Goal: Task Accomplishment & Management: Manage account settings

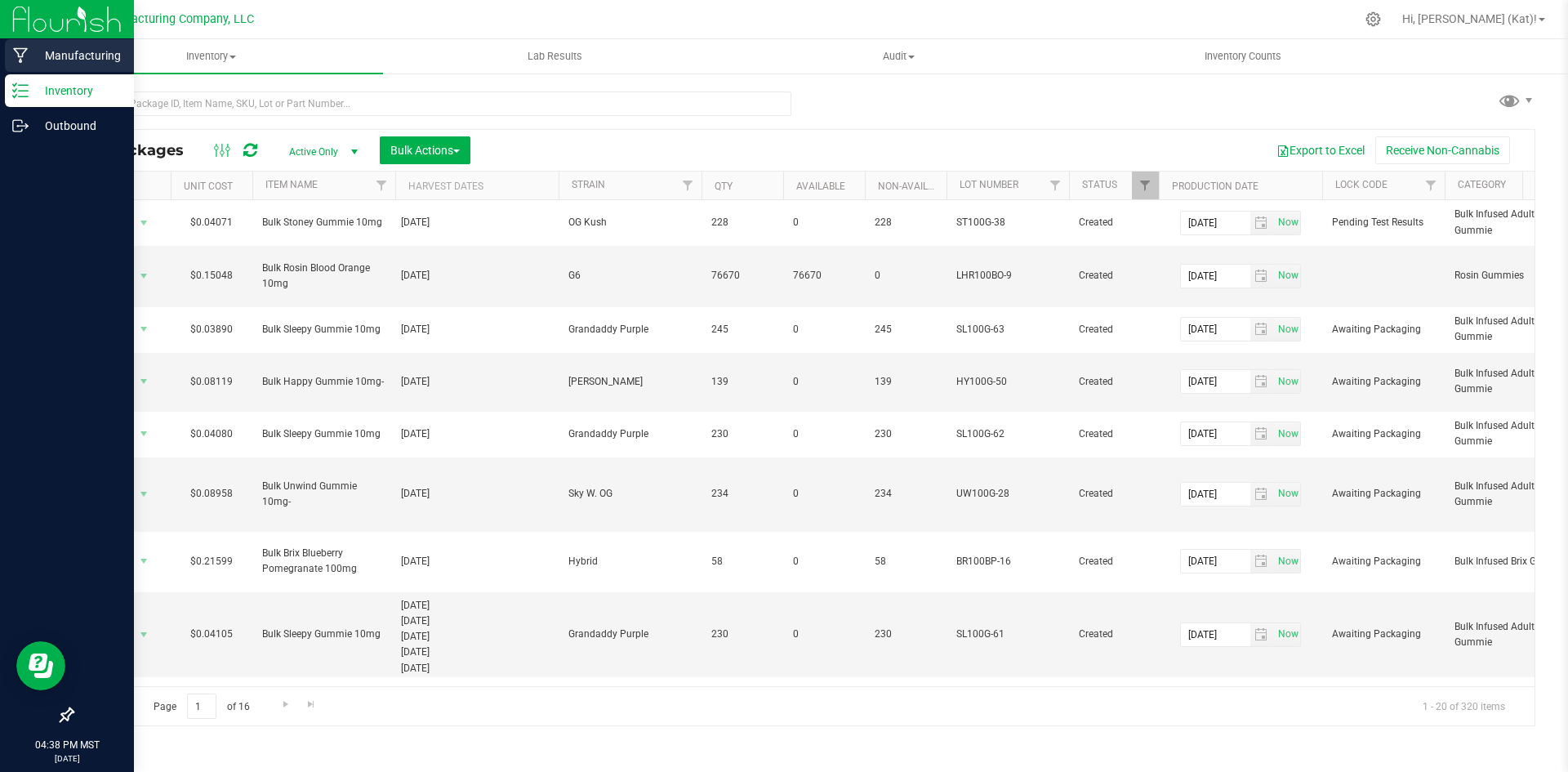
click at [104, 56] on p "Manufacturing" at bounding box center [77, 56] width 98 height 20
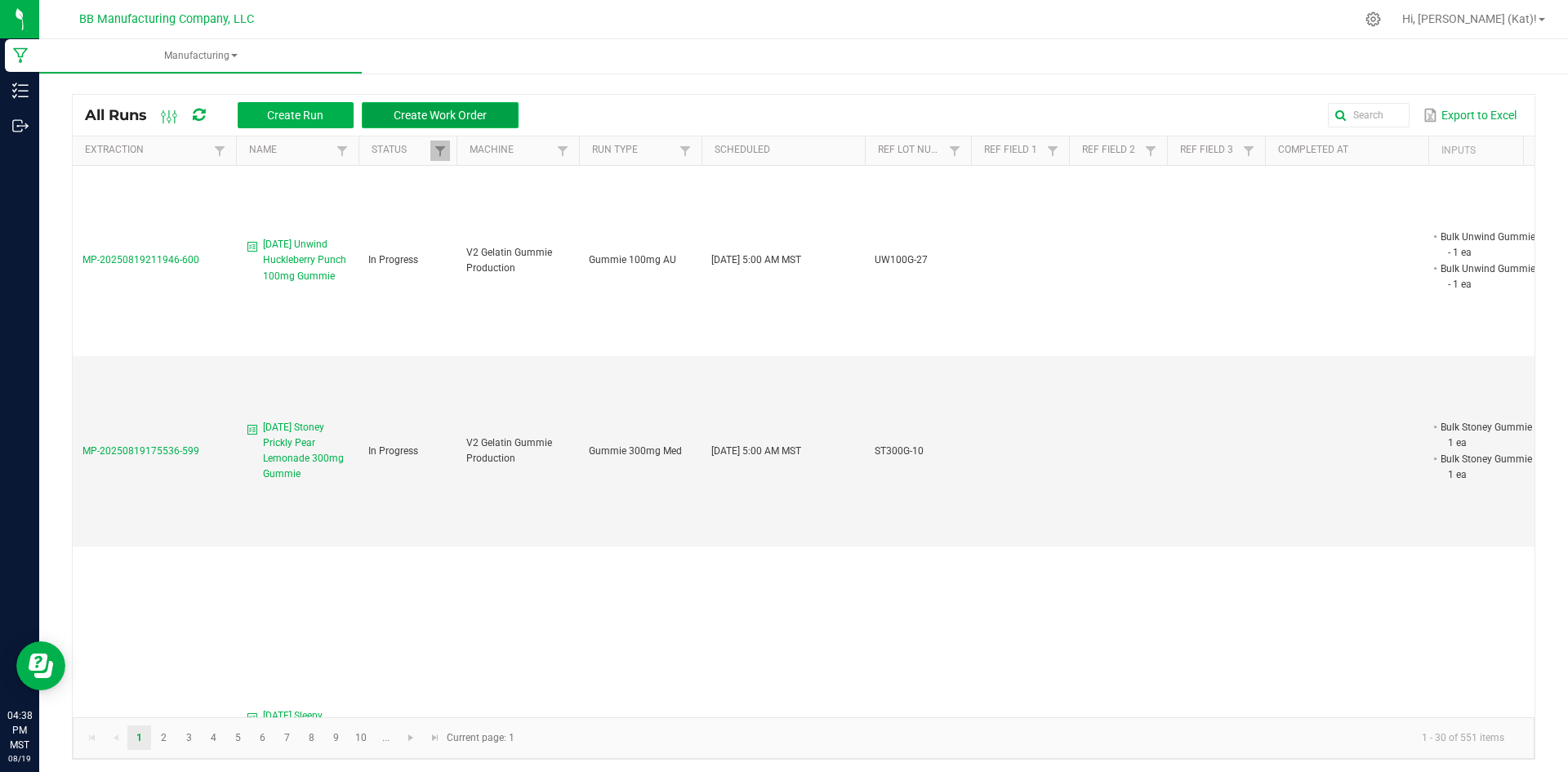
click at [490, 111] on button "Create Work Order" at bounding box center [440, 115] width 157 height 26
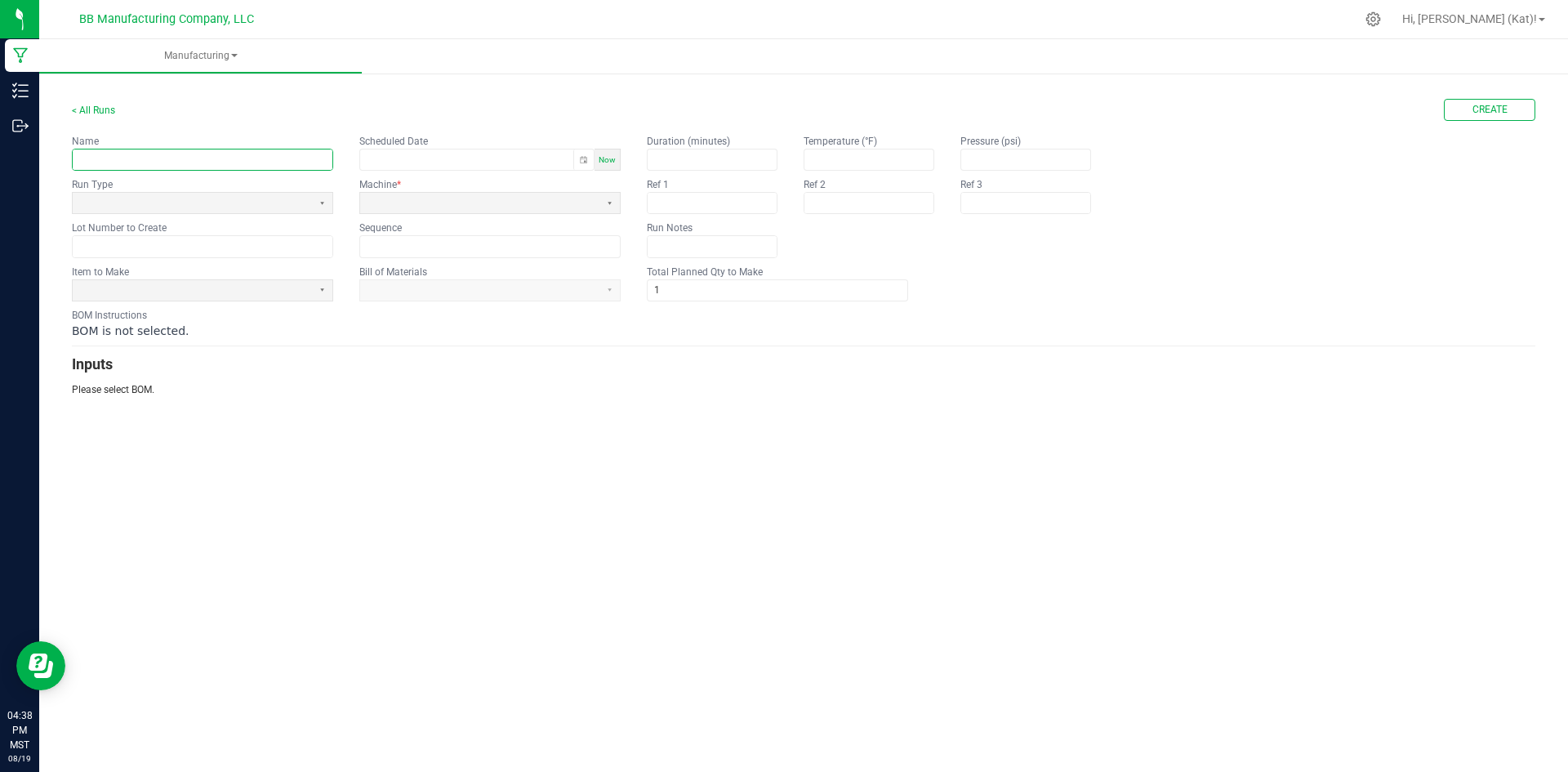
click at [293, 162] on input "text" at bounding box center [202, 159] width 260 height 21
paste input "[PERSON_NAME] Blood Orange 100mg Gummie"
type input "[DATE] [PERSON_NAME] Blood Orange 100mg Gummie"
click at [222, 203] on span at bounding box center [192, 203] width 227 height 14
click at [327, 115] on div "< All Runs Create" at bounding box center [803, 110] width 1463 height 22
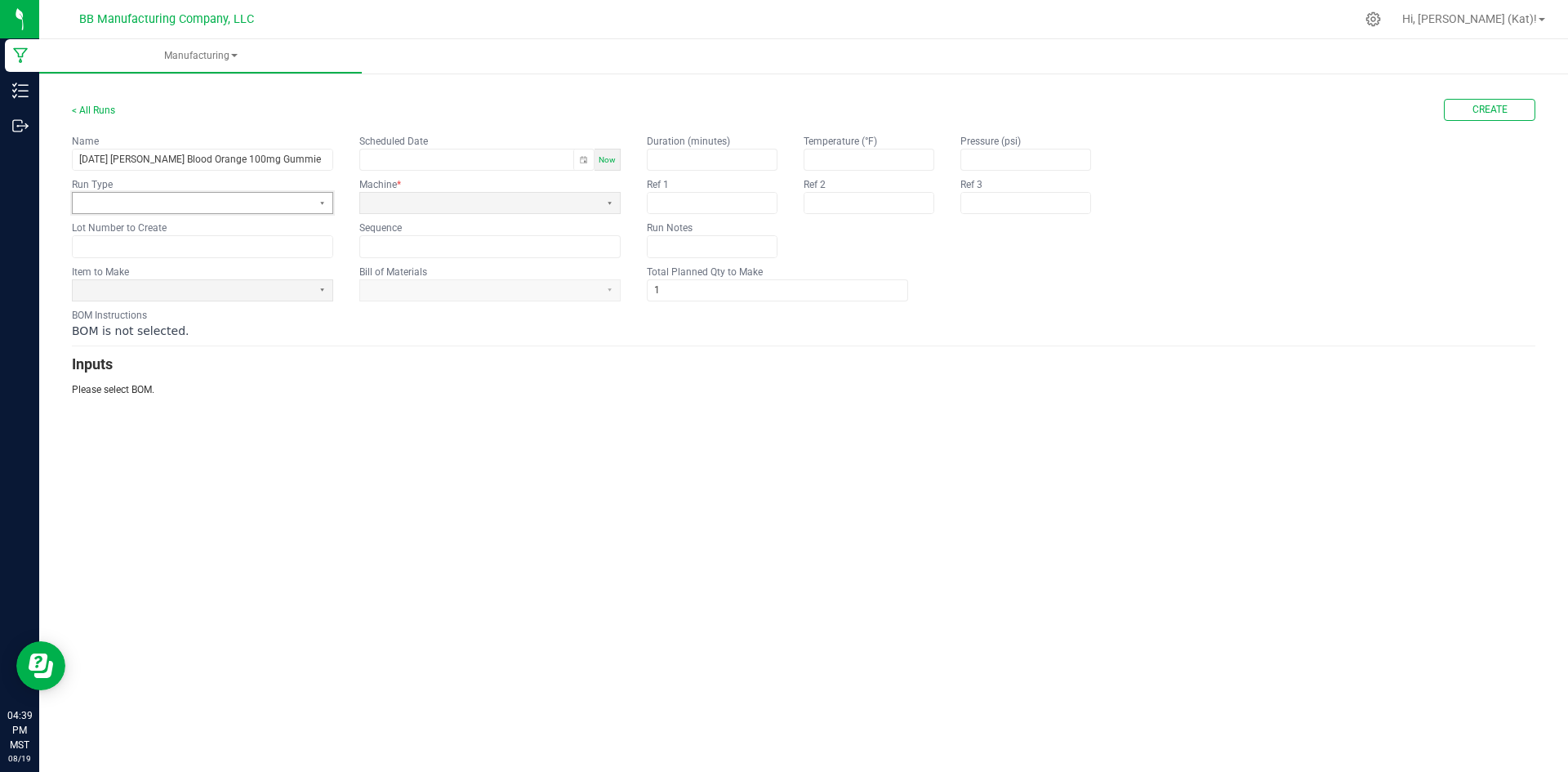
click at [215, 197] on span at bounding box center [192, 203] width 227 height 14
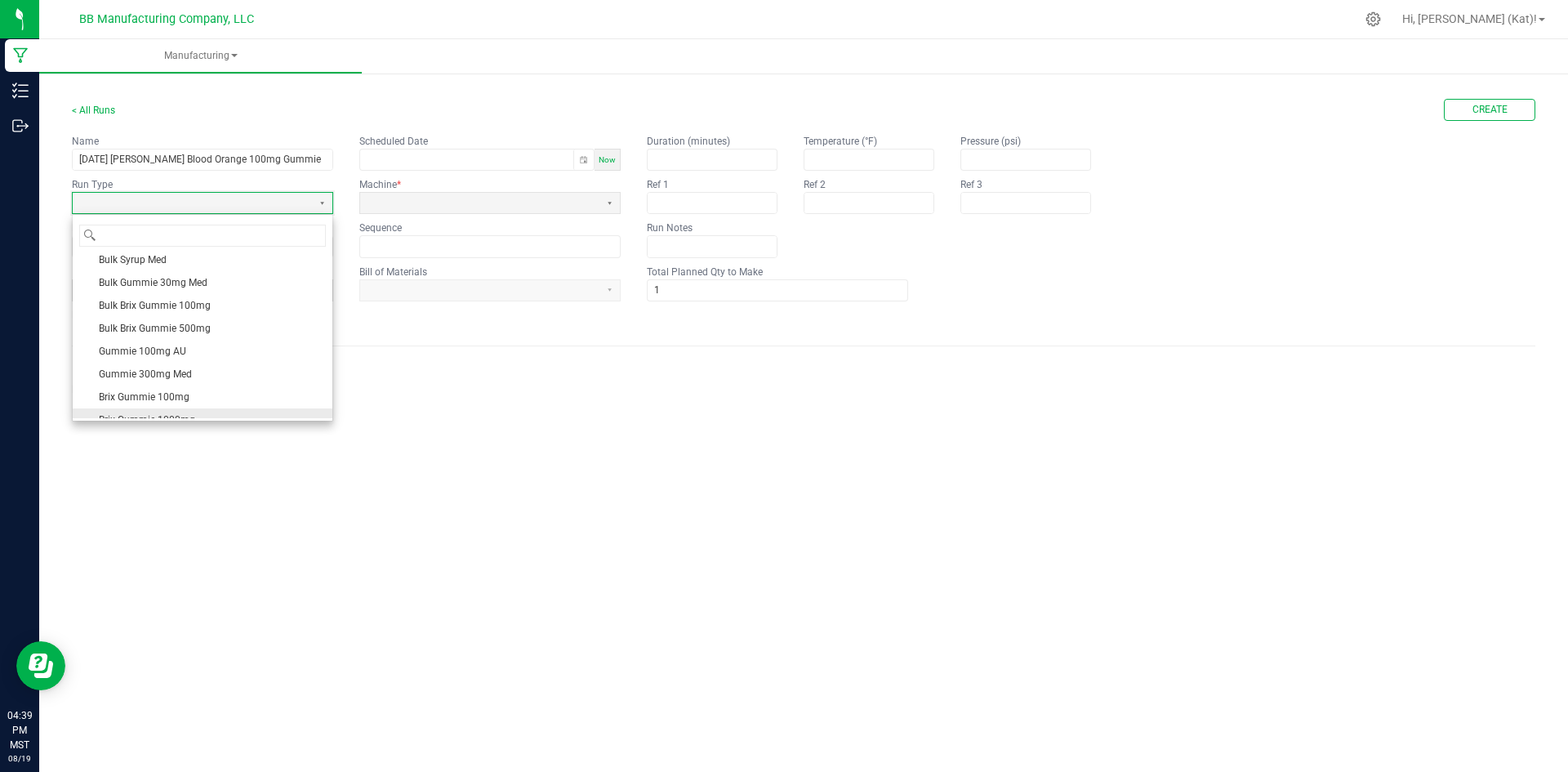
scroll to position [81, 0]
click at [202, 324] on li "Gummie 100mg AU" at bounding box center [202, 321] width 260 height 23
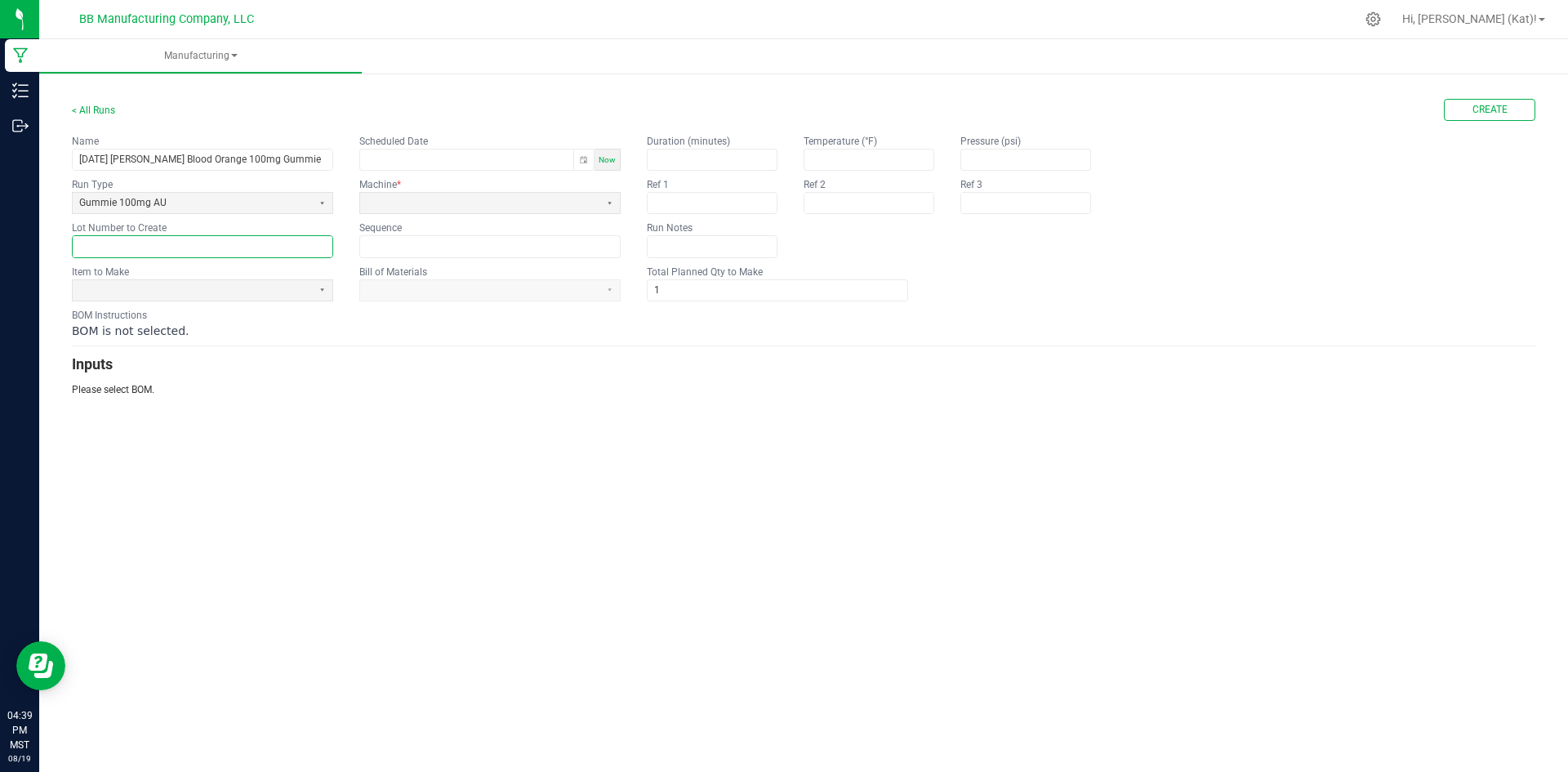
click at [183, 248] on input "text" at bounding box center [202, 246] width 260 height 21
paste input "LHR100BO-9 (G6)"
drag, startPoint x: 174, startPoint y: 245, endPoint x: 134, endPoint y: 247, distance: 40.0
click at [134, 247] on input "LHR100BO-9 (G6)" at bounding box center [202, 246] width 260 height 21
type input "LHR100BO-9"
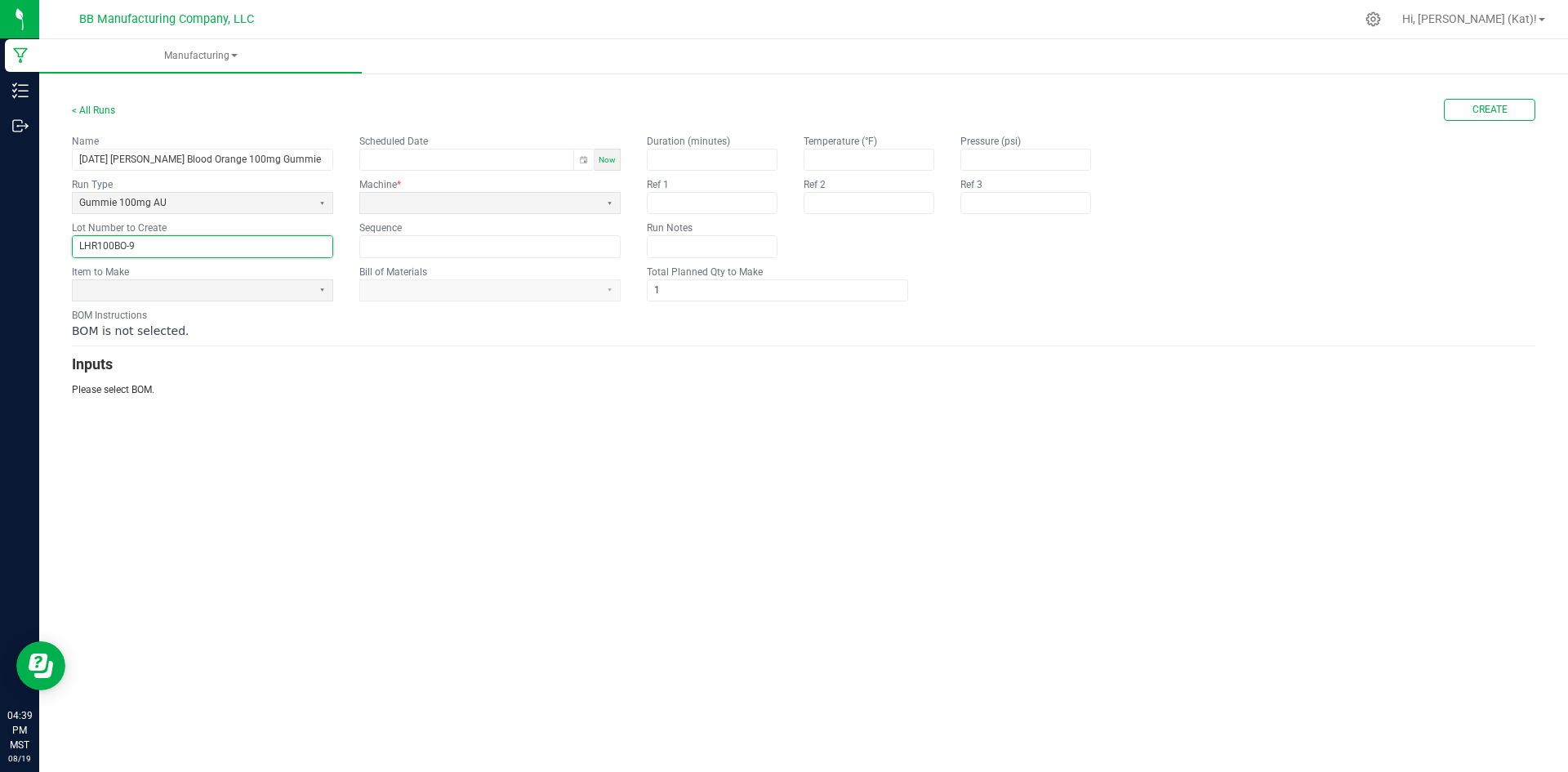
click at [349, 262] on form "< All Runs Create Name [DATE] [PERSON_NAME] Blood Orange 100mg Gummie Scheduled…" at bounding box center [803, 248] width 1463 height 298
click at [289, 285] on span at bounding box center [192, 290] width 227 height 14
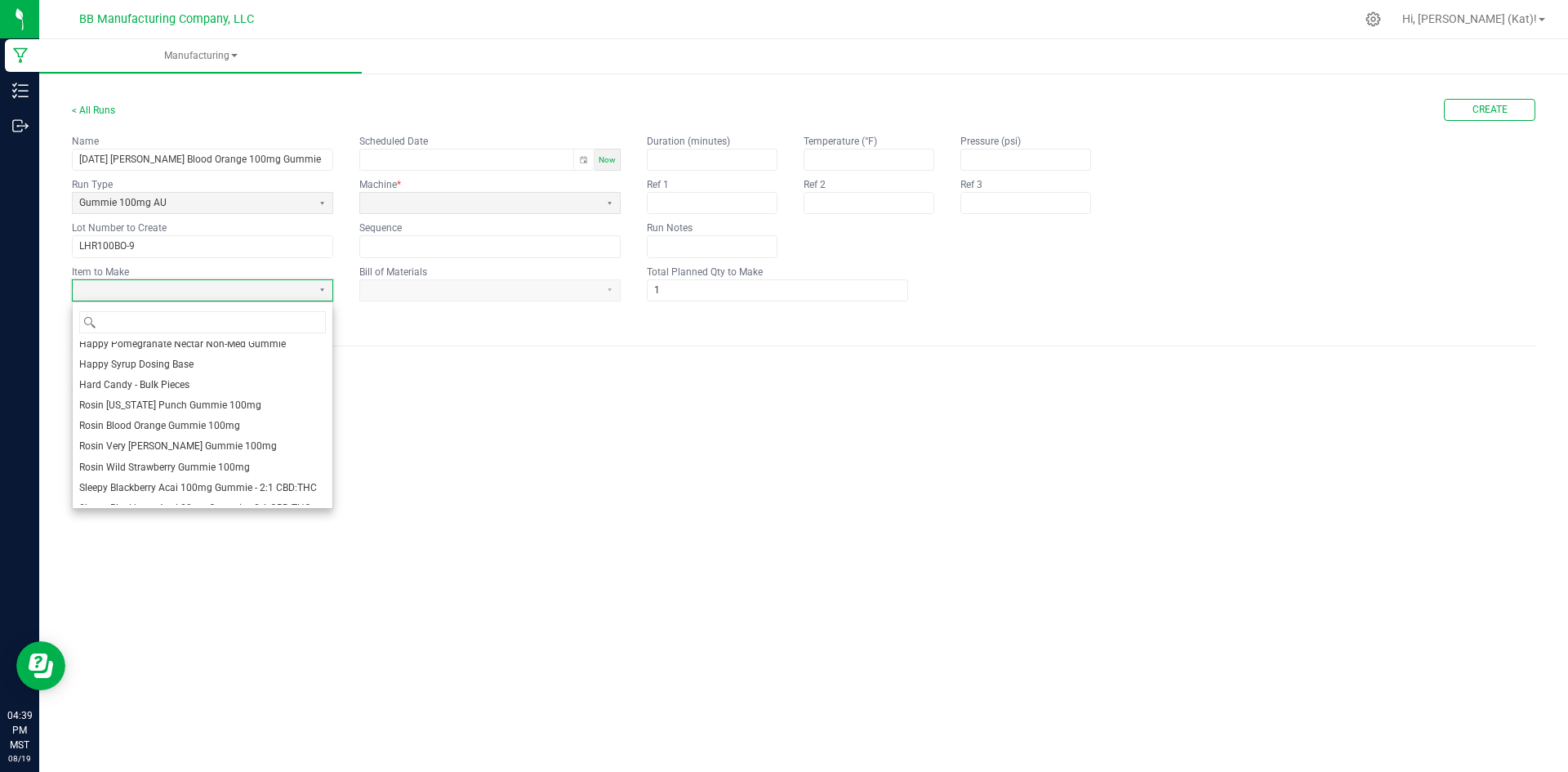
scroll to position [1042, 0]
click at [214, 448] on span "Rosin Blood Orange Gummie 100mg" at bounding box center [160, 441] width 161 height 14
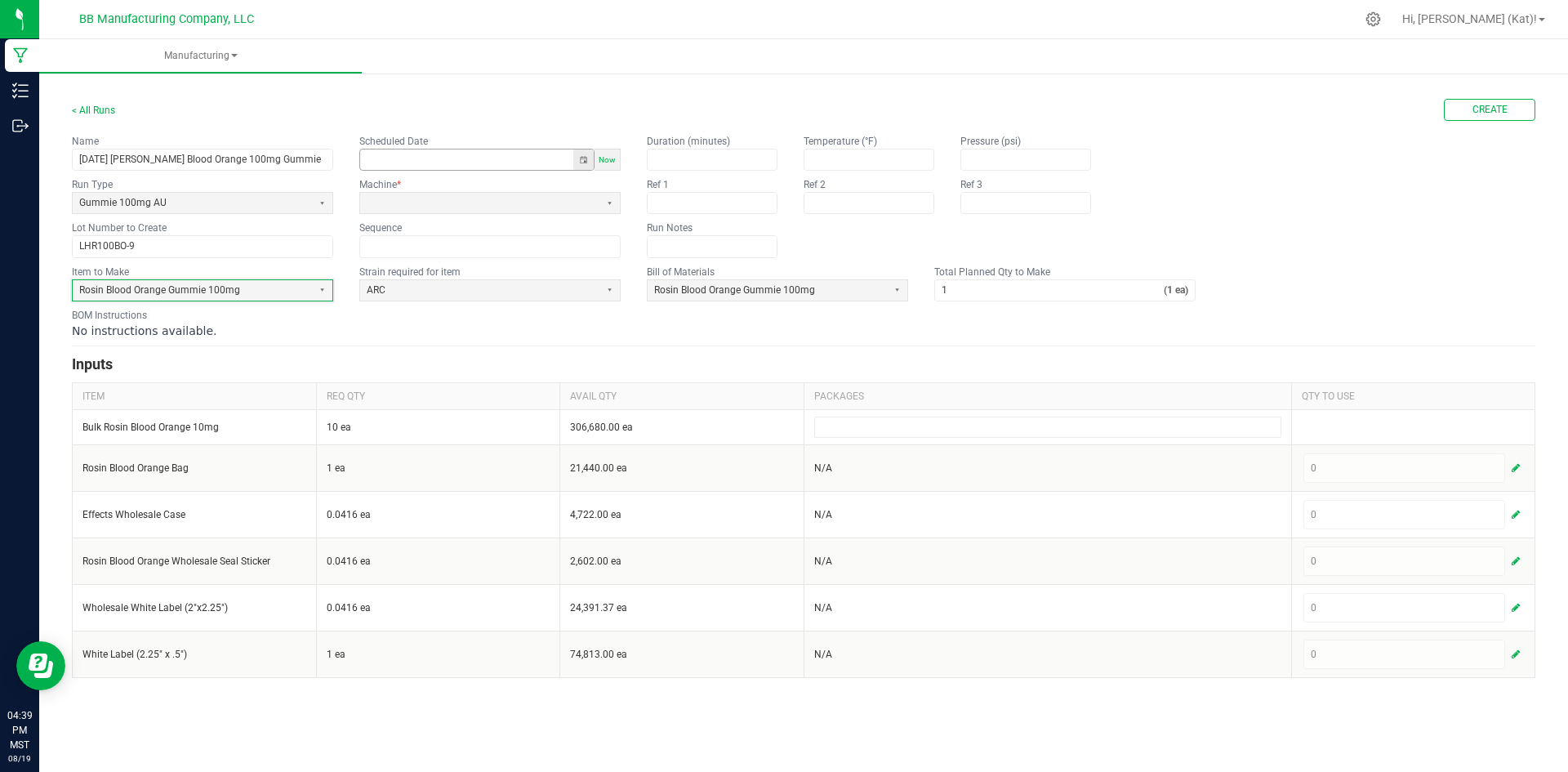
click at [584, 155] on button "Toggle popup" at bounding box center [583, 159] width 21 height 21
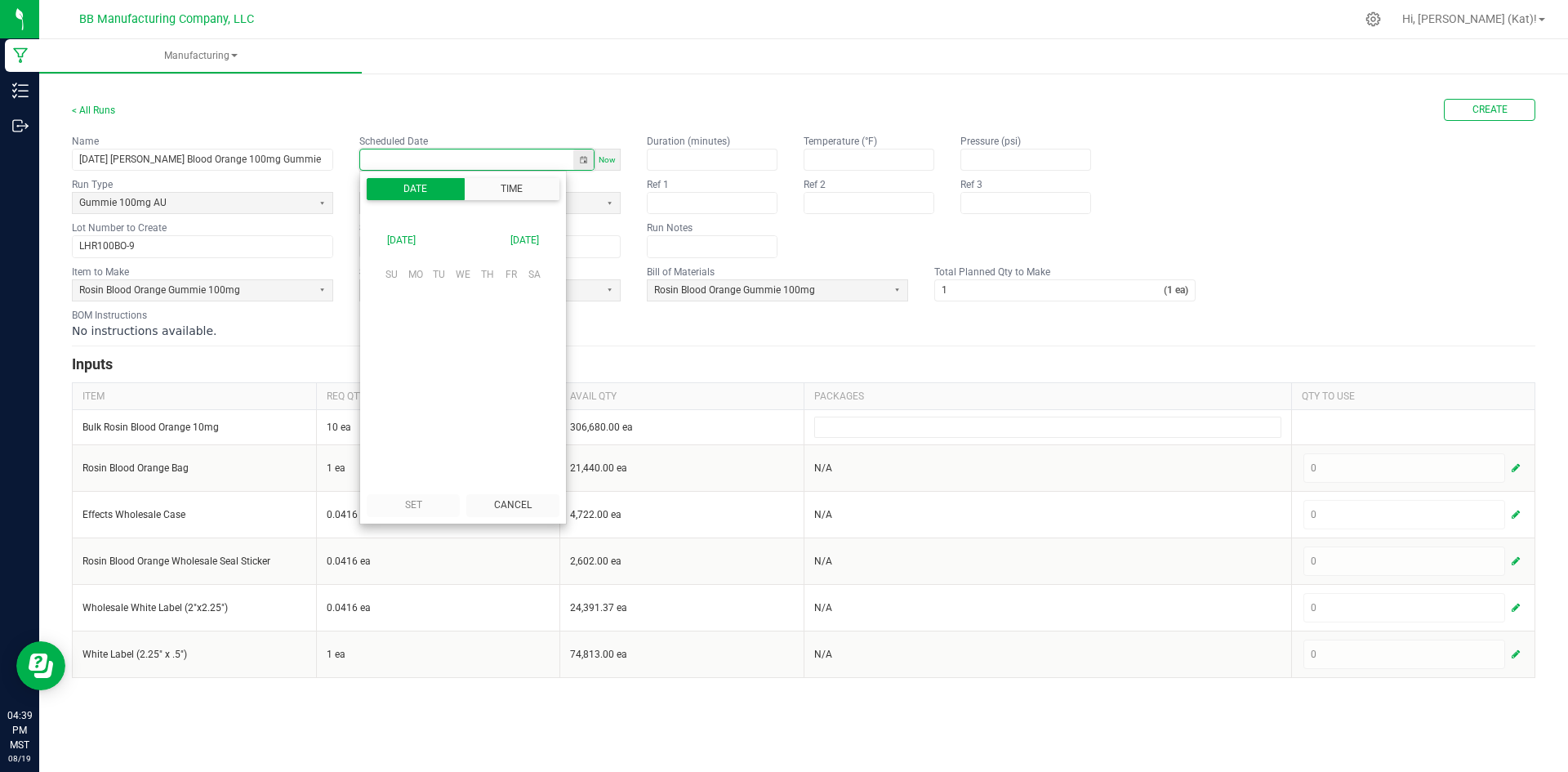
scroll to position [257329, 0]
click at [444, 379] on span "19" at bounding box center [438, 378] width 24 height 26
click at [406, 394] on li "5" at bounding box center [401, 399] width 39 height 22
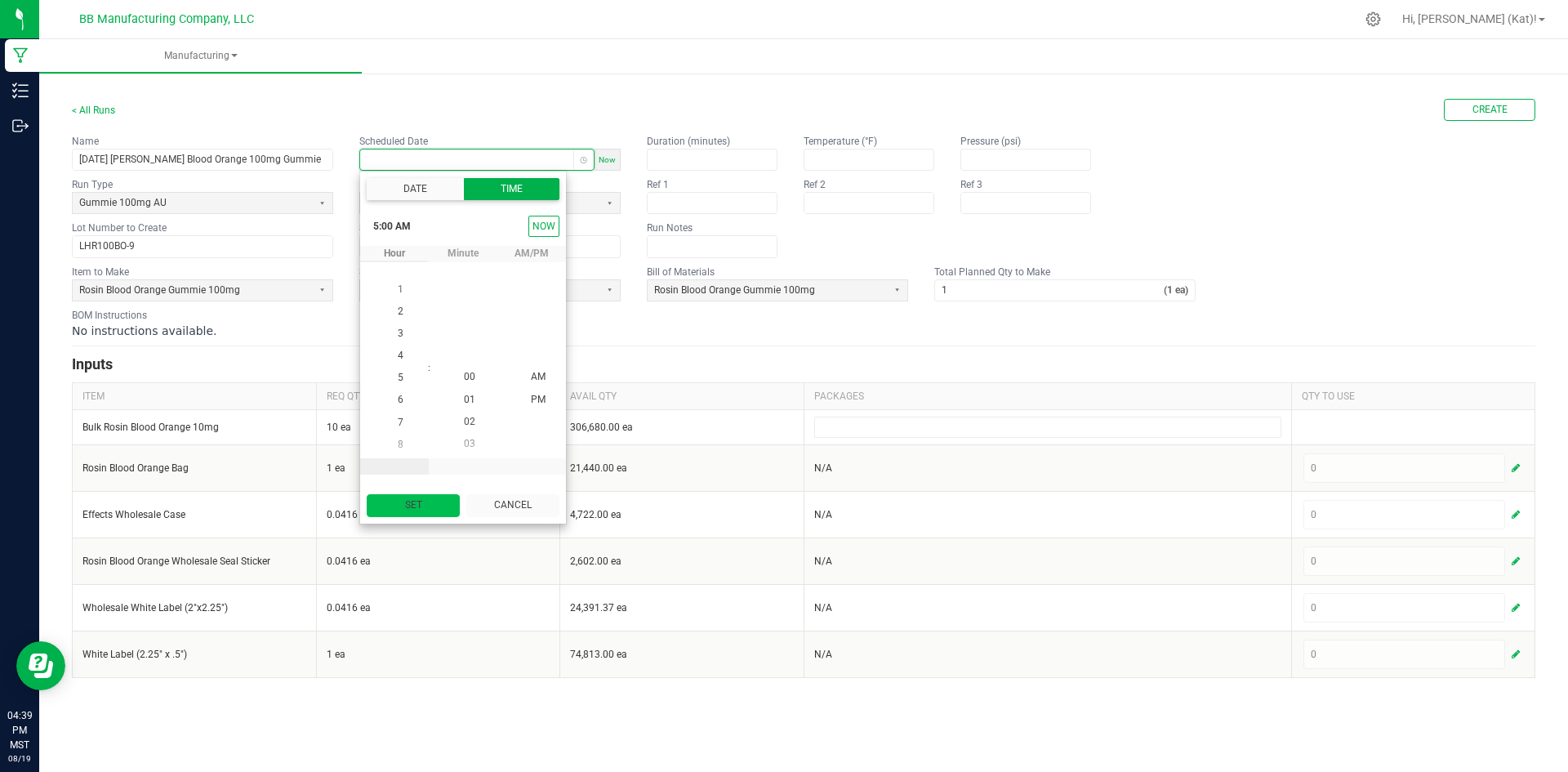
click at [424, 505] on button "Set" at bounding box center [413, 505] width 93 height 22
type input "[DATE] 5:00 AM"
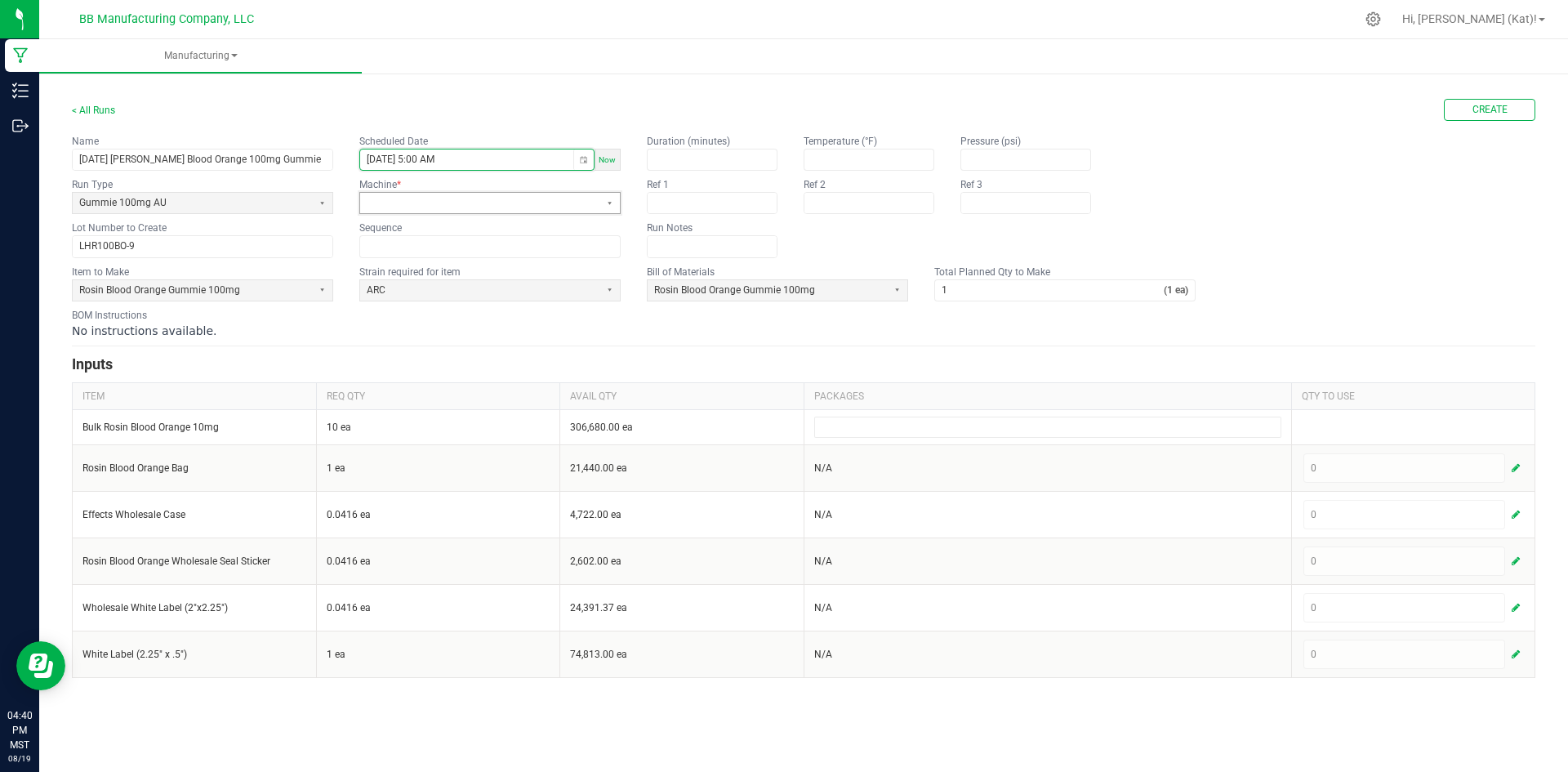
click at [451, 201] on span at bounding box center [480, 203] width 227 height 14
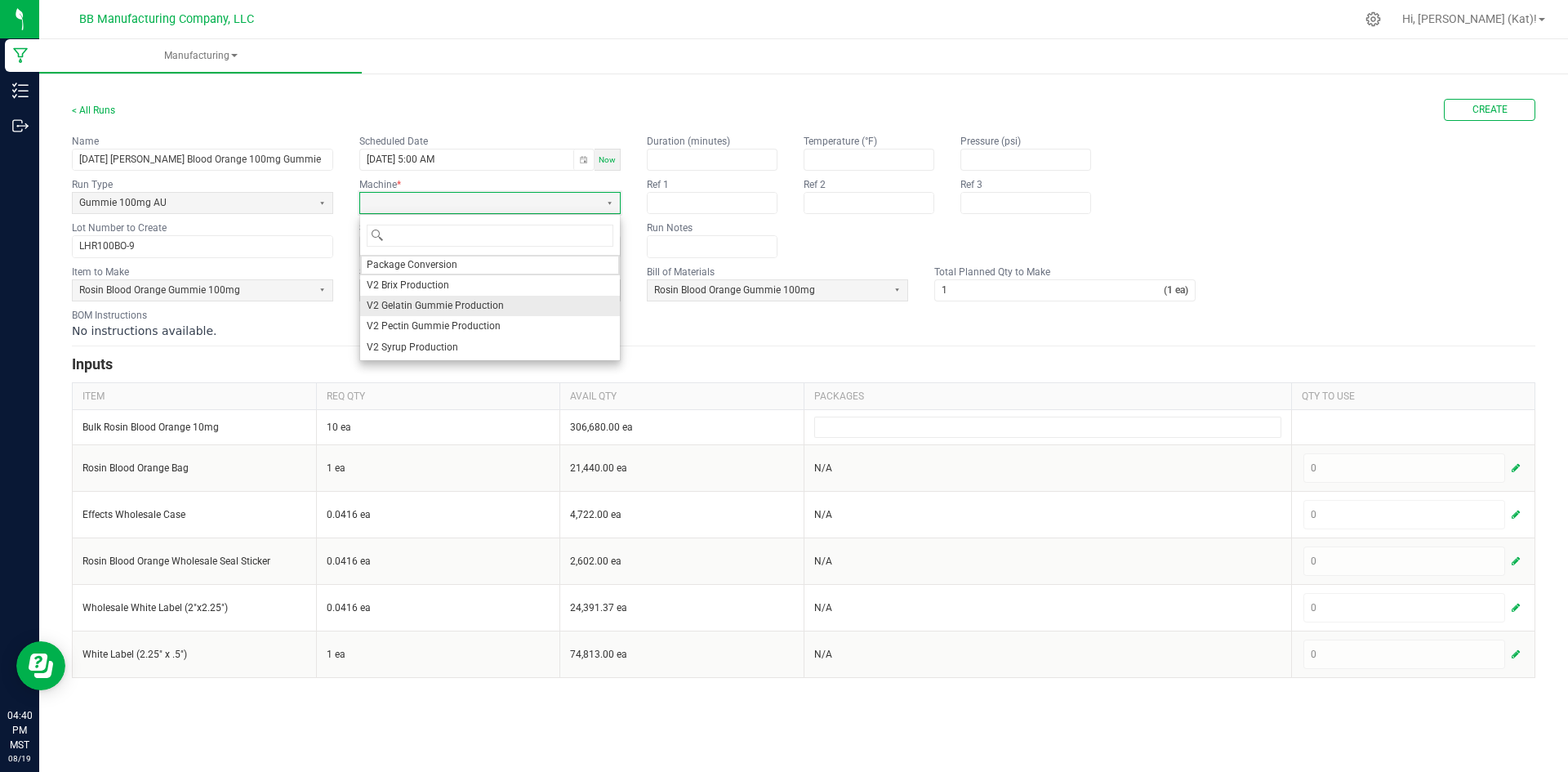
click at [442, 307] on span "V2 Gelatin Gummie Production" at bounding box center [435, 306] width 137 height 14
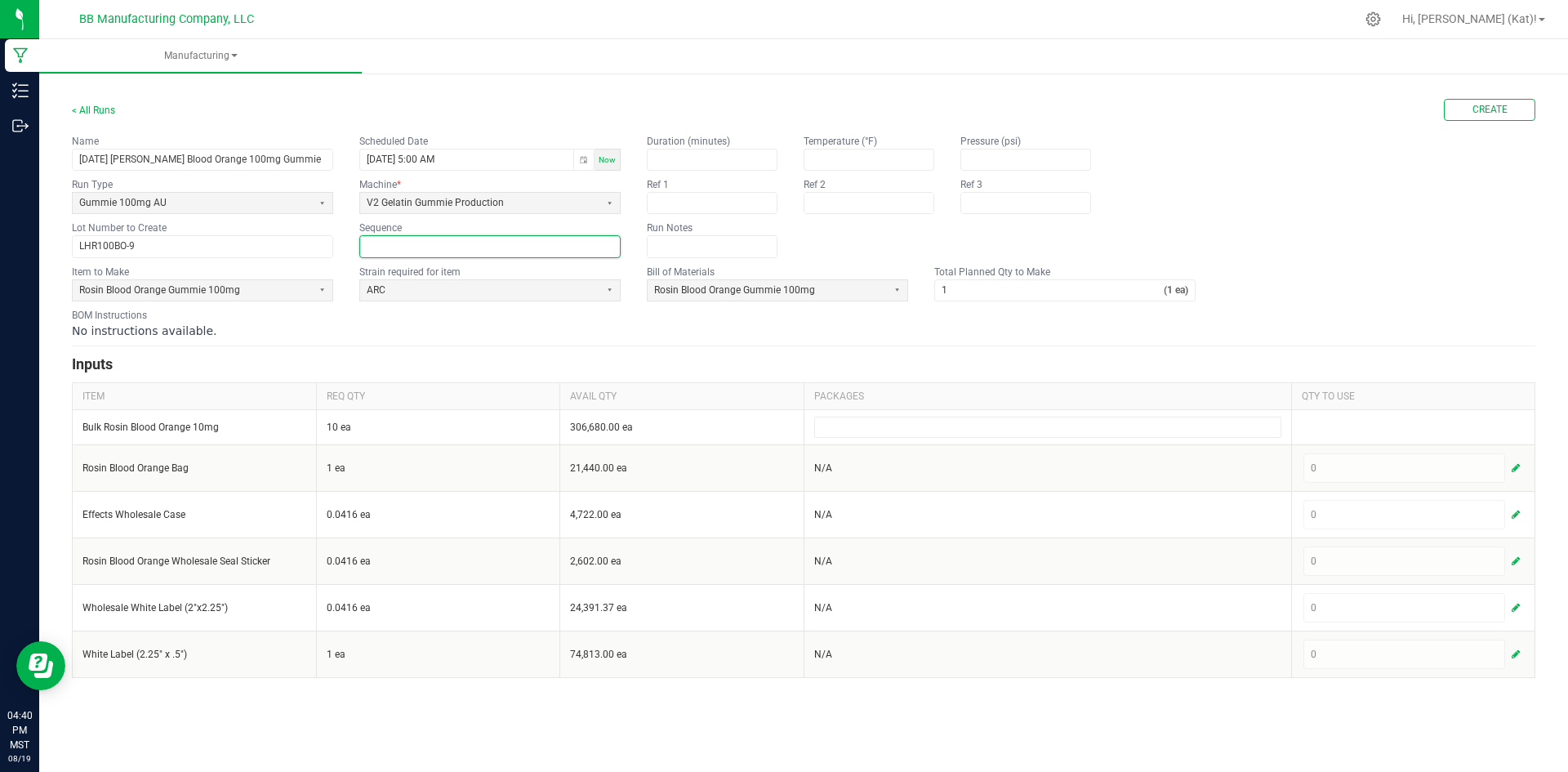
click at [427, 249] on input at bounding box center [489, 246] width 260 height 21
type input "0"
click at [436, 317] on div "BOM Instructions No instructions available." at bounding box center [803, 324] width 1463 height 31
click at [417, 287] on span "ARC" at bounding box center [480, 290] width 227 height 14
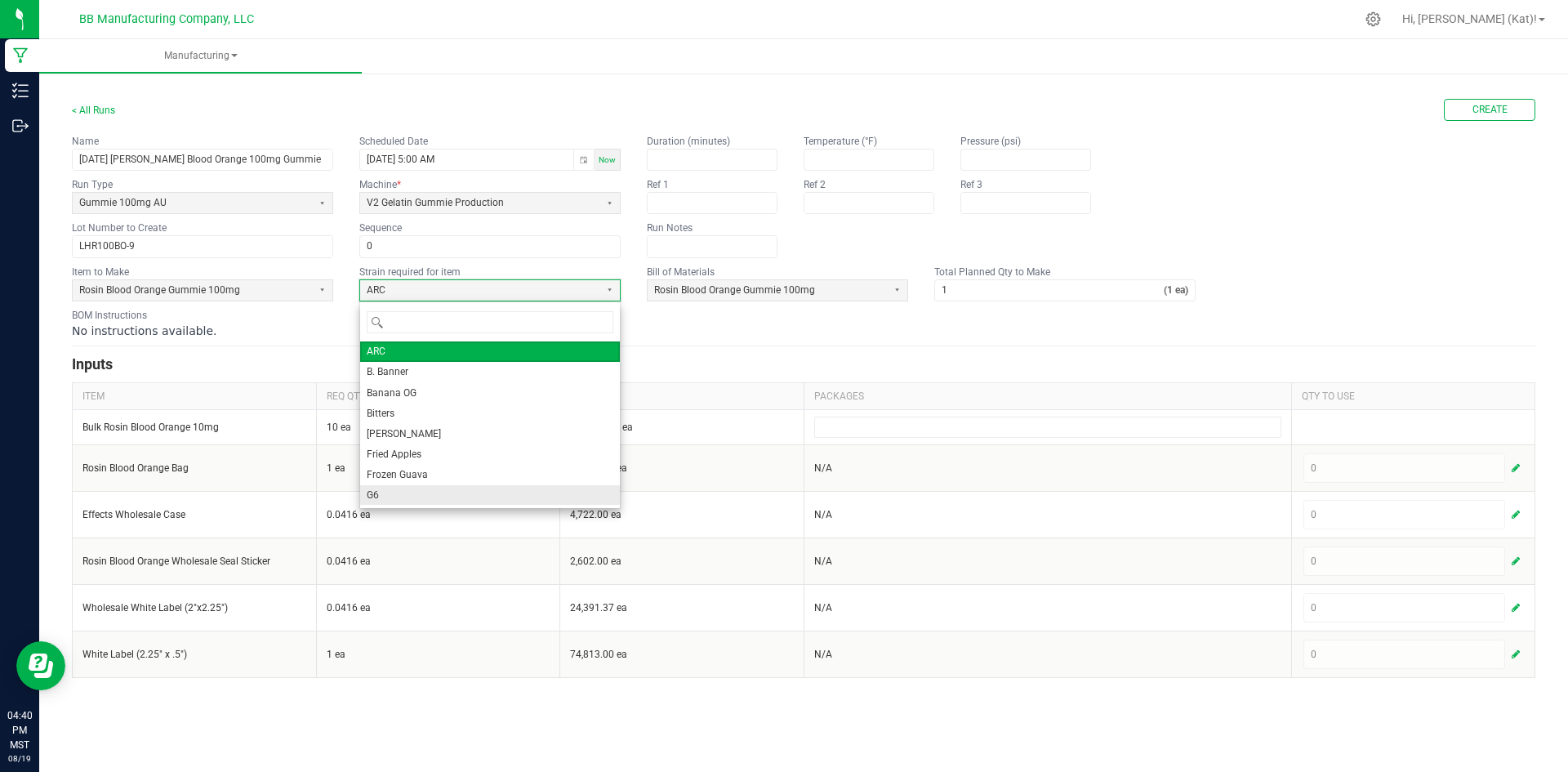
click at [397, 497] on li "G6" at bounding box center [489, 495] width 260 height 21
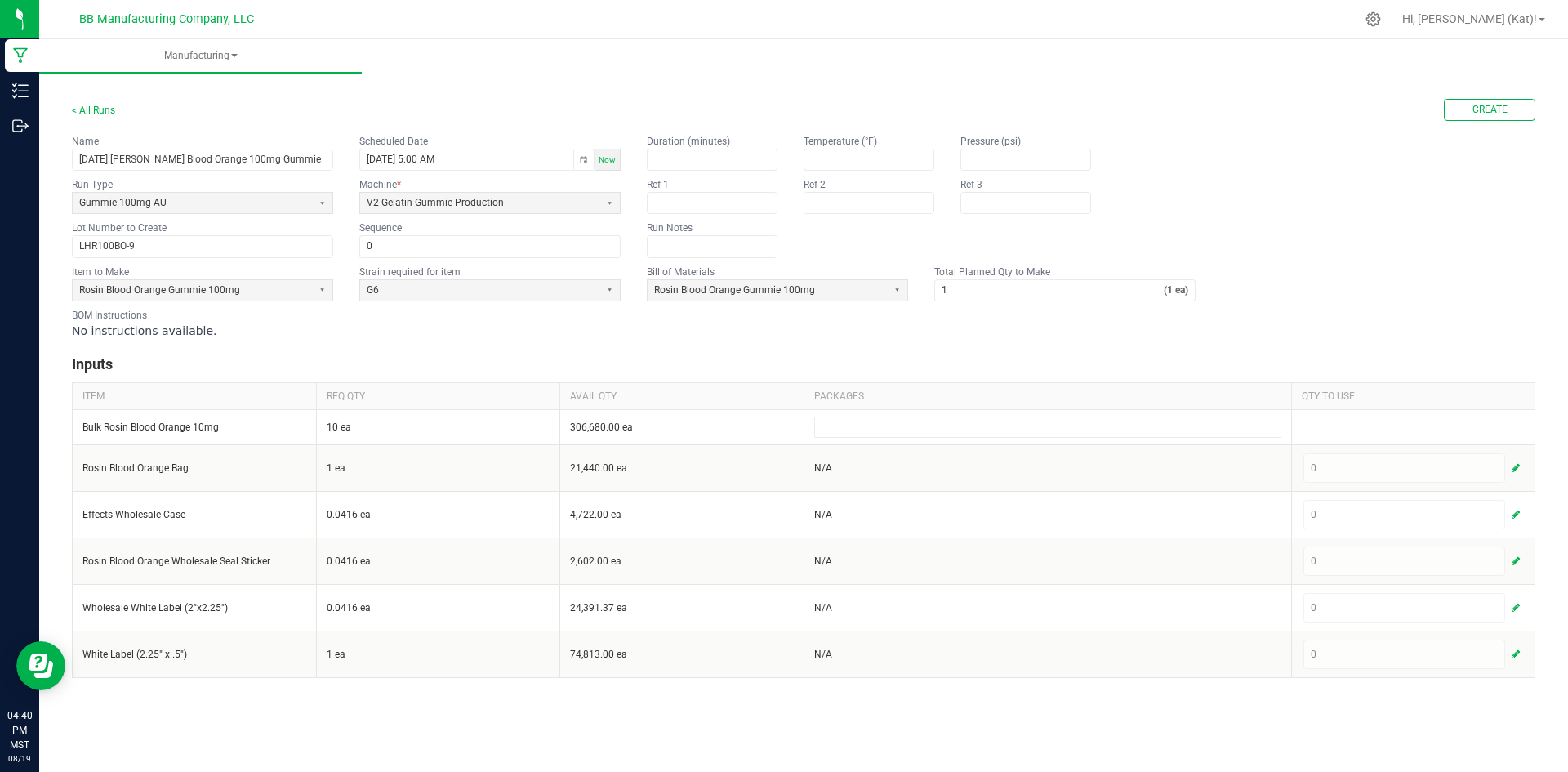
drag, startPoint x: 753, startPoint y: 323, endPoint x: 969, endPoint y: 289, distance: 218.7
click at [758, 323] on div "No instructions available." at bounding box center [803, 331] width 1463 height 17
click at [969, 289] on input "1" at bounding box center [1048, 290] width 228 height 21
type input "7,666"
click at [624, 325] on div "No instructions available." at bounding box center [803, 331] width 1463 height 17
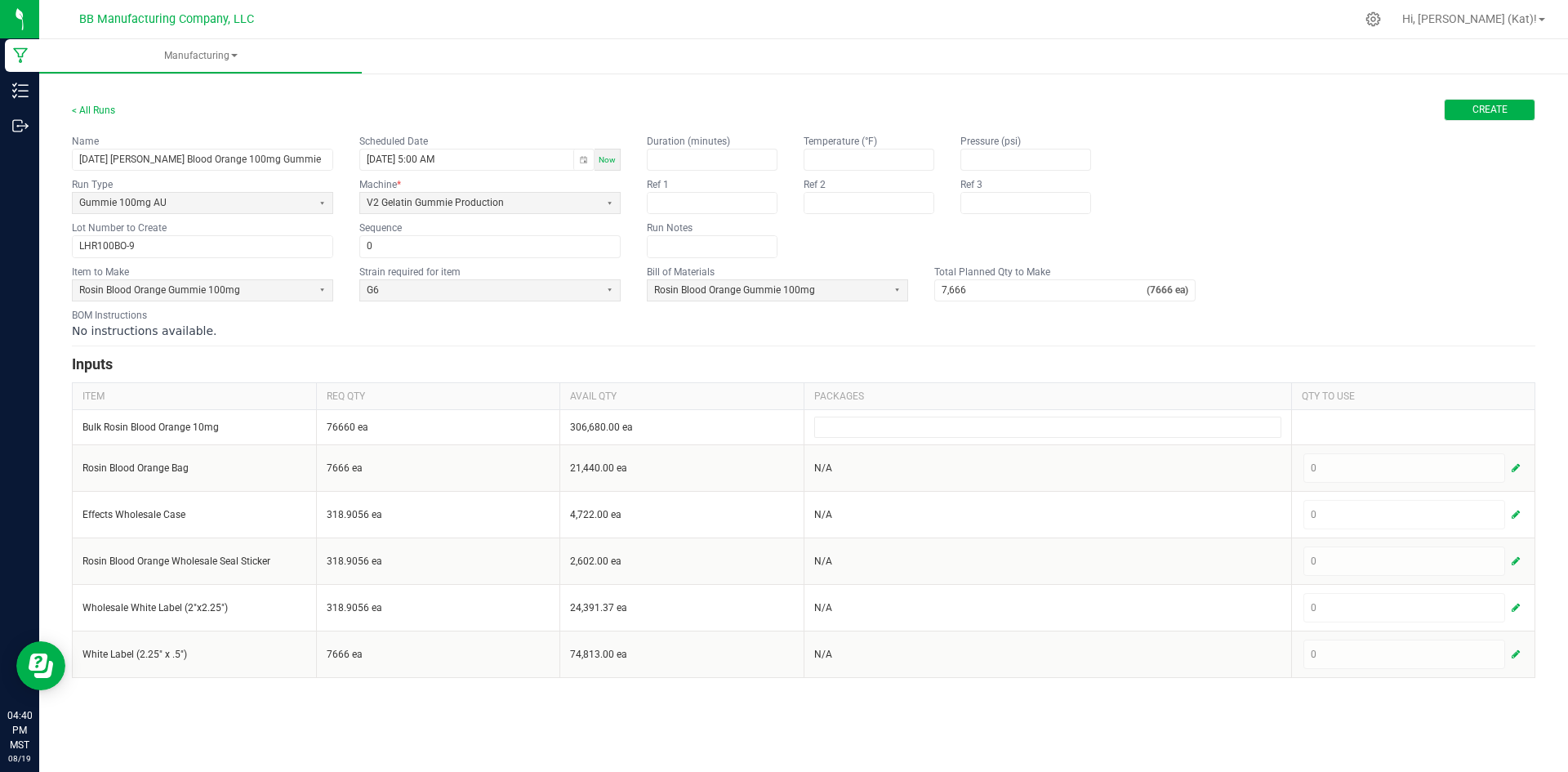
click at [1503, 111] on span "Create" at bounding box center [1490, 110] width 35 height 14
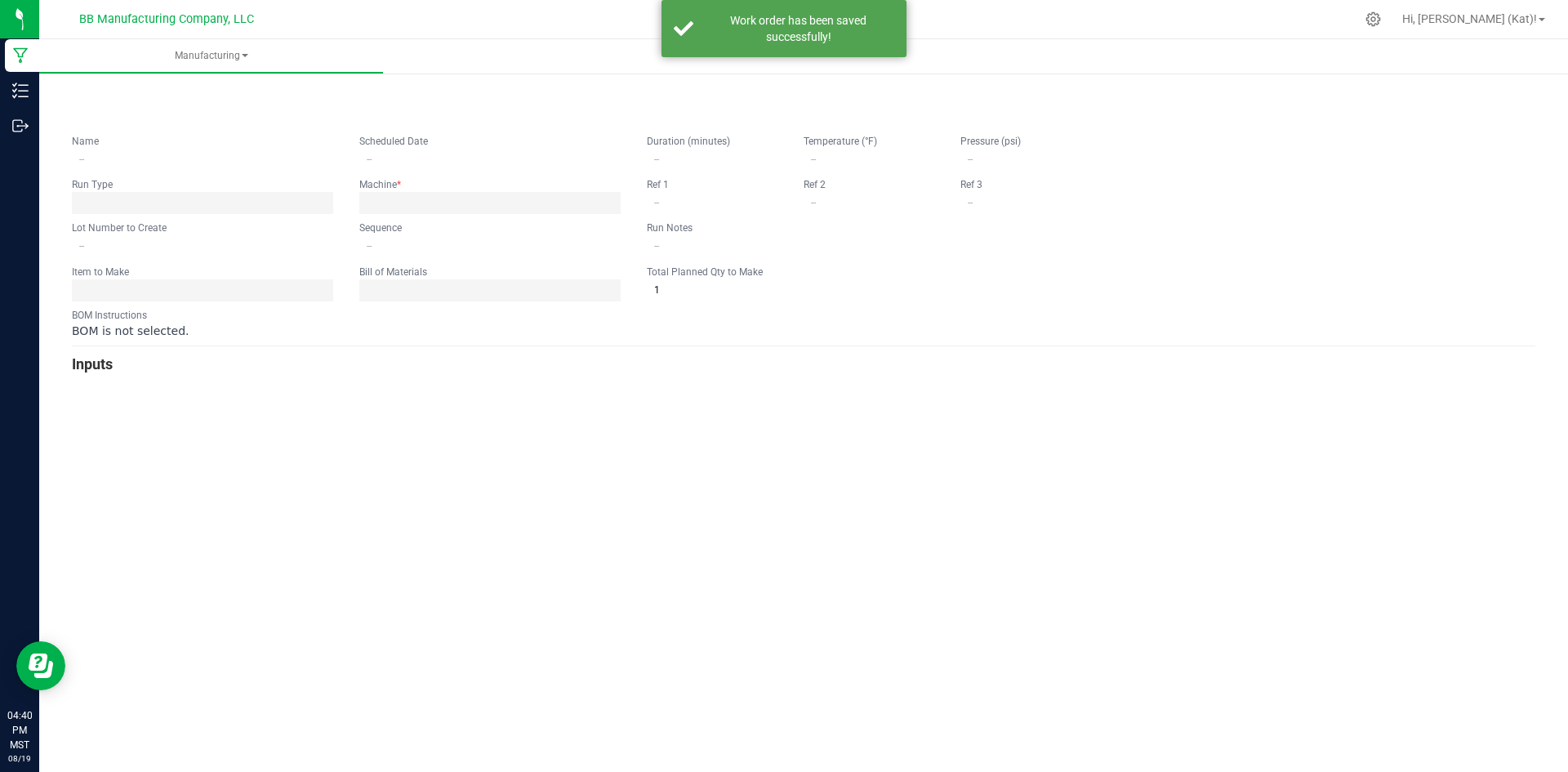
type input "[DATE] [PERSON_NAME] Blood Orange 100mg Gummie"
type input "[DATE] 5:00 AM"
type input "LHR100BO-9"
type input "0"
type input "7,666"
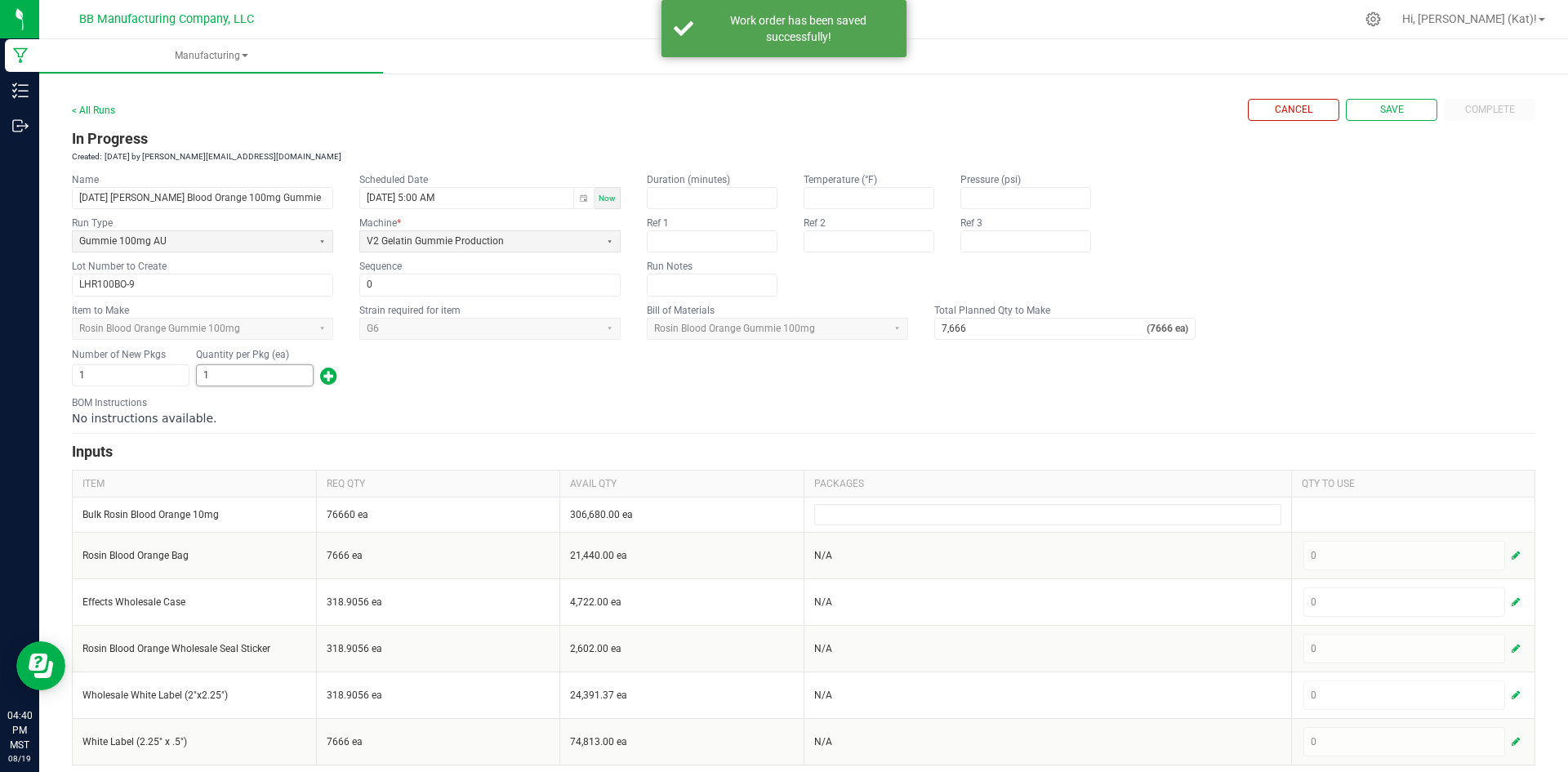
click at [255, 382] on input "1" at bounding box center [255, 375] width 116 height 21
type input "7,666"
click at [430, 393] on form "< All Runs Cancel Save Complete In Progress Created: [DATE] by [PERSON_NAME][EM…" at bounding box center [803, 432] width 1463 height 666
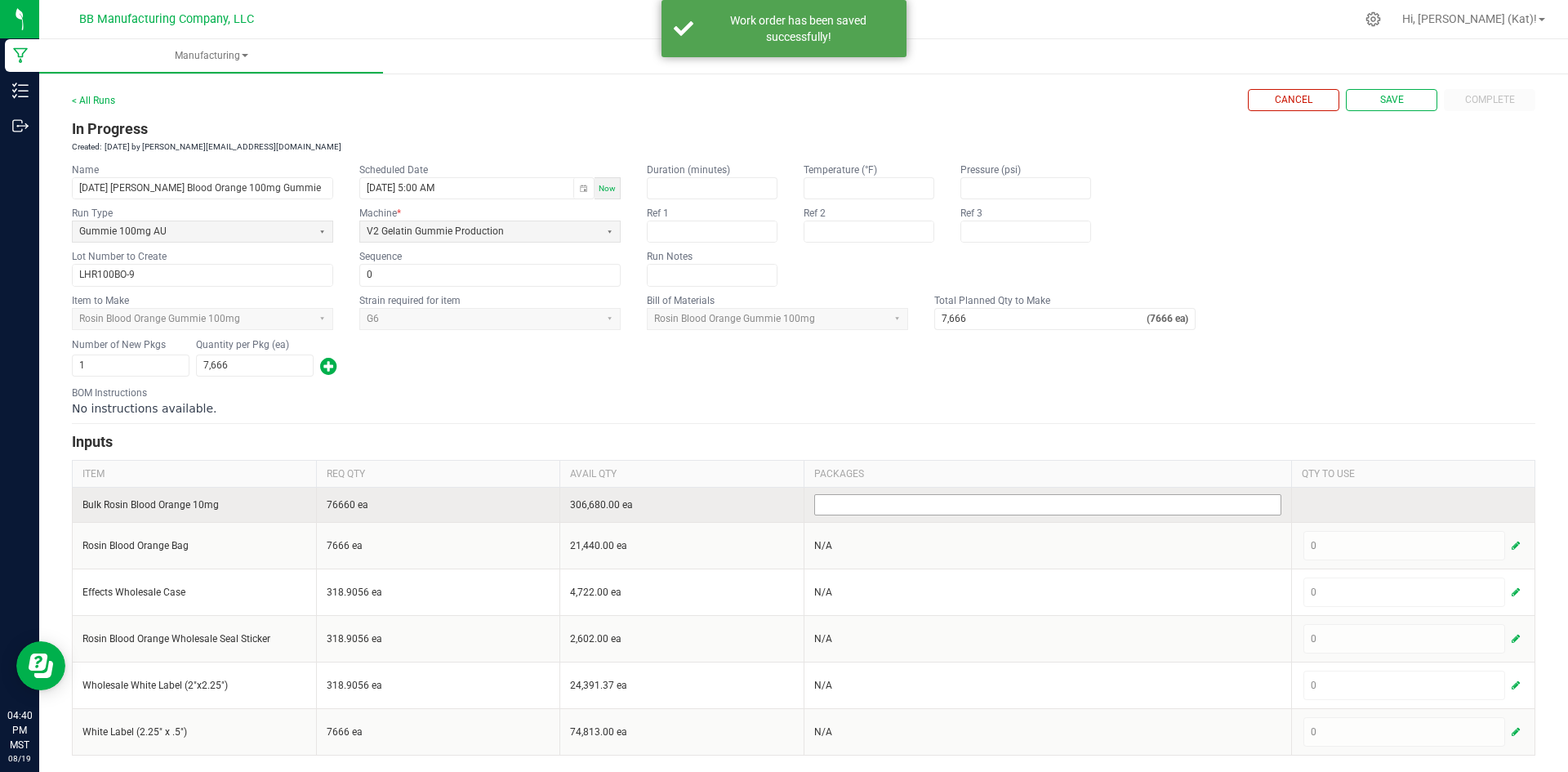
click at [873, 512] on input at bounding box center [1047, 505] width 466 height 20
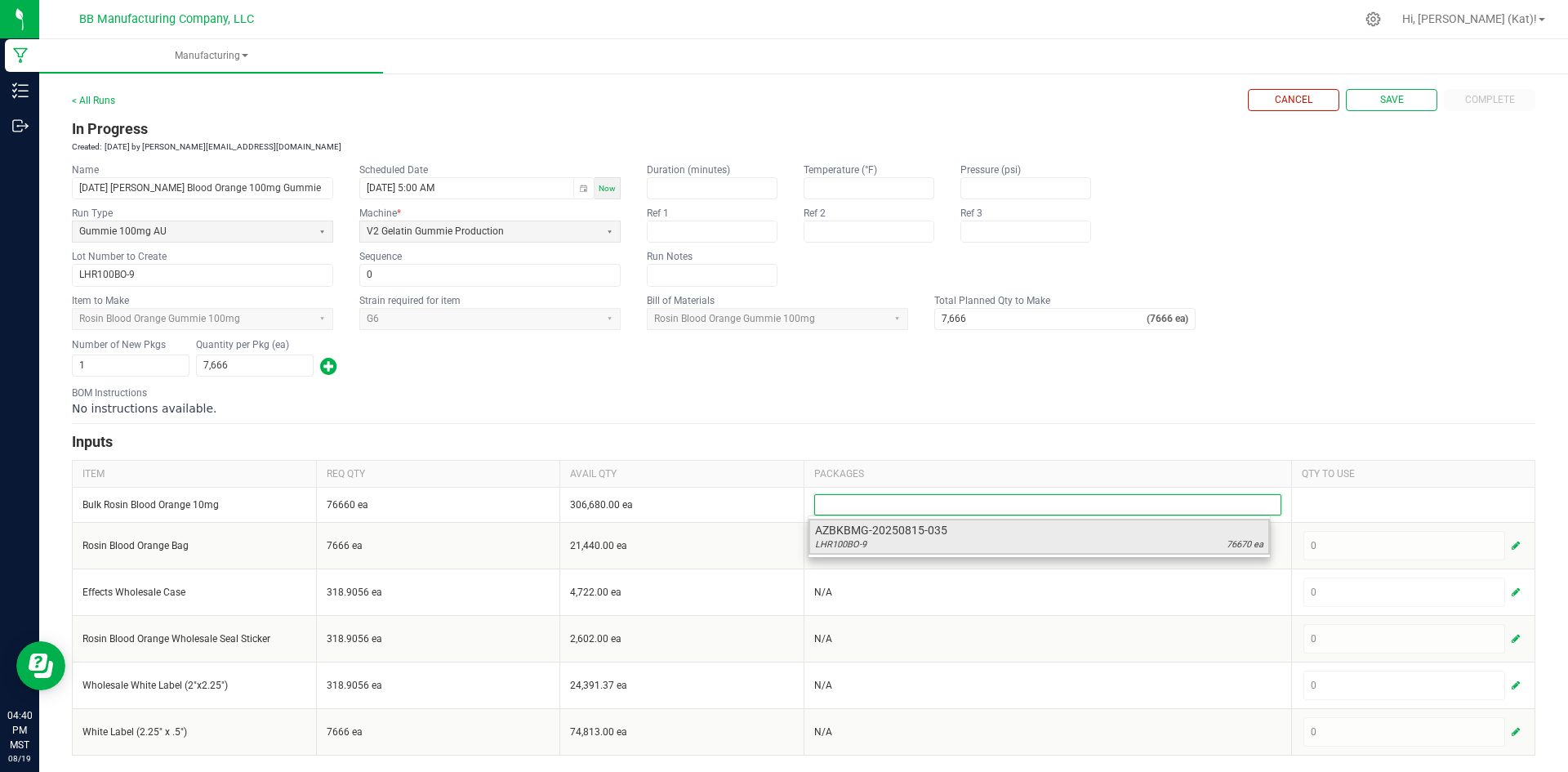
click at [1001, 533] on span "AZBKBMG-20250815-035" at bounding box center [1038, 530] width 448 height 17
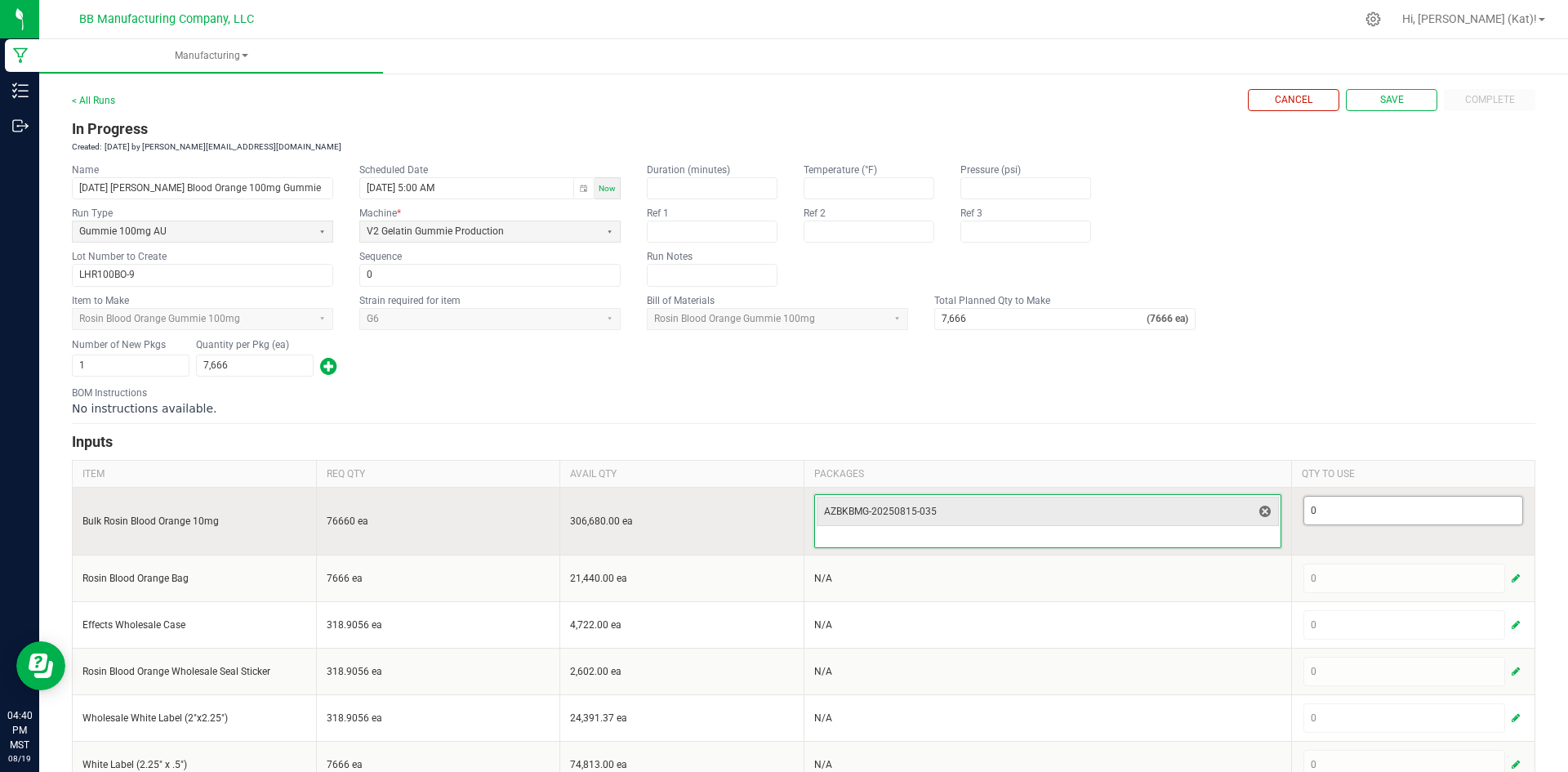
click at [1367, 515] on input "0" at bounding box center [1413, 510] width 219 height 27
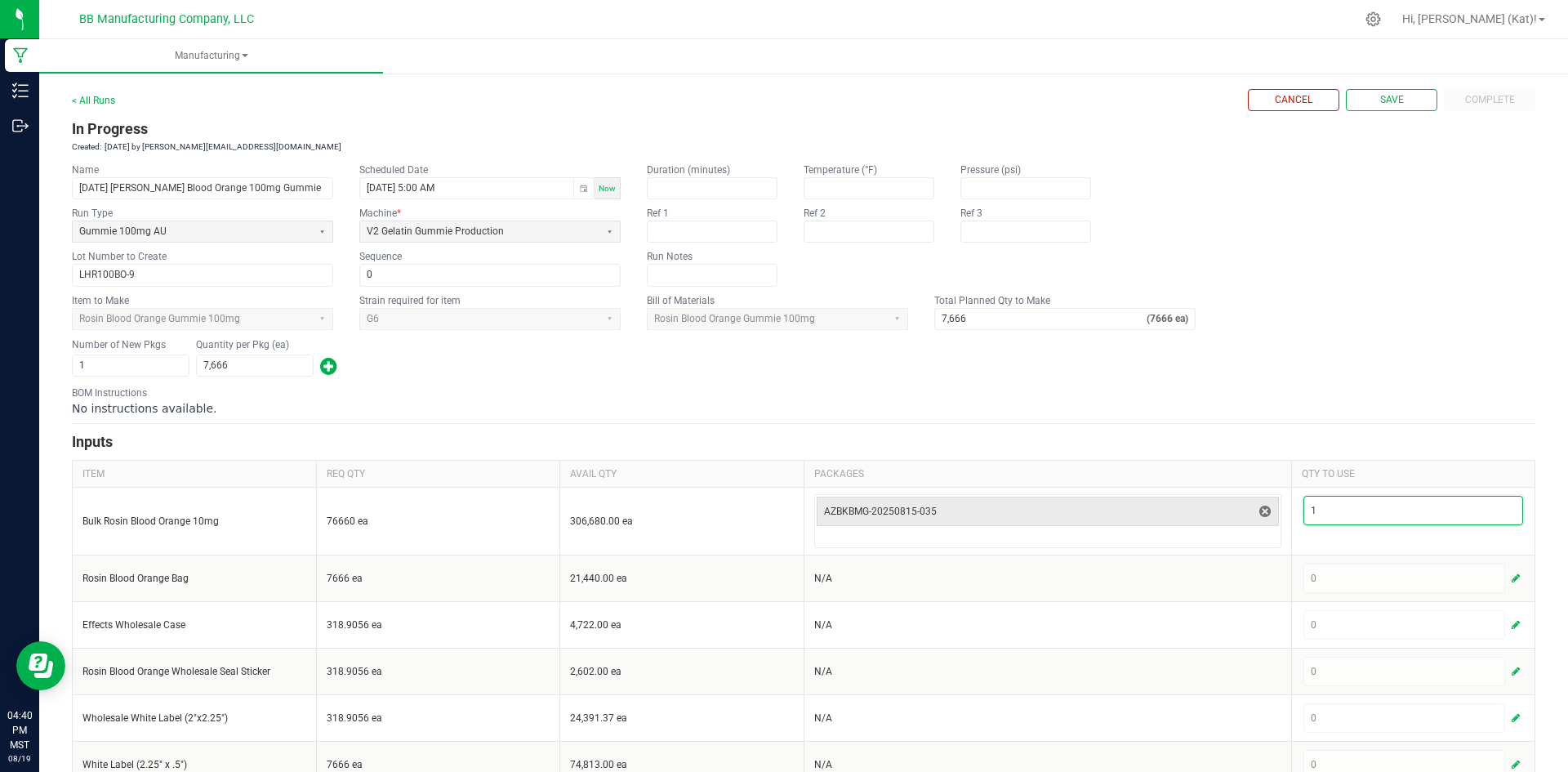
type input "1"
click at [1247, 376] on div "Number of New Pkgs 1 Quantity per Pkg (ea) 7,666" at bounding box center [803, 357] width 1463 height 42
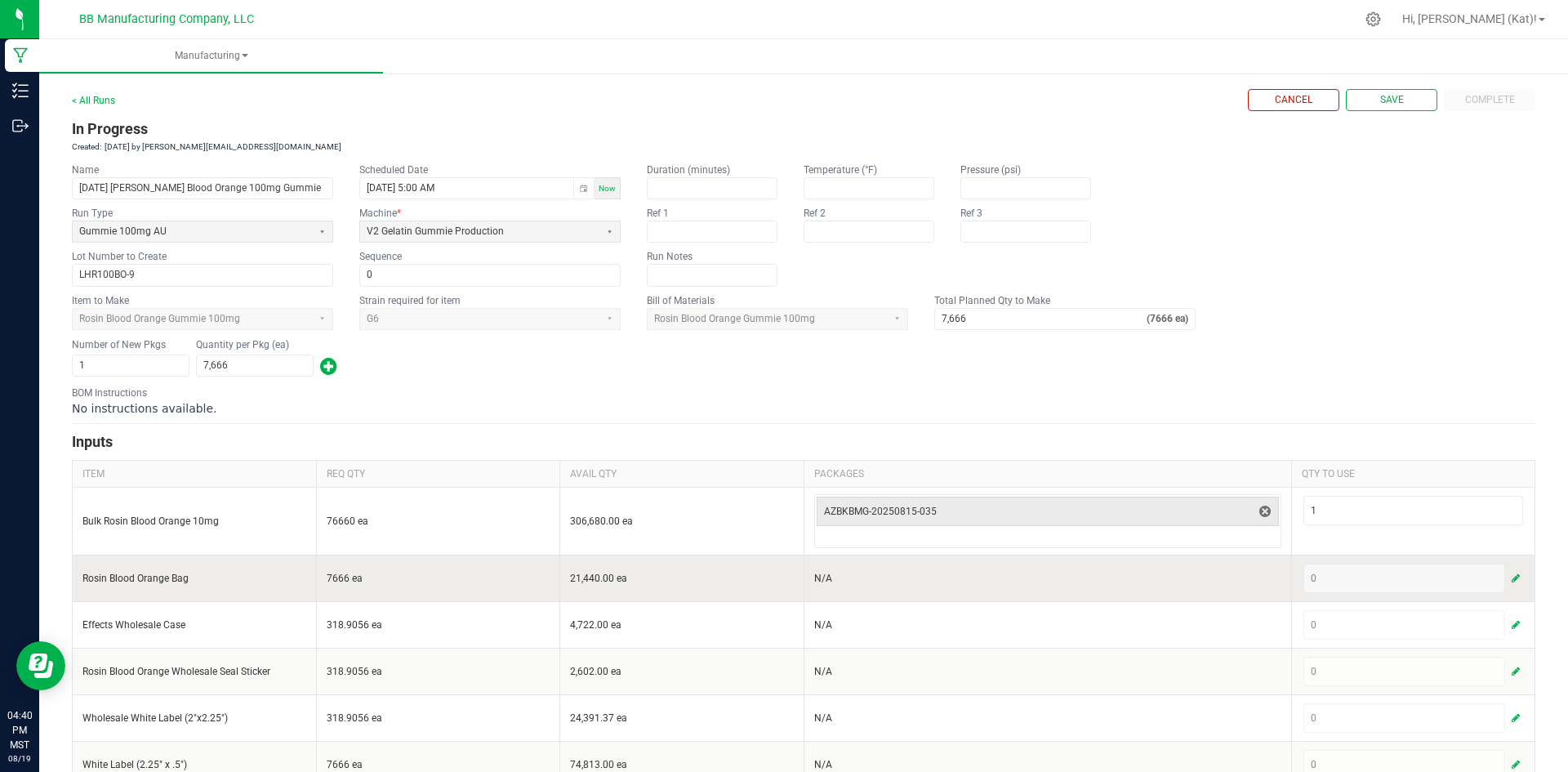
scroll to position [42, 0]
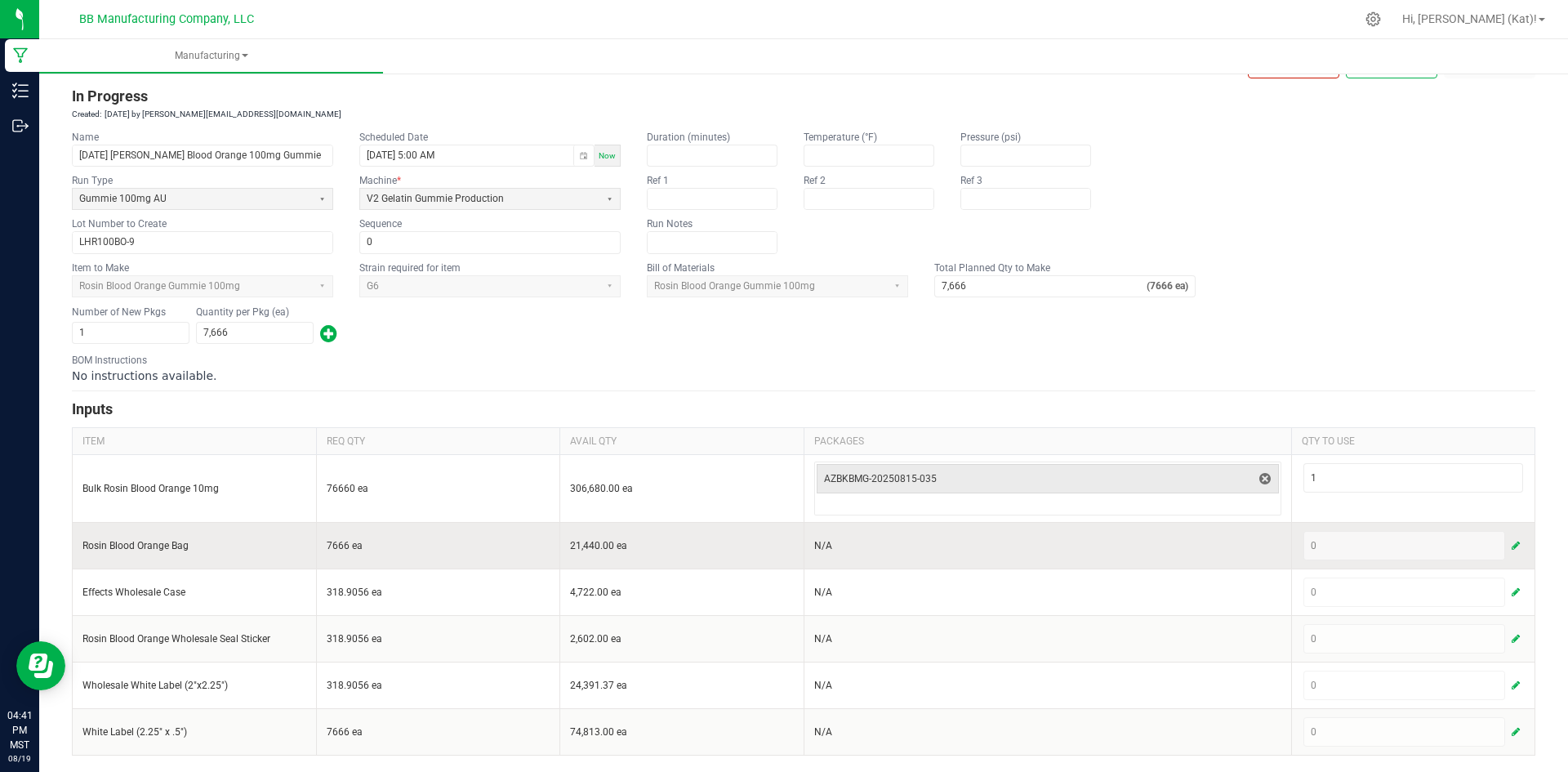
click at [1511, 544] on span "button" at bounding box center [1515, 545] width 8 height 13
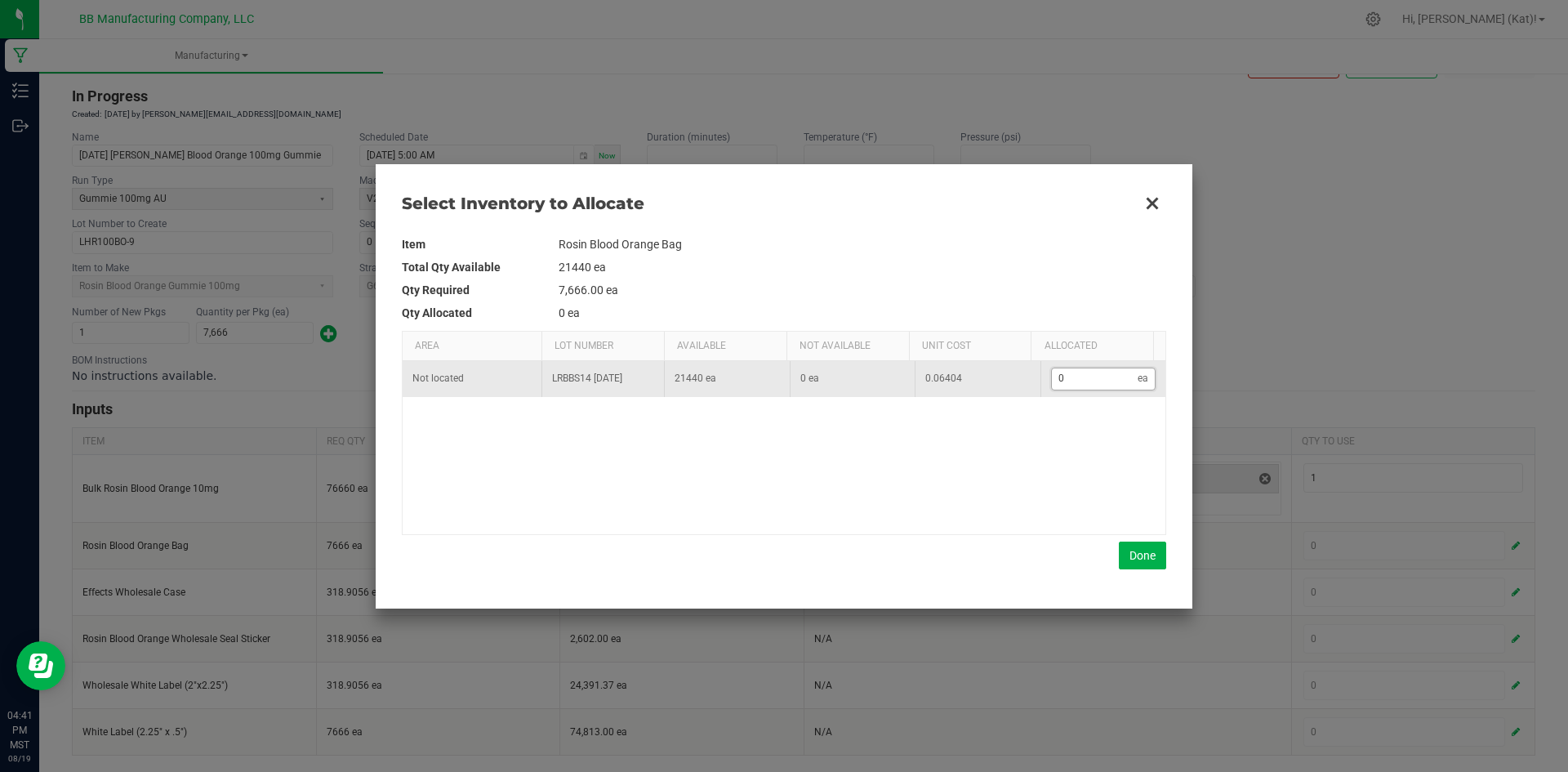
click at [1094, 377] on input "0" at bounding box center [1094, 379] width 86 height 21
type input "7"
type input "78"
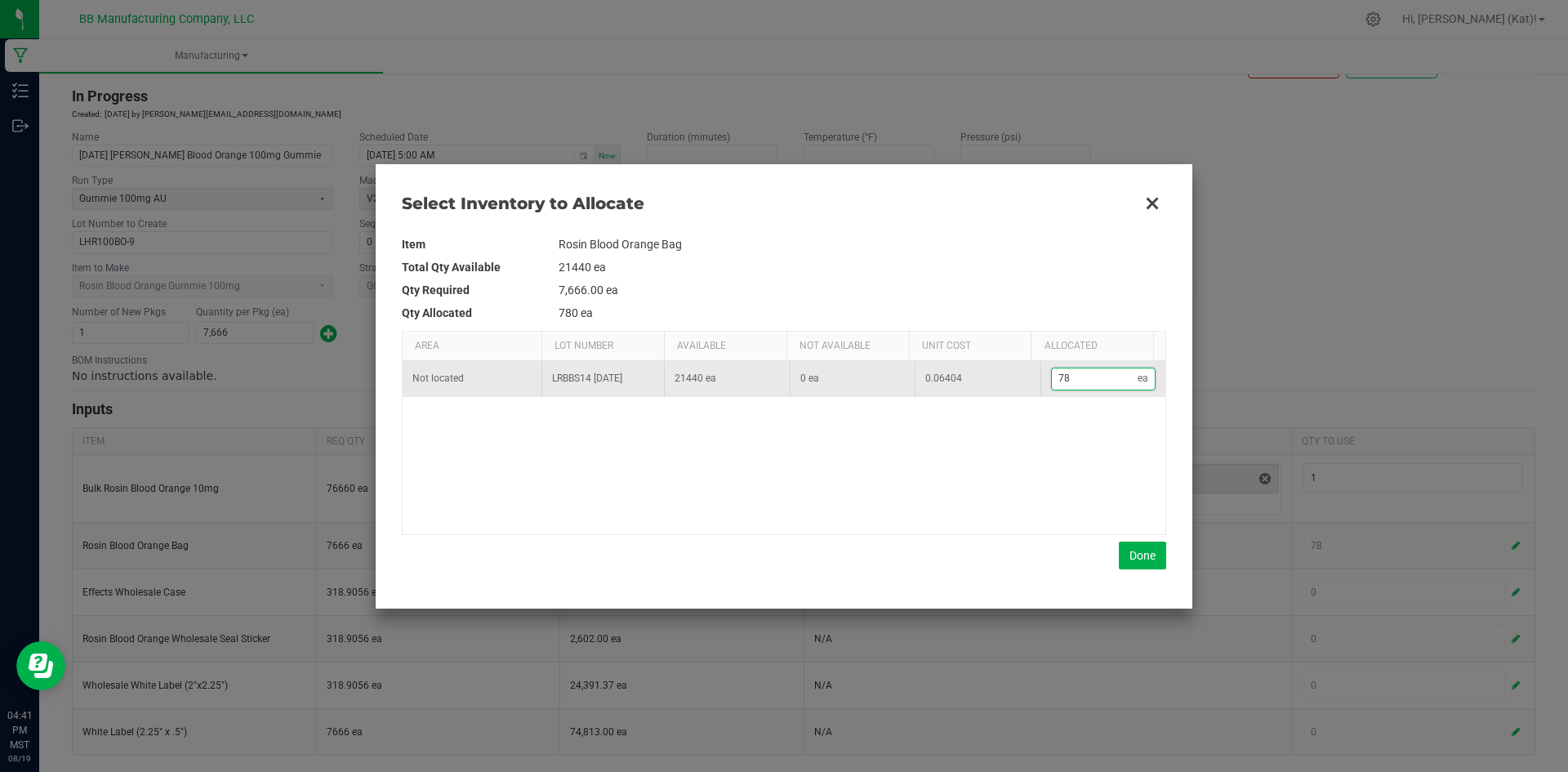
type input "780"
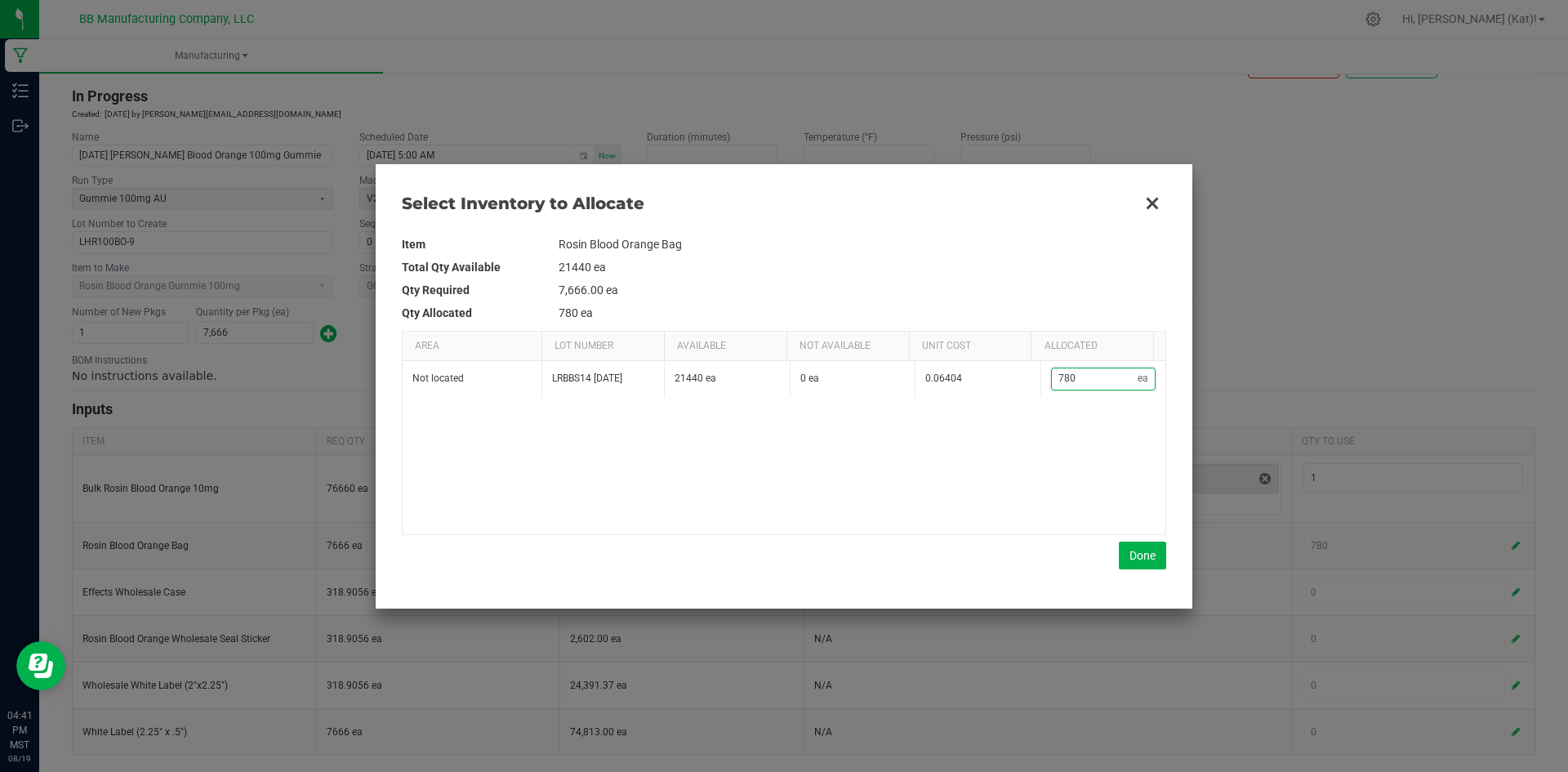
type input "7,800"
click at [1145, 562] on button "Done" at bounding box center [1142, 555] width 47 height 27
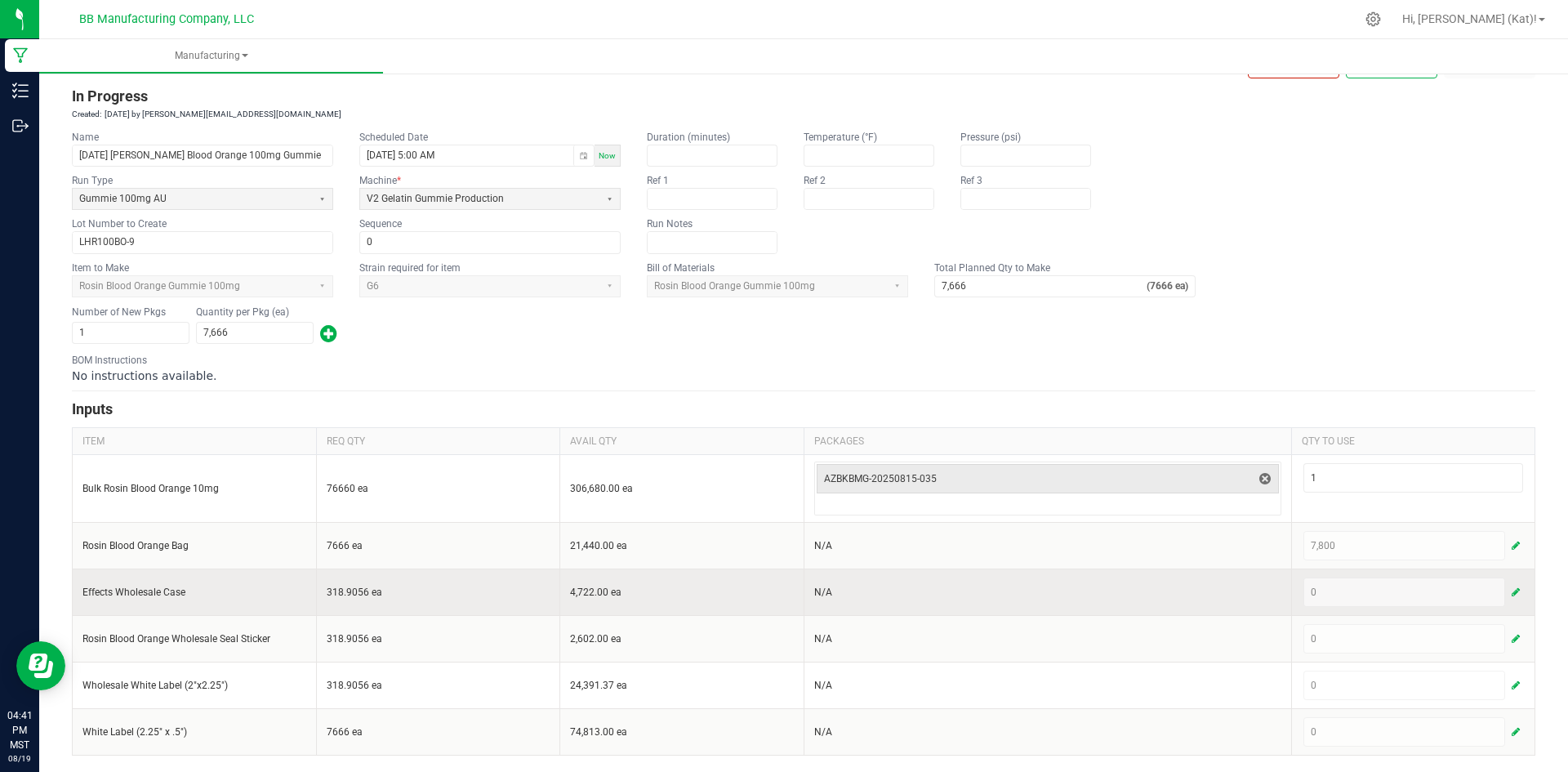
click at [1511, 592] on span "button" at bounding box center [1515, 592] width 8 height 13
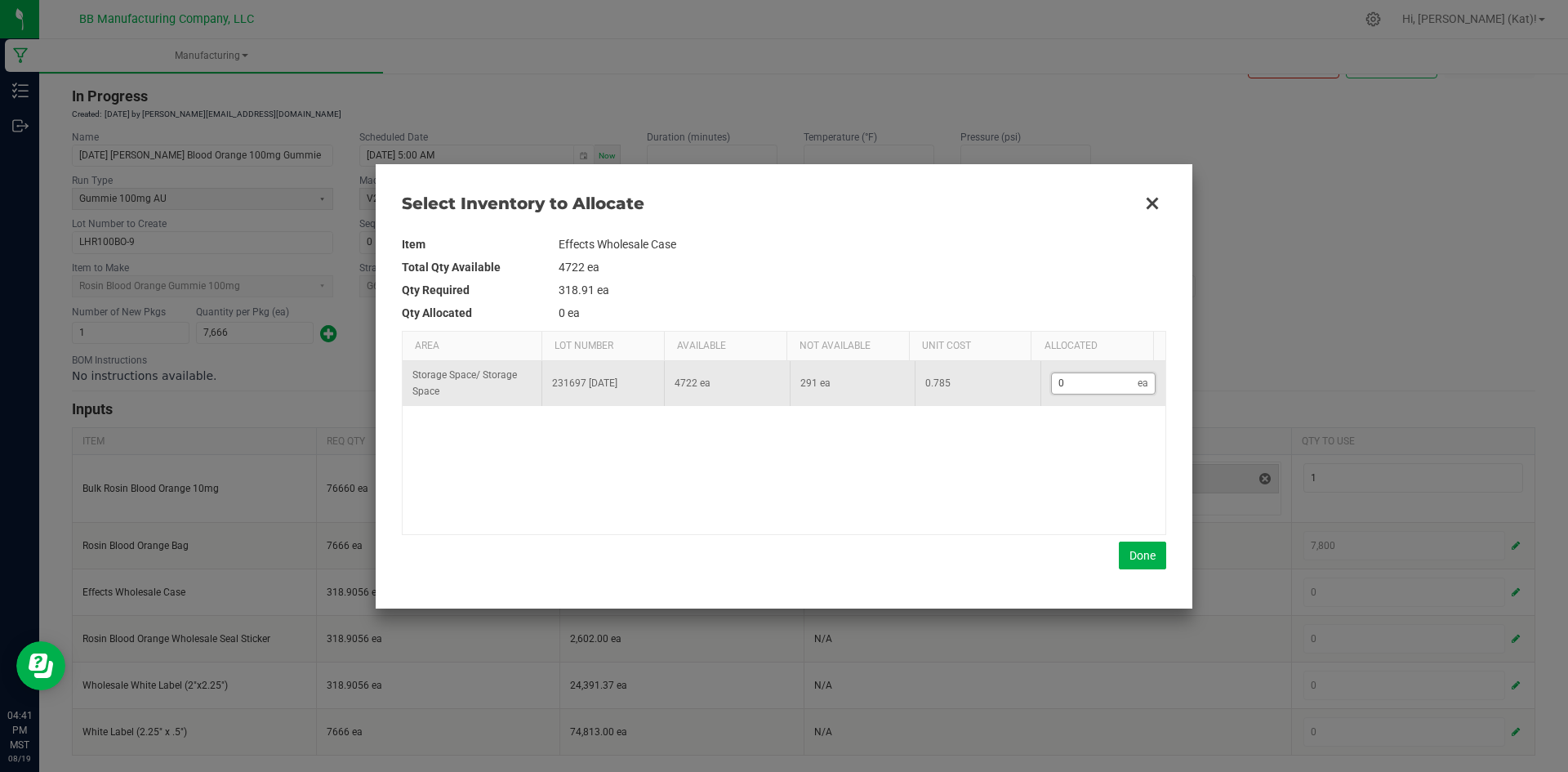
click at [1063, 384] on input "0" at bounding box center [1094, 384] width 86 height 21
type input "3"
type input "32"
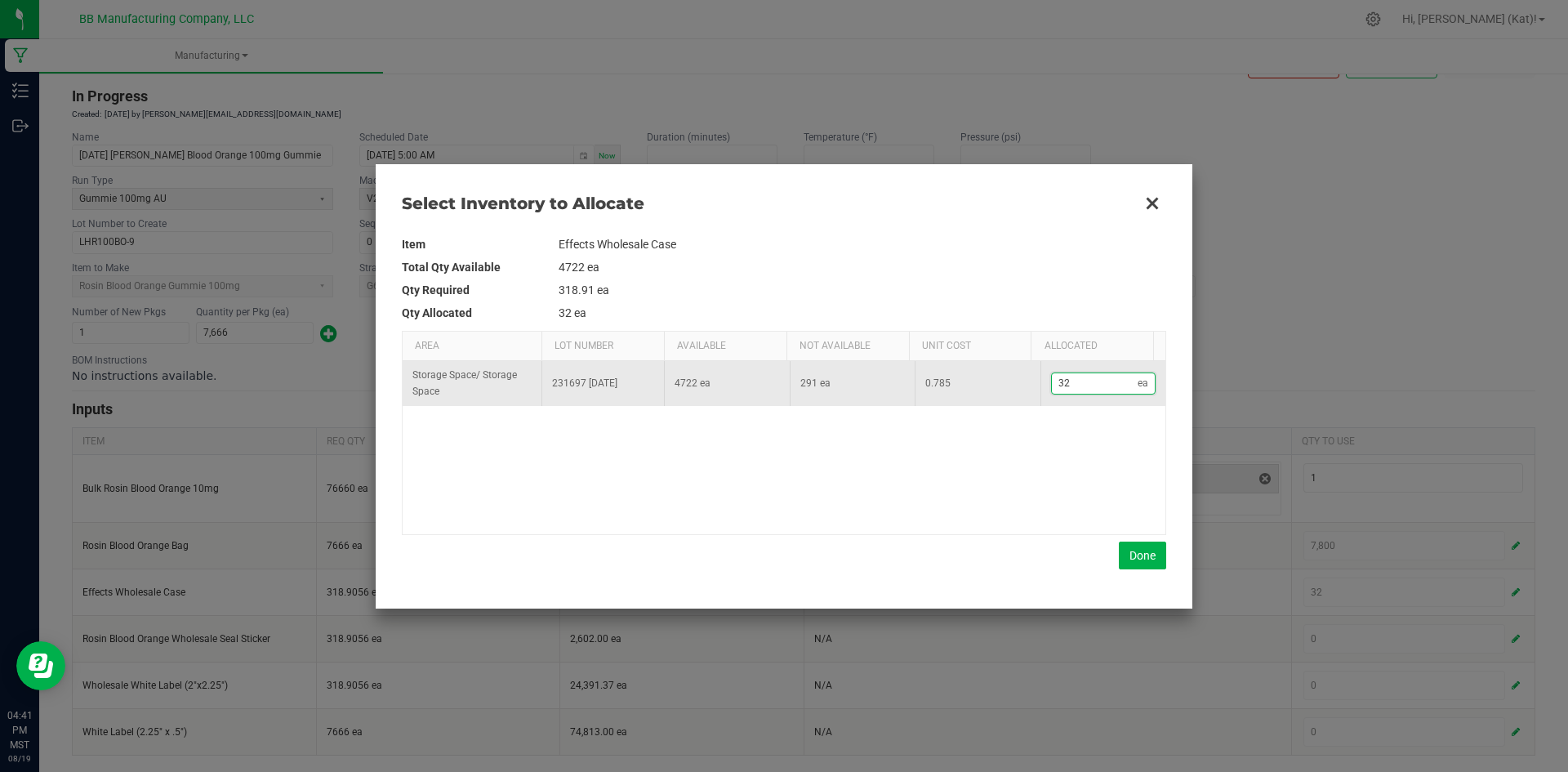
type input "320"
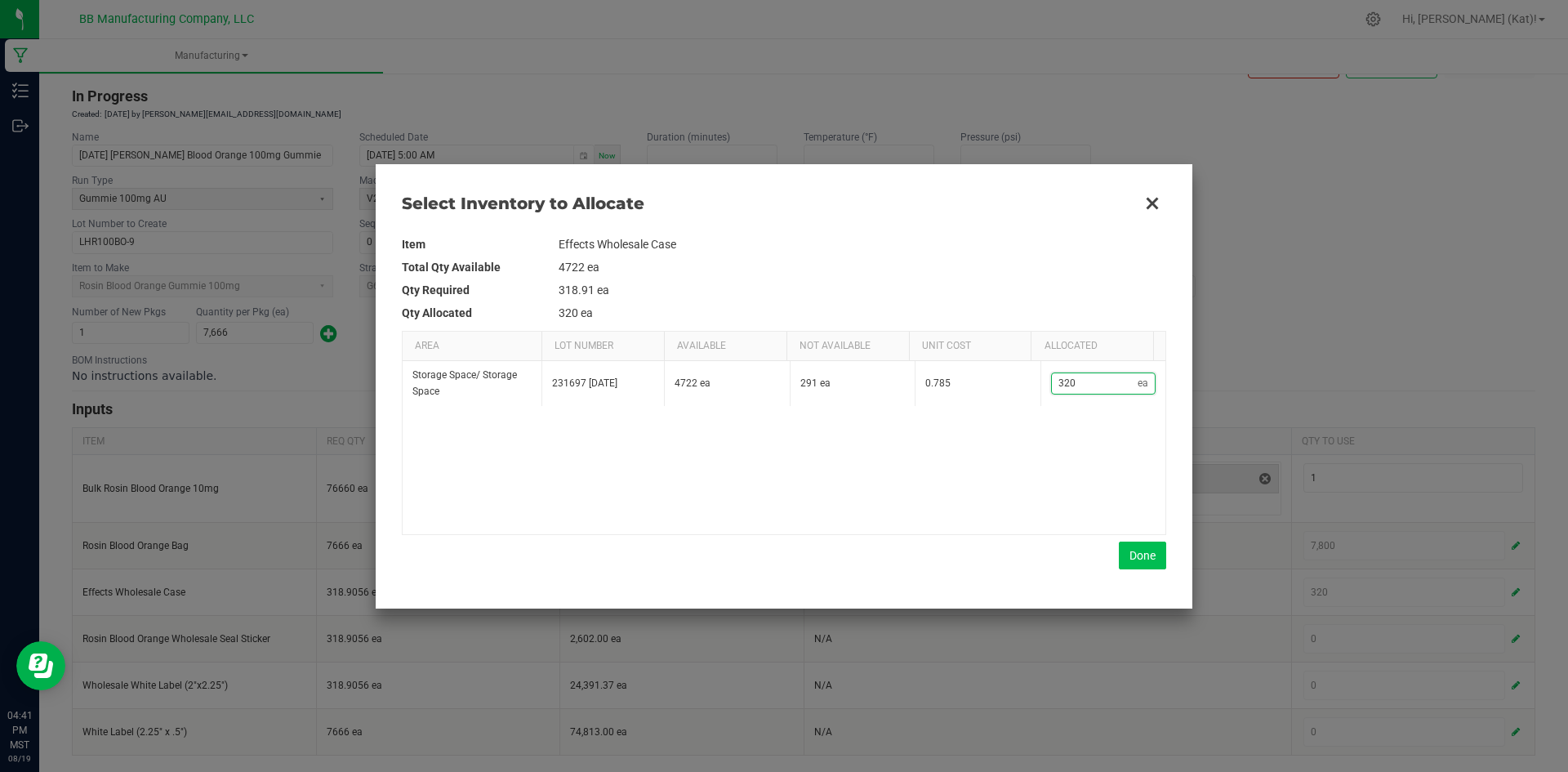
type input "320"
click at [1125, 549] on button "Done" at bounding box center [1142, 555] width 47 height 27
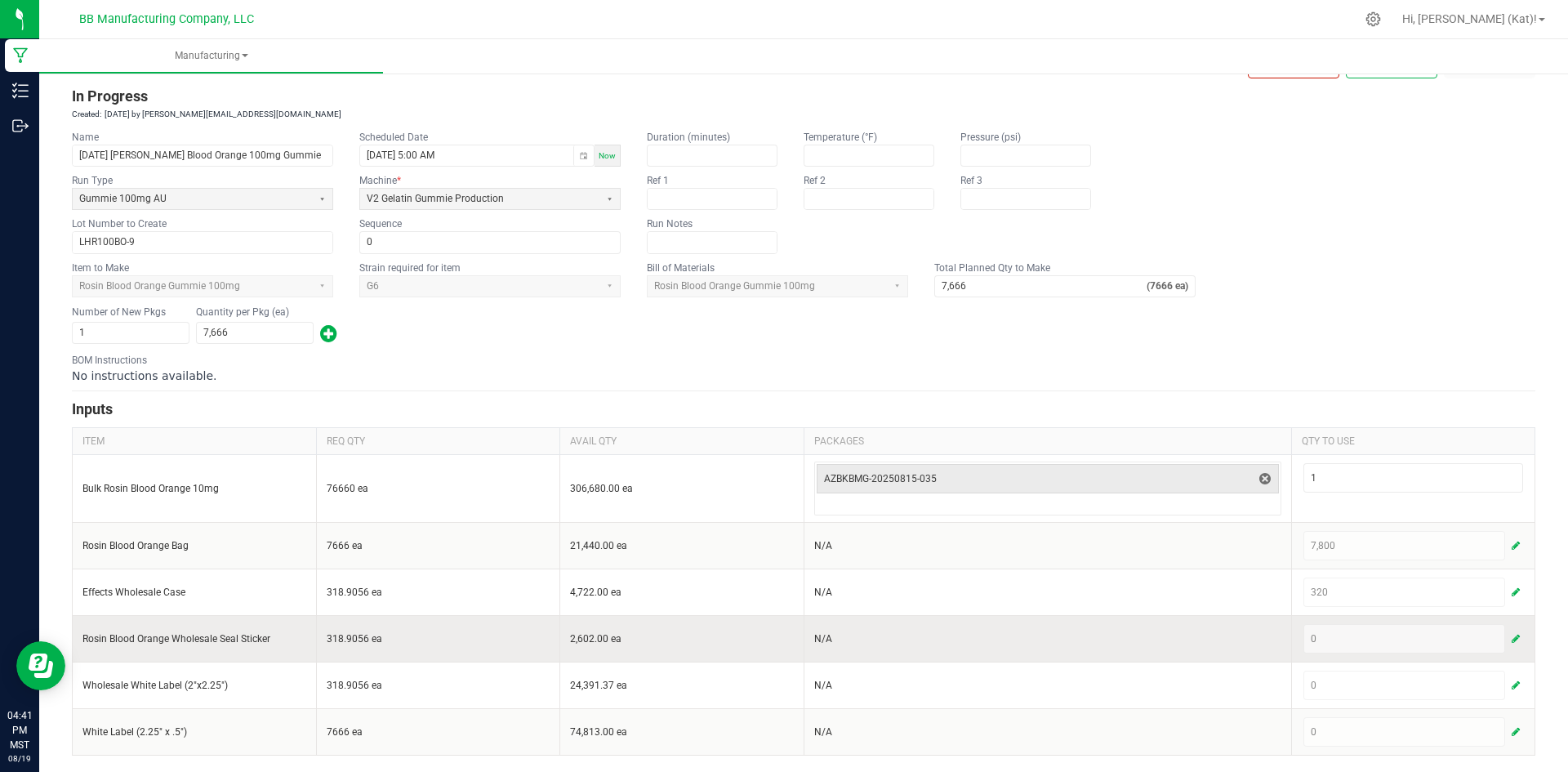
click at [1511, 640] on span "button" at bounding box center [1515, 638] width 8 height 13
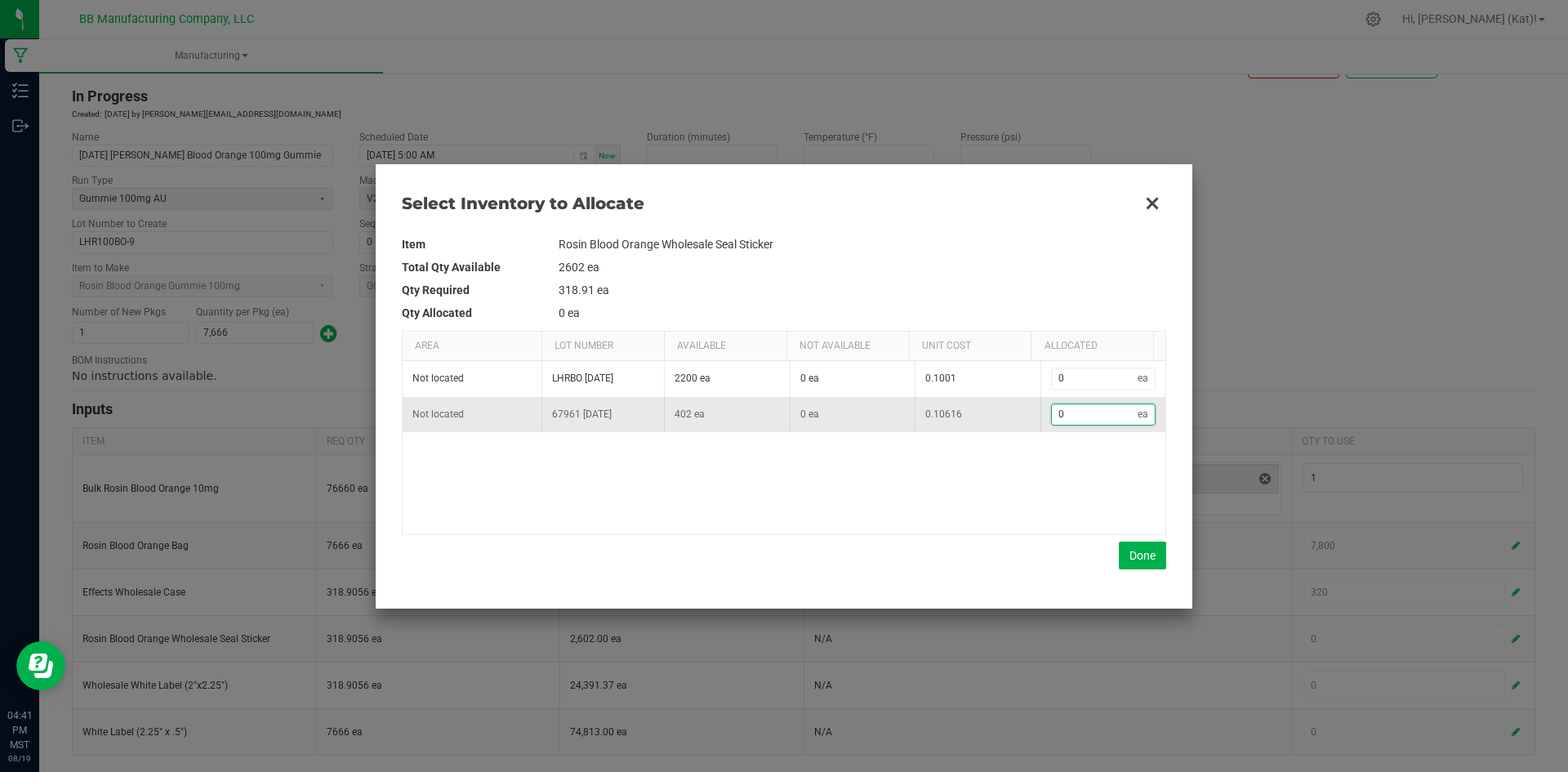
click at [1112, 418] on input "0" at bounding box center [1094, 414] width 86 height 21
type input "3"
type input "32"
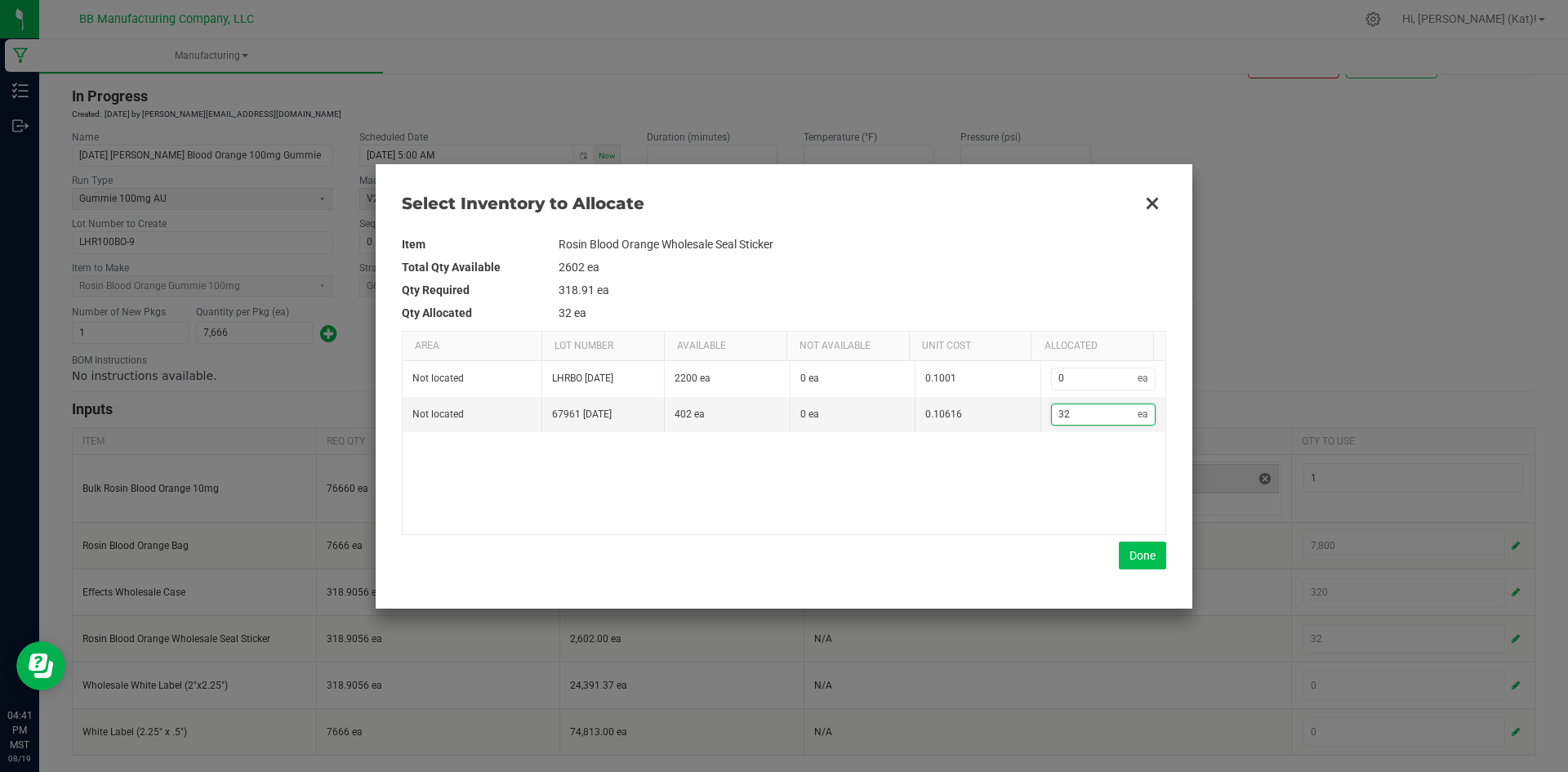
type input "320"
click at [1142, 552] on button "Done" at bounding box center [1142, 555] width 47 height 27
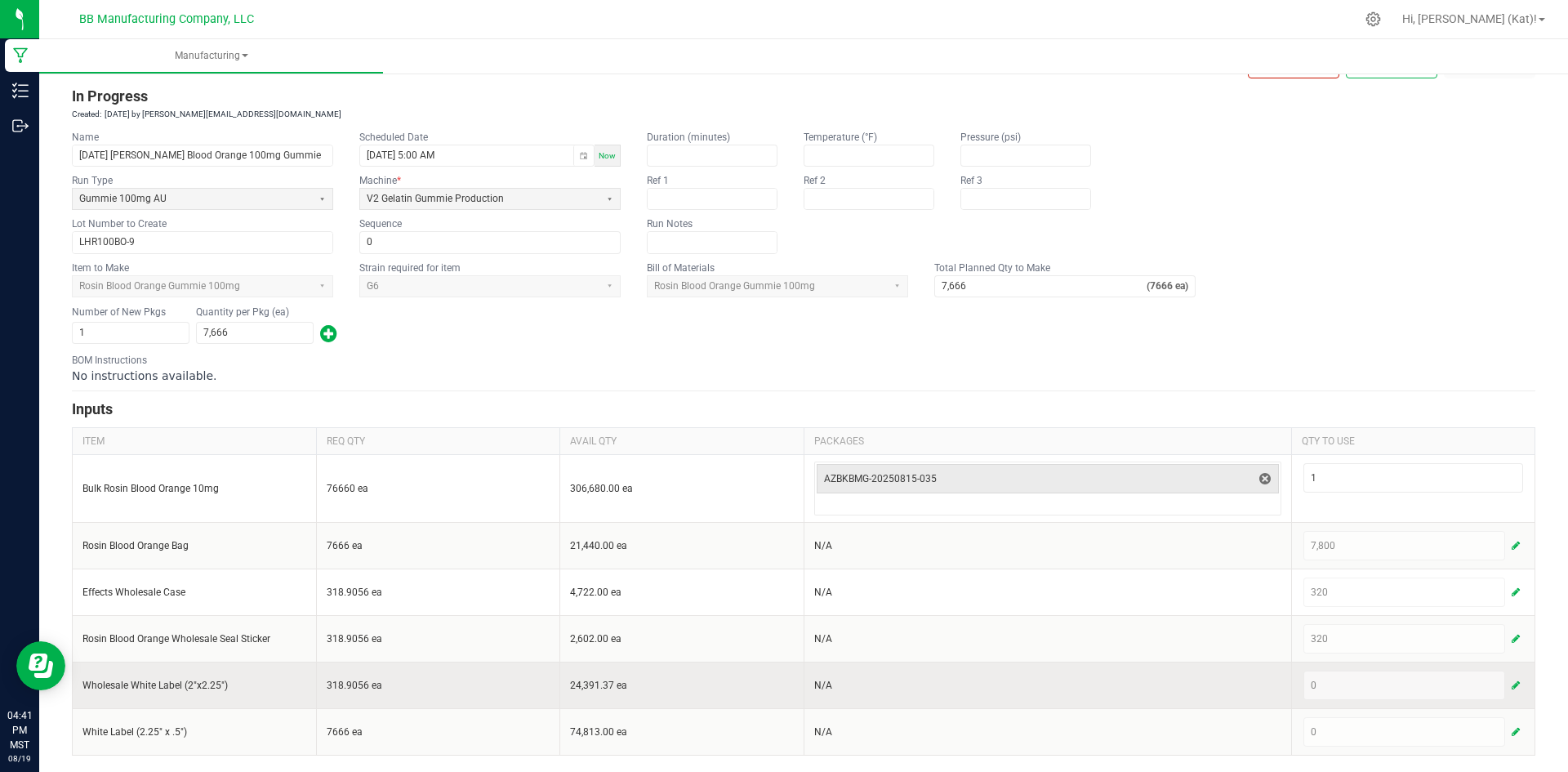
click at [1511, 689] on span "button" at bounding box center [1515, 685] width 8 height 13
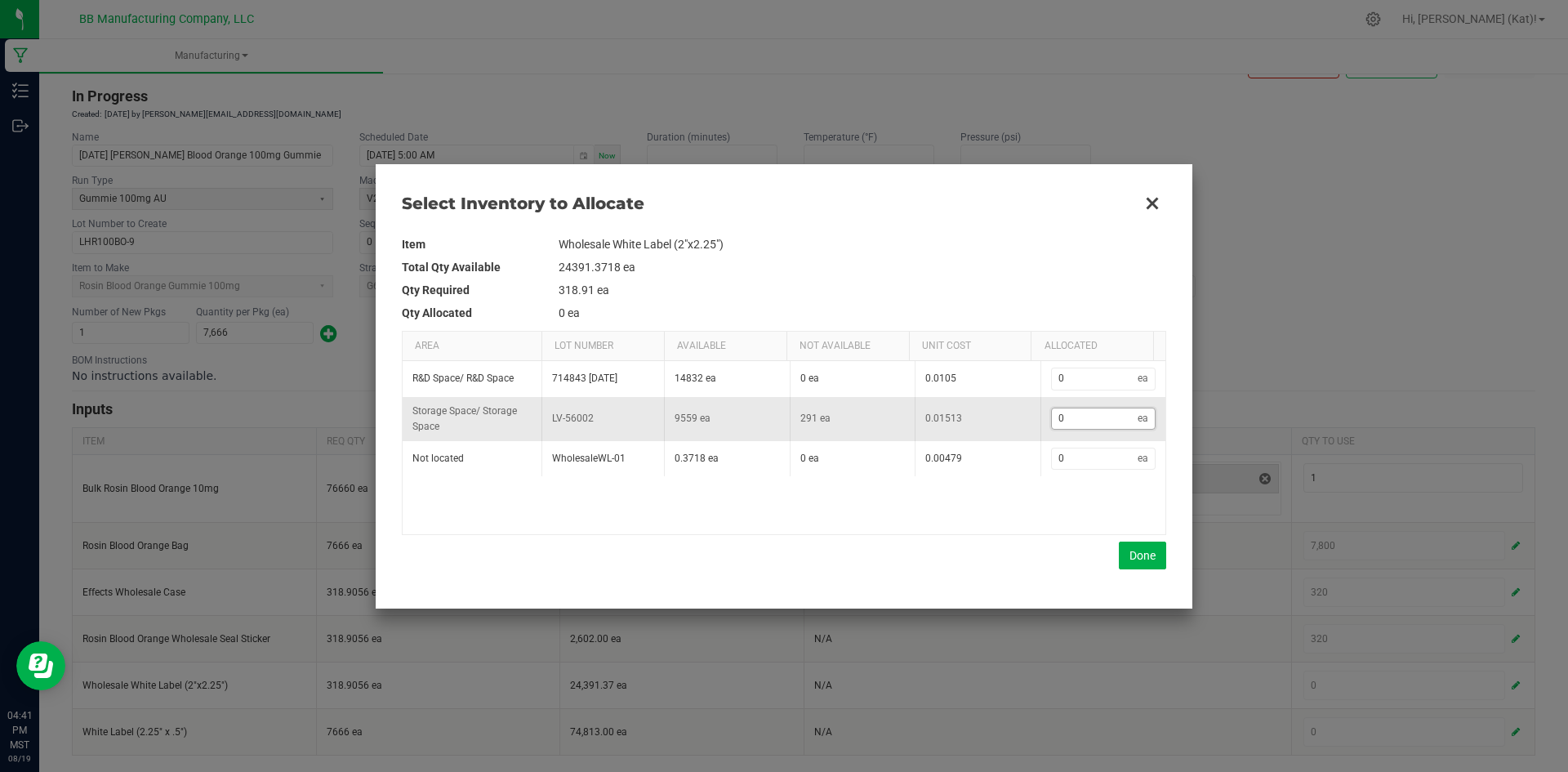
click at [1100, 417] on input "0" at bounding box center [1094, 418] width 86 height 21
type input "3"
type input "32"
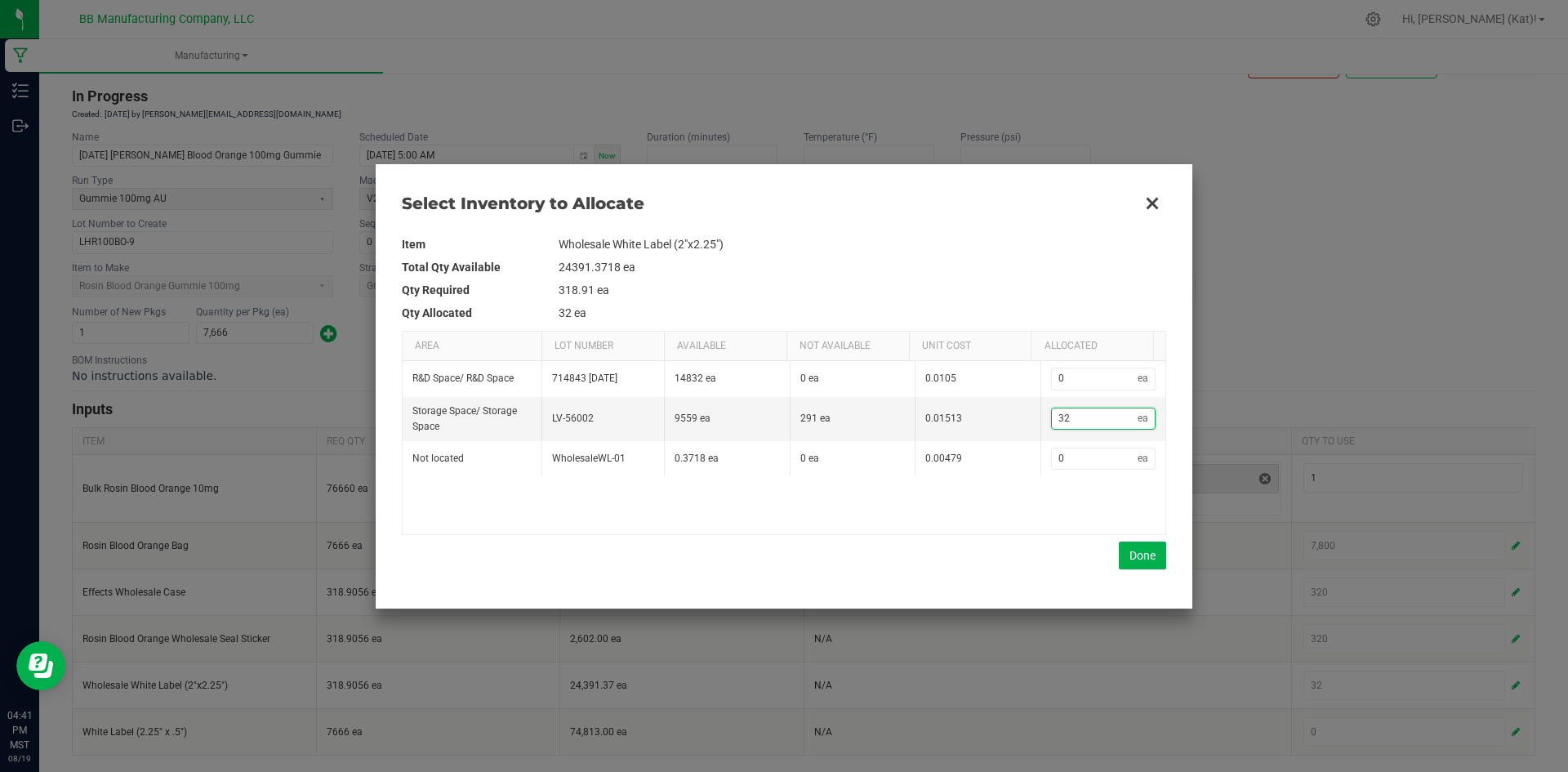
type input "320"
click at [1135, 551] on button "Done" at bounding box center [1142, 555] width 47 height 27
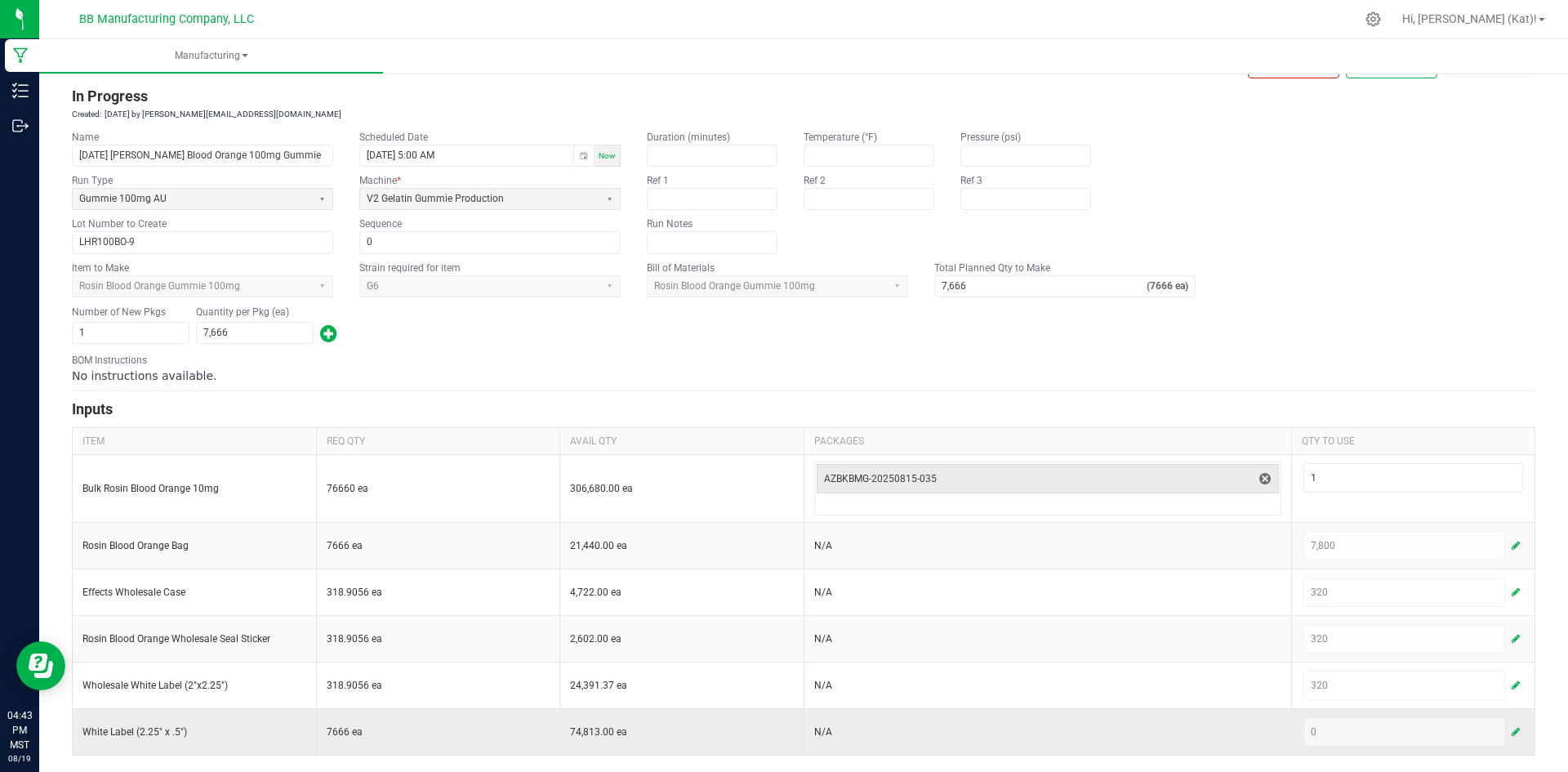
click at [1511, 730] on span "button" at bounding box center [1515, 731] width 8 height 13
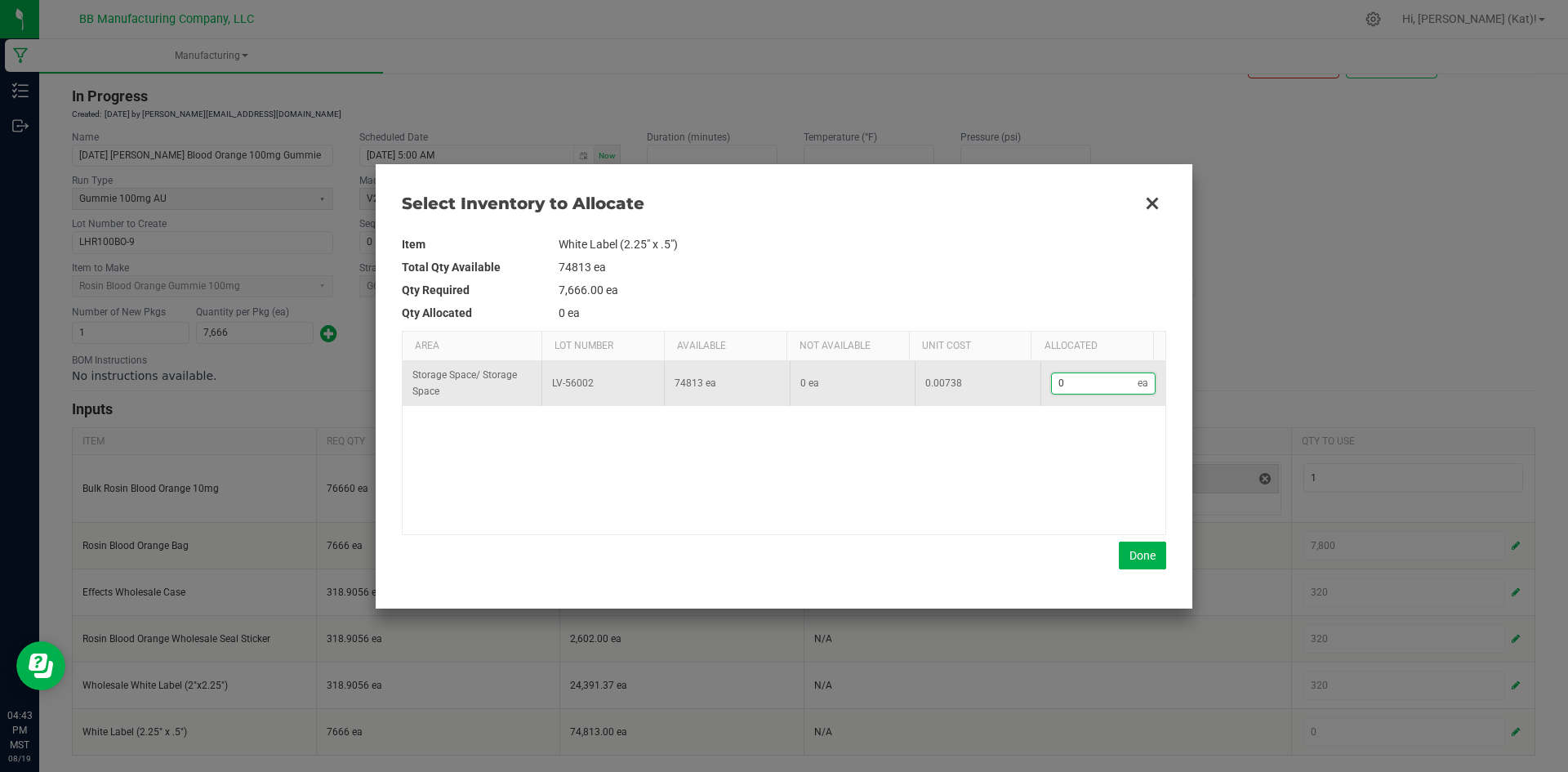
click at [1071, 382] on input "0" at bounding box center [1094, 384] width 86 height 21
type input "7"
type input "78"
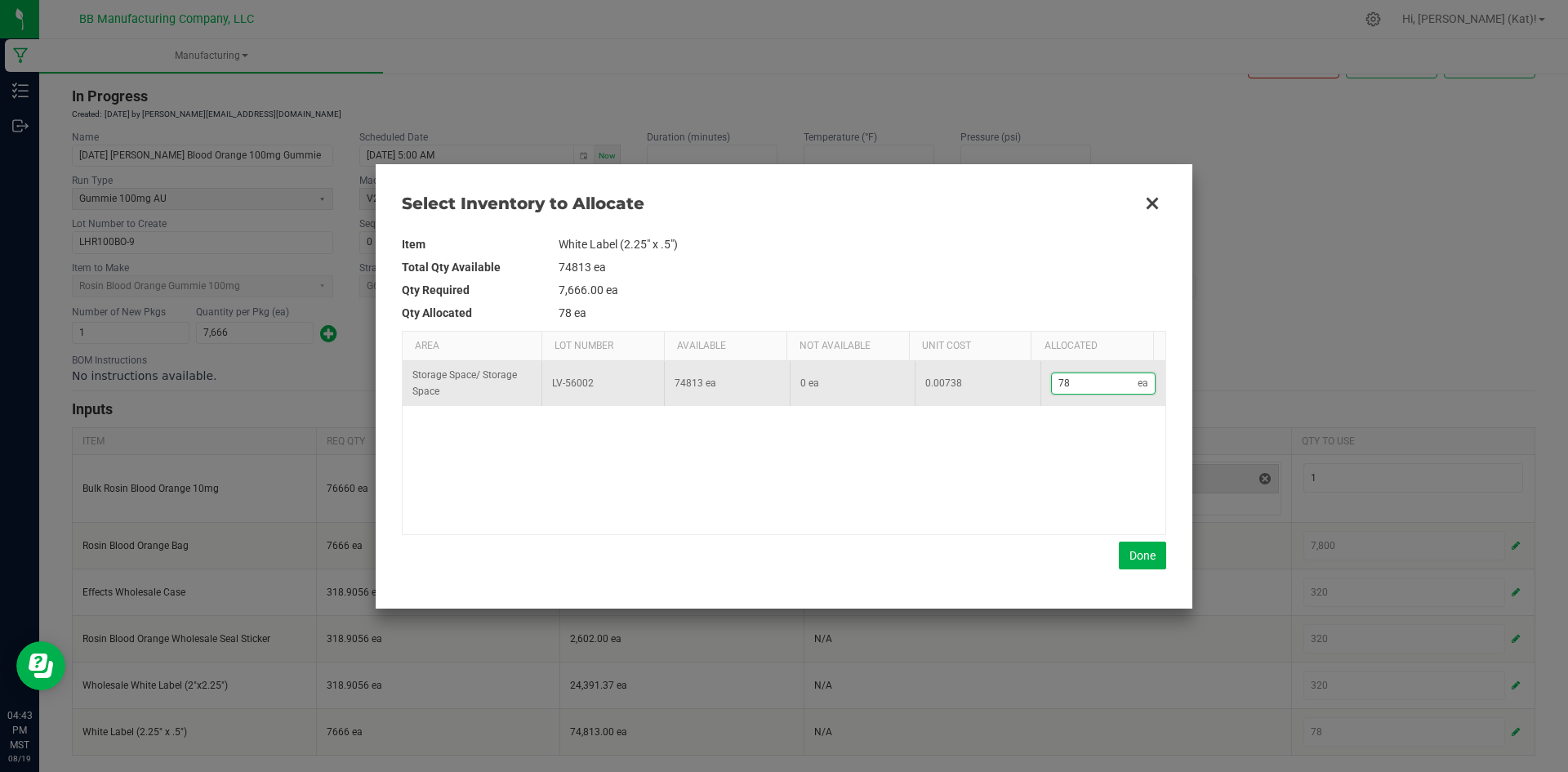
type input "783"
type input "7,834"
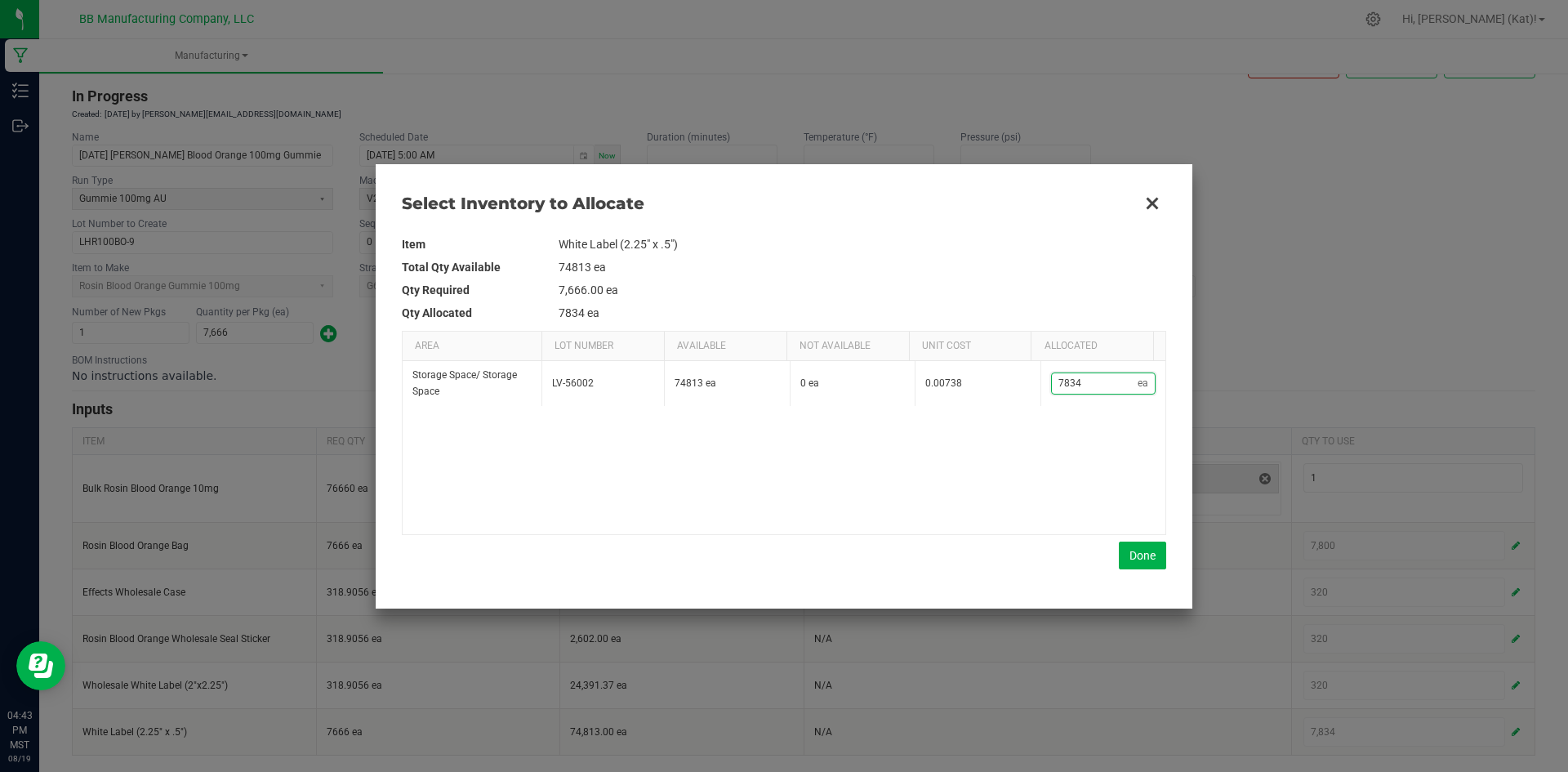
type input "7,834"
click at [1073, 470] on div "Storage Space / Storage Space LV-56002 74813 ea 0 ea 0.00738 7,834 ea" at bounding box center [784, 447] width 763 height 173
click at [1144, 561] on button "Done" at bounding box center [1142, 555] width 47 height 27
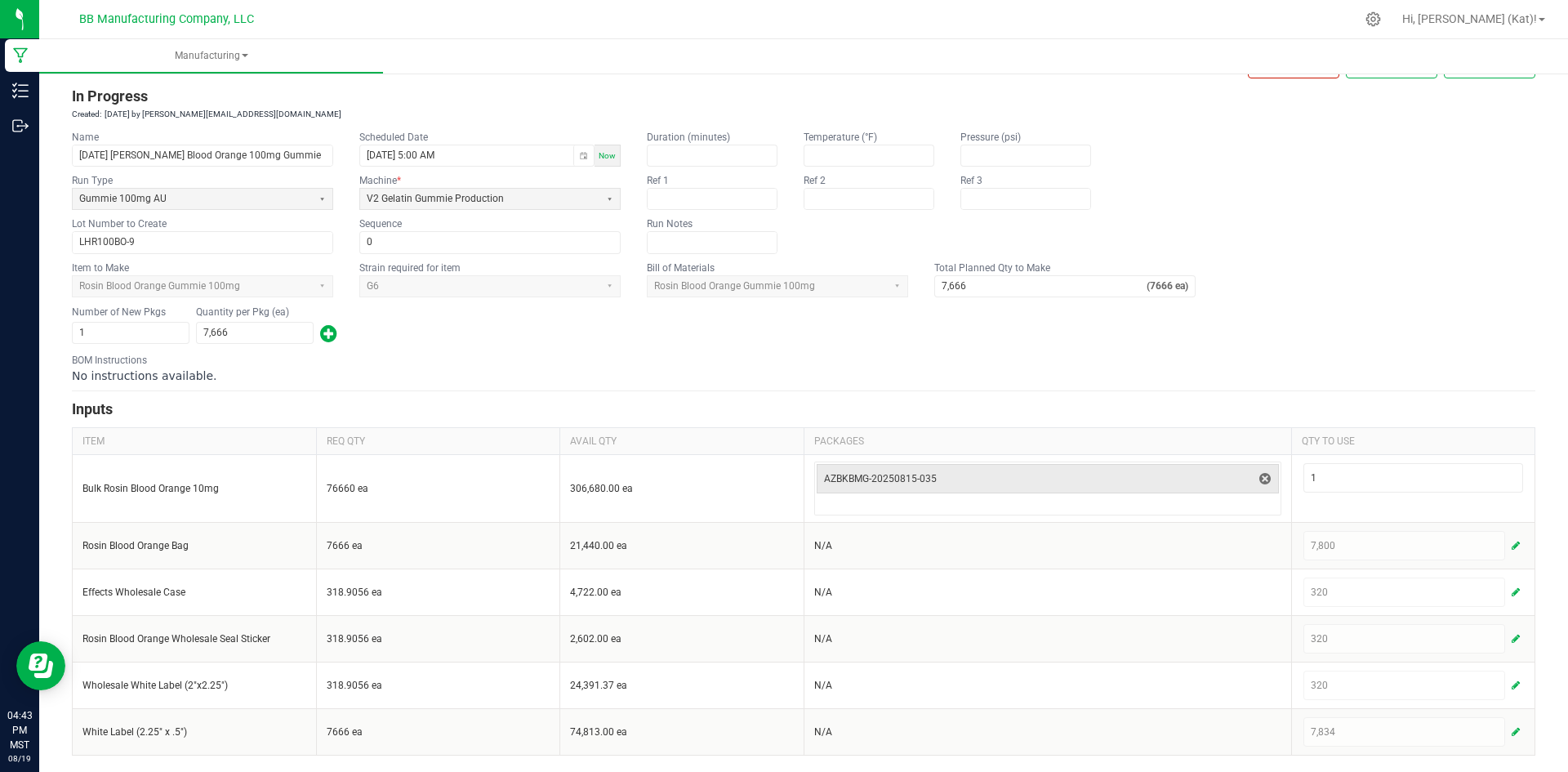
click at [1073, 343] on div "Number of New Pkgs 1 Quantity per Pkg (ea) 7,666" at bounding box center [803, 325] width 1463 height 42
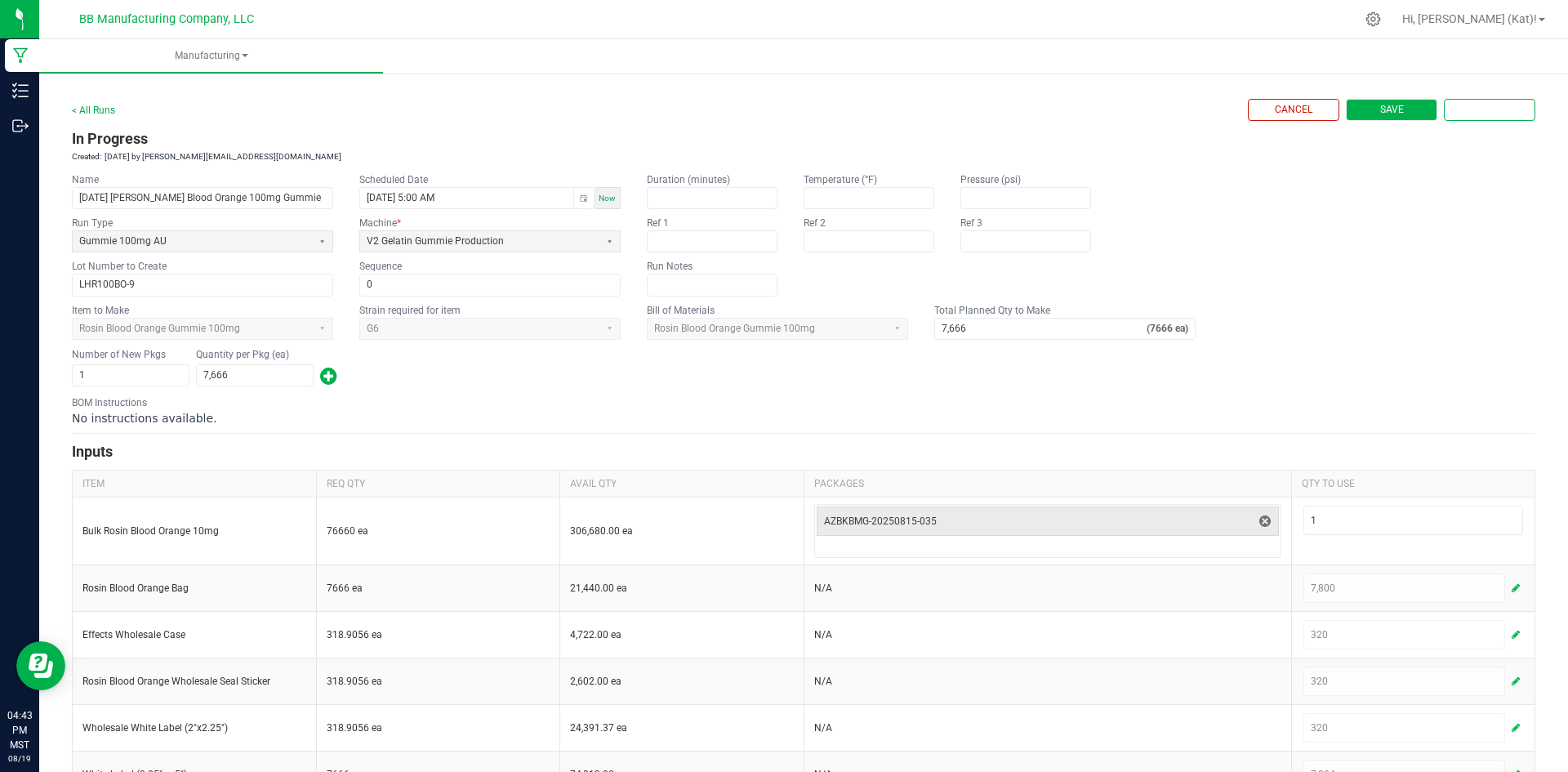
click at [1354, 117] on button "Save" at bounding box center [1391, 110] width 91 height 22
type input "1"
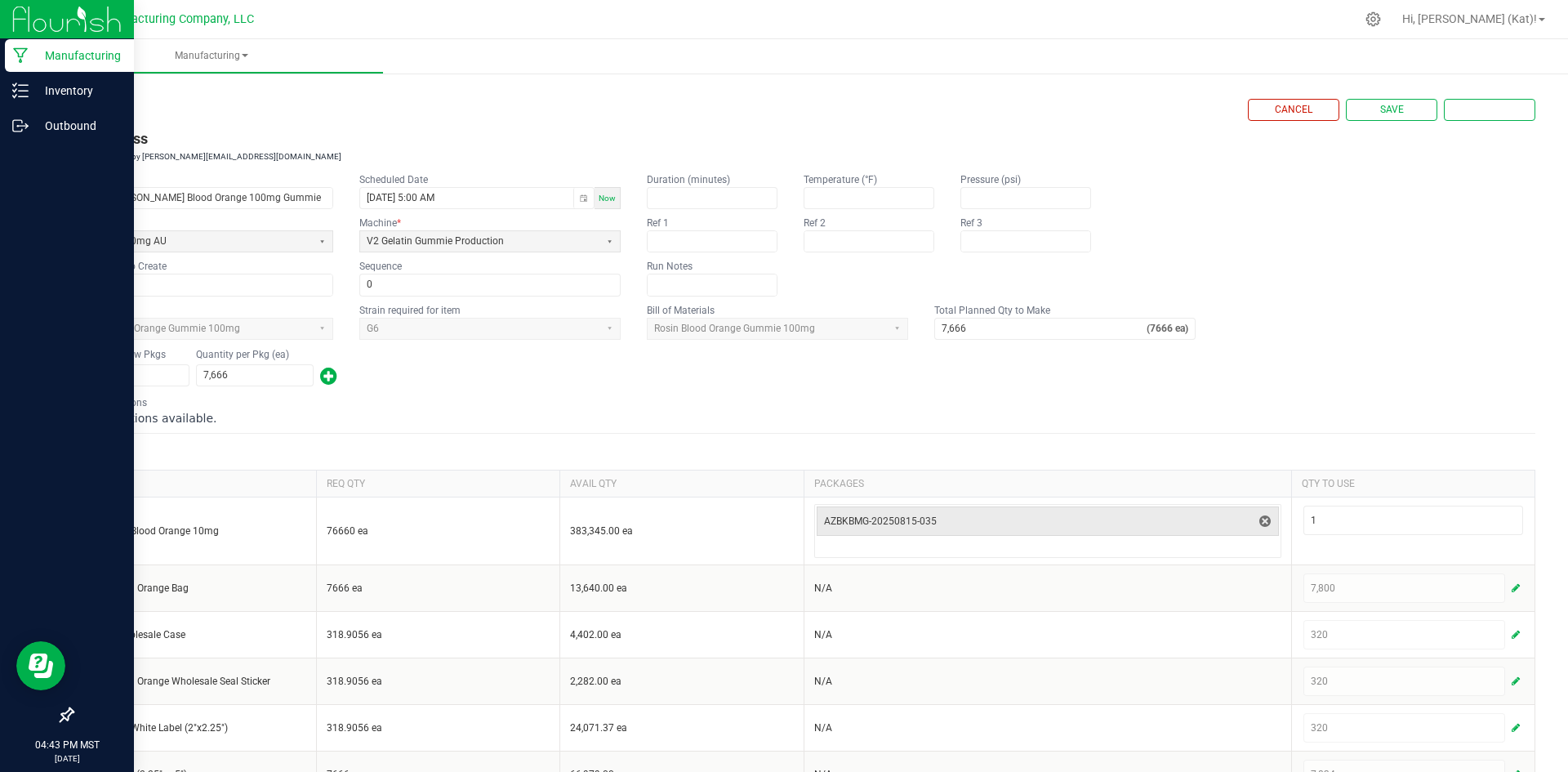
click at [107, 52] on p "Manufacturing" at bounding box center [77, 56] width 98 height 20
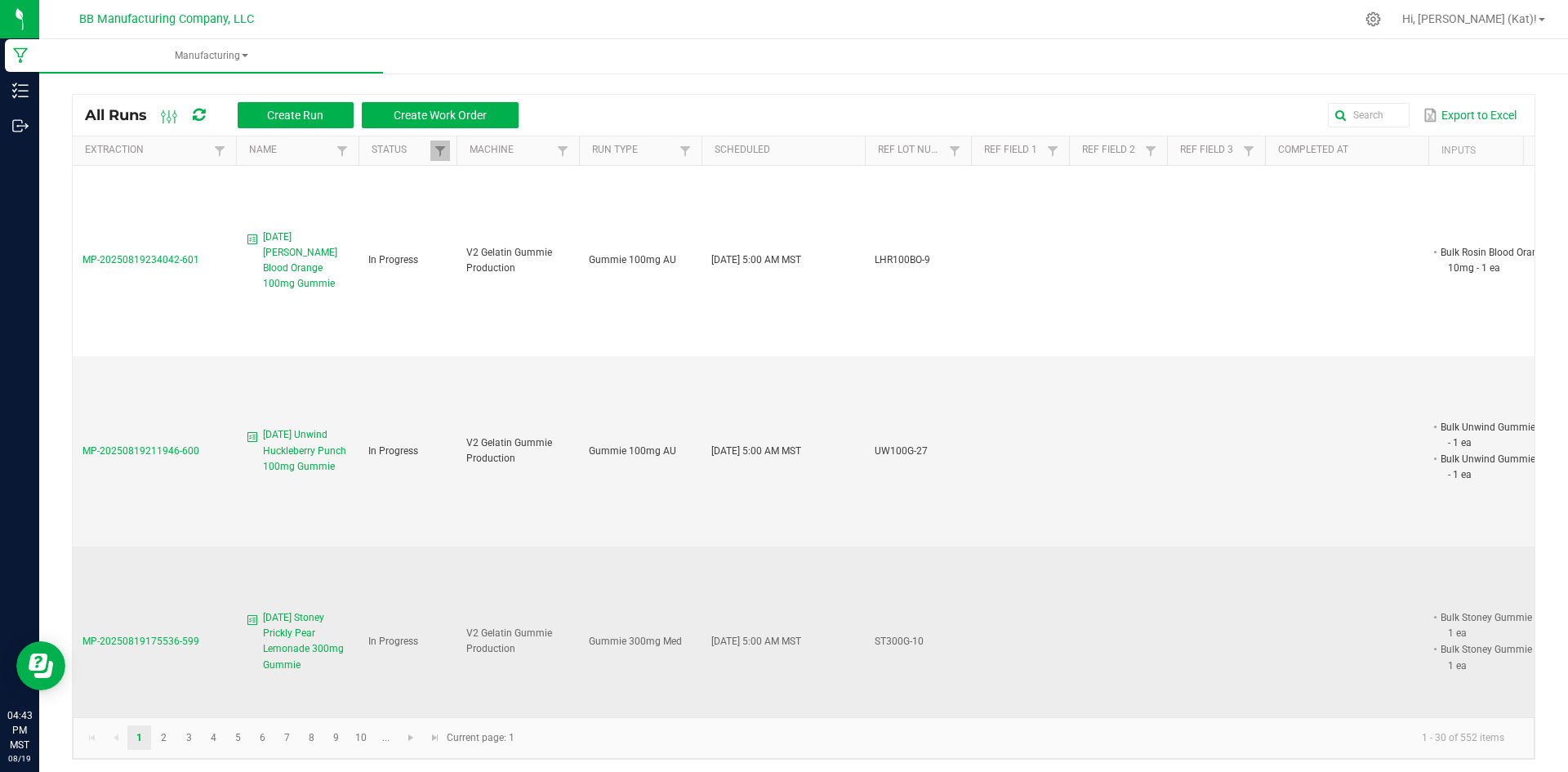
click at [282, 637] on span "[DATE] Stoney Prickly Pear Lemonade 300mg Gummie" at bounding box center [305, 642] width 85 height 63
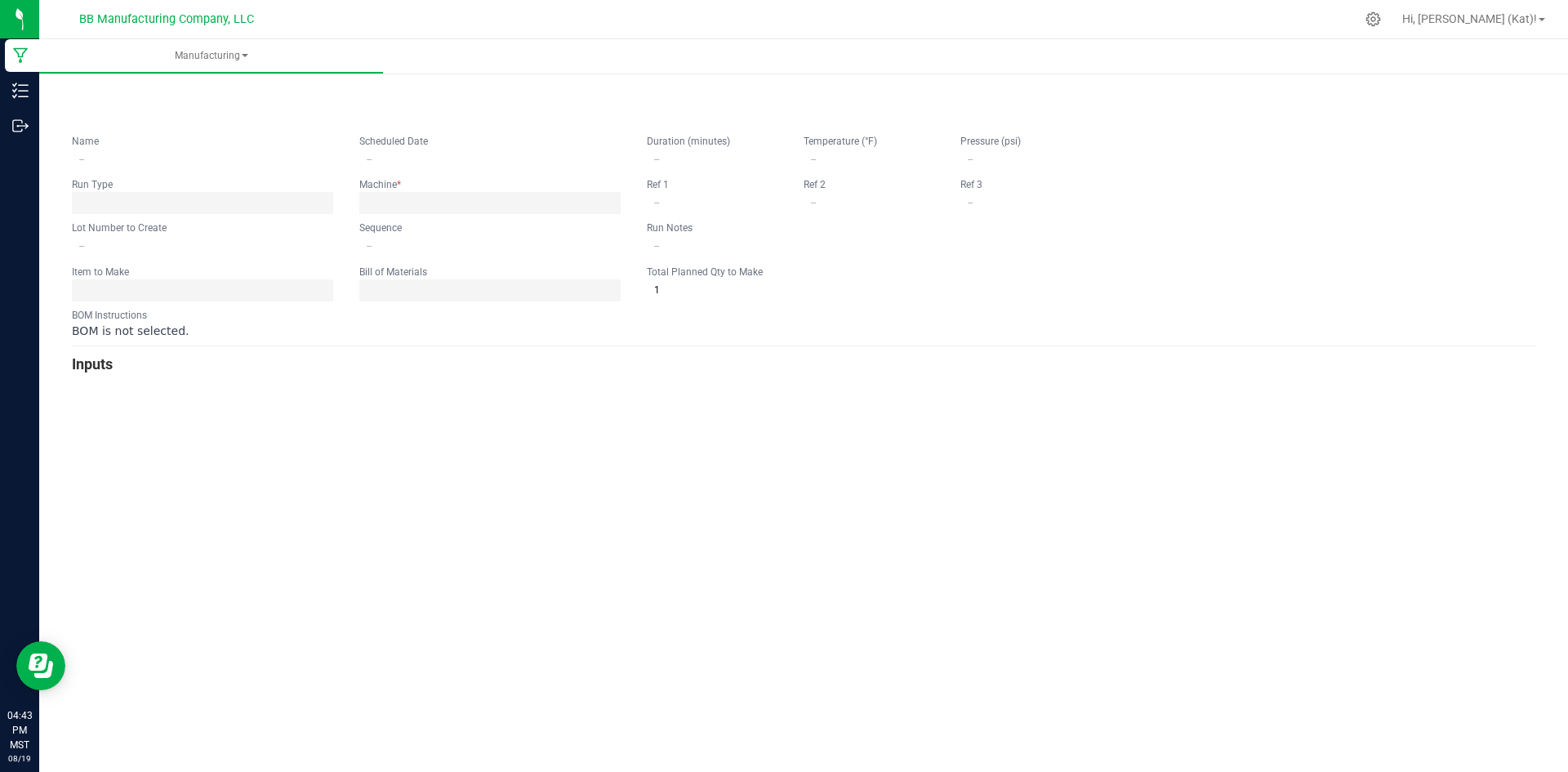
type input "[DATE] Stoney Prickly Pear Lemonade 300mg Gummie"
type input "[DATE] 5:00 AM"
type input "ST300G-10"
type input "0"
type input "2,593"
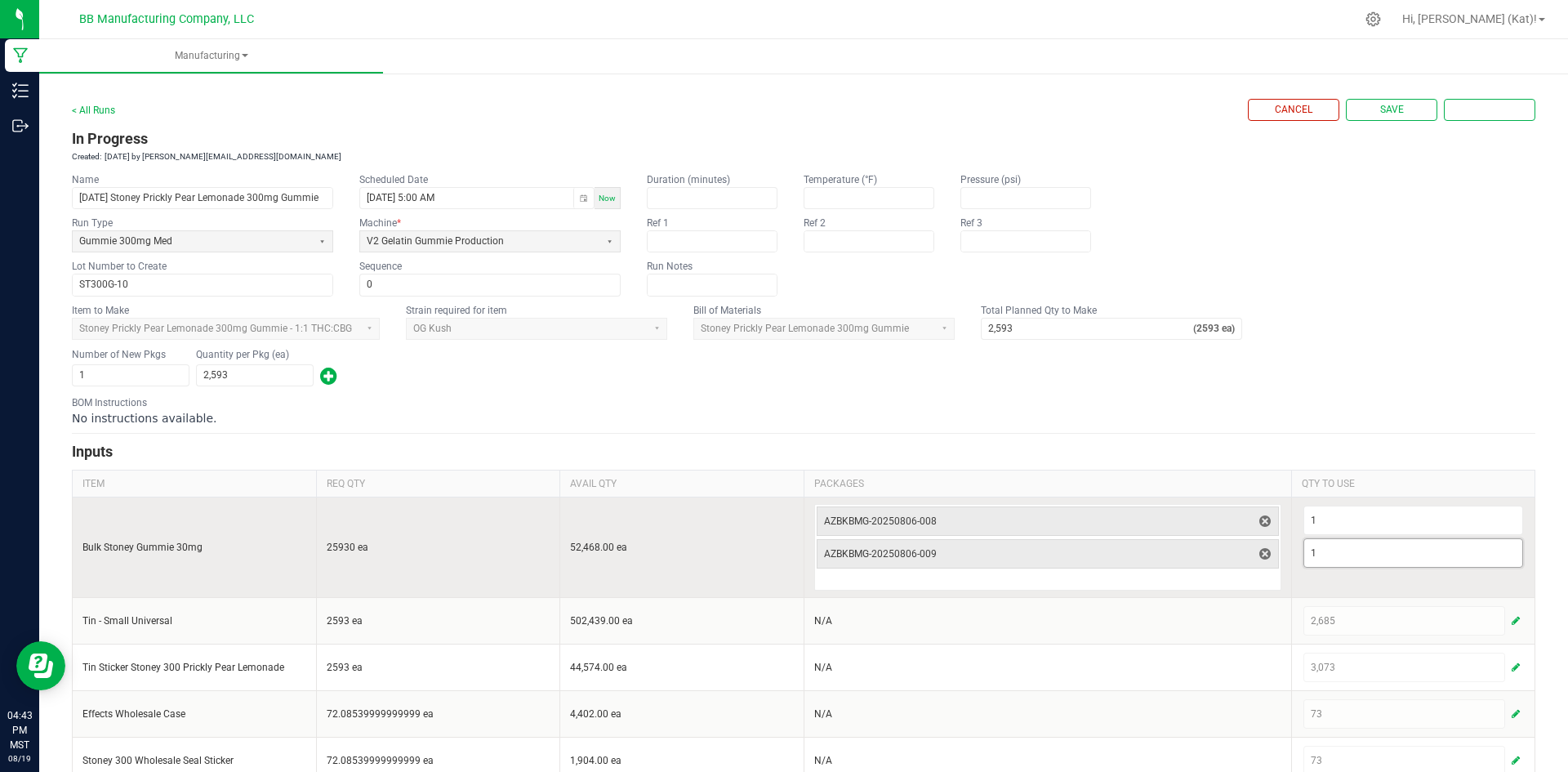
click at [1341, 559] on input "1" at bounding box center [1413, 553] width 219 height 27
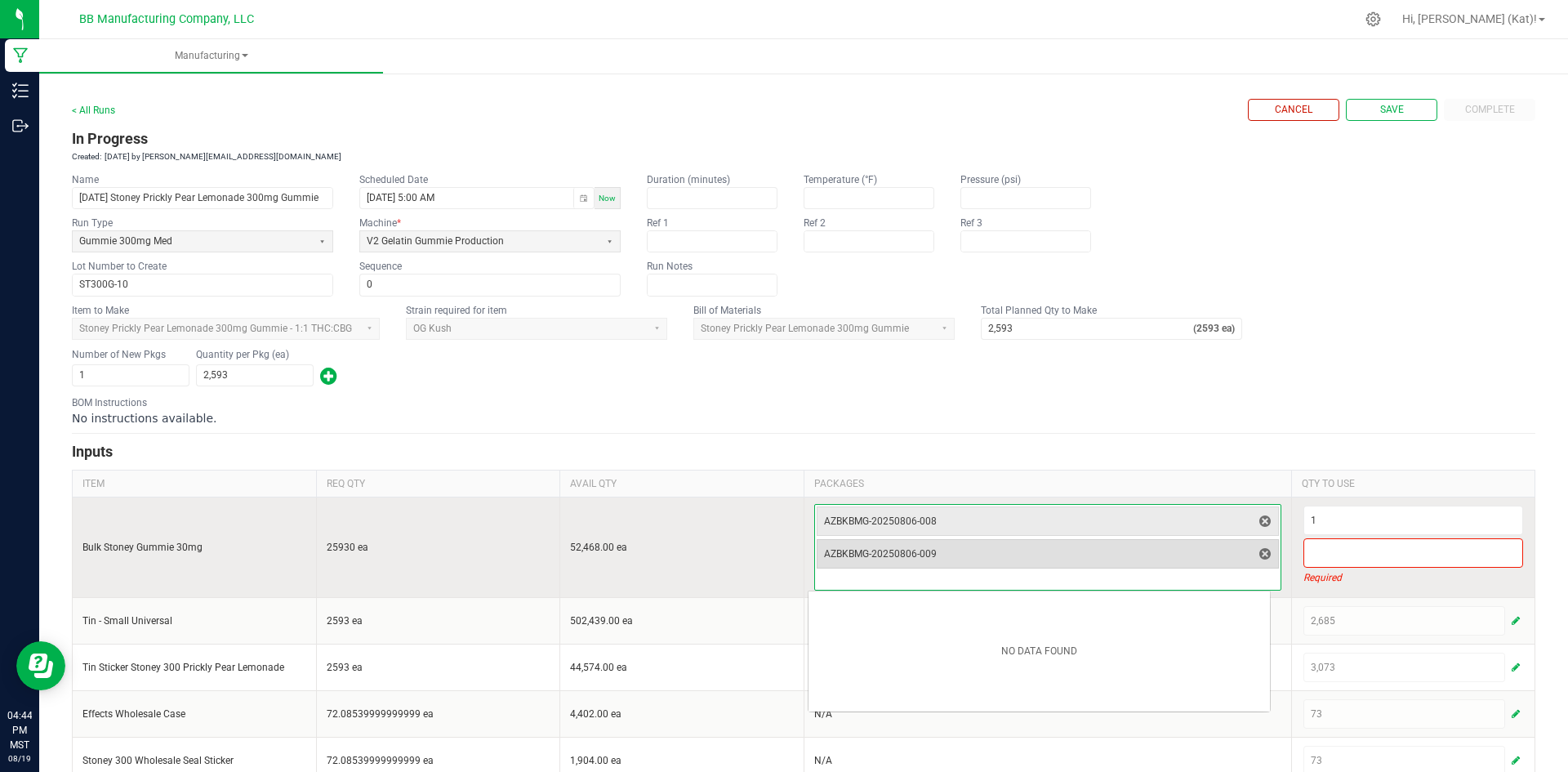
click at [1255, 561] on span "delete" at bounding box center [1265, 554] width 20 height 20
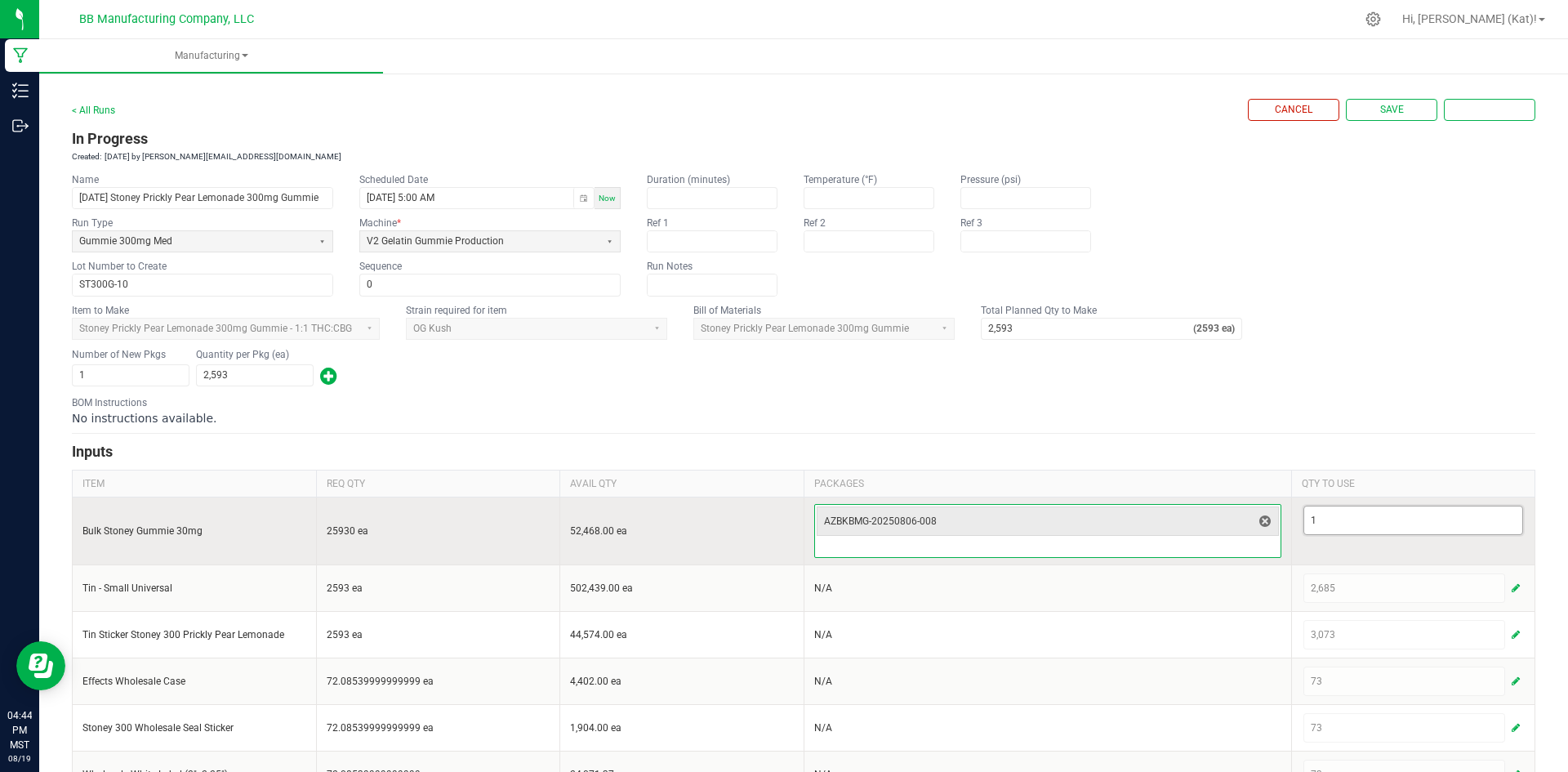
click at [1306, 523] on input "1" at bounding box center [1413, 520] width 219 height 27
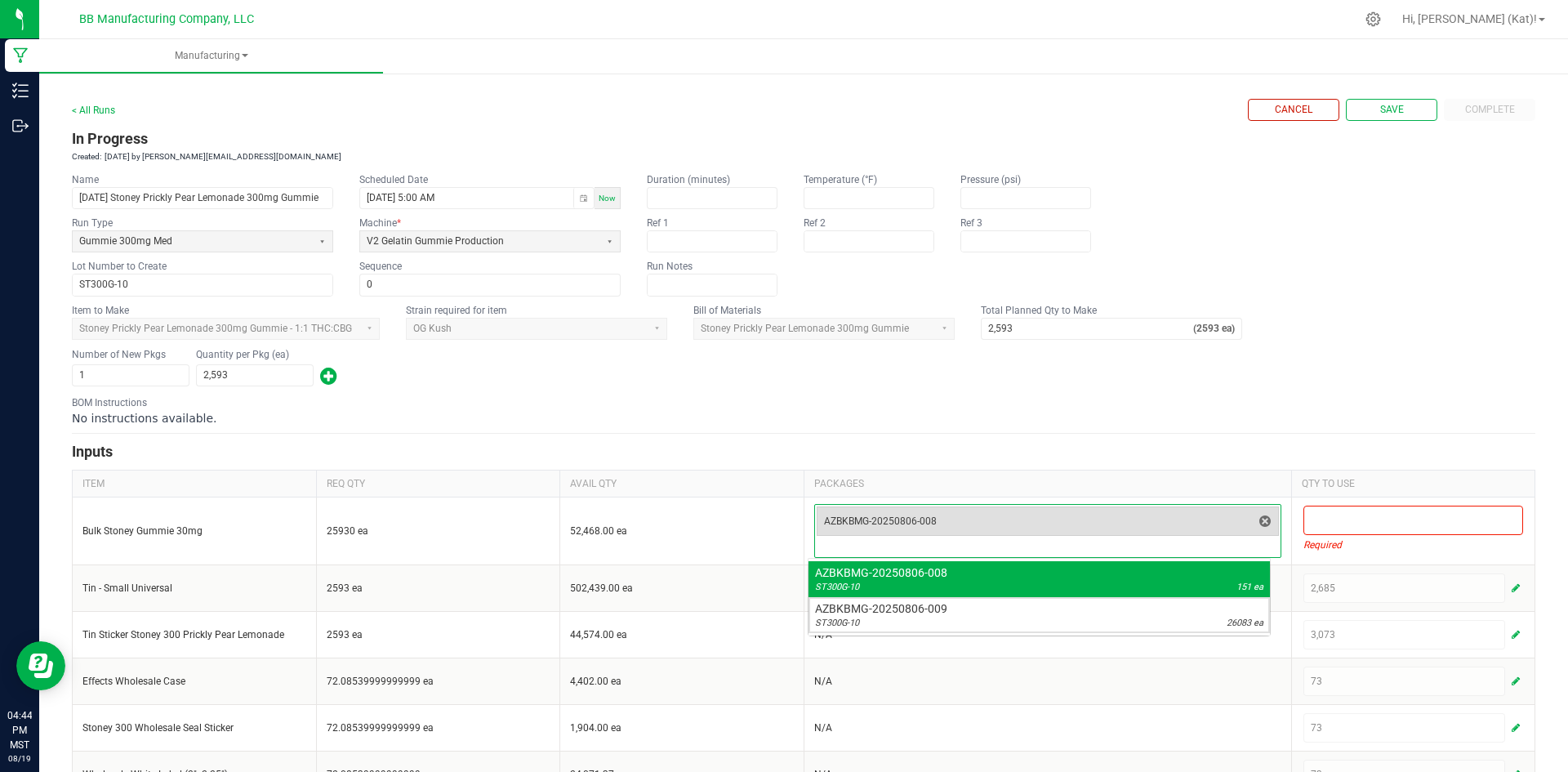
click at [1243, 520] on div "AZBKBMG-20250806-008" at bounding box center [1047, 521] width 462 height 29
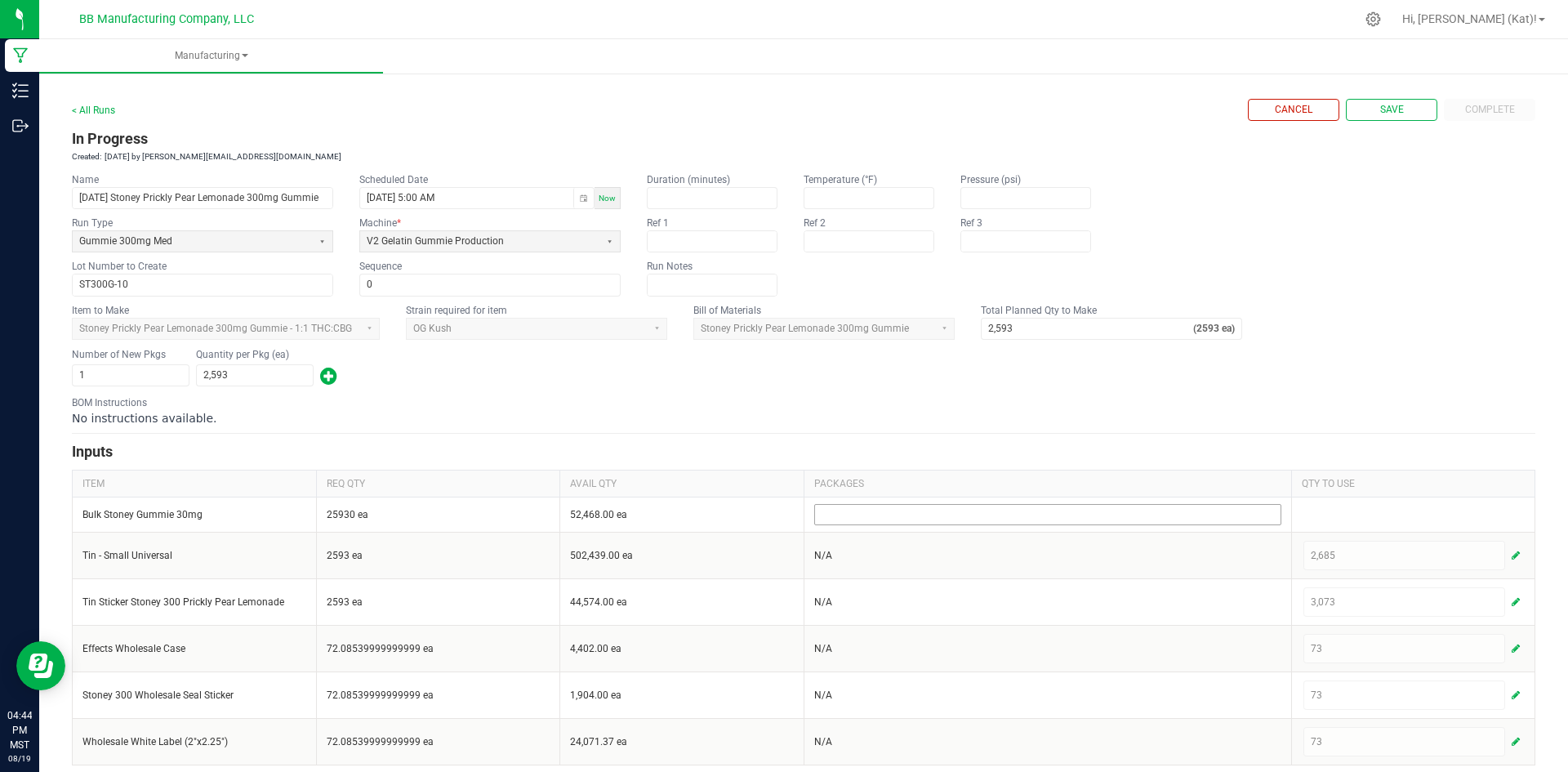
click at [1227, 411] on div "No instructions available." at bounding box center [803, 418] width 1463 height 17
click at [1380, 115] on span "Save" at bounding box center [1391, 110] width 24 height 14
type input "1"
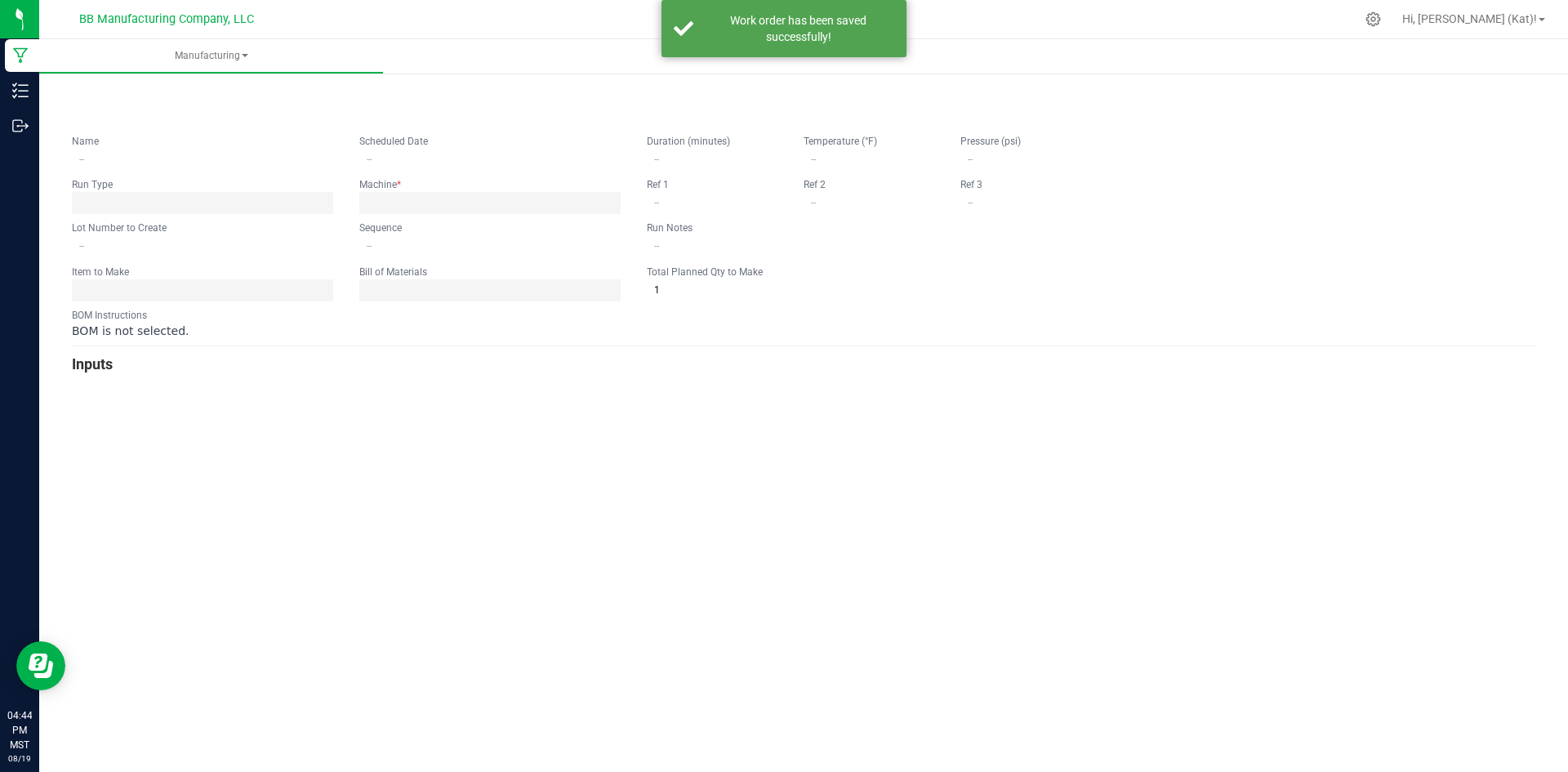
type input "[DATE] Stoney Prickly Pear Lemonade 300mg Gummie"
type input "[DATE] 5:00 AM"
type input "ST300G-10"
type input "0"
type input "2,593"
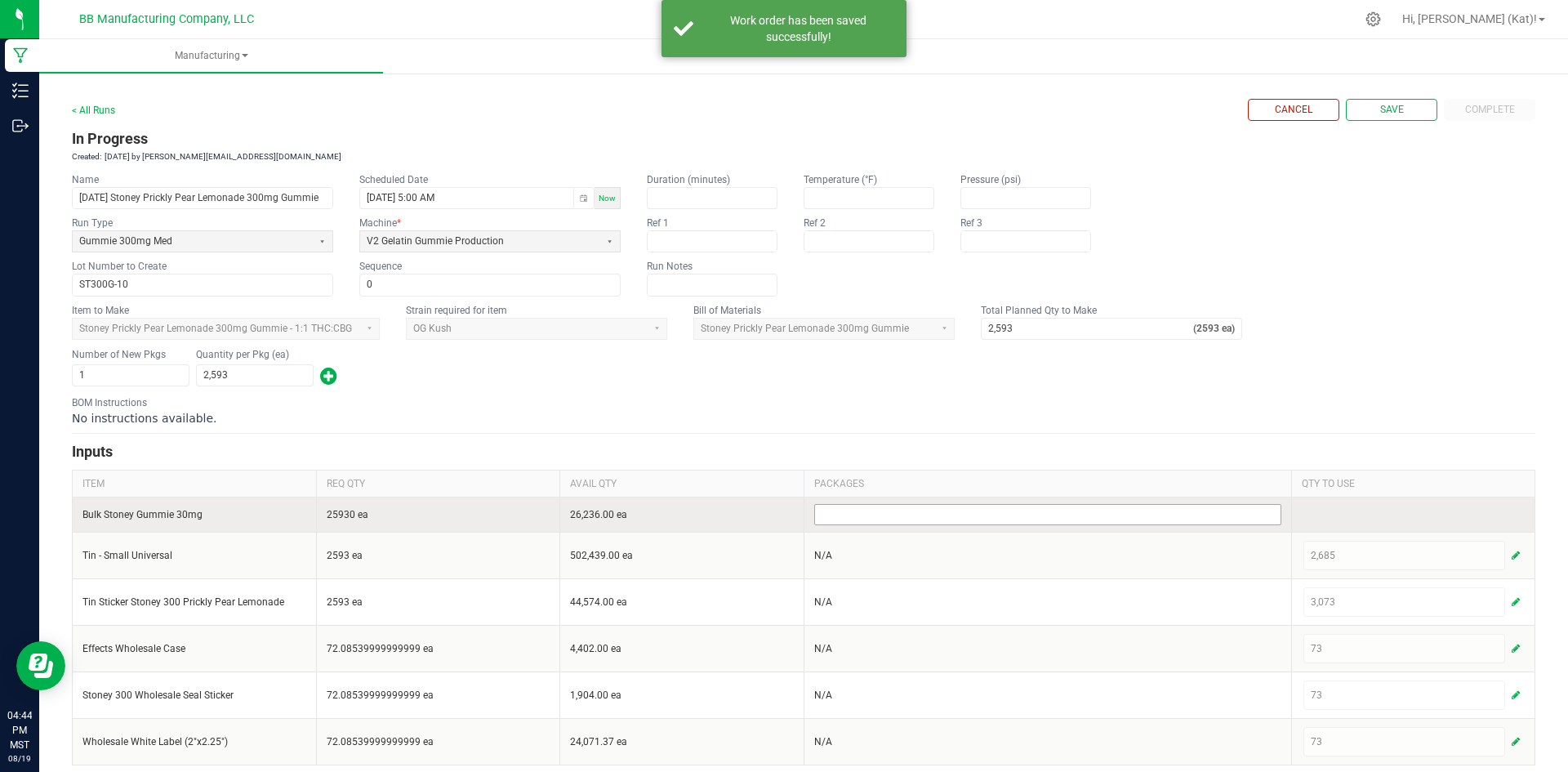
click at [1097, 514] on input at bounding box center [1047, 515] width 466 height 20
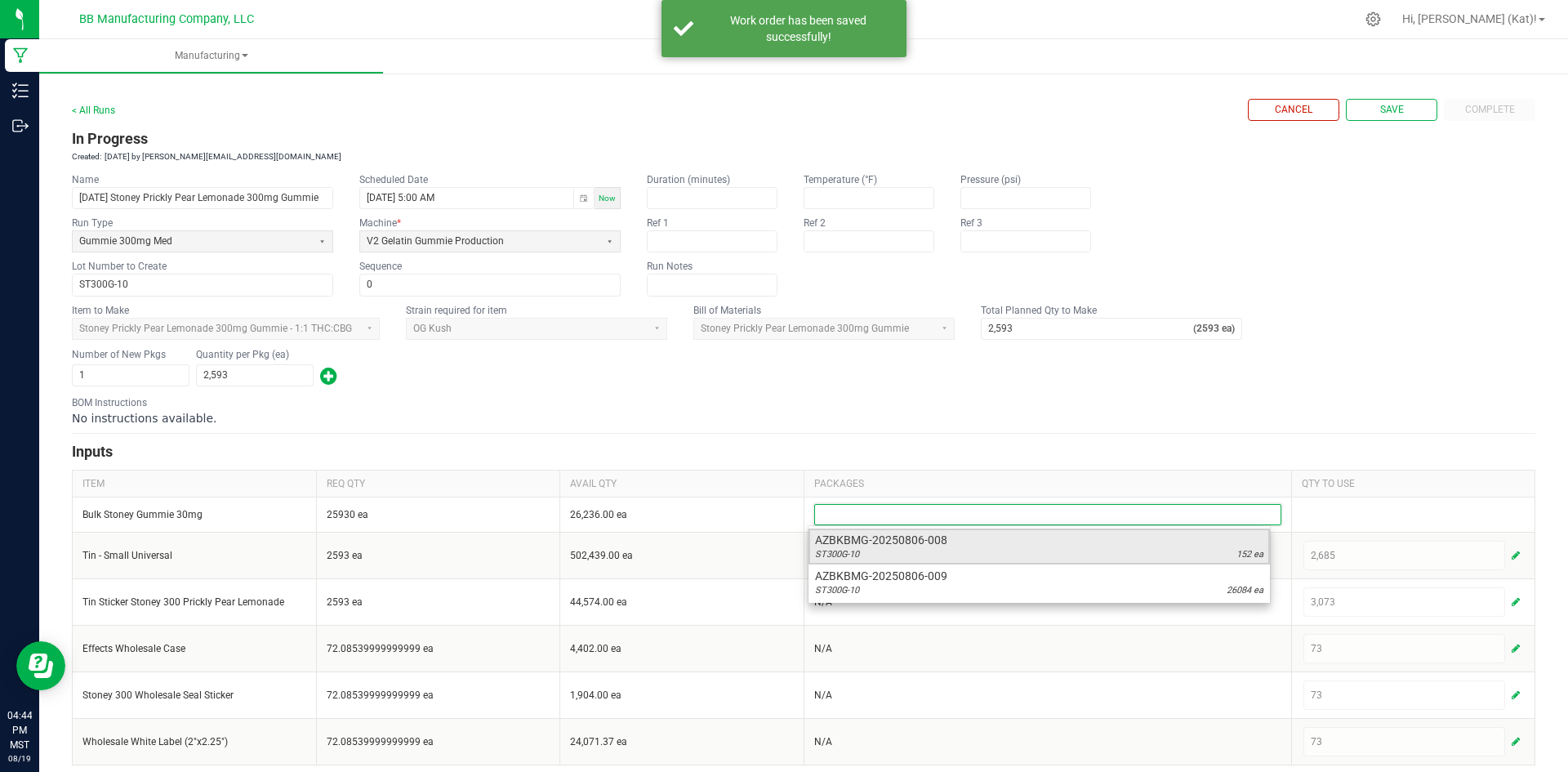
click at [1216, 547] on span "AZBKBMG-20250806-008" at bounding box center [1038, 540] width 448 height 17
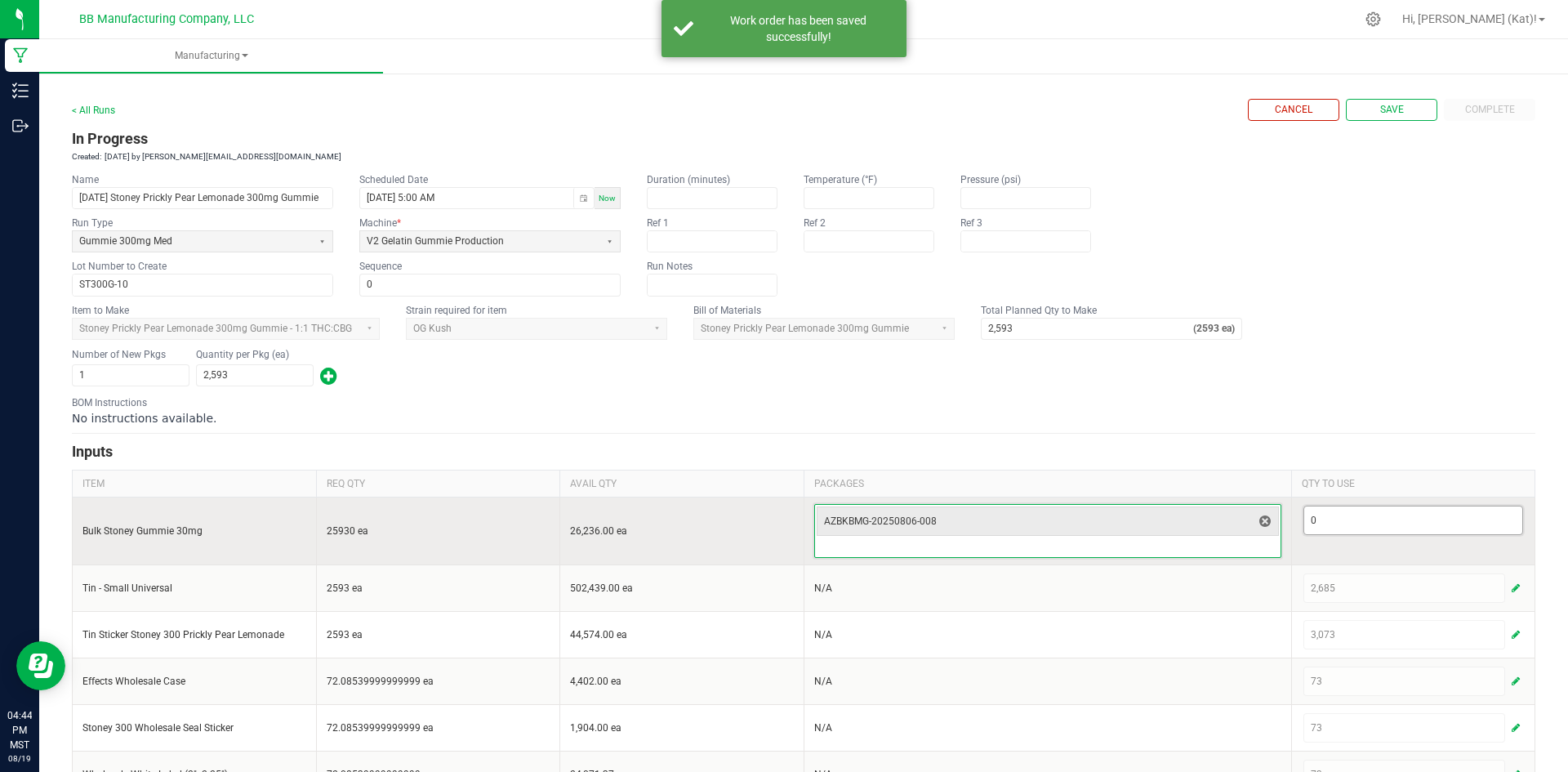
click at [1325, 521] on input "0" at bounding box center [1413, 520] width 219 height 27
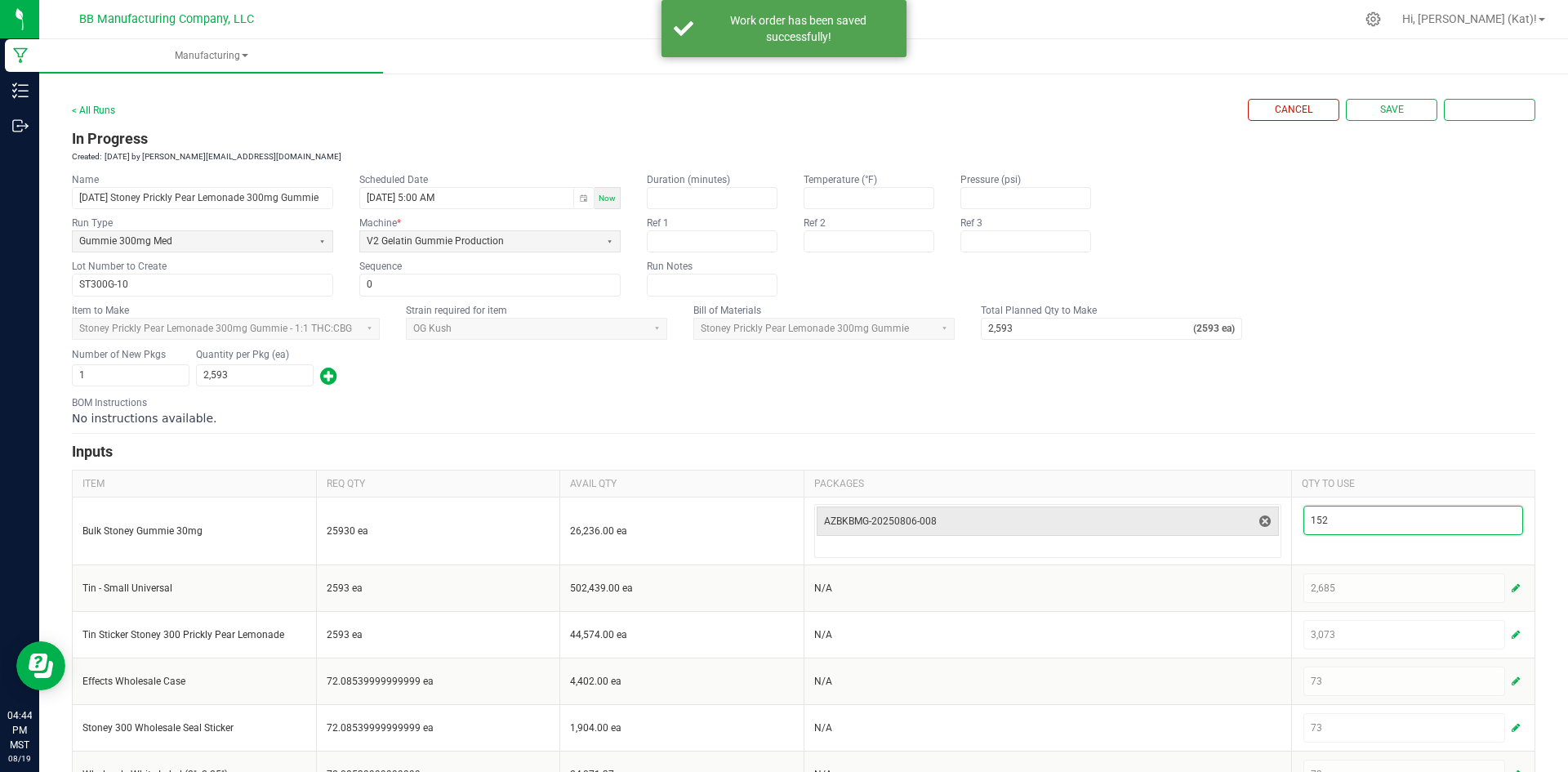
type input "152"
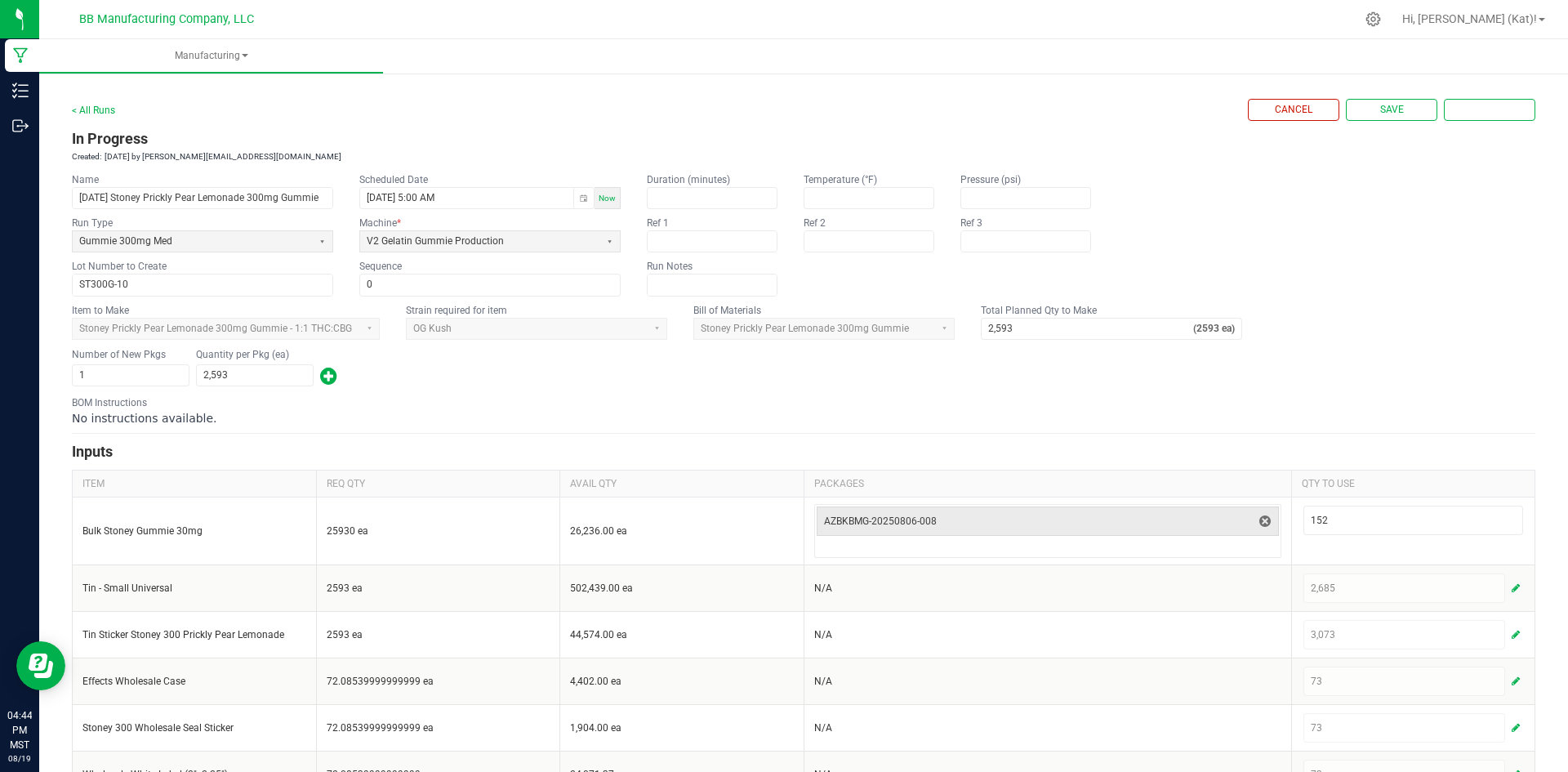
click at [1195, 415] on div "No instructions available." at bounding box center [803, 418] width 1463 height 17
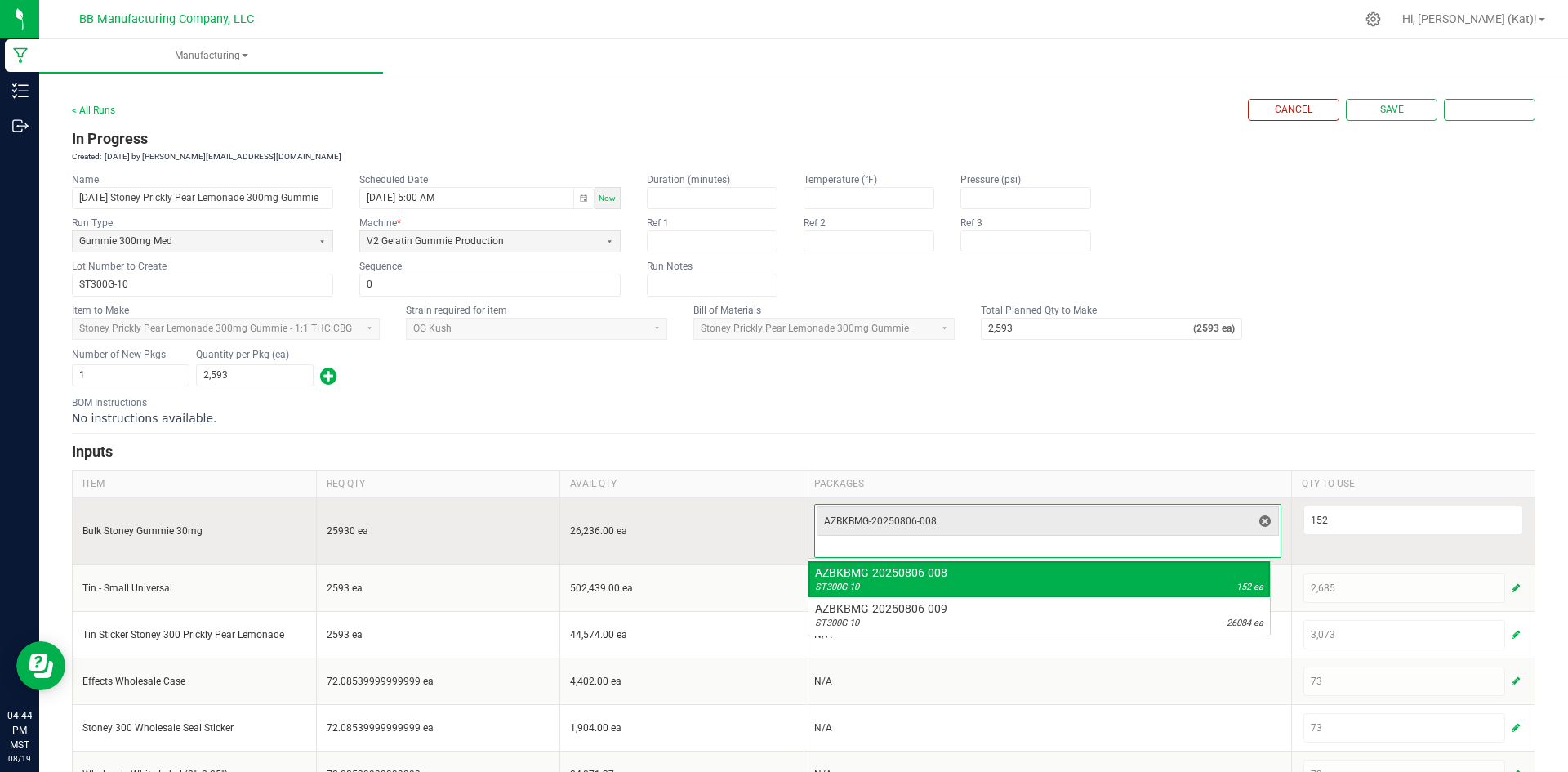
click at [1174, 552] on input at bounding box center [1047, 547] width 466 height 20
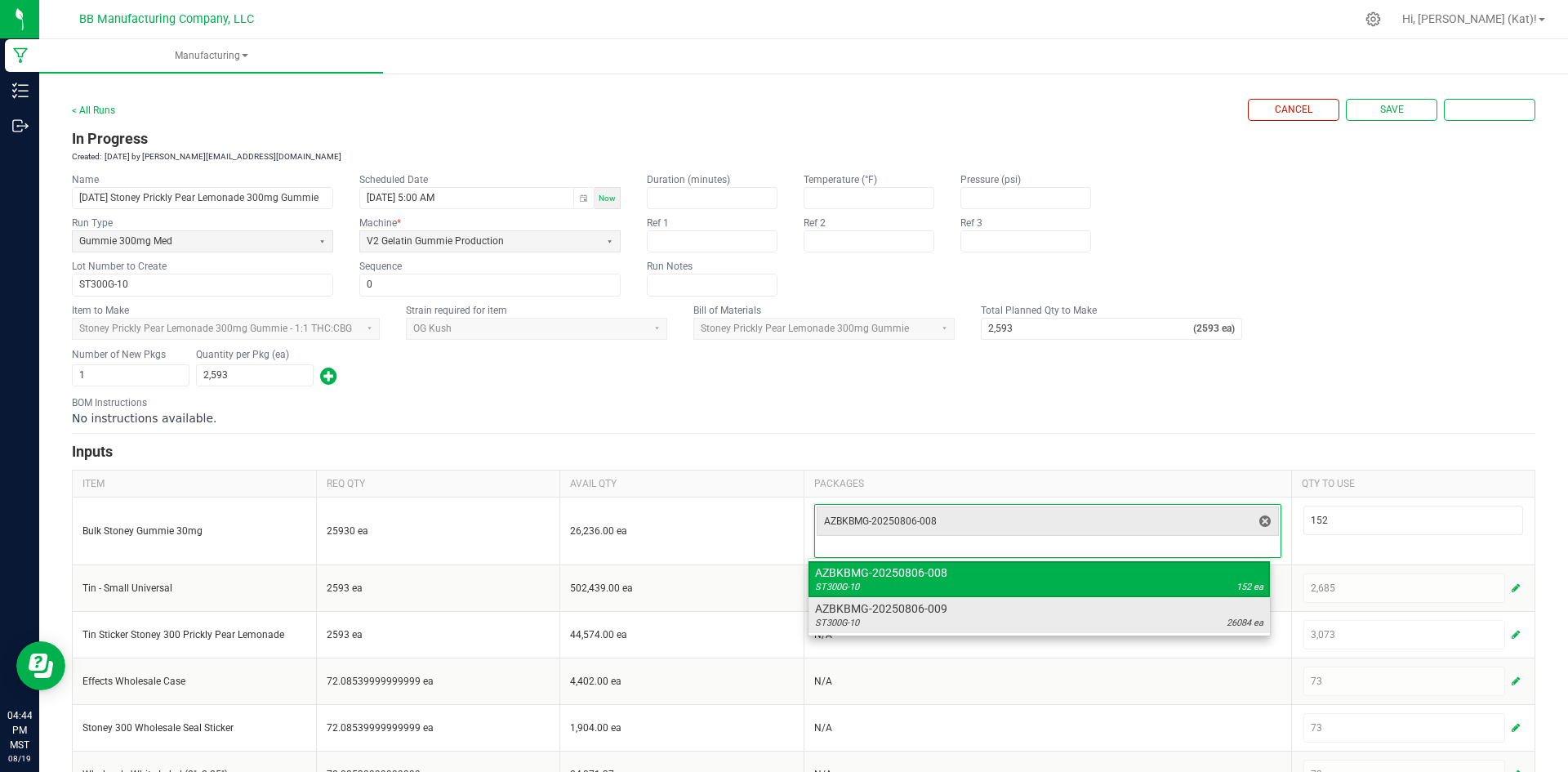
click at [1215, 612] on span "AZBKBMG-20250806-009" at bounding box center [1038, 608] width 448 height 17
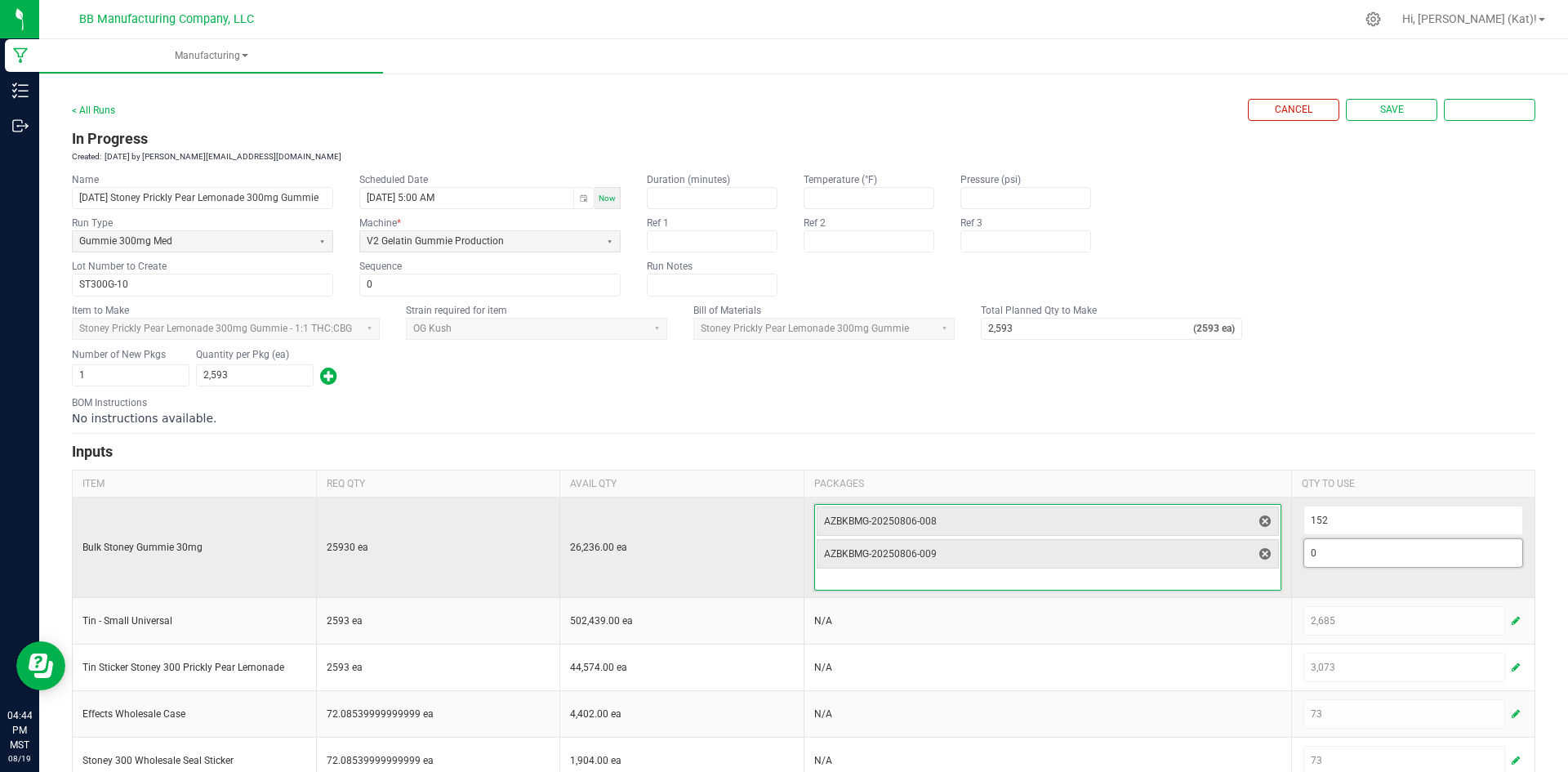
click at [1349, 552] on input "0" at bounding box center [1413, 553] width 219 height 27
click at [1174, 561] on span "AZBKBMG-20250806-009" at bounding box center [1037, 553] width 428 height 23
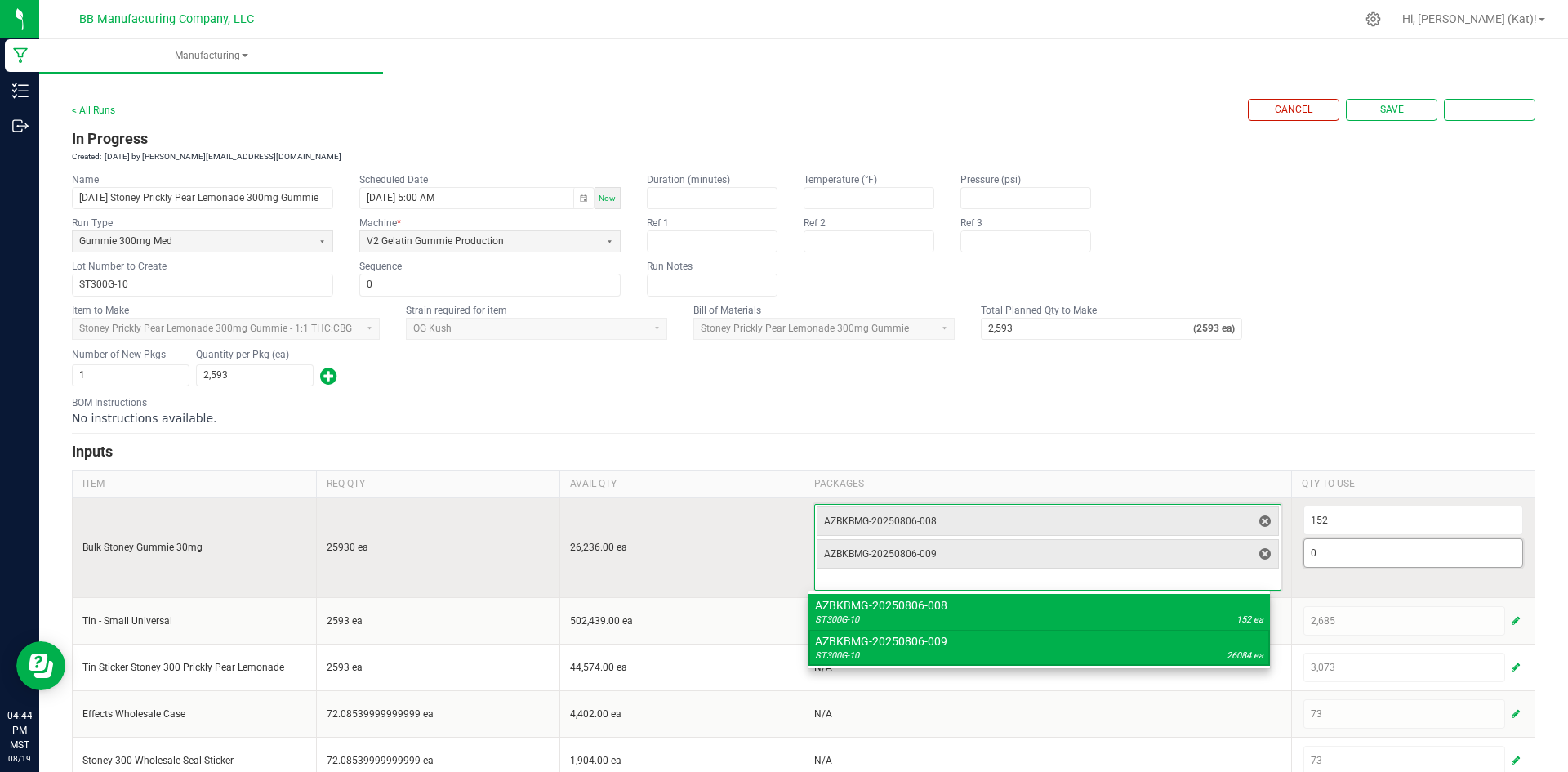
click at [1353, 561] on input "0" at bounding box center [1413, 553] width 219 height 27
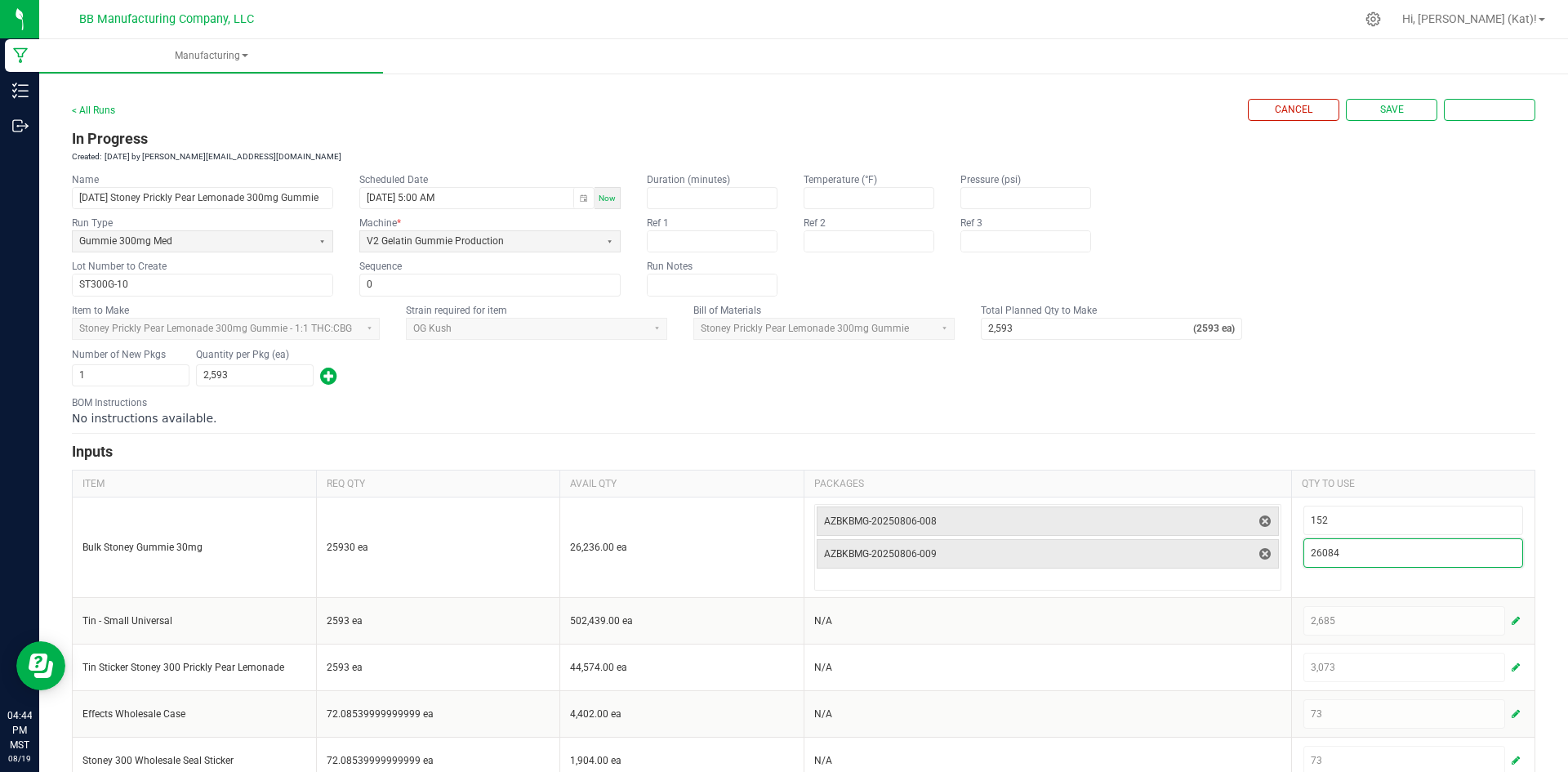
type input "26,084"
click at [1139, 401] on div "BOM Instructions No instructions available." at bounding box center [803, 411] width 1463 height 31
click at [635, 412] on div "No instructions available." at bounding box center [803, 418] width 1463 height 17
click at [1466, 107] on span "Complete" at bounding box center [1490, 110] width 50 height 14
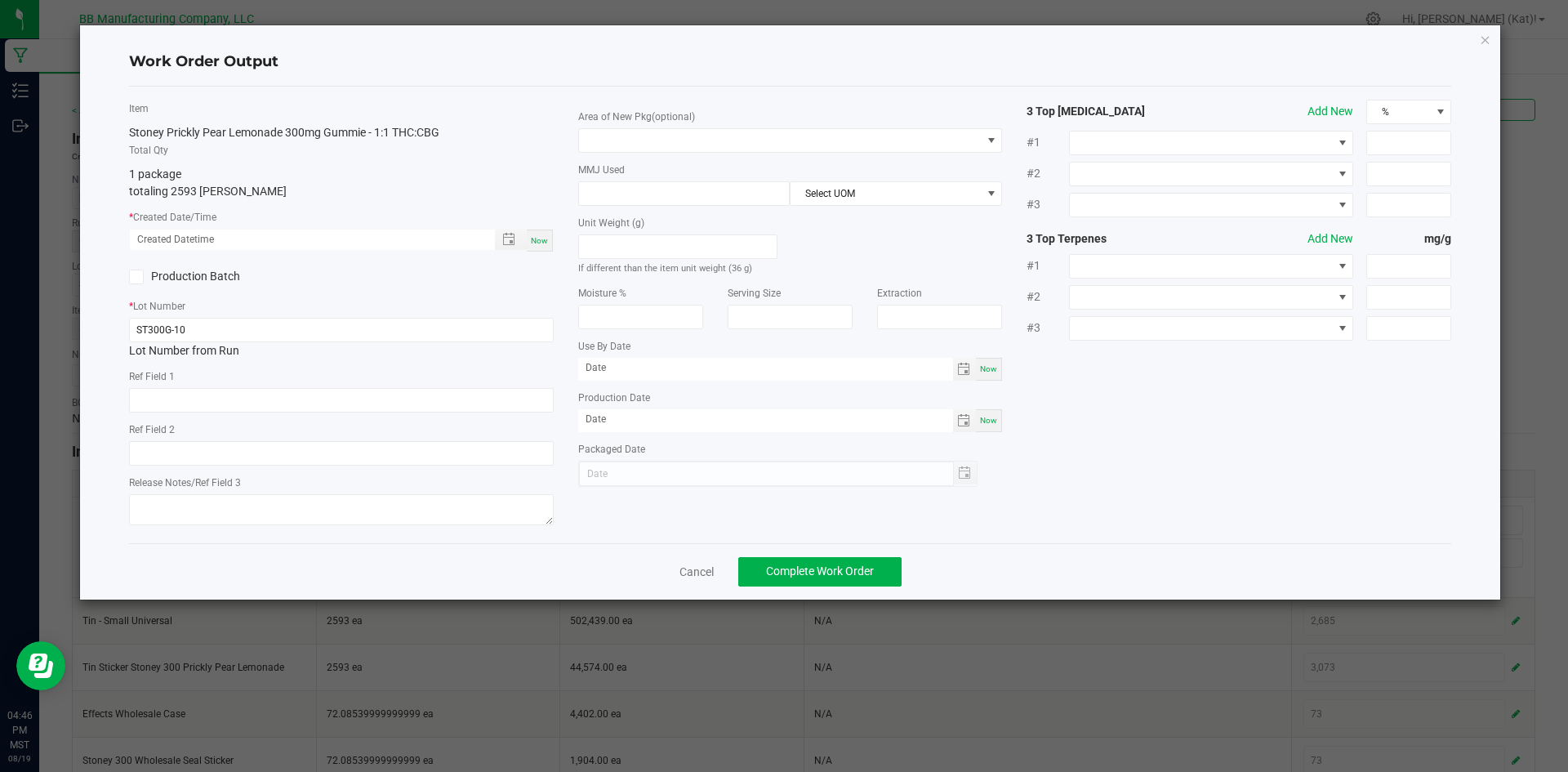
click at [548, 245] on div "Now" at bounding box center [539, 240] width 26 height 22
type input "[DATE] 4:46 PM"
type input "[DATE]"
click at [227, 408] on input "text" at bounding box center [341, 400] width 425 height 25
paste input "73g"
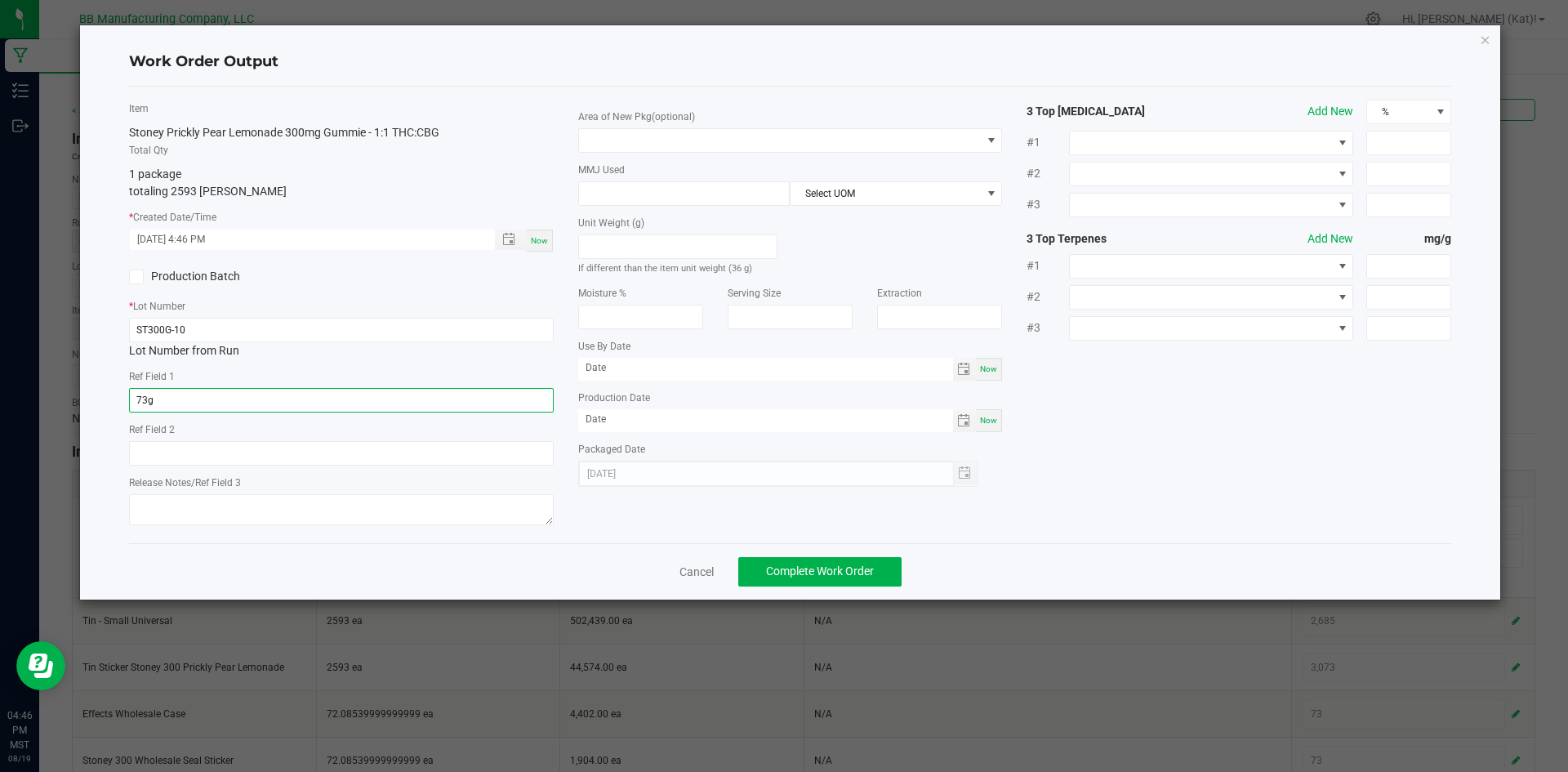
type input "73g"
click at [198, 458] on input "text" at bounding box center [341, 453] width 425 height 25
paste input "36g"
type input "36g"
click at [205, 510] on textarea at bounding box center [341, 510] width 425 height 31
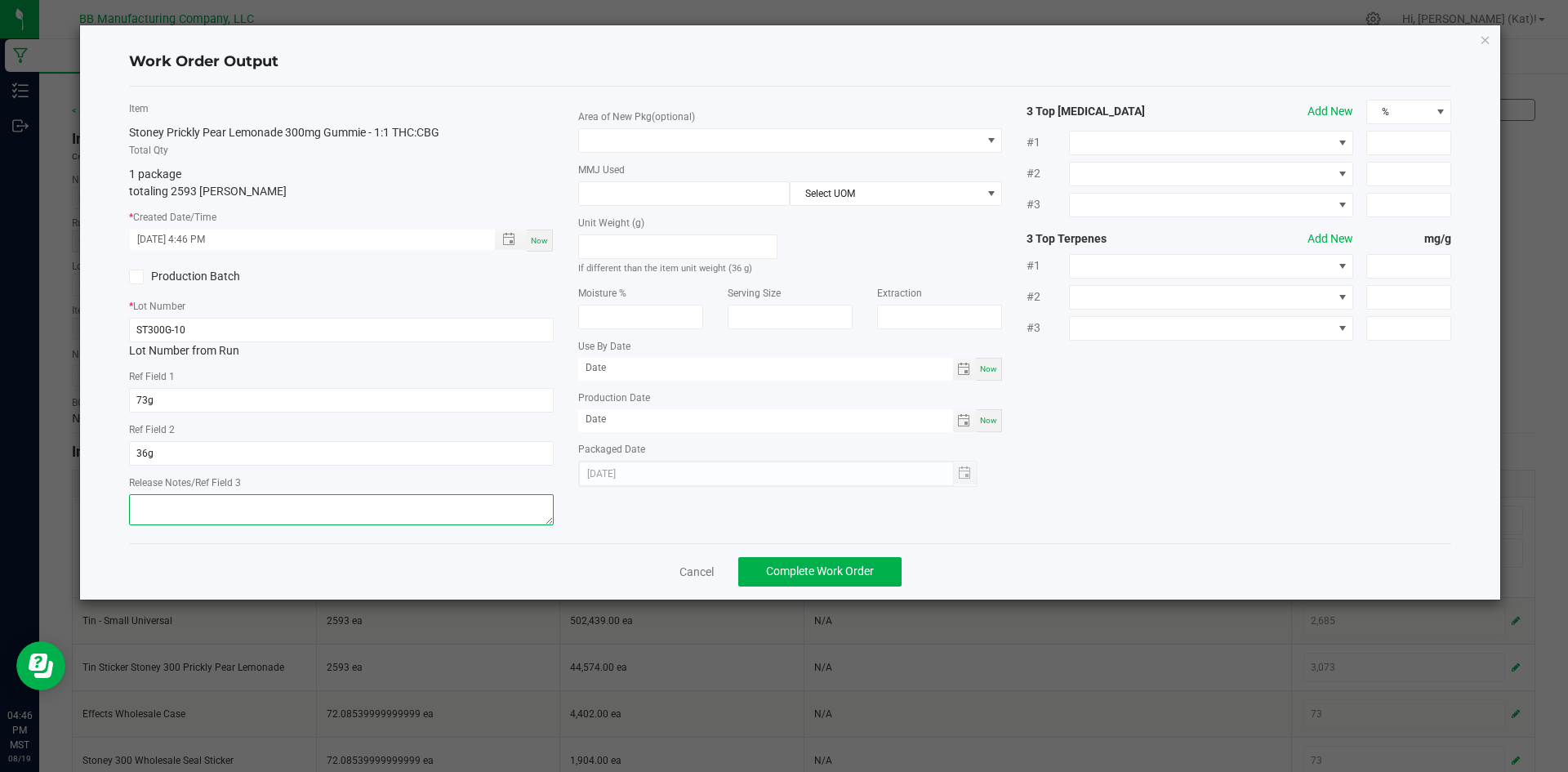
paste textarea "060425 (A) [DATE]"
drag, startPoint x: 222, startPoint y: 509, endPoint x: 169, endPoint y: 505, distance: 53.2
click at [169, 505] on textarea "060425 (A) [DATE]" at bounding box center [341, 510] width 425 height 31
type textarea "060425"
click at [377, 290] on div "Item Stoney Prickly Pear Lemonade 300mg Gummie - 1:1 THC:CBG Total Qty 1 packag…" at bounding box center [341, 315] width 449 height 431
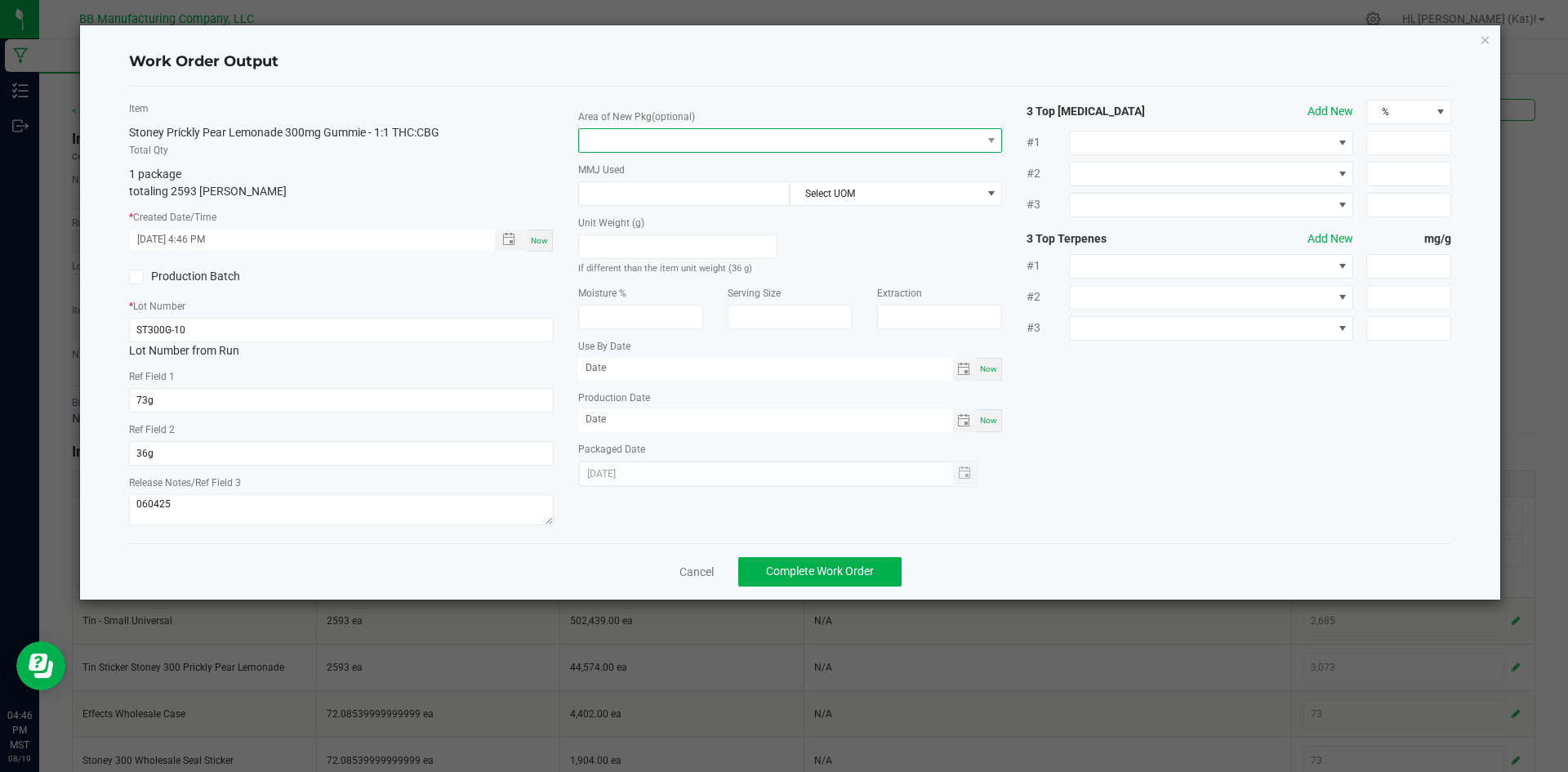
click at [962, 134] on span at bounding box center [780, 140] width 402 height 23
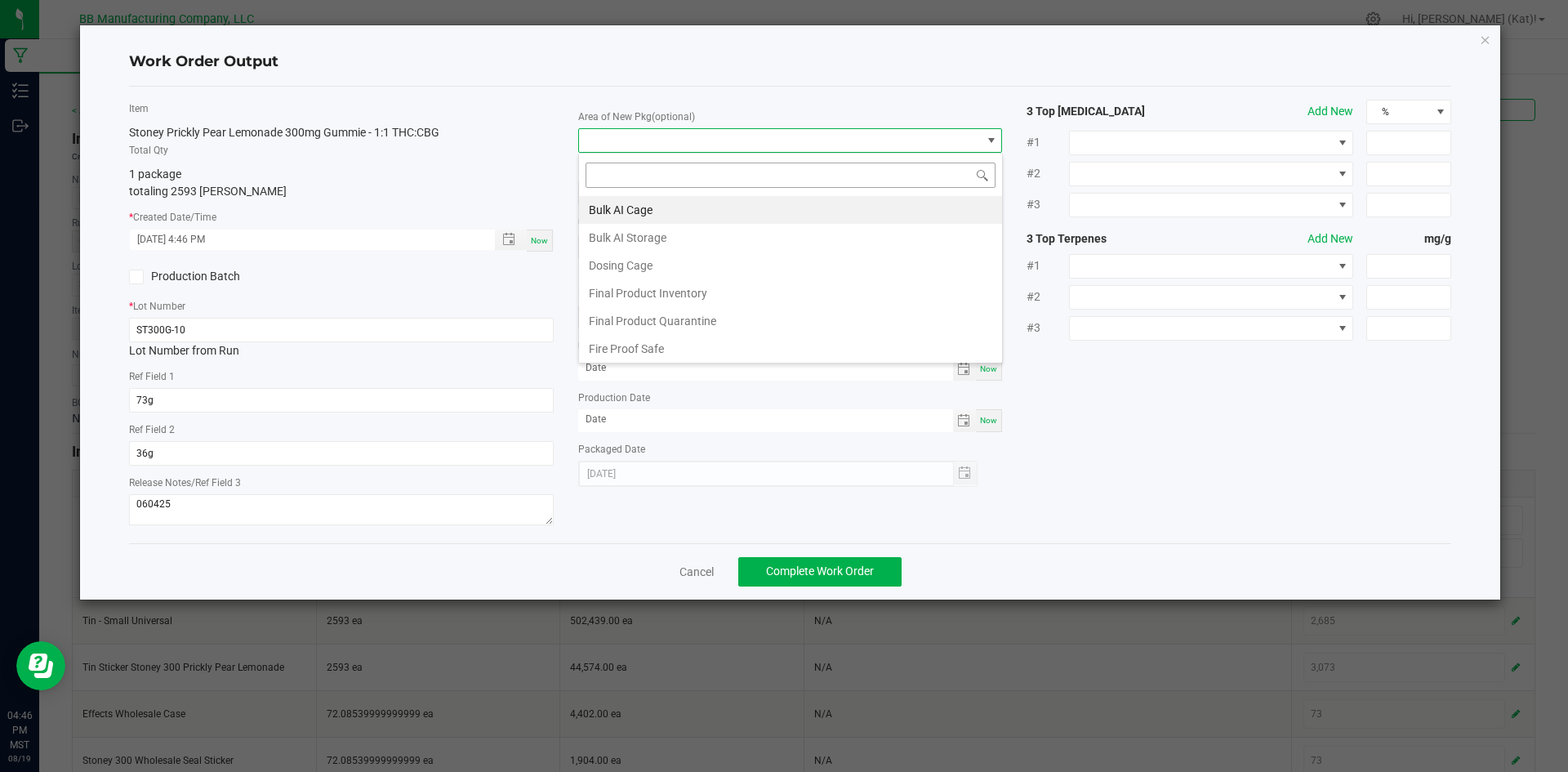
scroll to position [25, 425]
click at [718, 290] on li "Final Product Inventory" at bounding box center [789, 293] width 423 height 27
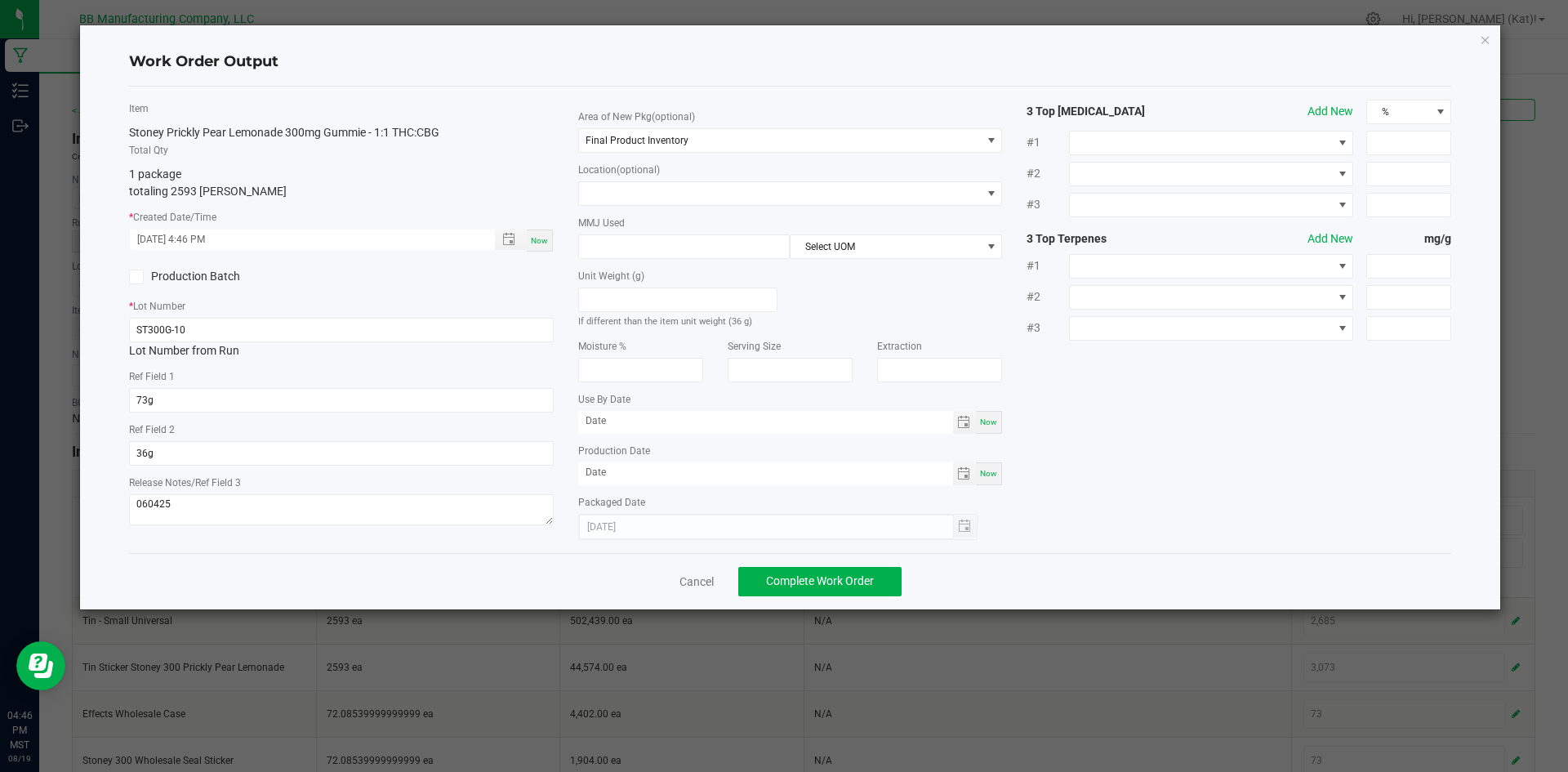
click at [990, 427] on span "Now" at bounding box center [987, 421] width 17 height 9
type input "[DATE]"
click at [994, 473] on span "Now" at bounding box center [987, 473] width 17 height 9
type input "[DATE]"
click at [603, 422] on input "[DATE]" at bounding box center [766, 421] width 375 height 21
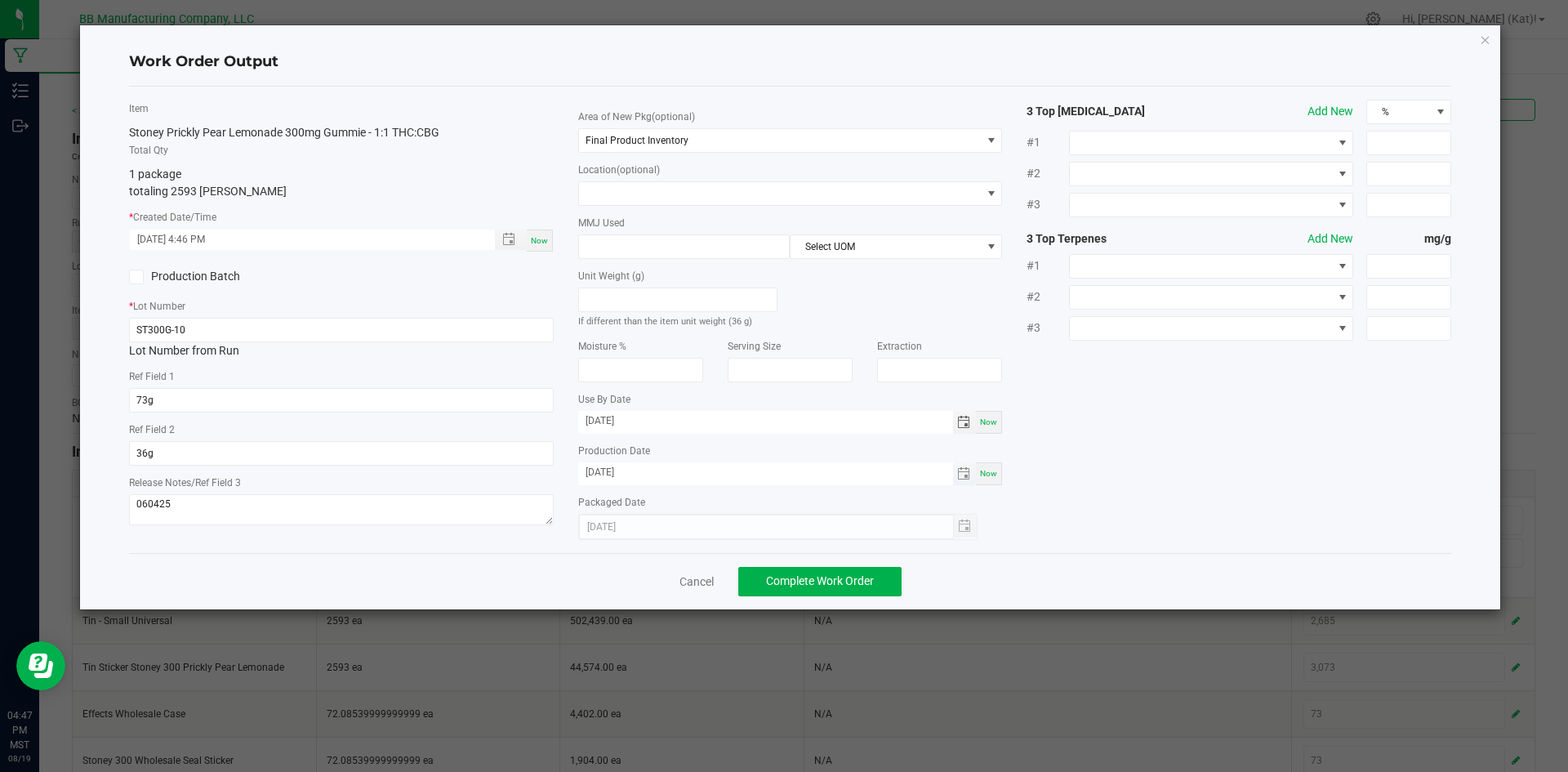
type input "[DATE]"
click at [607, 468] on input "[DATE]" at bounding box center [766, 472] width 375 height 21
type input "[DATE]"
click at [1136, 451] on div "Item Stoney Prickly Pear Lemonade 300mg Gummie - 1:1 THC:CBG Total Qty 1 packag…" at bounding box center [790, 320] width 1347 height 440
click at [814, 584] on span "Complete Work Order" at bounding box center [820, 580] width 108 height 13
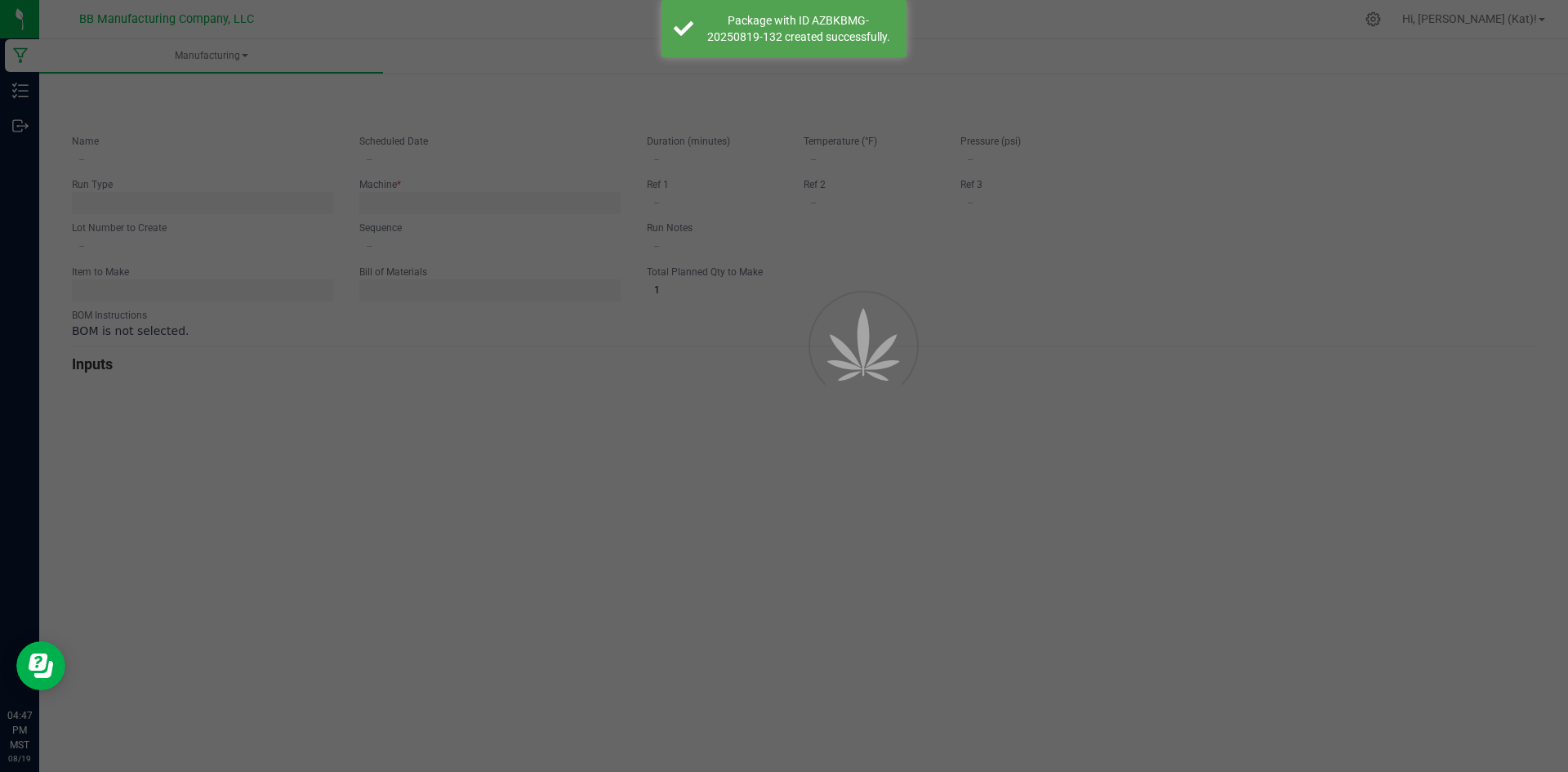
type input "[DATE] Stoney Prickly Pear Lemonade 300mg Gummie"
type input "[DATE] 5:00 AM"
type input "ST300G-10"
type input "0"
type input "2,593"
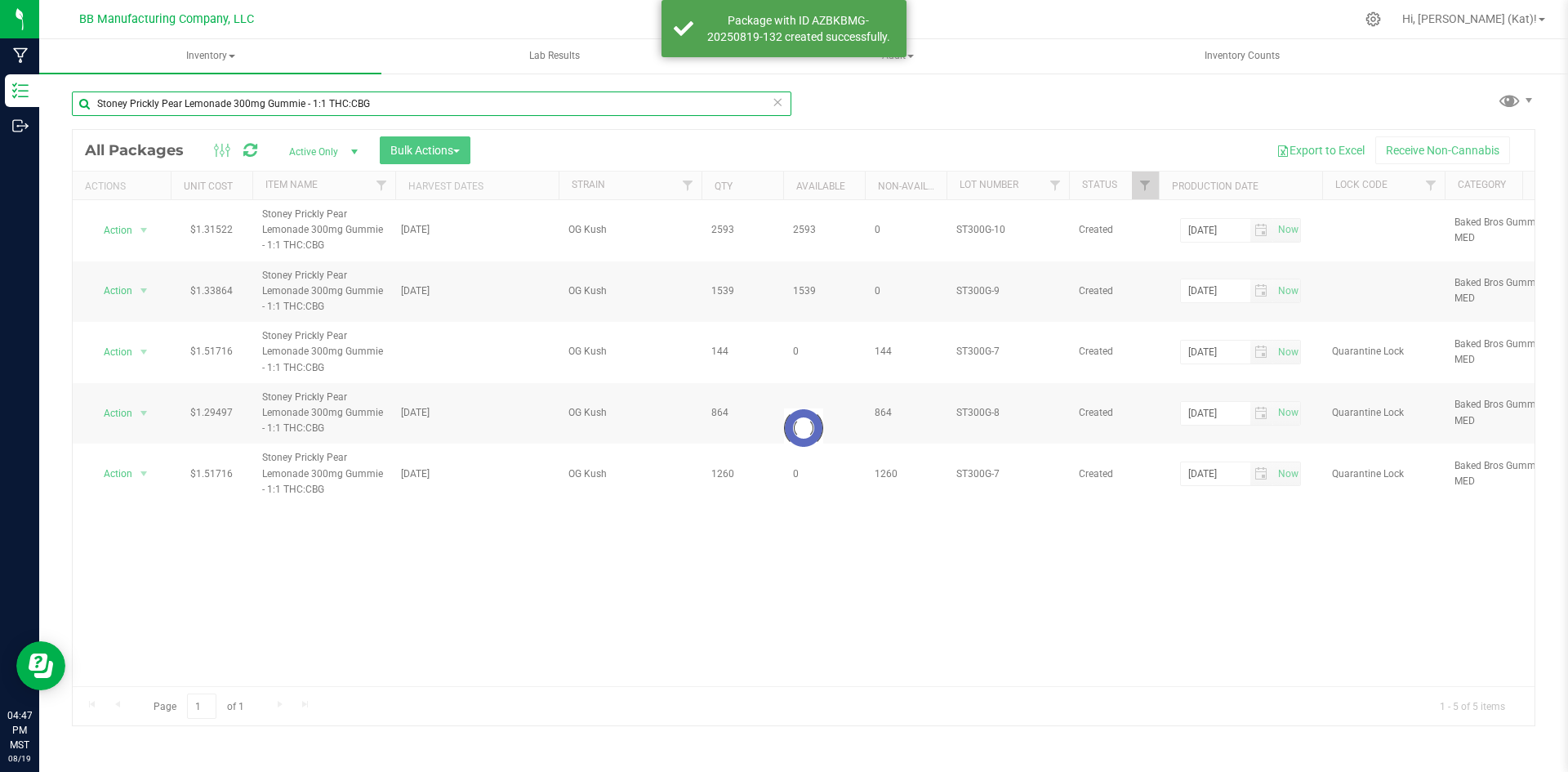
click at [304, 105] on input "Stoney Prickly Pear Lemonade 300mg Gummie - 1:1 THC:CBG" at bounding box center [431, 103] width 720 height 25
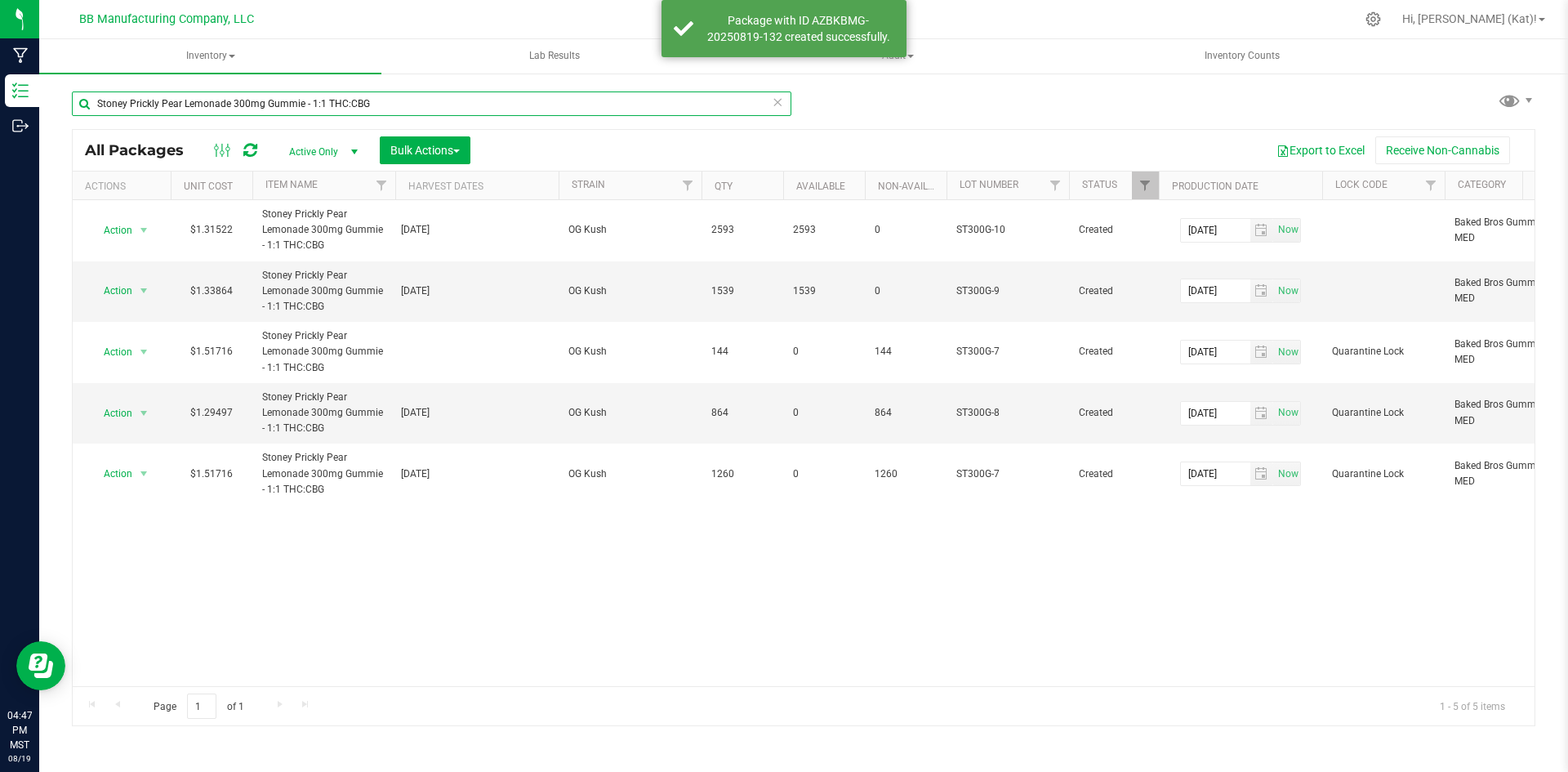
click at [304, 105] on input "Stoney Prickly Pear Lemonade 300mg Gummie - 1:1 THC:CBG" at bounding box center [431, 103] width 720 height 25
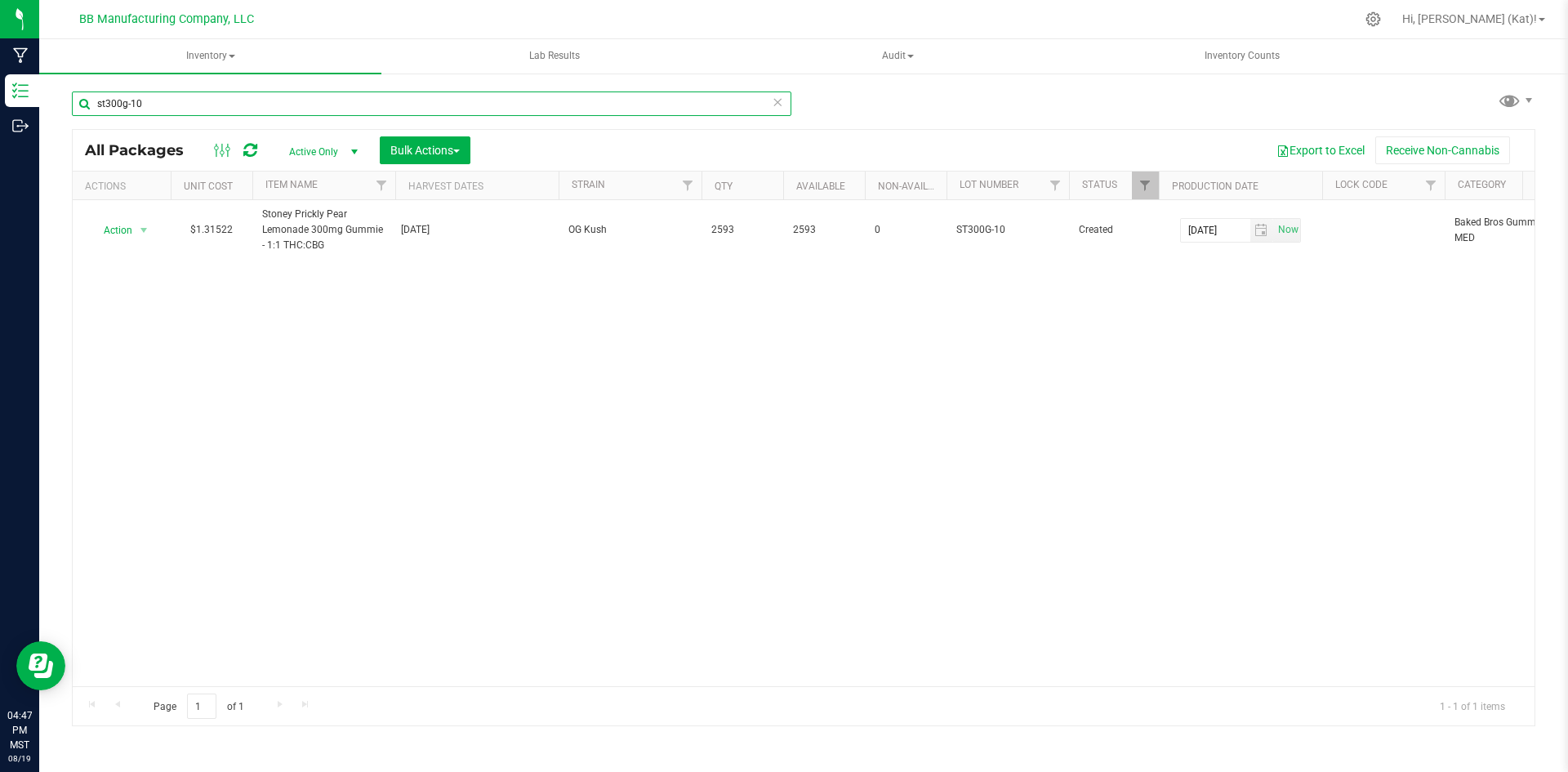
type input "st300g-10"
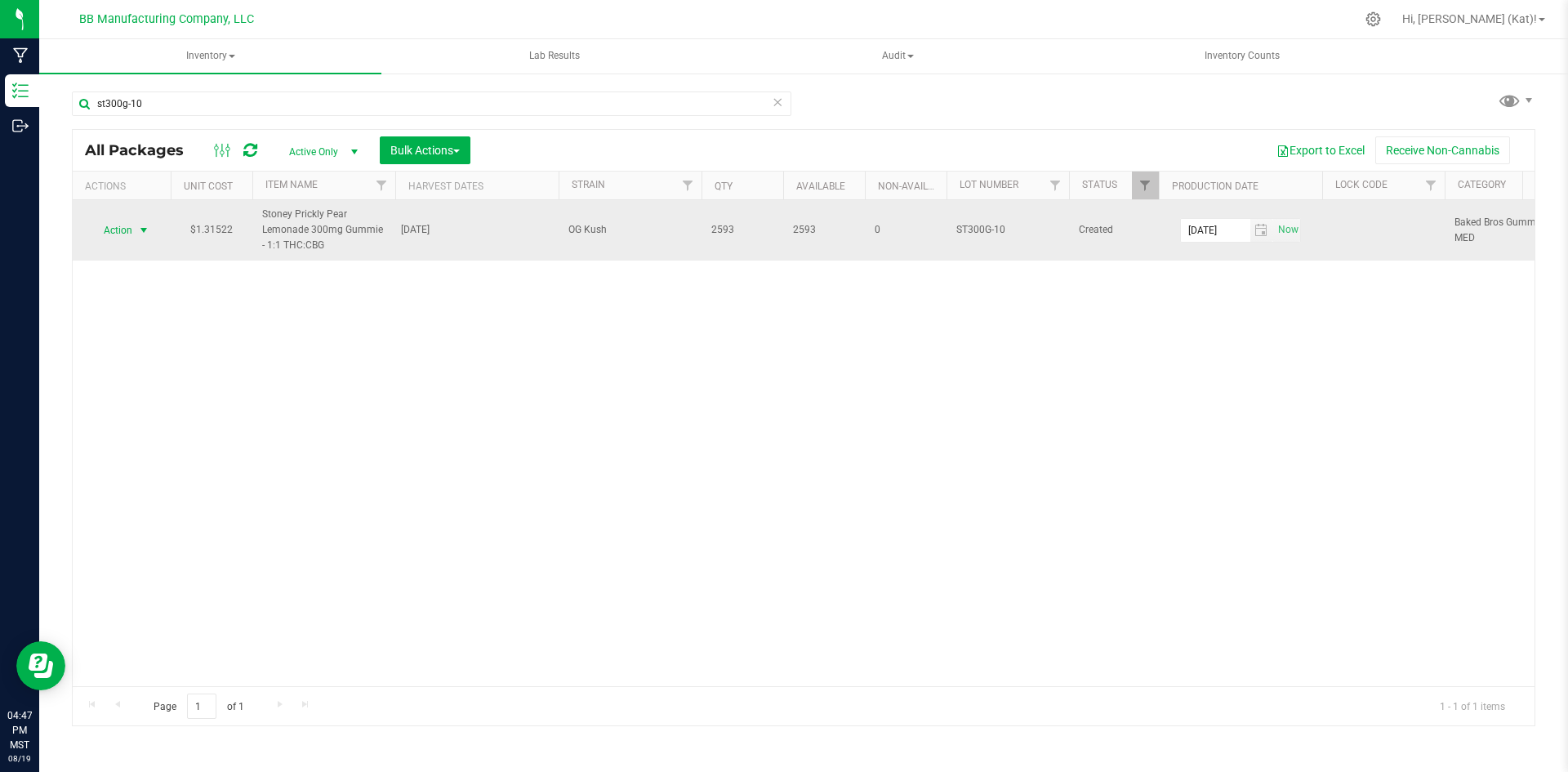
click at [138, 231] on span "select" at bounding box center [143, 230] width 13 height 13
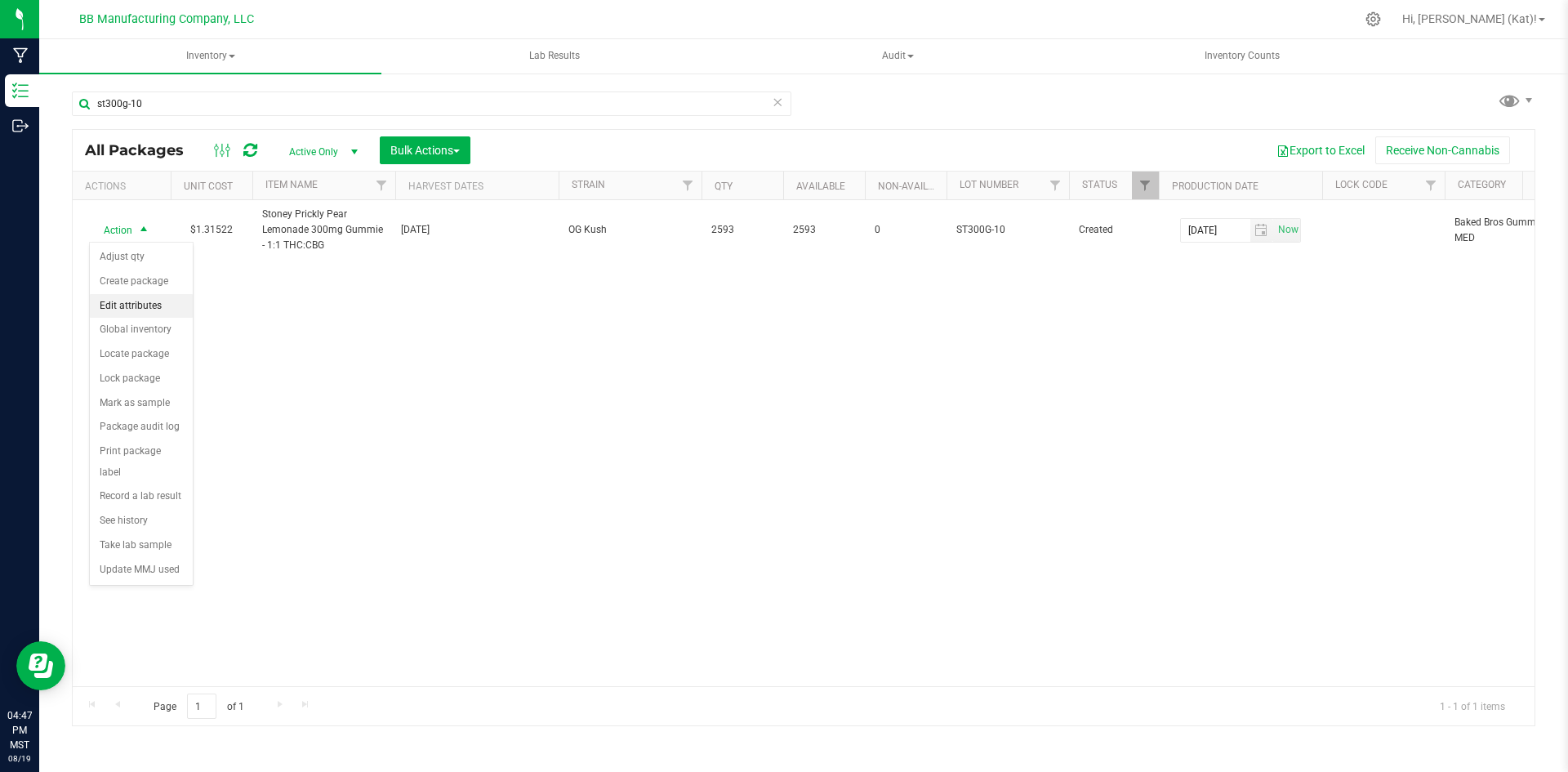
click at [159, 309] on li "Edit attributes" at bounding box center [141, 306] width 103 height 25
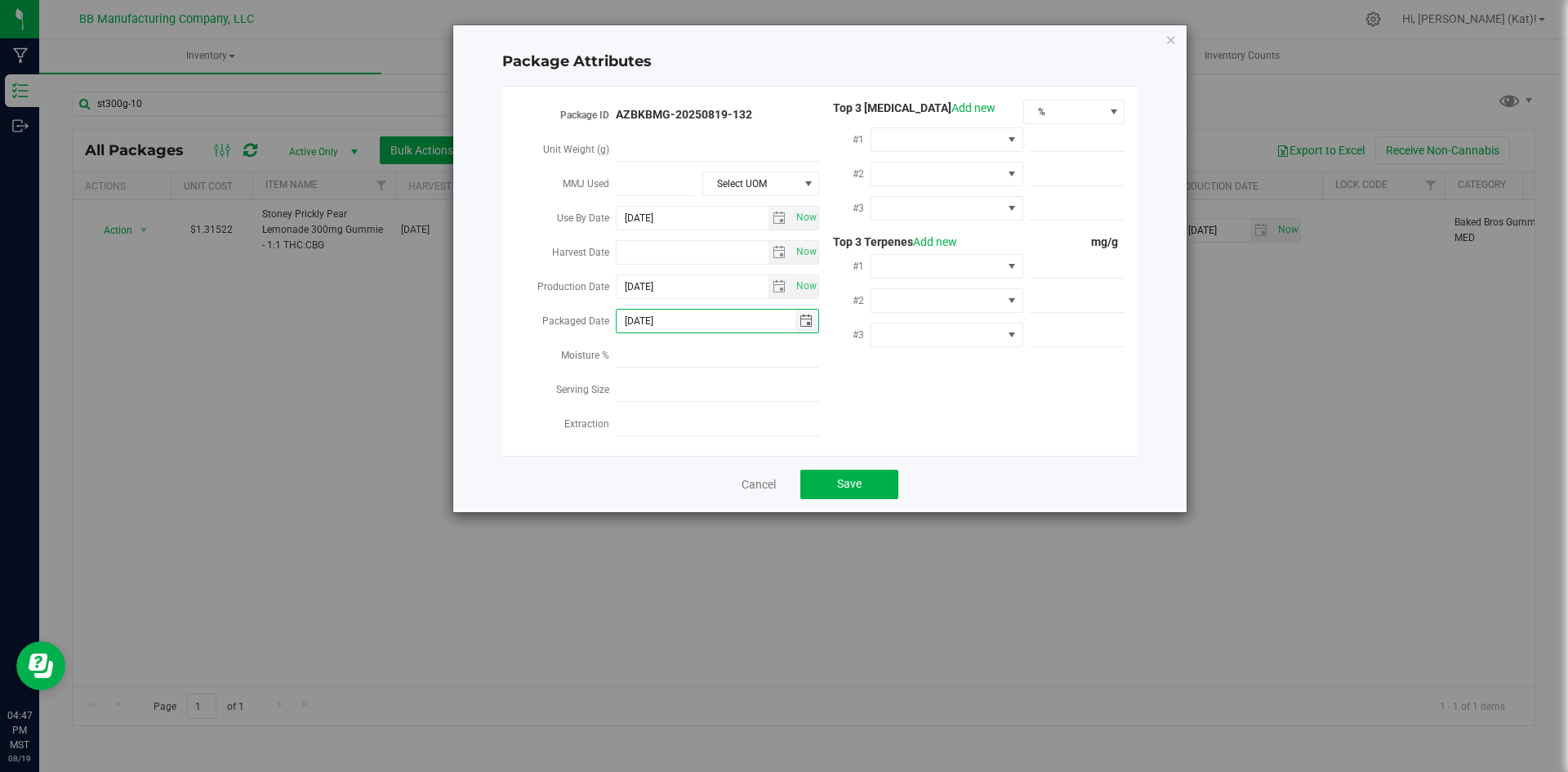
drag, startPoint x: 685, startPoint y: 315, endPoint x: 640, endPoint y: 310, distance: 45.3
click at [639, 310] on input "[DATE]" at bounding box center [706, 321] width 178 height 23
type input "[DATE]"
click at [851, 484] on button "Save" at bounding box center [849, 485] width 98 height 29
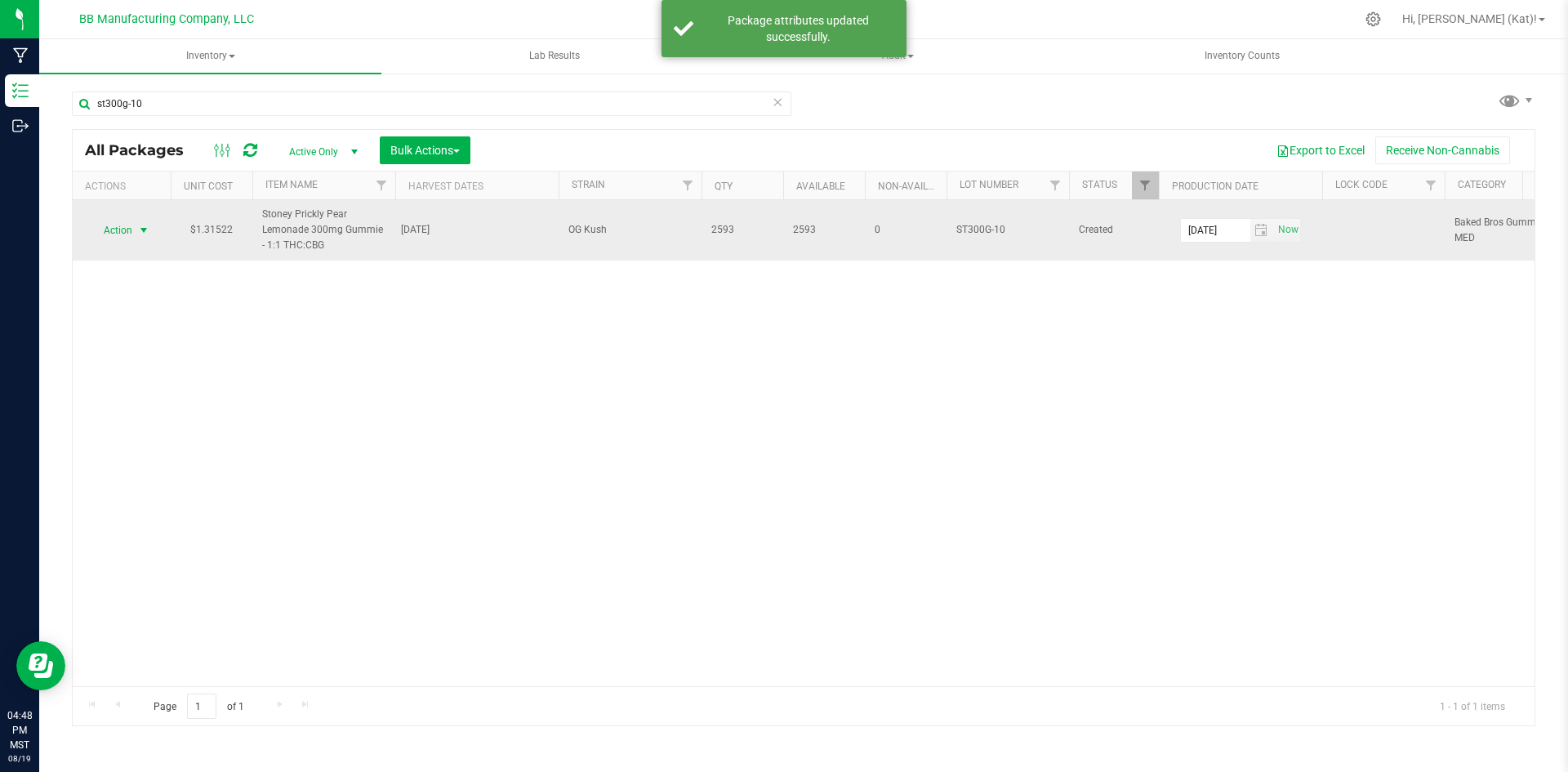
click at [129, 229] on span "Action" at bounding box center [111, 230] width 44 height 23
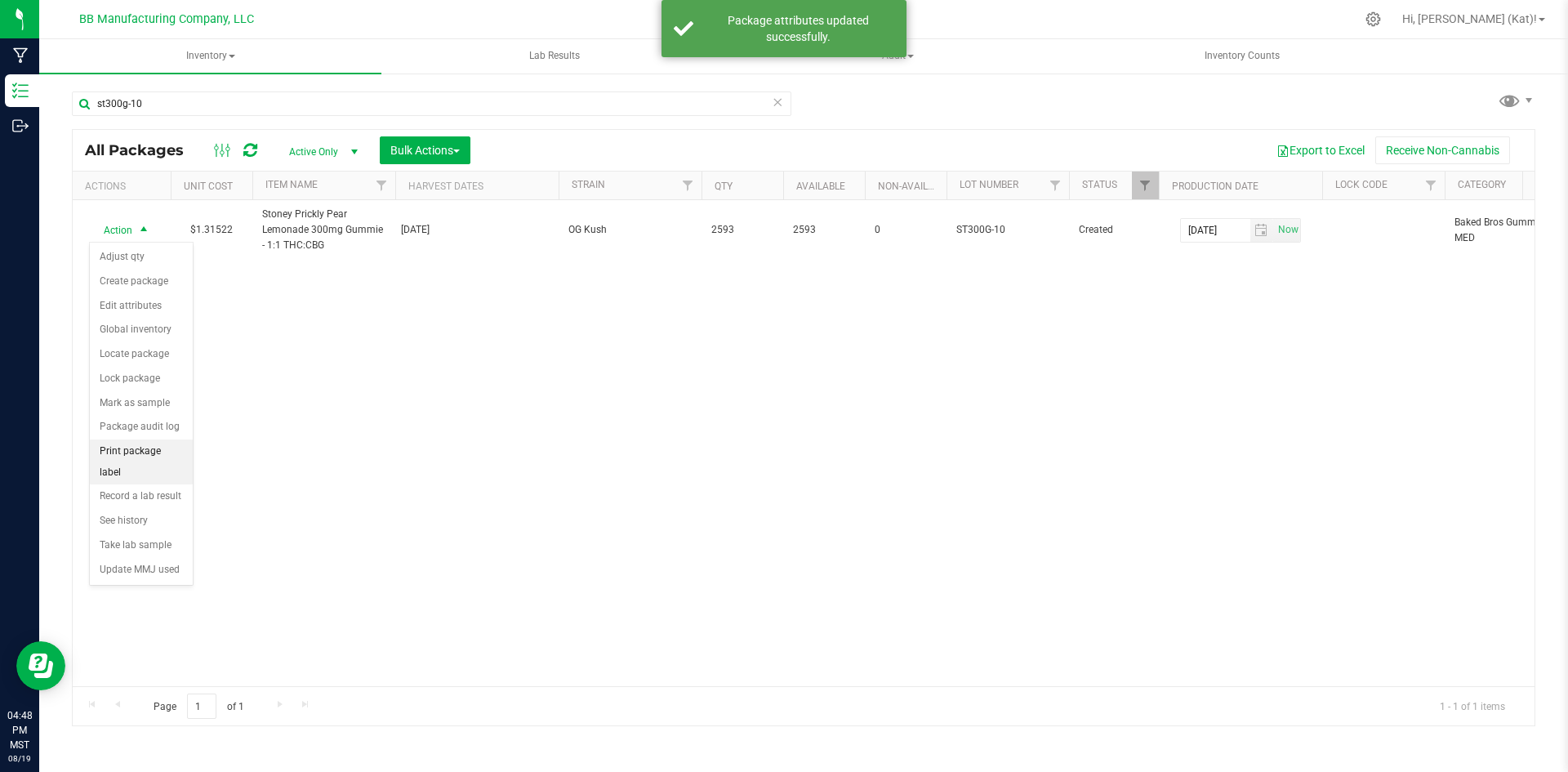
click at [145, 451] on li "Print package label" at bounding box center [141, 462] width 103 height 45
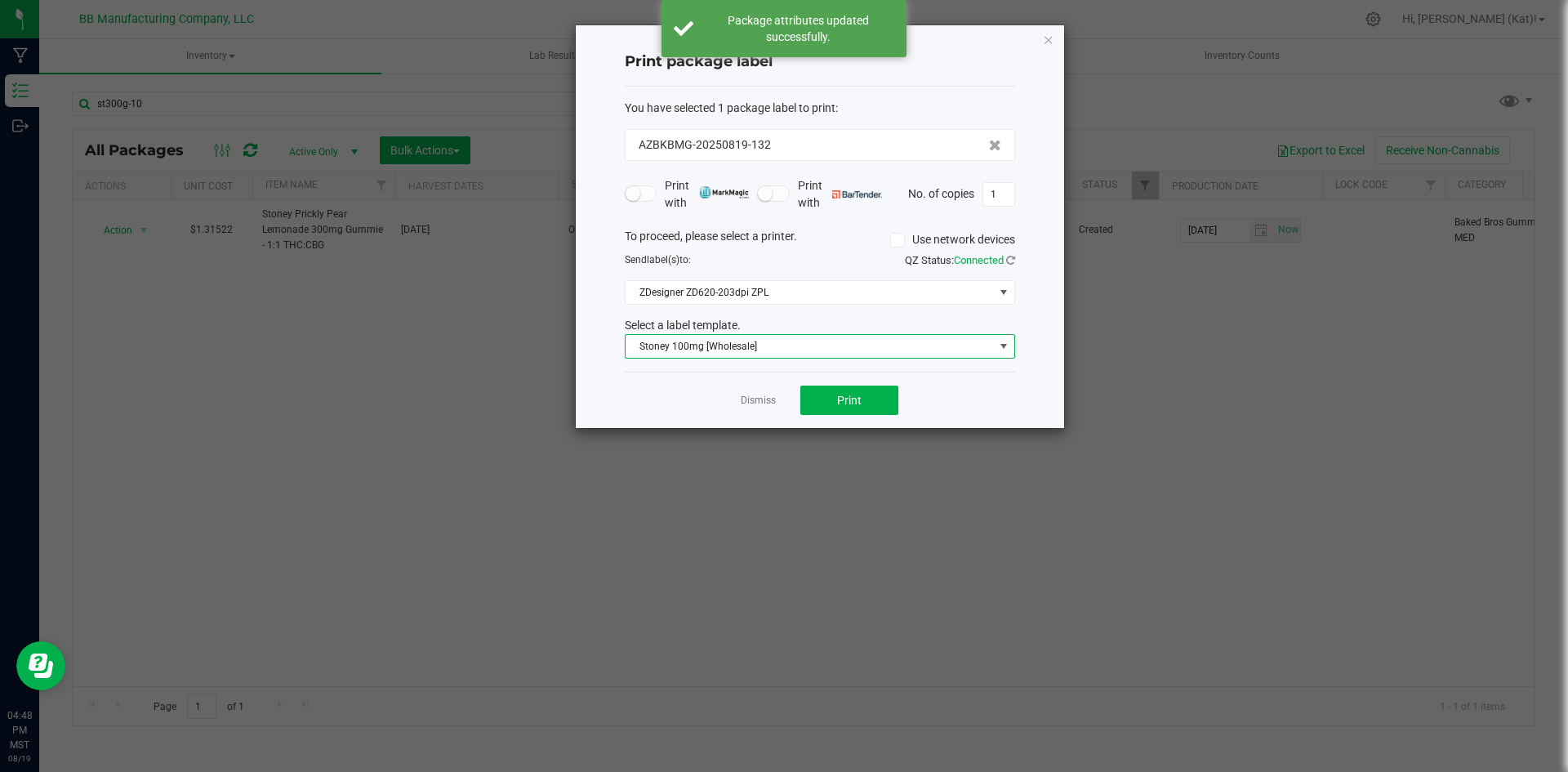
click at [824, 346] on span "Stoney 100mg [Wholesale]" at bounding box center [810, 345] width 369 height 23
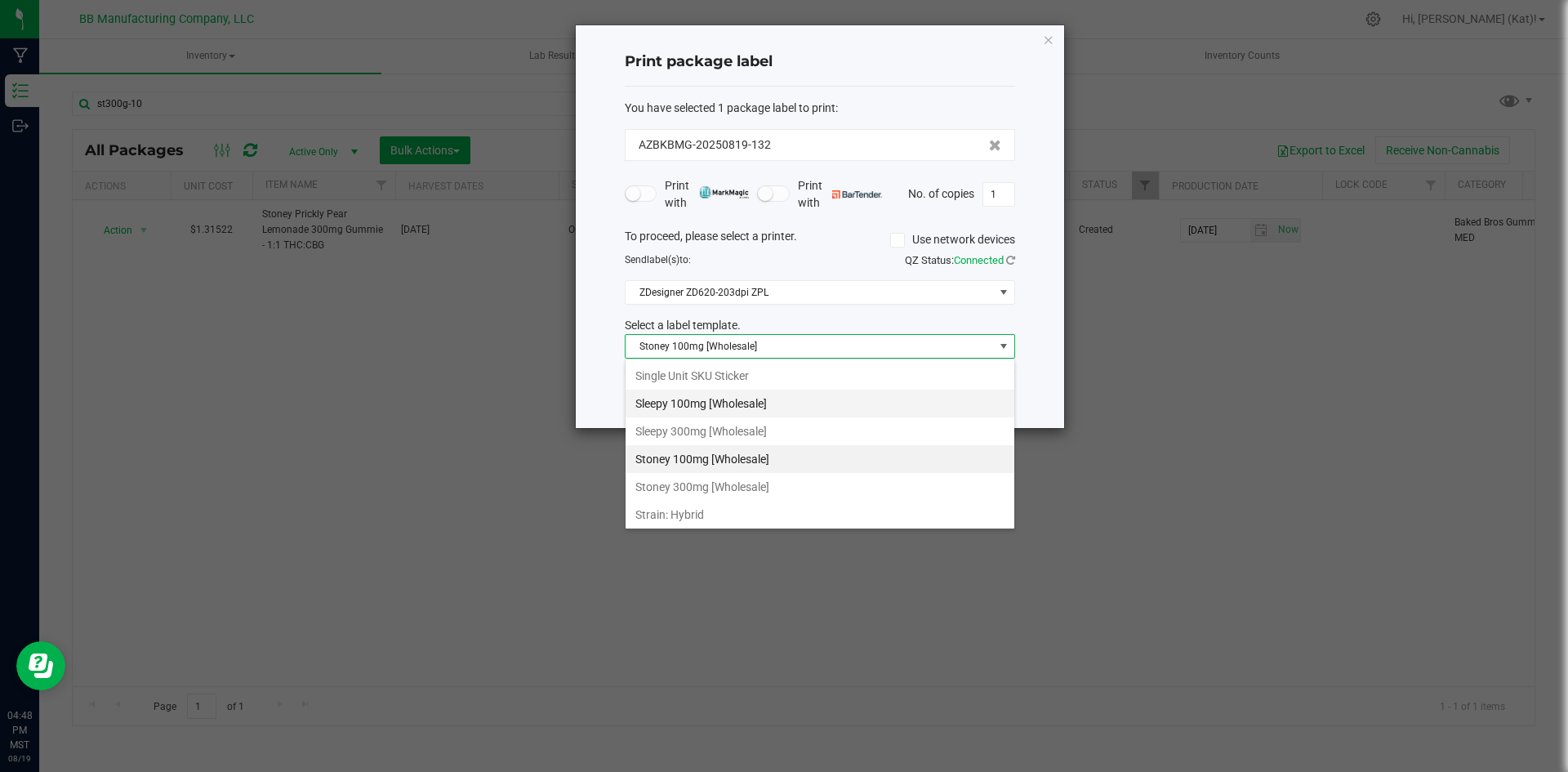
scroll to position [1085, 0]
click at [741, 456] on li "Stoney 300mg [Wholesale]" at bounding box center [820, 458] width 388 height 27
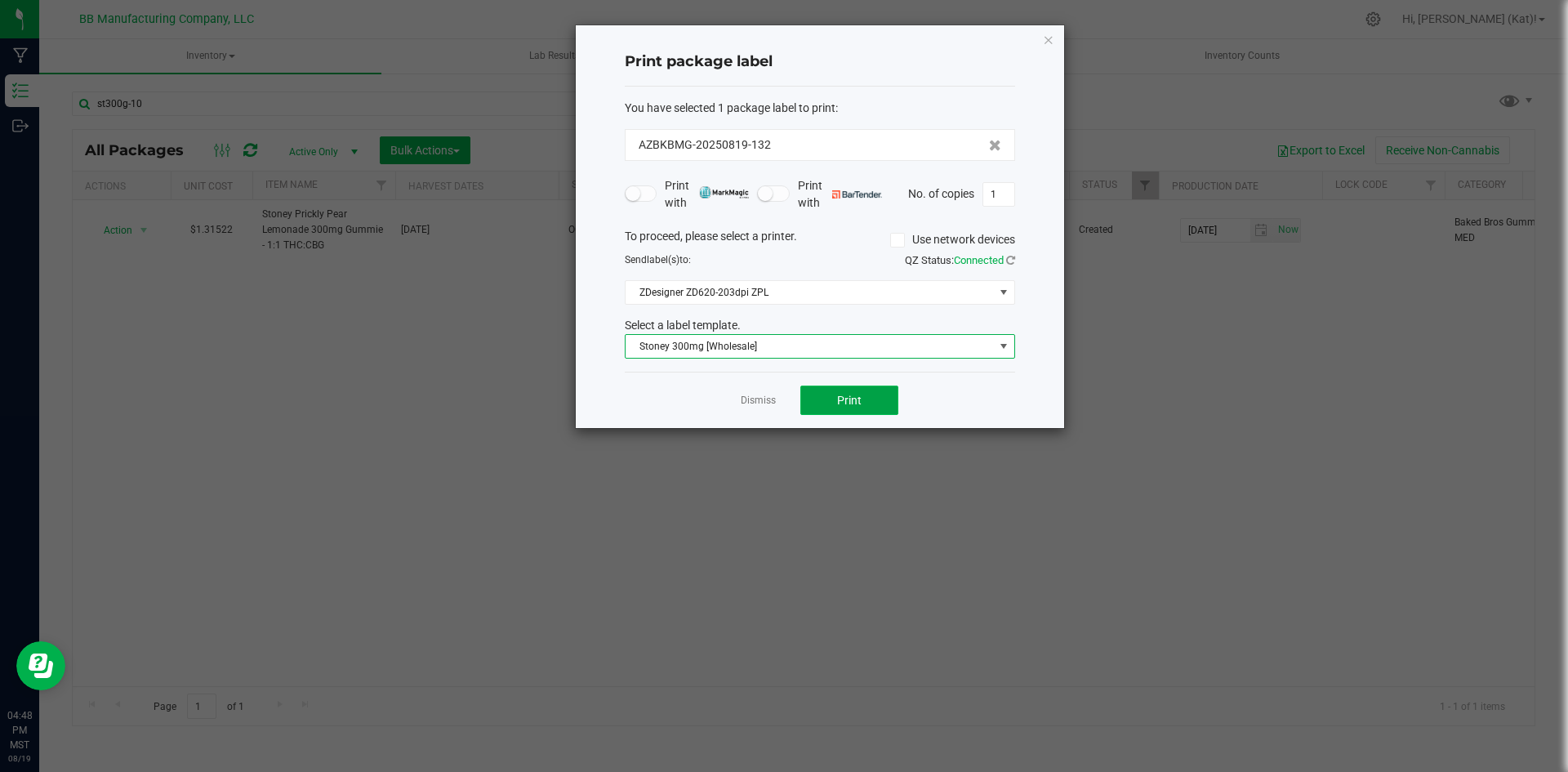
click at [832, 407] on button "Print" at bounding box center [849, 400] width 98 height 29
click at [1048, 39] on icon "button" at bounding box center [1048, 39] width 12 height 20
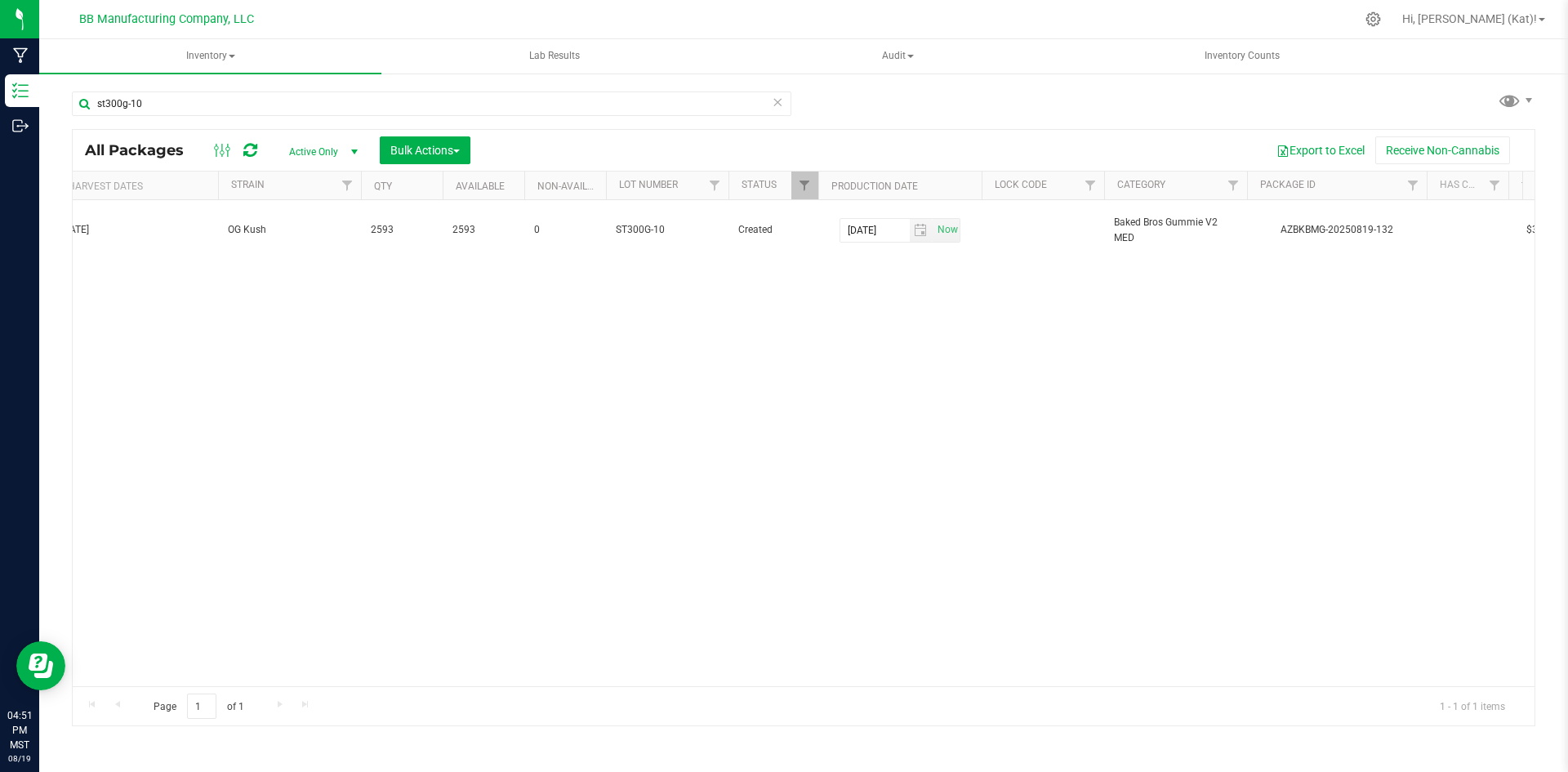
scroll to position [0, 0]
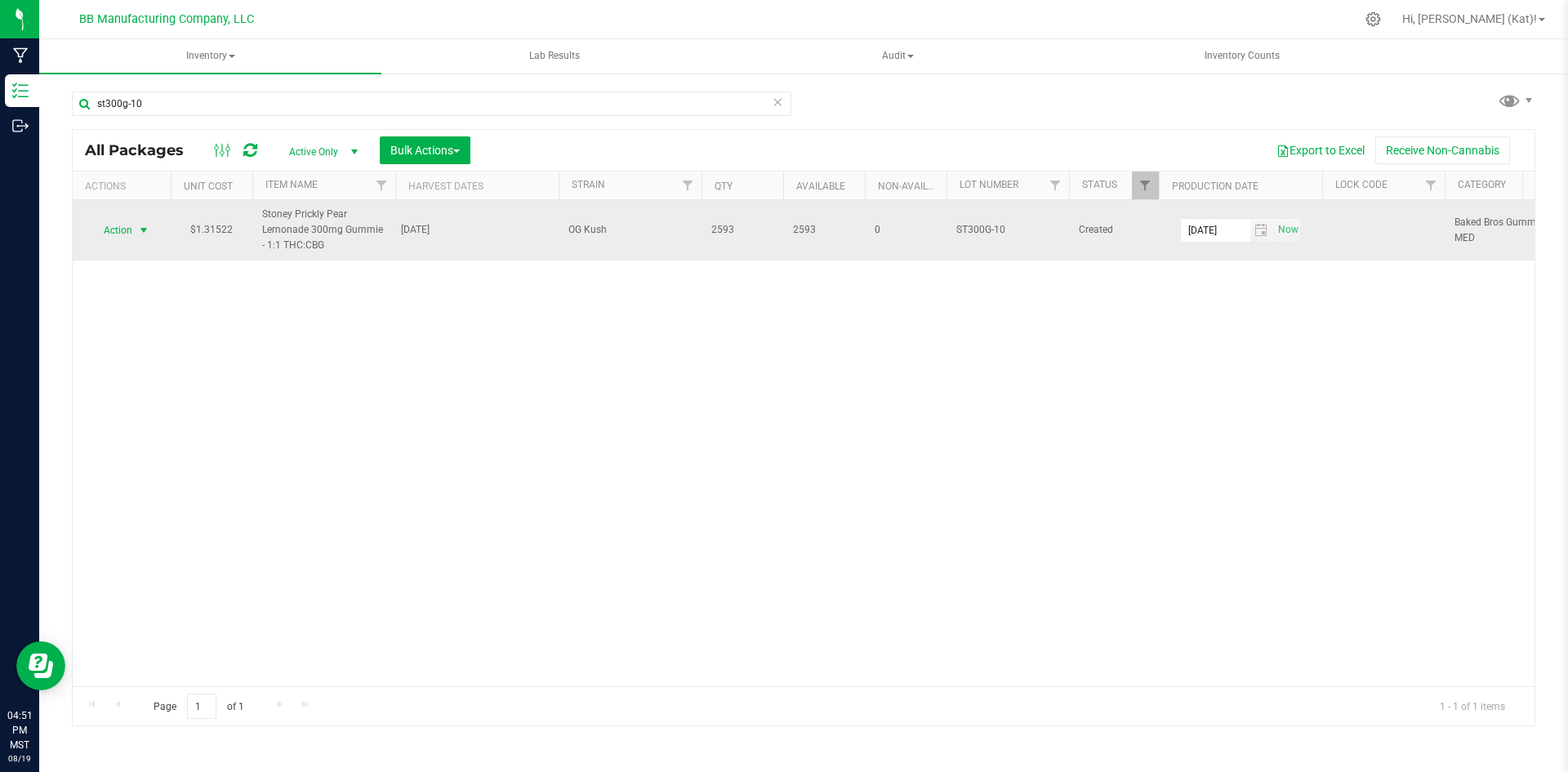
click at [123, 235] on span "Action" at bounding box center [111, 230] width 44 height 23
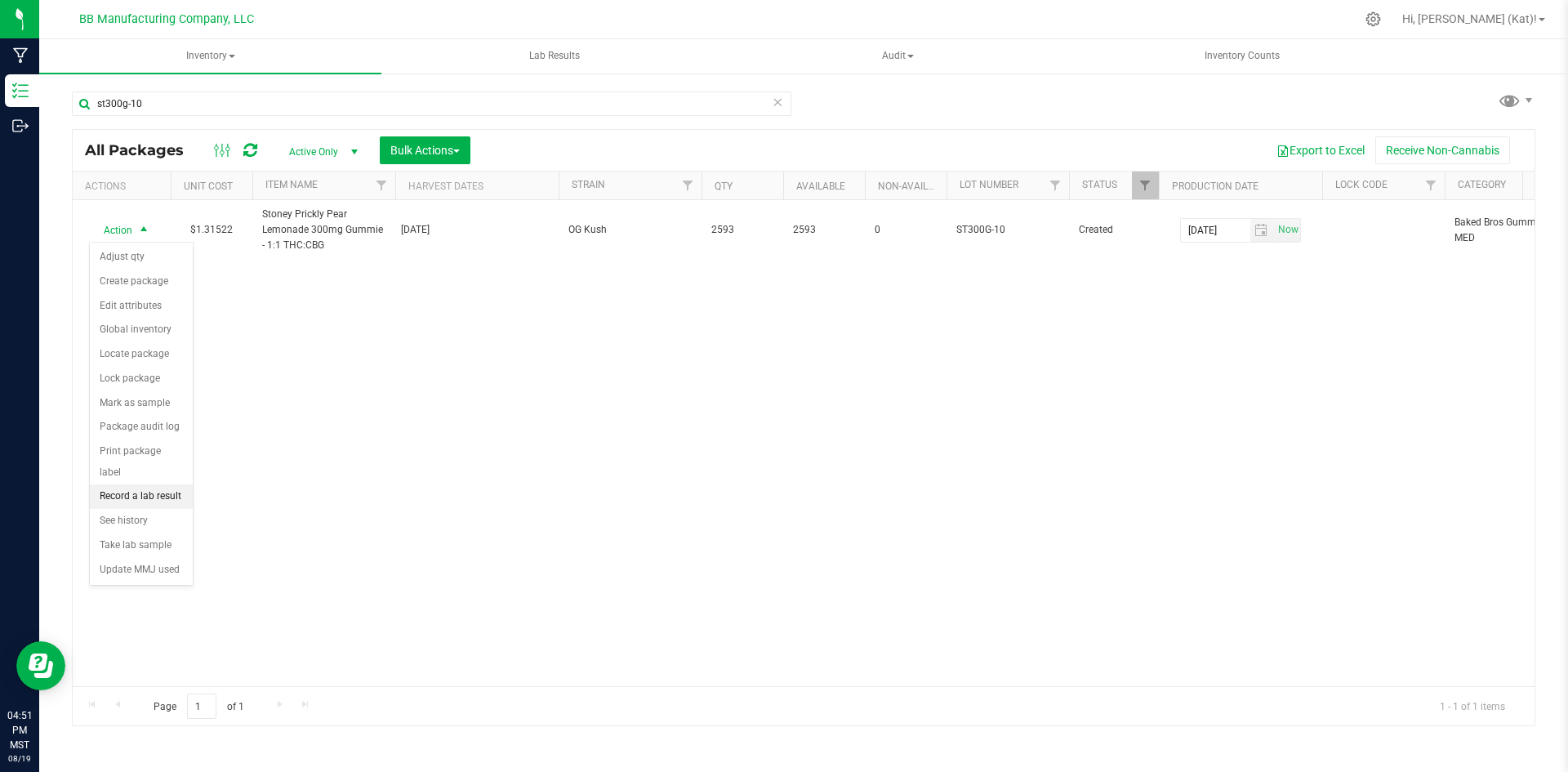
click at [120, 485] on li "Record a lab result" at bounding box center [141, 496] width 103 height 25
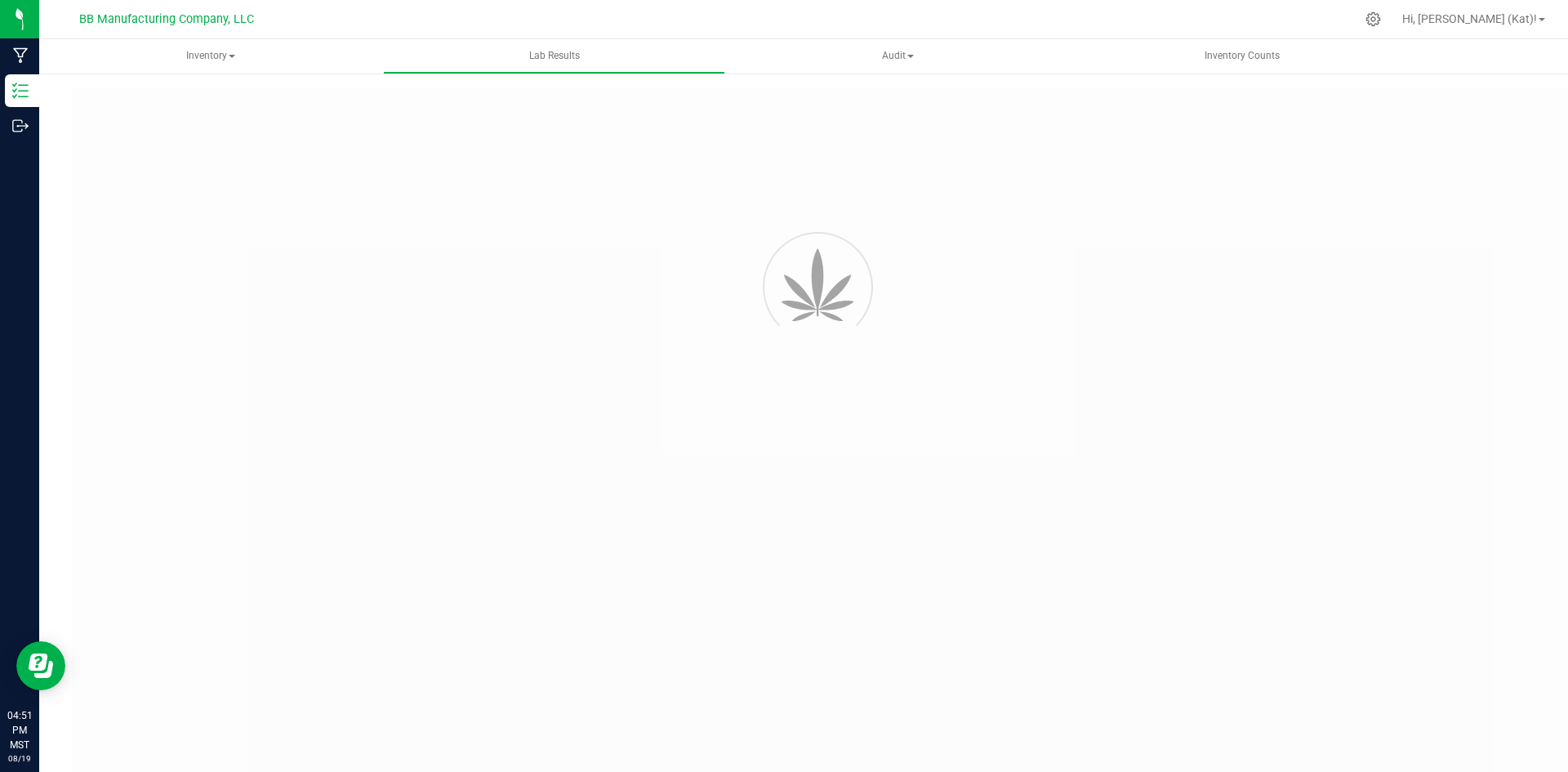
type input "AZBKBMG-20250819-132"
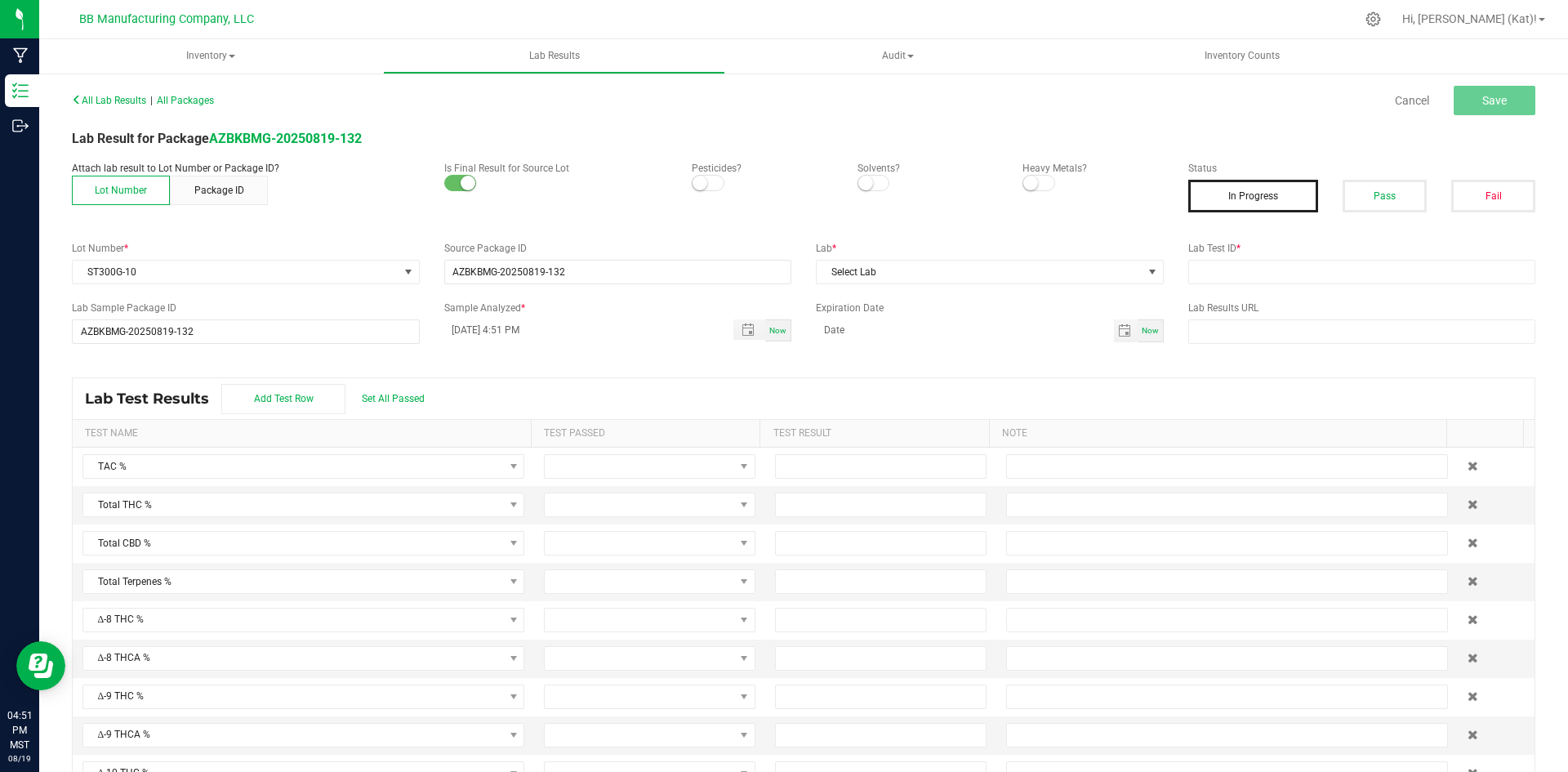
click at [708, 174] on p "Pesticides?" at bounding box center [761, 168] width 140 height 15
click at [708, 179] on span at bounding box center [707, 182] width 32 height 17
click at [871, 178] on span at bounding box center [873, 182] width 32 height 17
click at [1027, 179] on small at bounding box center [1030, 182] width 15 height 15
click at [1356, 190] on button "Pass" at bounding box center [1385, 195] width 84 height 32
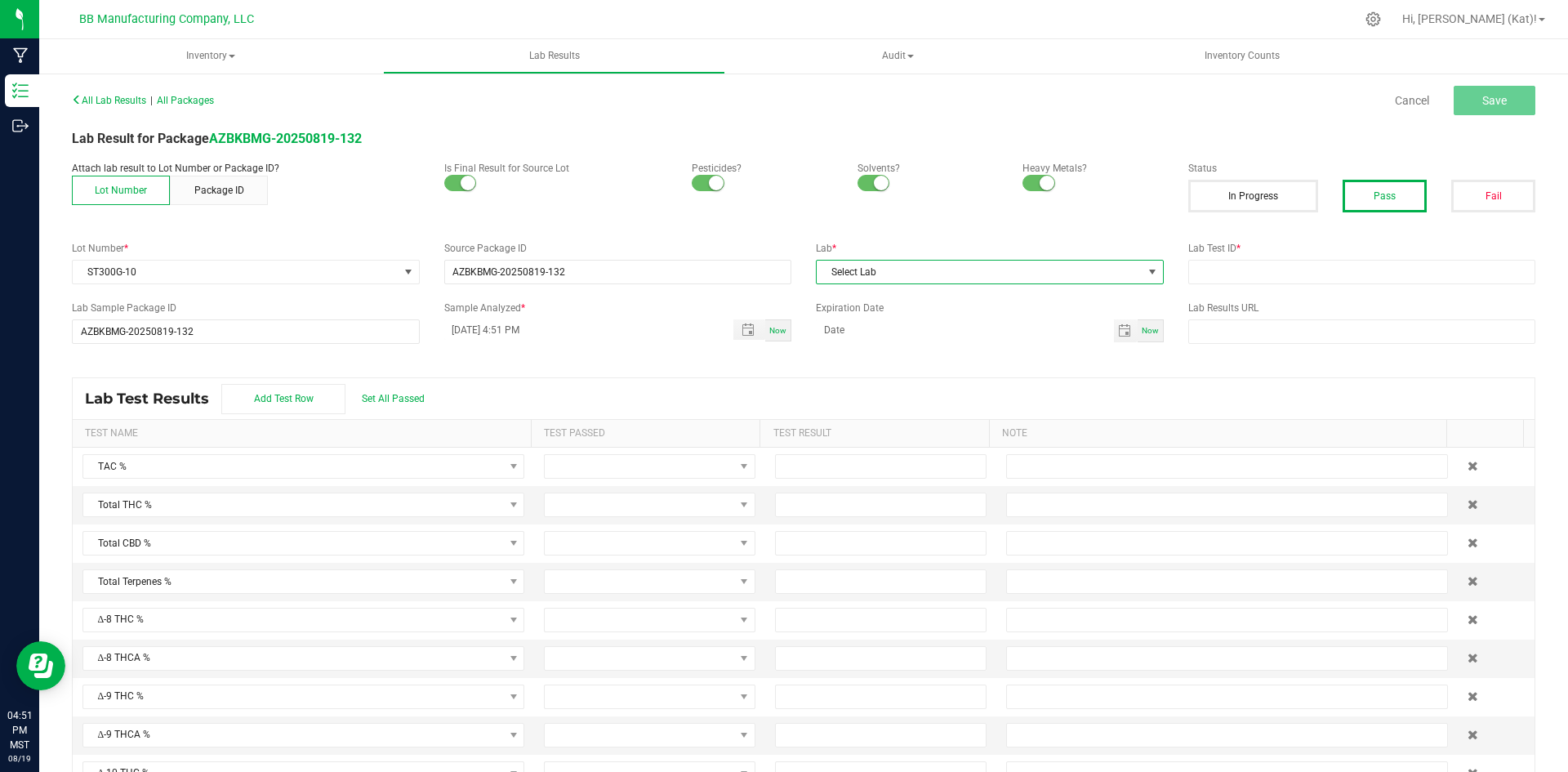
click at [999, 267] on span "Select Lab" at bounding box center [980, 272] width 326 height 23
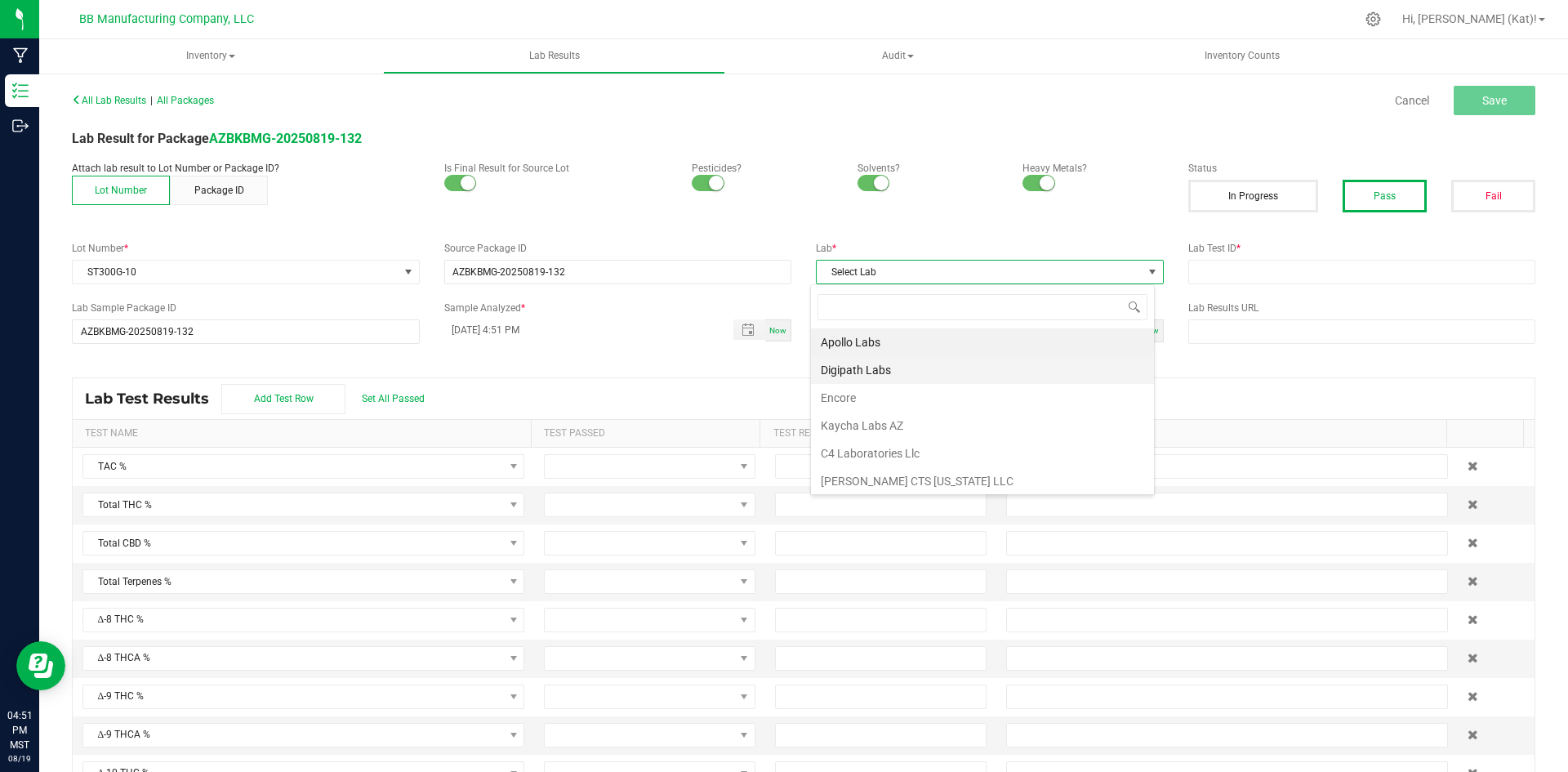
scroll to position [25, 344]
click at [910, 345] on li "Apollo Labs" at bounding box center [983, 342] width 343 height 27
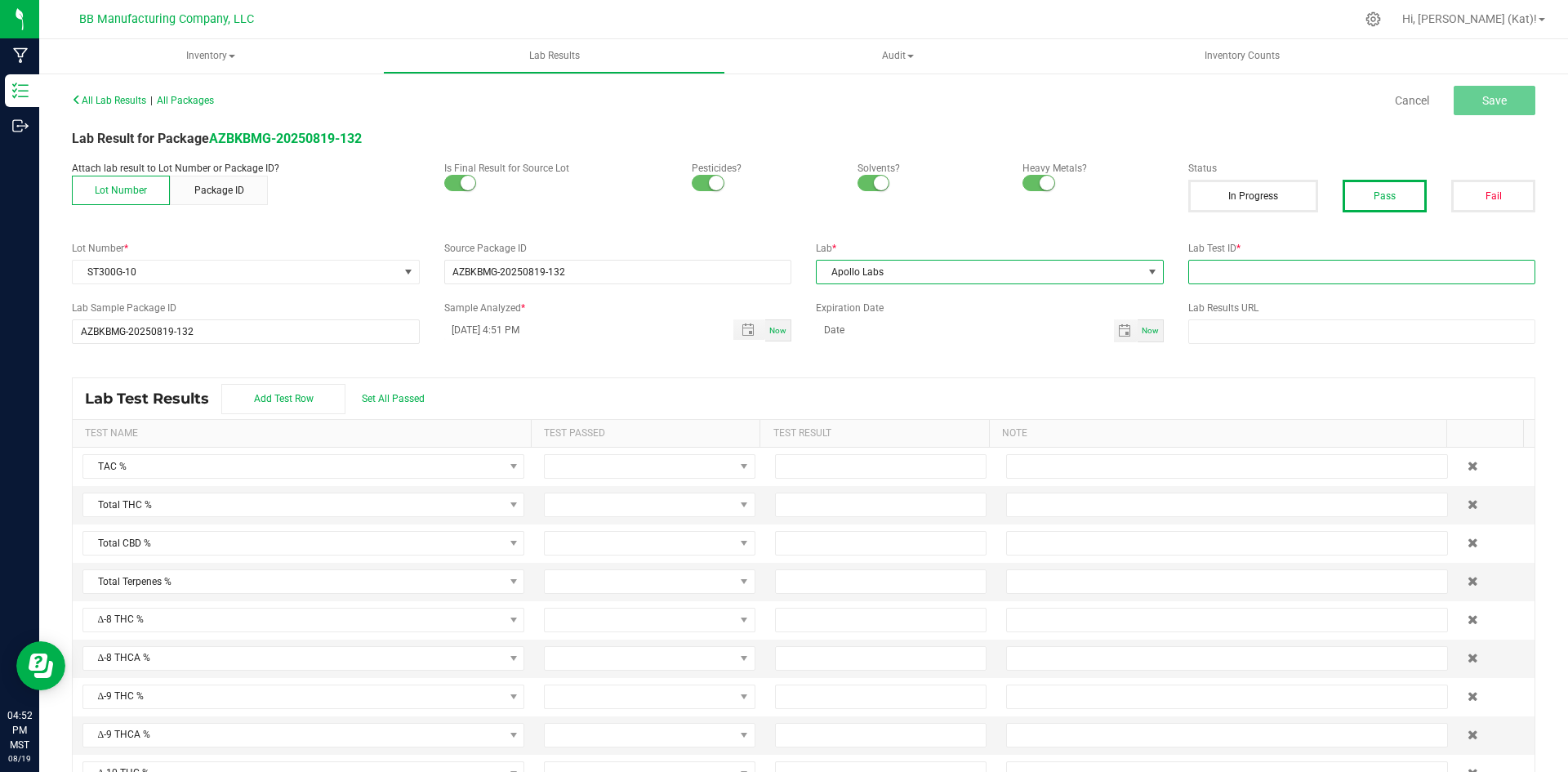
click at [1250, 276] on input "text" at bounding box center [1361, 272] width 348 height 25
paste input "2508APO3443.17238"
type input "2508APO3443.17238"
click at [1203, 131] on div "Lab Result for Package AZBKBMG-20250819-132" at bounding box center [803, 139] width 1488 height 20
click at [1501, 103] on button "Save" at bounding box center [1493, 100] width 81 height 29
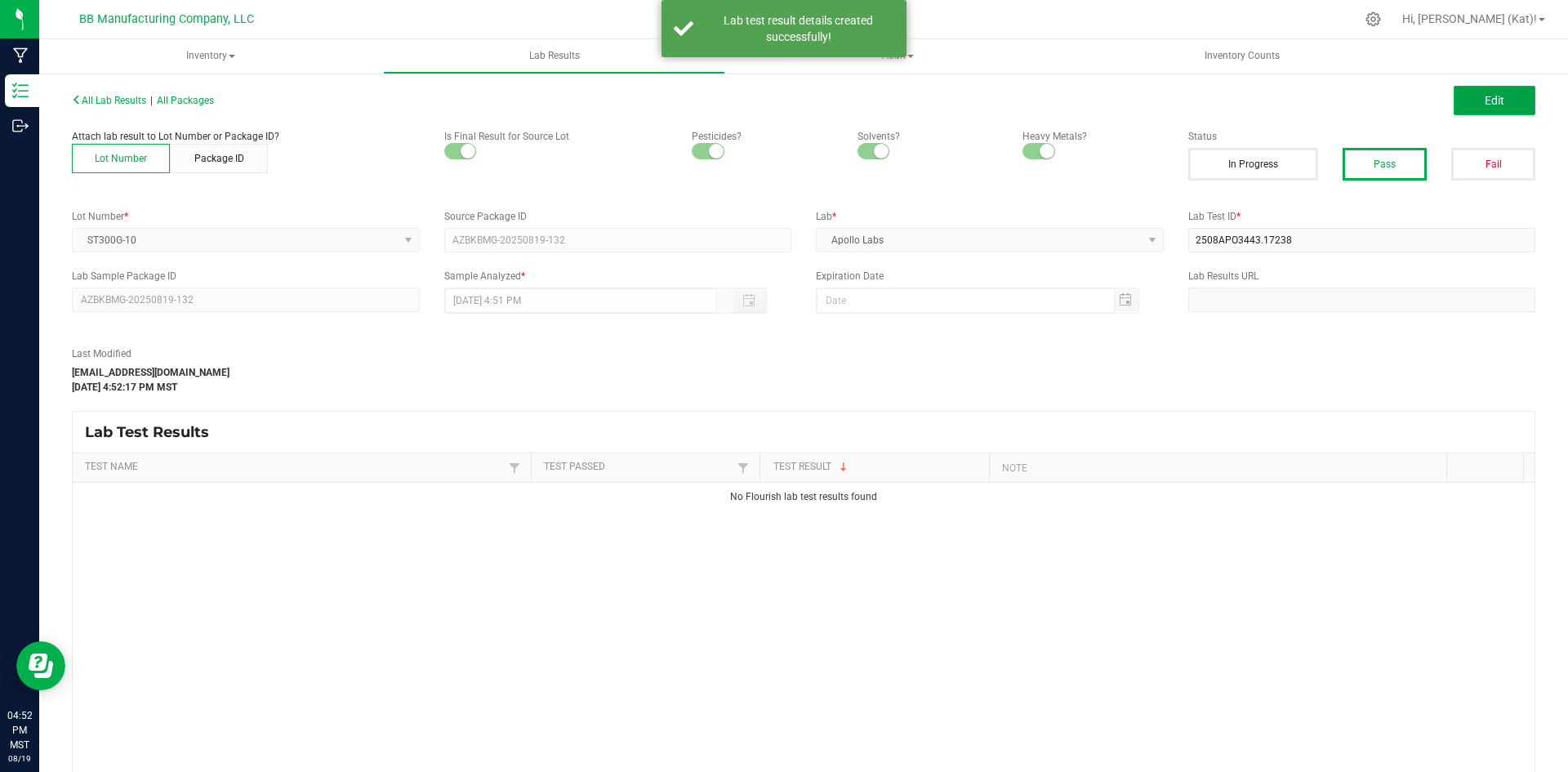
click at [1486, 99] on span "Edit" at bounding box center [1494, 100] width 20 height 13
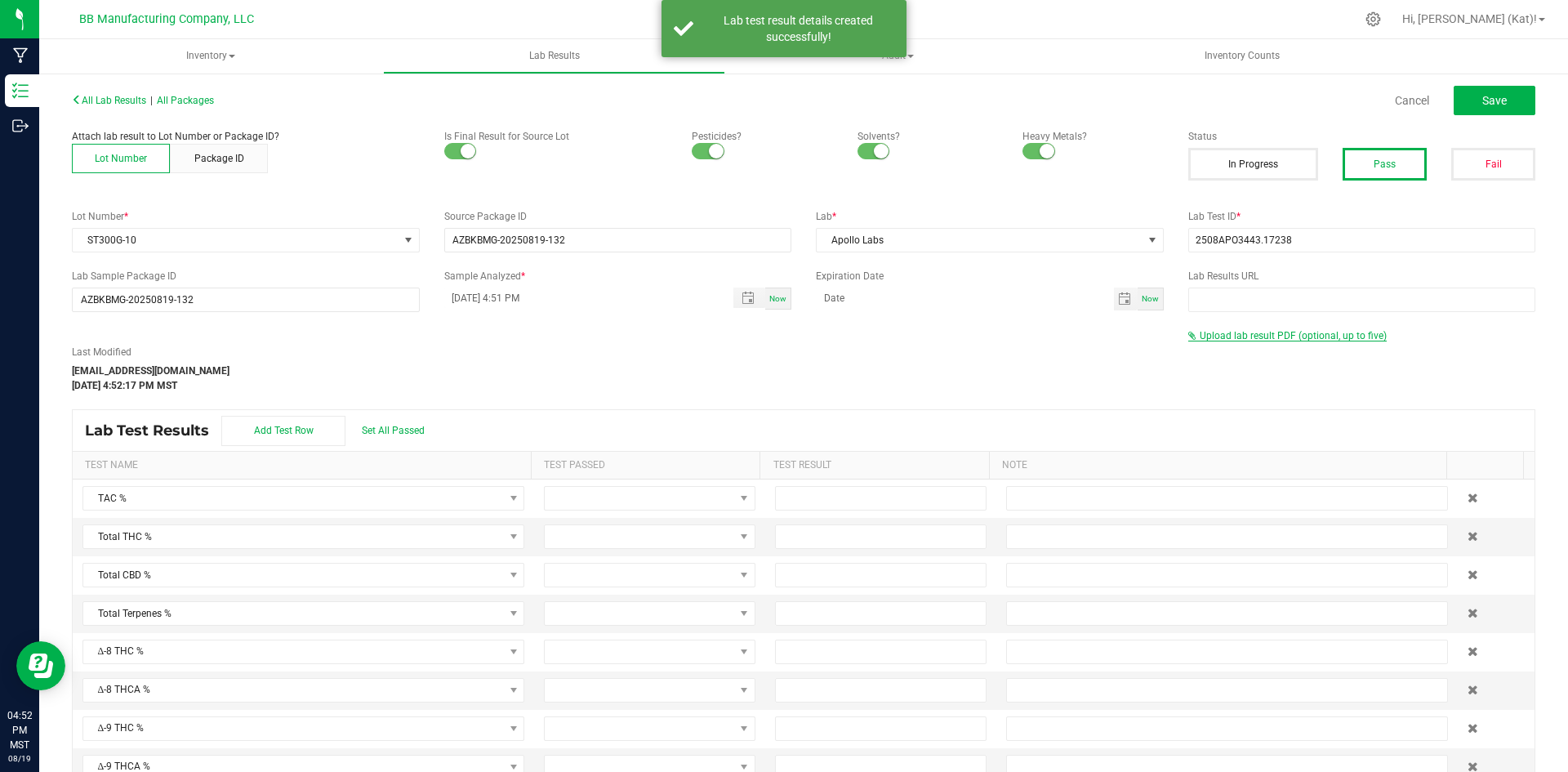
click at [1323, 336] on span "Upload lab result PDF (optional, up to five)" at bounding box center [1292, 335] width 187 height 12
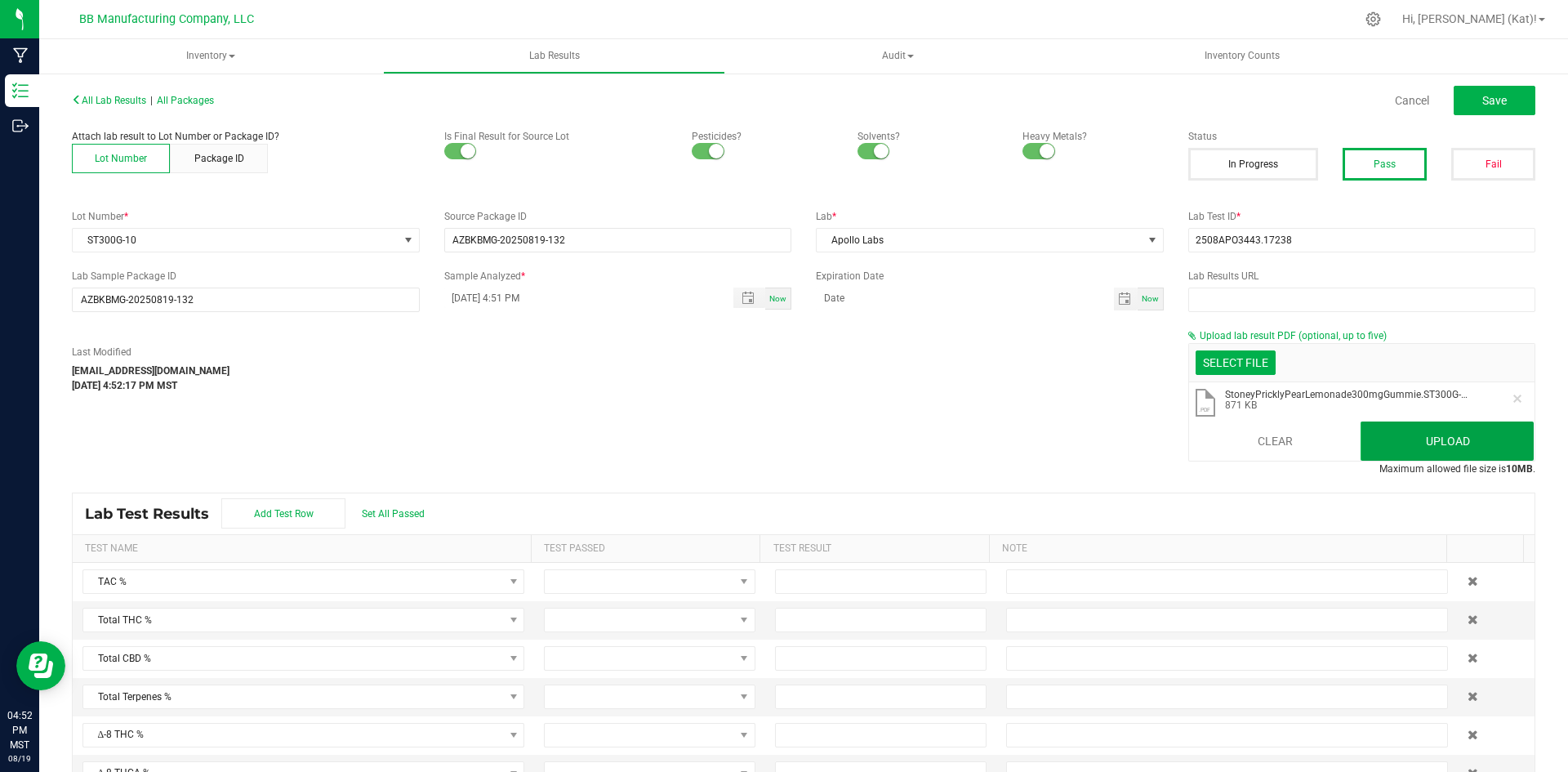
click at [1402, 446] on button "Upload" at bounding box center [1446, 441] width 174 height 39
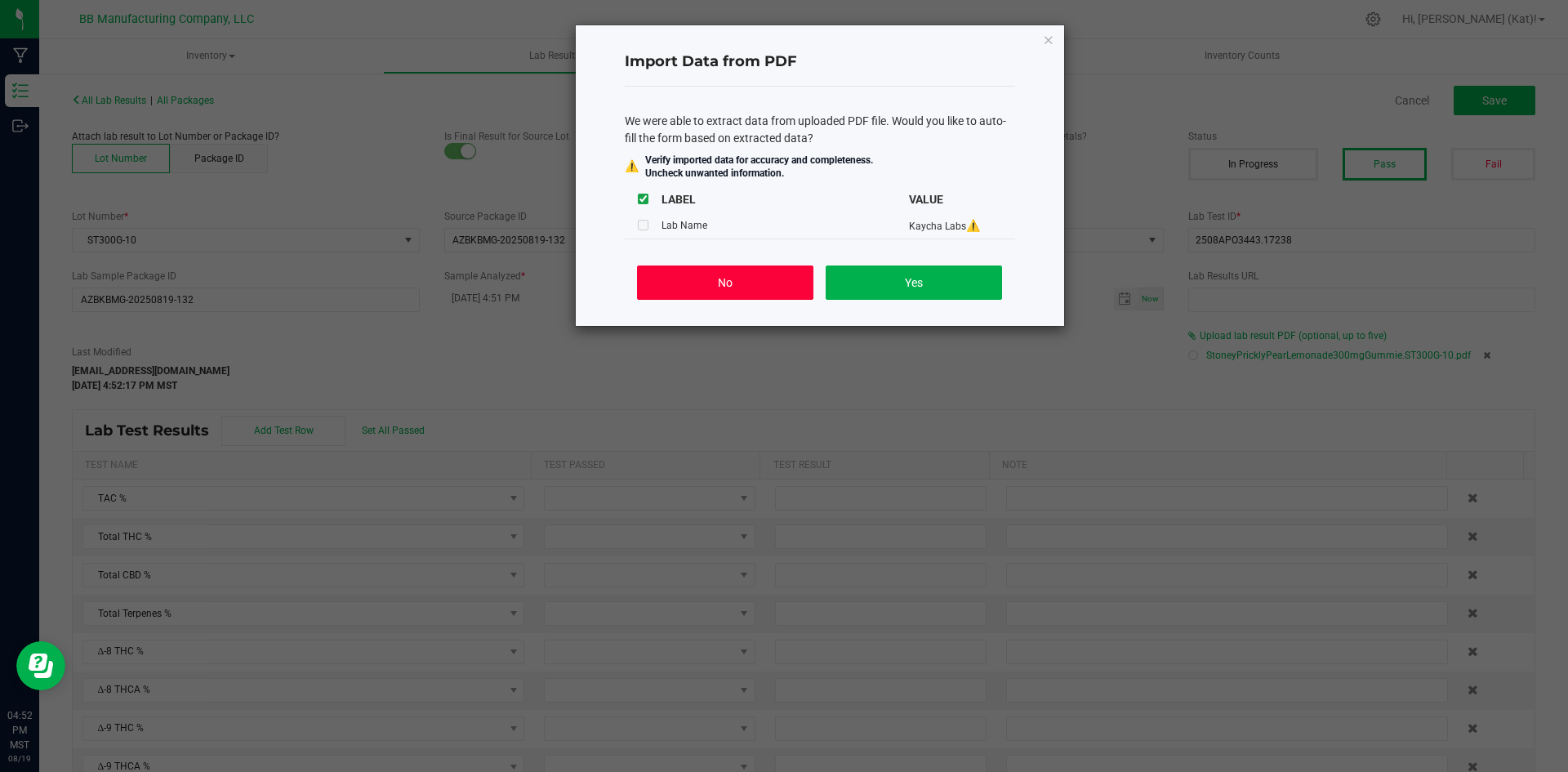
click at [738, 274] on button "No" at bounding box center [724, 283] width 176 height 34
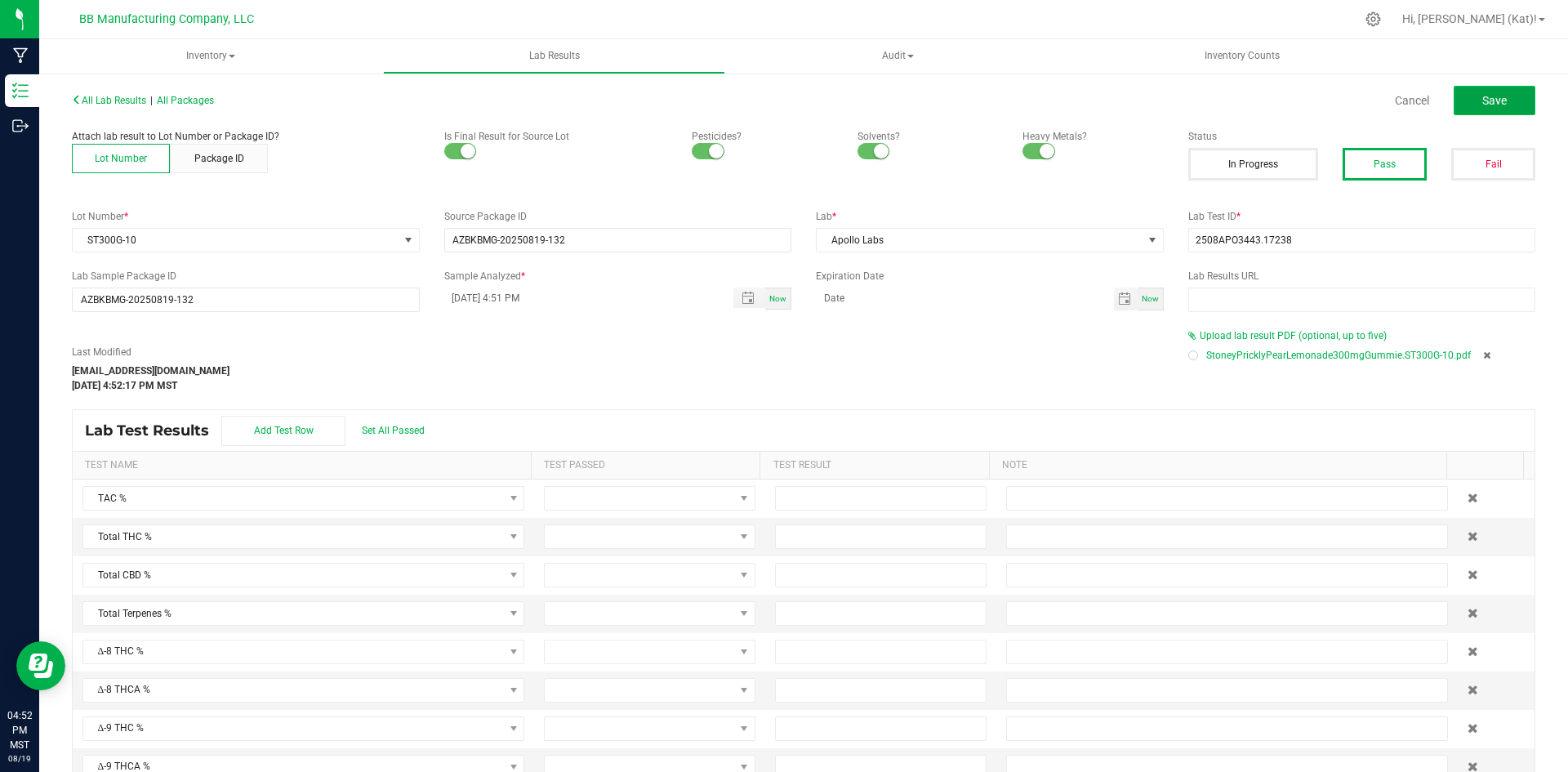
click at [1483, 102] on span "Save" at bounding box center [1493, 100] width 25 height 13
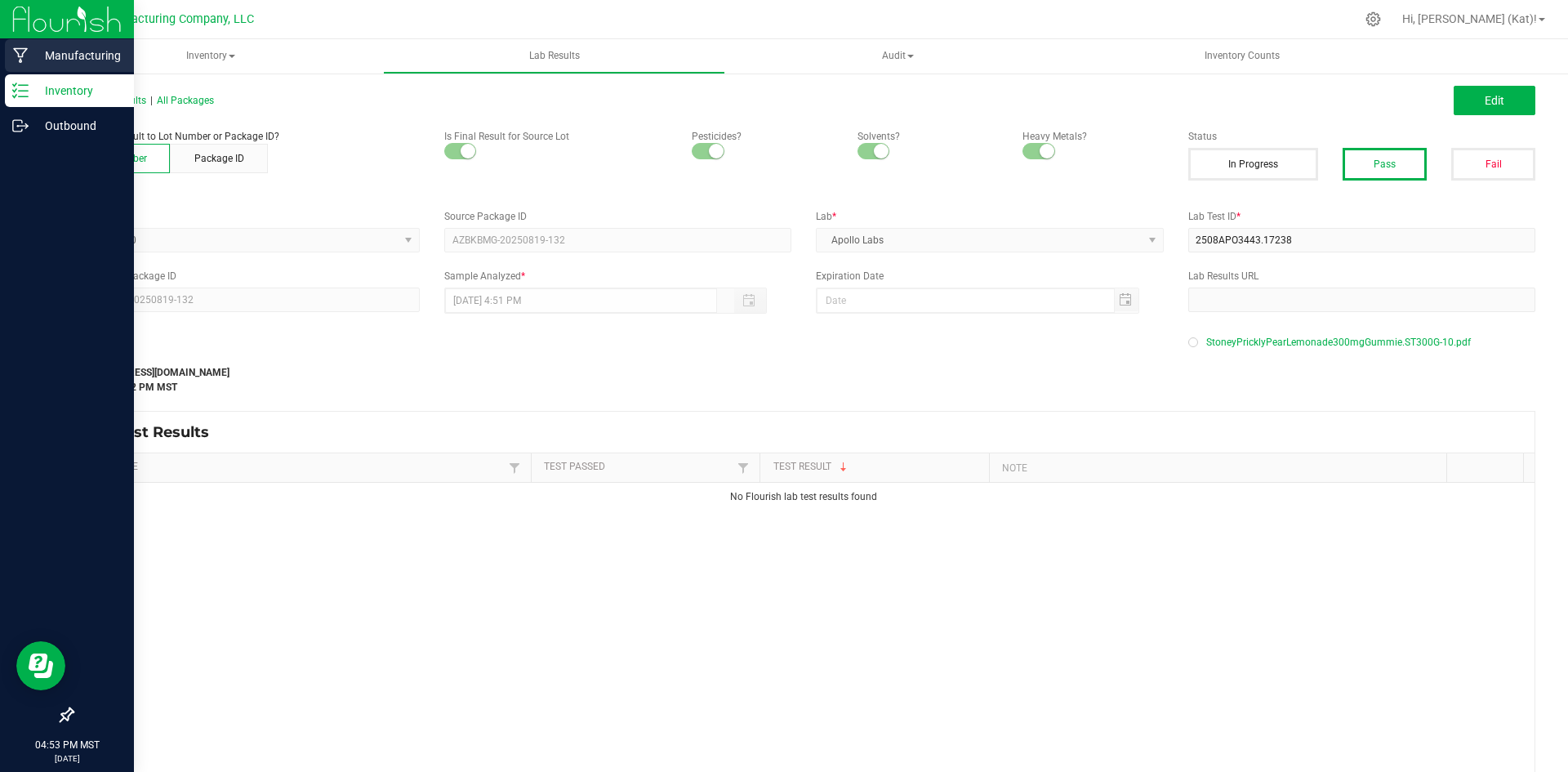
click at [73, 56] on p "Manufacturing" at bounding box center [77, 56] width 98 height 20
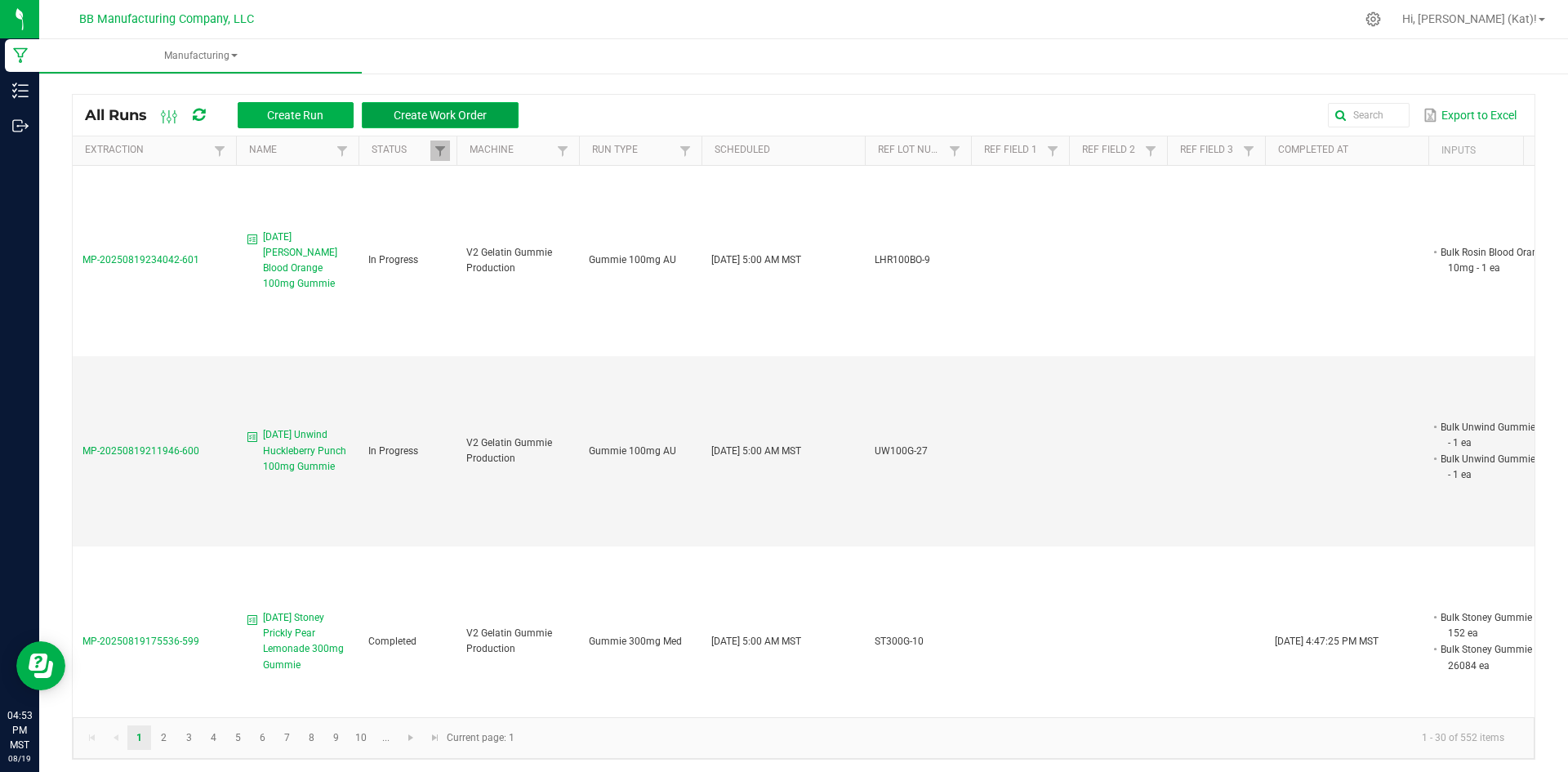
click at [506, 111] on button "Create Work Order" at bounding box center [440, 115] width 157 height 26
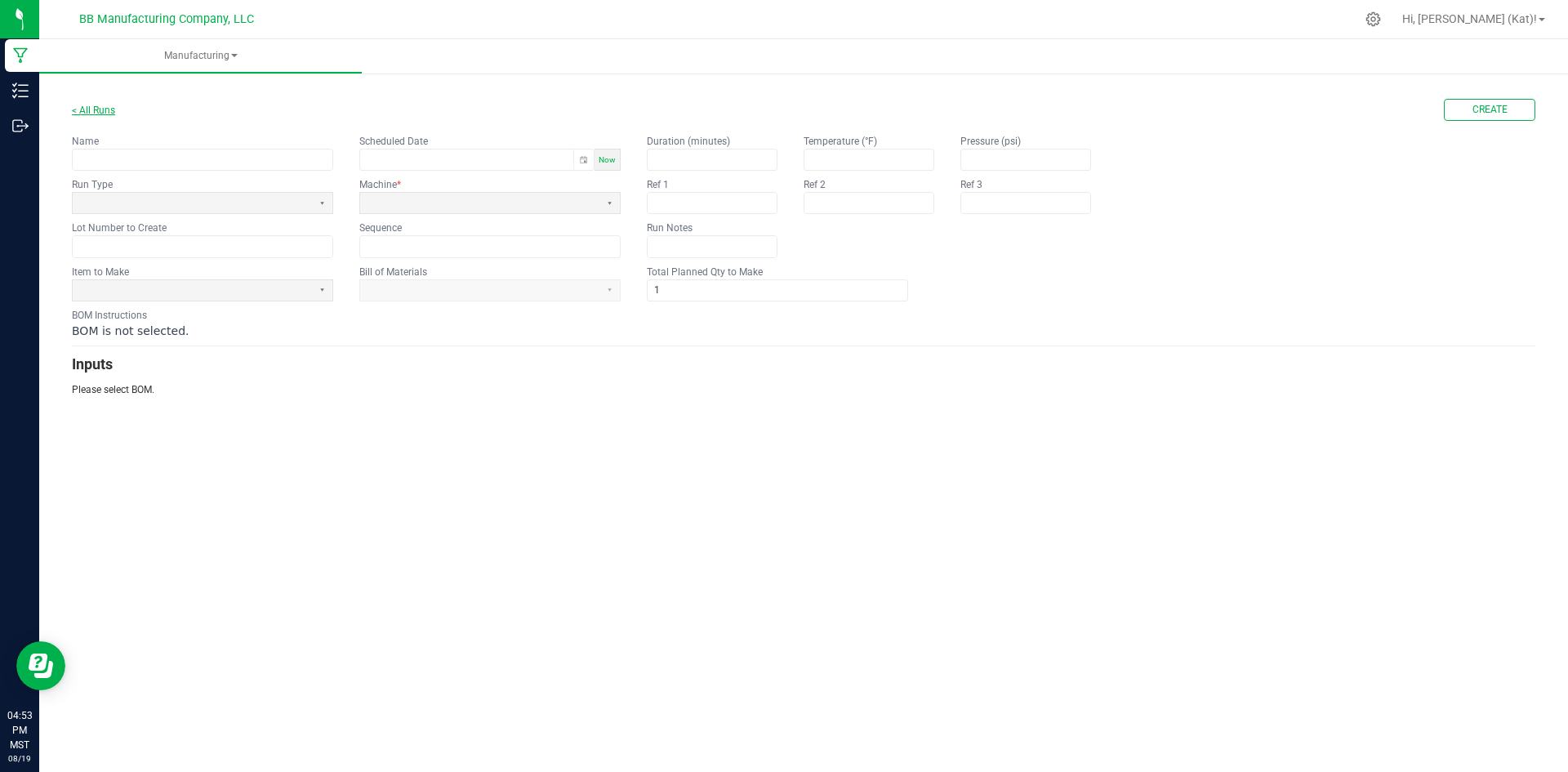
click at [110, 111] on link "< All Runs" at bounding box center [93, 111] width 43 height 12
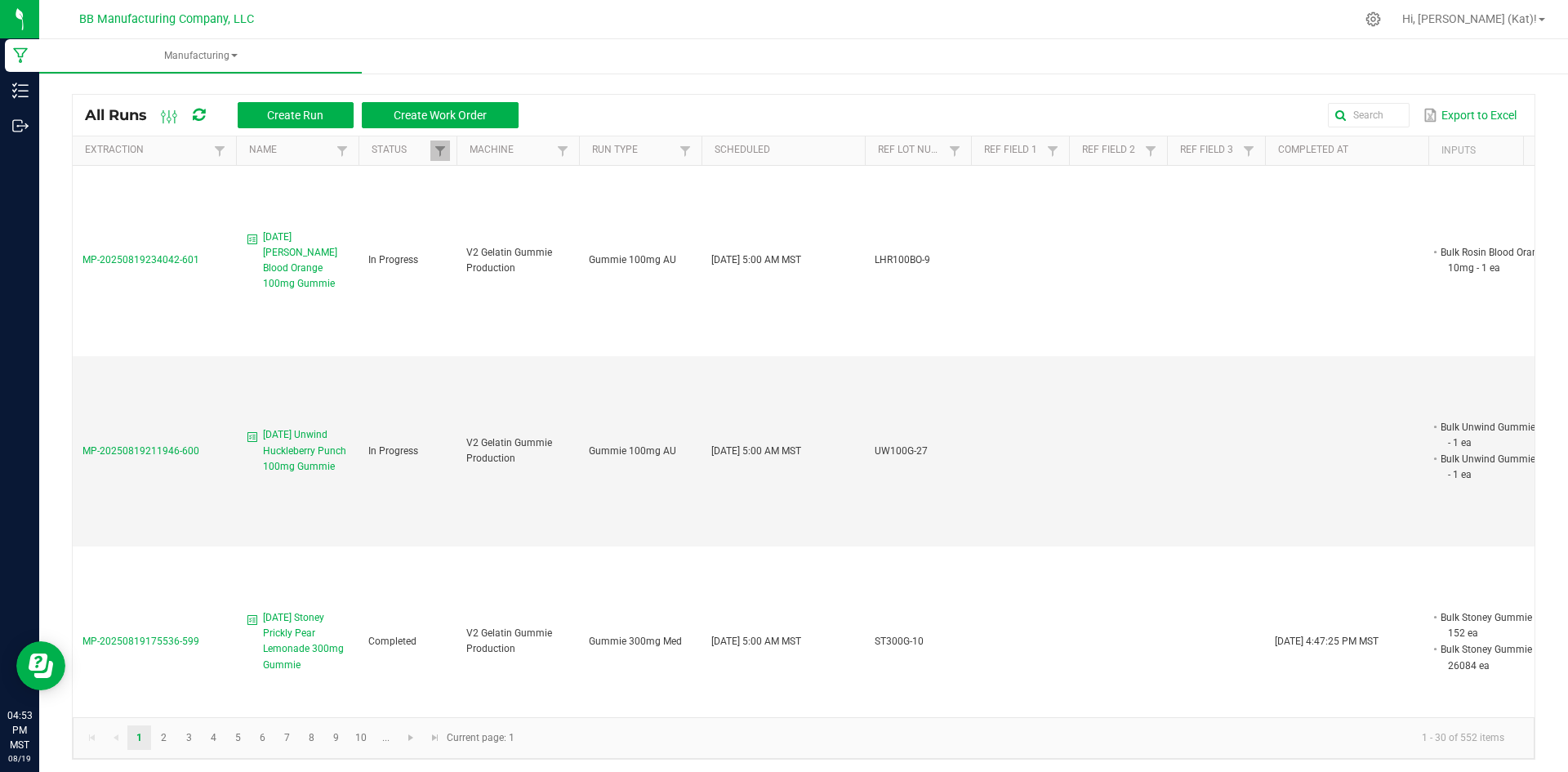
click at [776, 101] on div "Export to Excel" at bounding box center [1026, 115] width 991 height 27
click at [300, 452] on span "[DATE] Unwind Huckleberry Punch 100mg Gummie" at bounding box center [305, 450] width 85 height 47
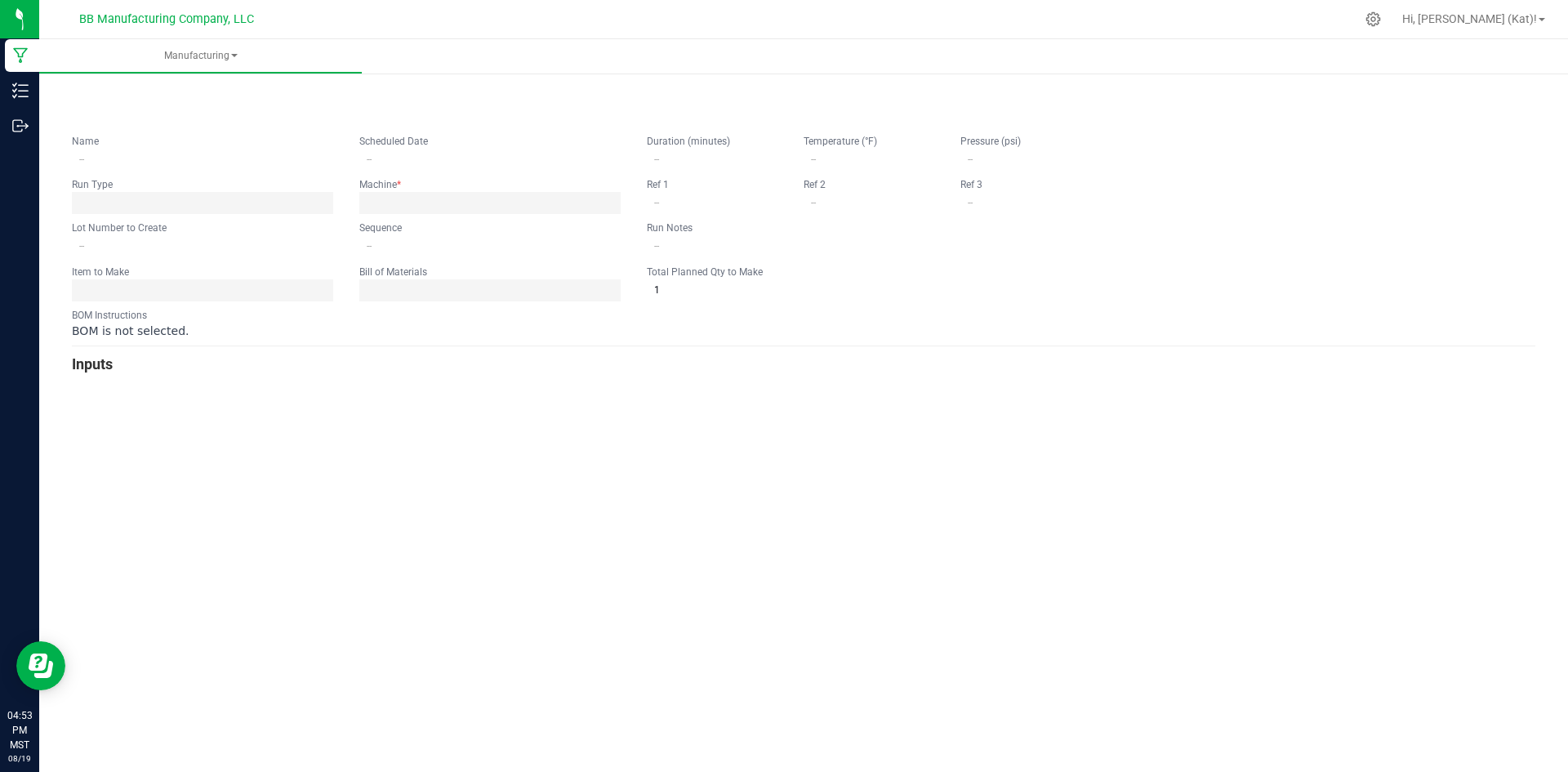
type input "[DATE] Unwind Huckleberry Punch 100mg Gummie"
type input "[DATE] 5:00 AM"
type input "UW100G-27"
type input "0"
type input "7,823"
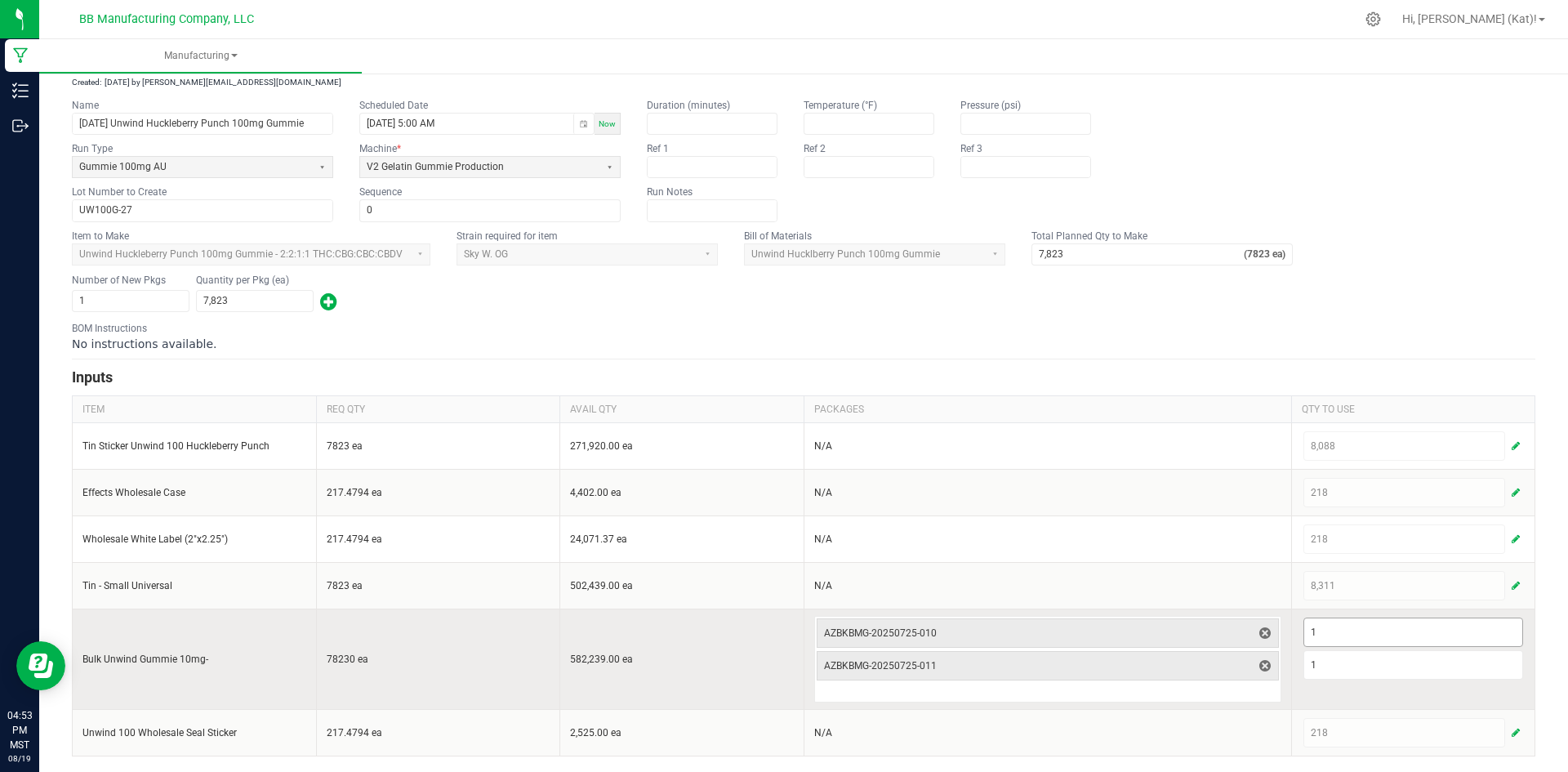
scroll to position [76, 0]
click at [1333, 664] on input "1" at bounding box center [1413, 664] width 219 height 27
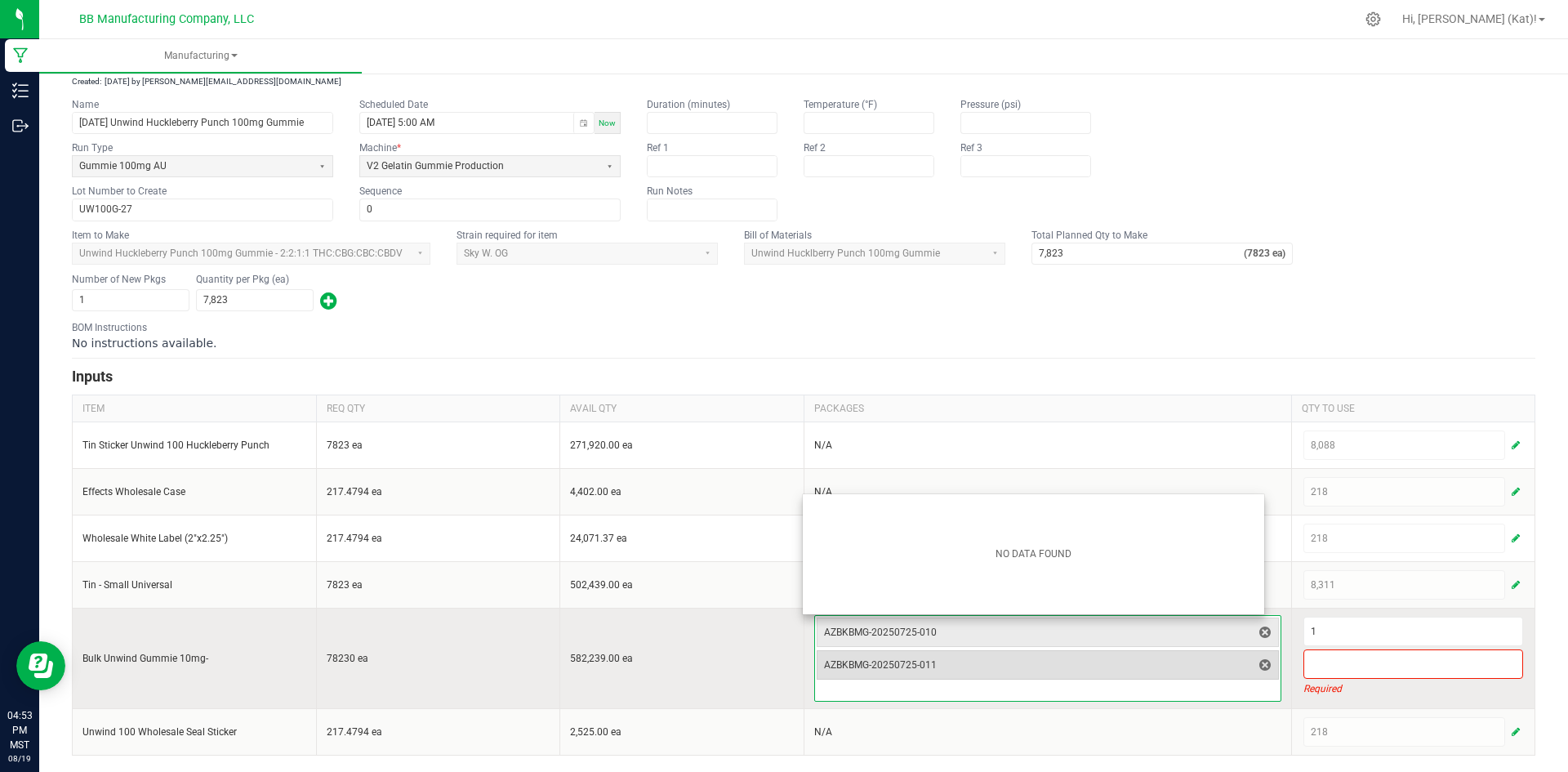
click at [1261, 663] on span "delete" at bounding box center [1265, 665] width 20 height 20
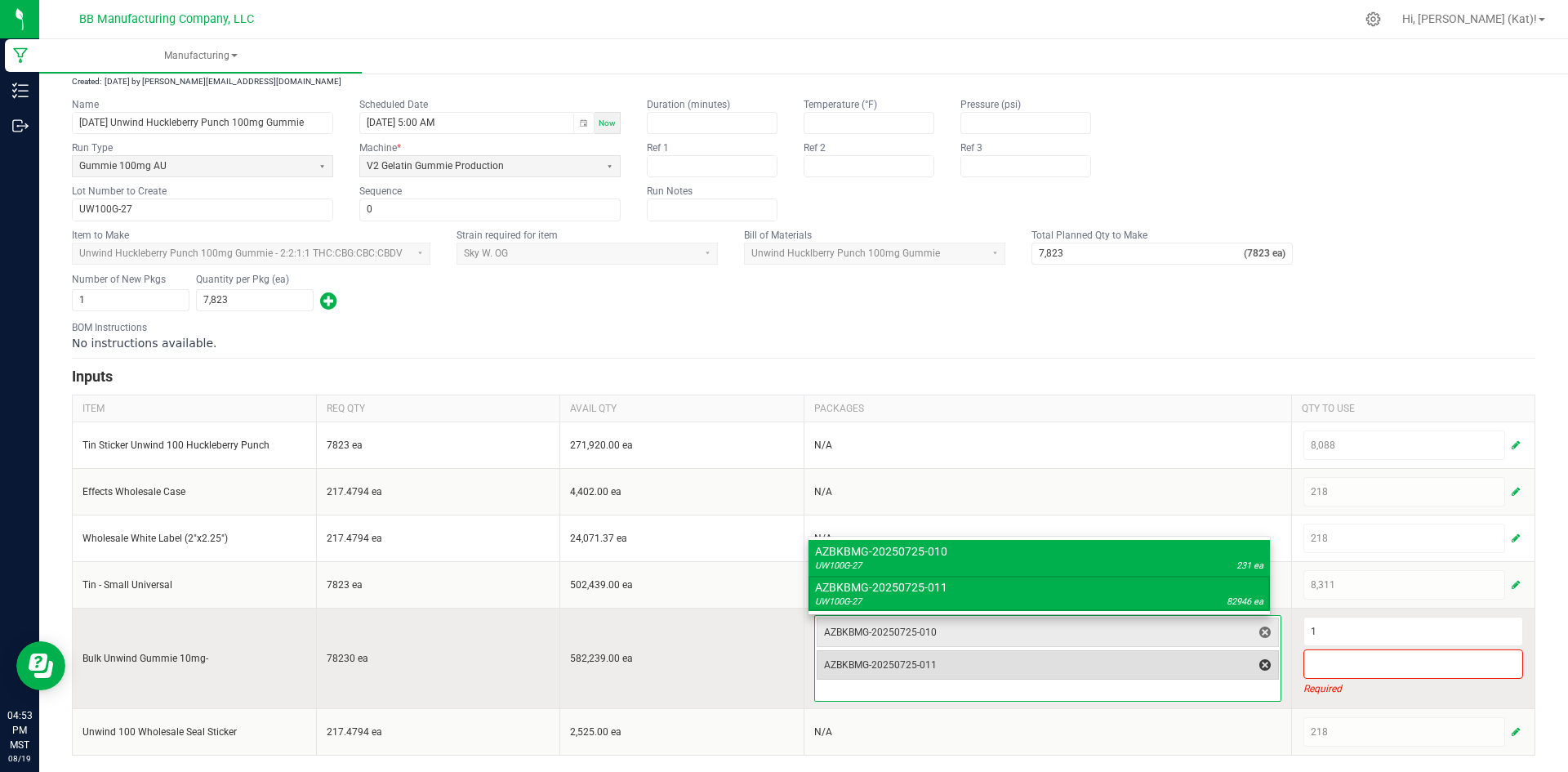
scroll to position [42, 0]
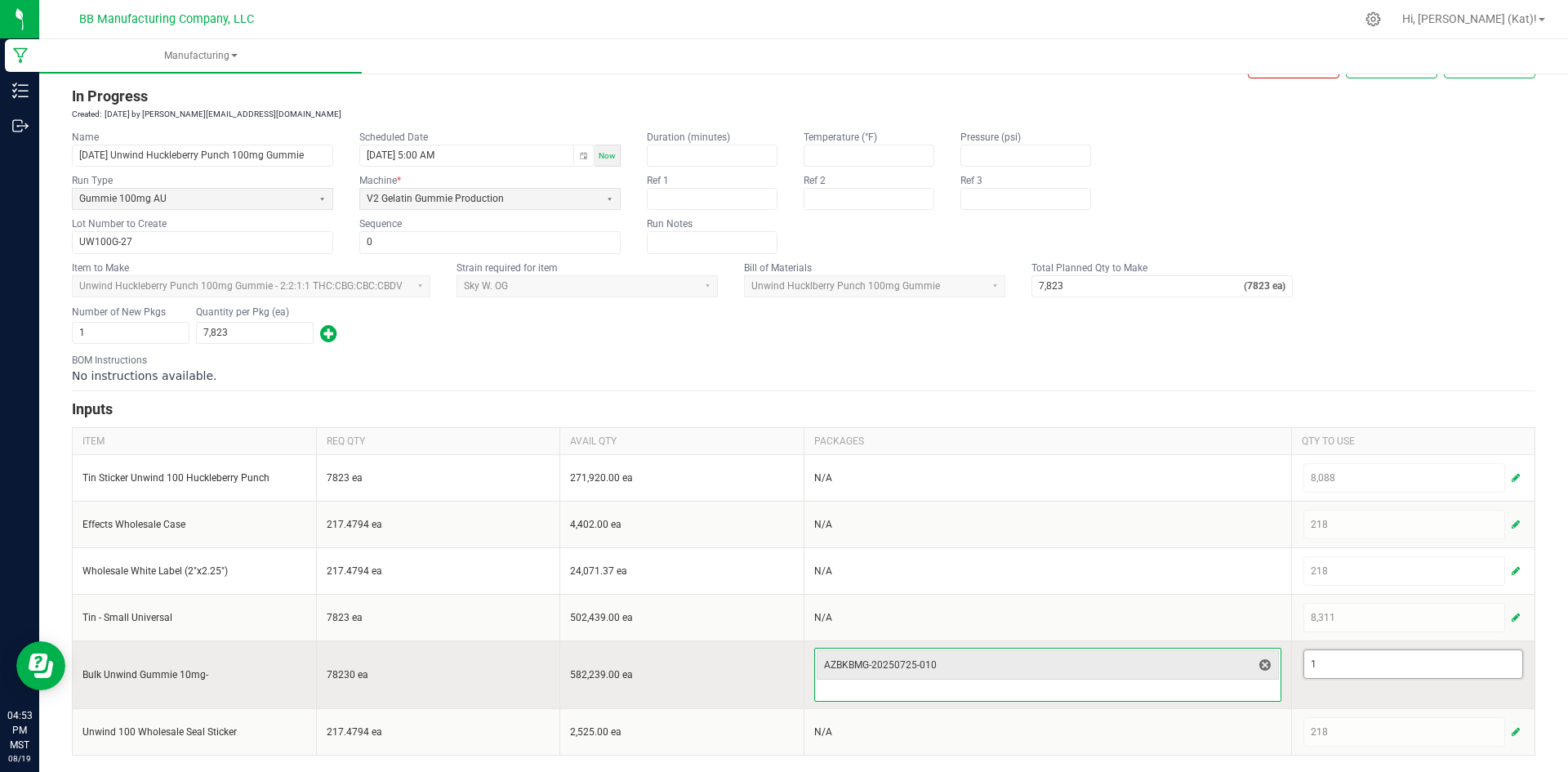
click at [1340, 662] on input "1" at bounding box center [1413, 664] width 219 height 27
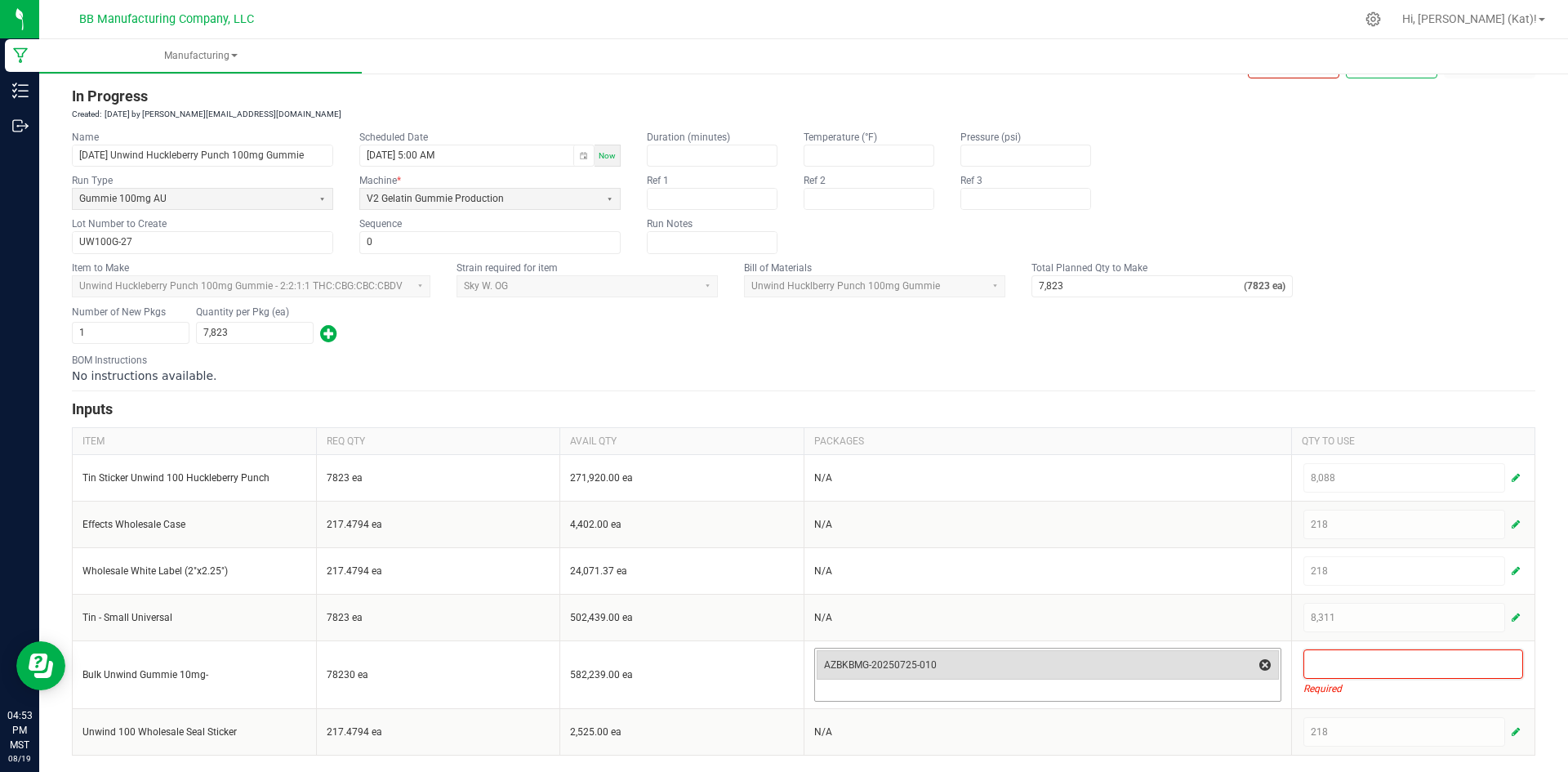
scroll to position [10, 0]
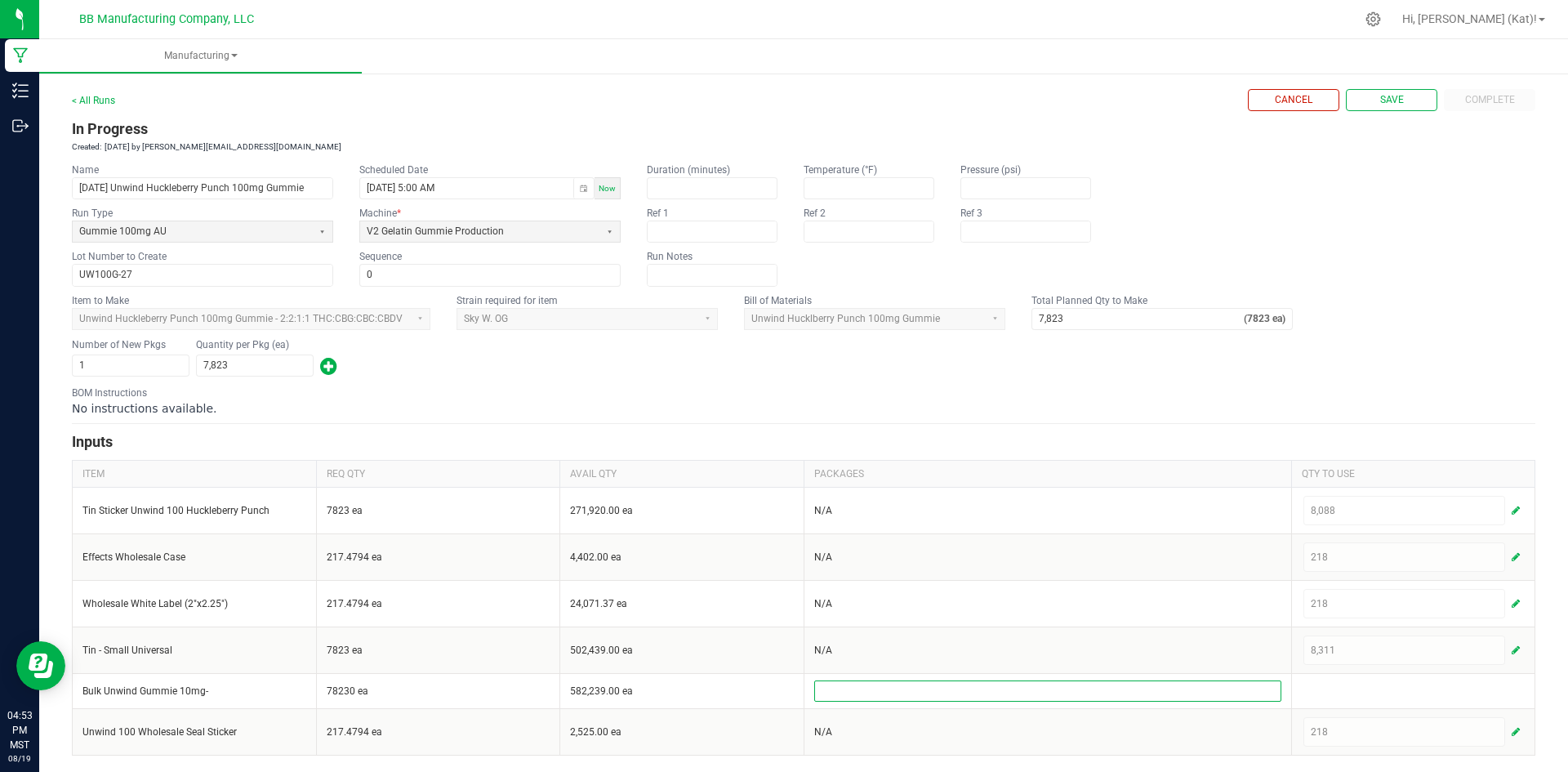
click at [1276, 397] on div "BOM Instructions No instructions available." at bounding box center [803, 401] width 1463 height 31
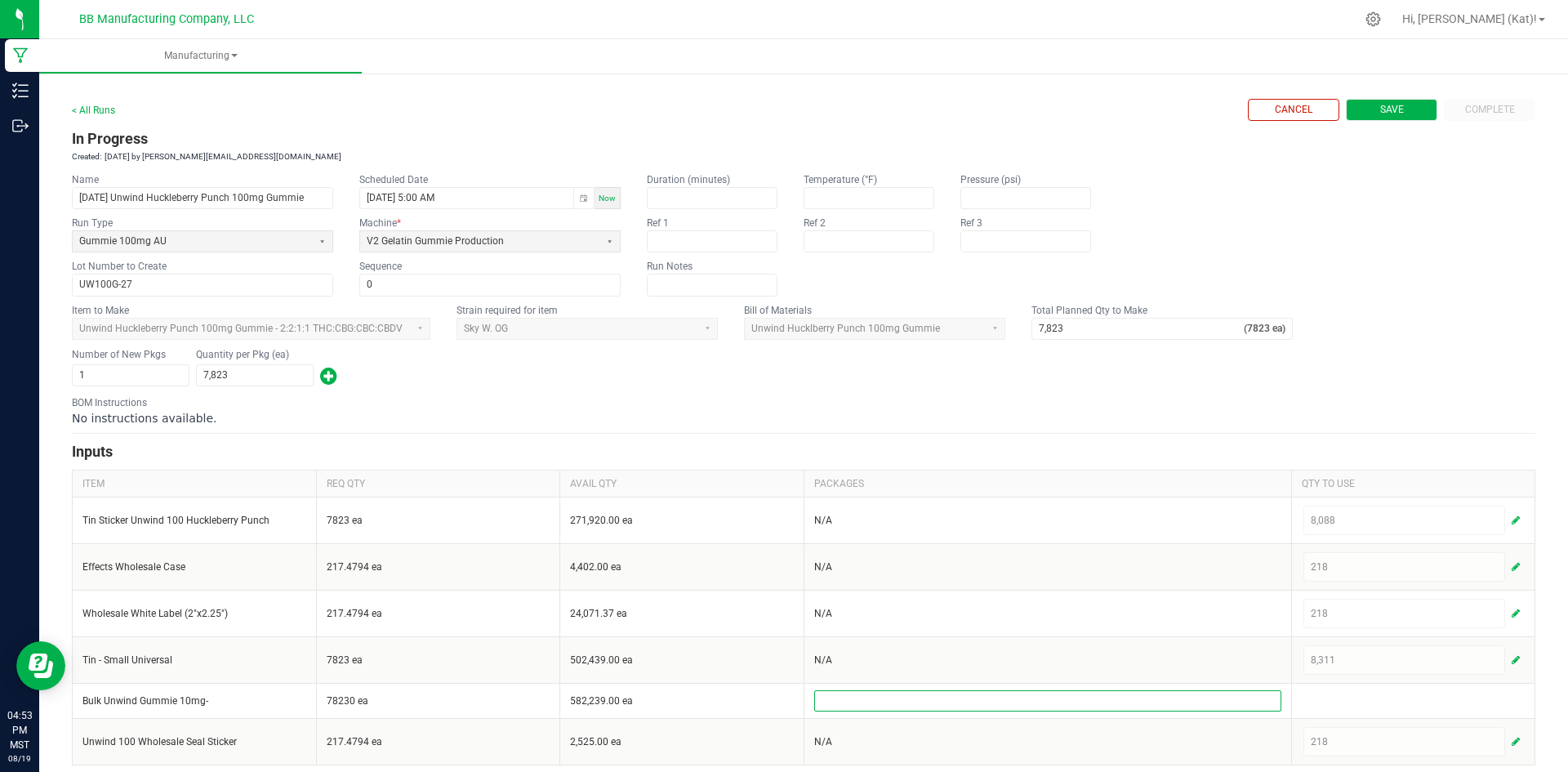
click at [1380, 112] on span "Save" at bounding box center [1391, 110] width 24 height 14
type input "1"
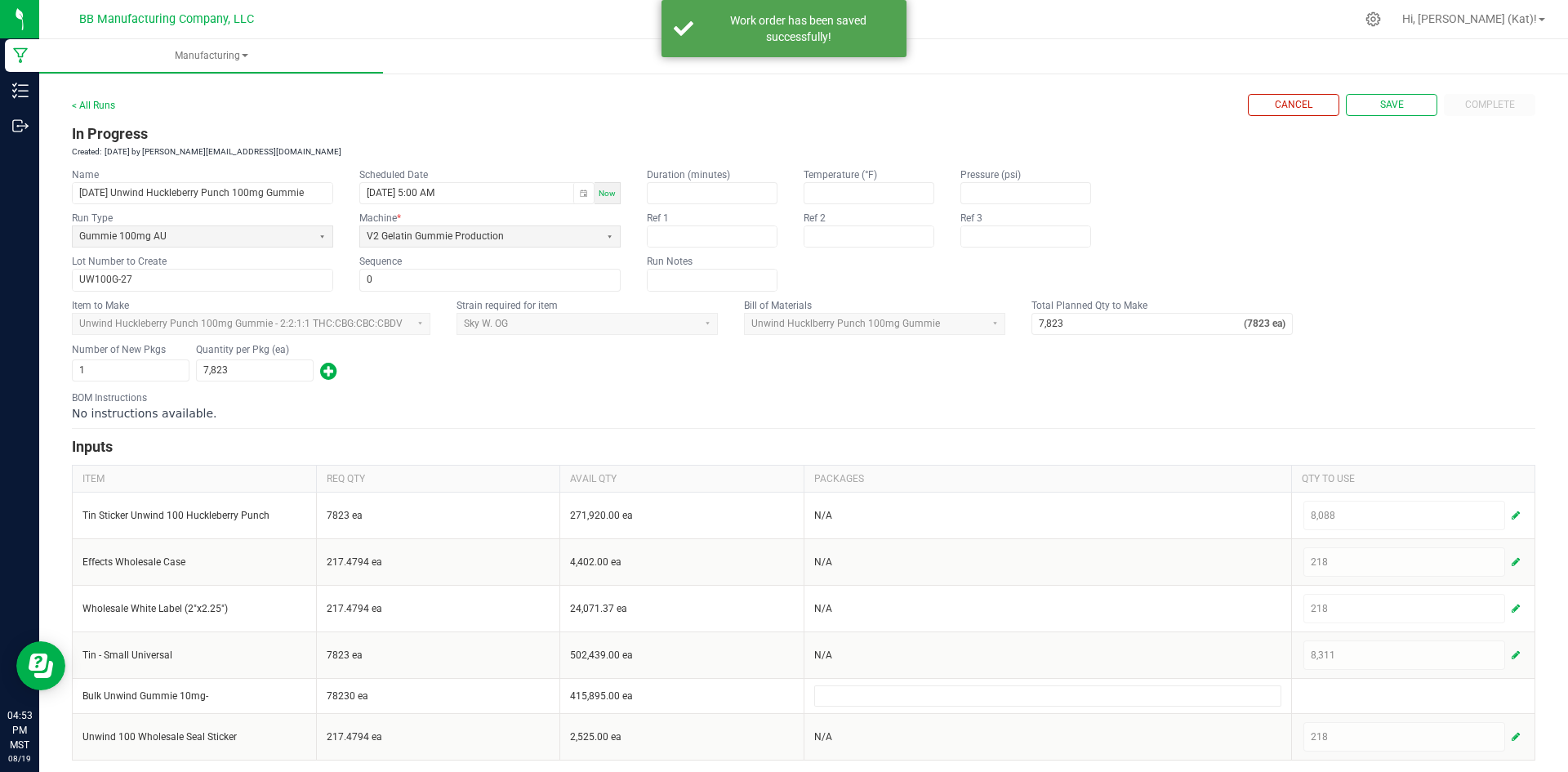
scroll to position [10, 0]
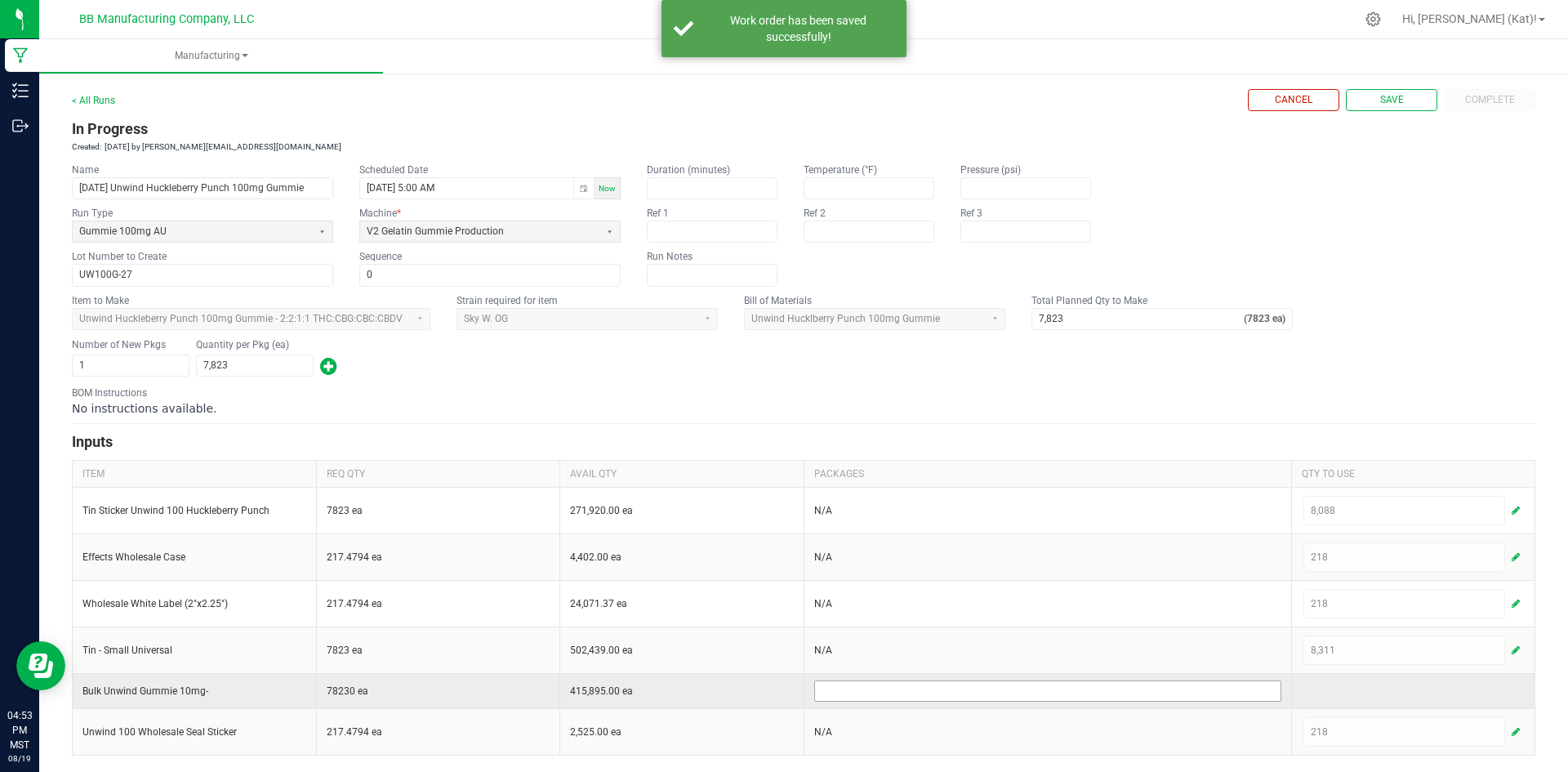
click at [1233, 685] on input at bounding box center [1047, 691] width 466 height 20
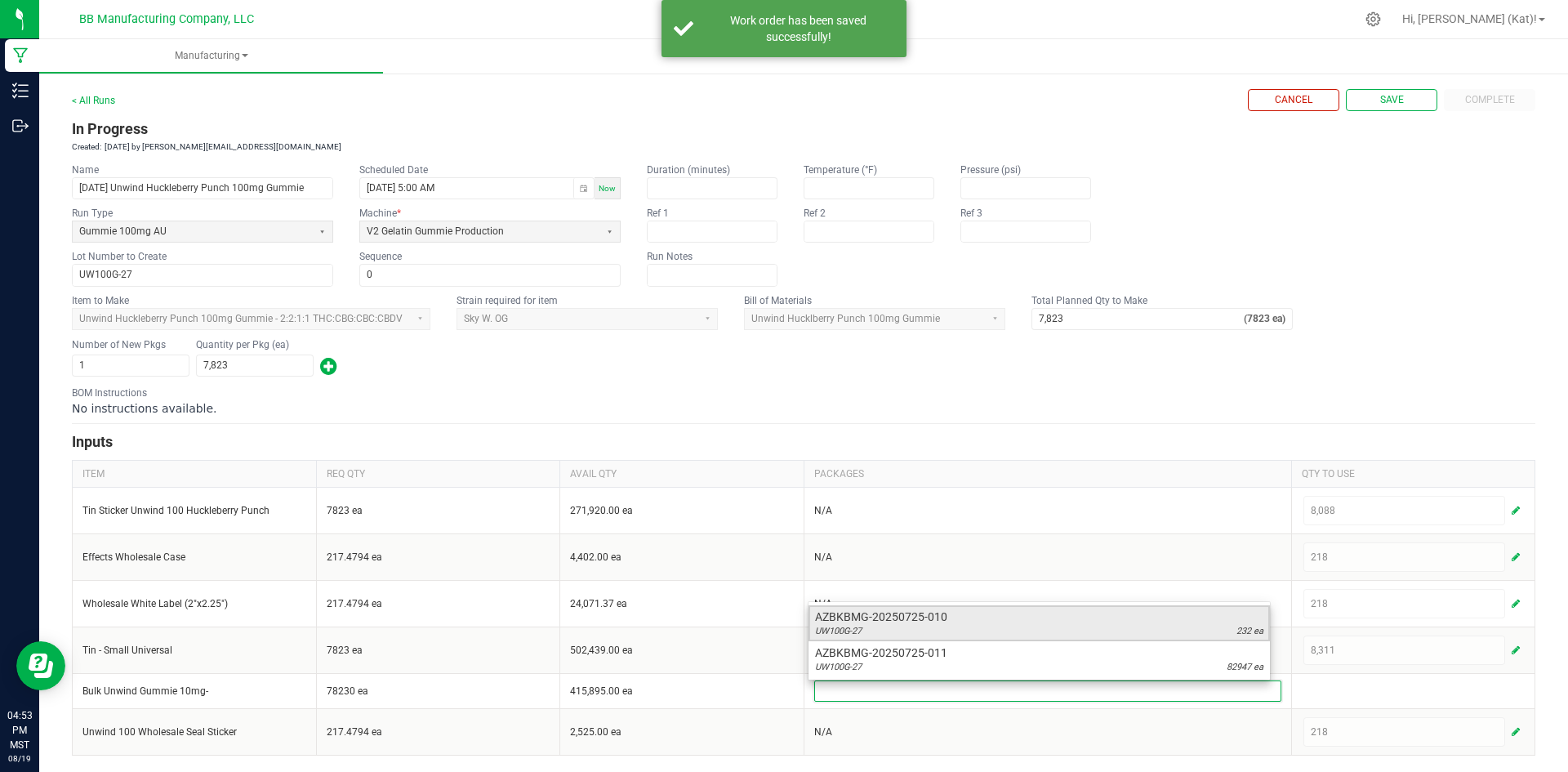
click at [1238, 626] on span "232 ea" at bounding box center [1249, 631] width 26 height 13
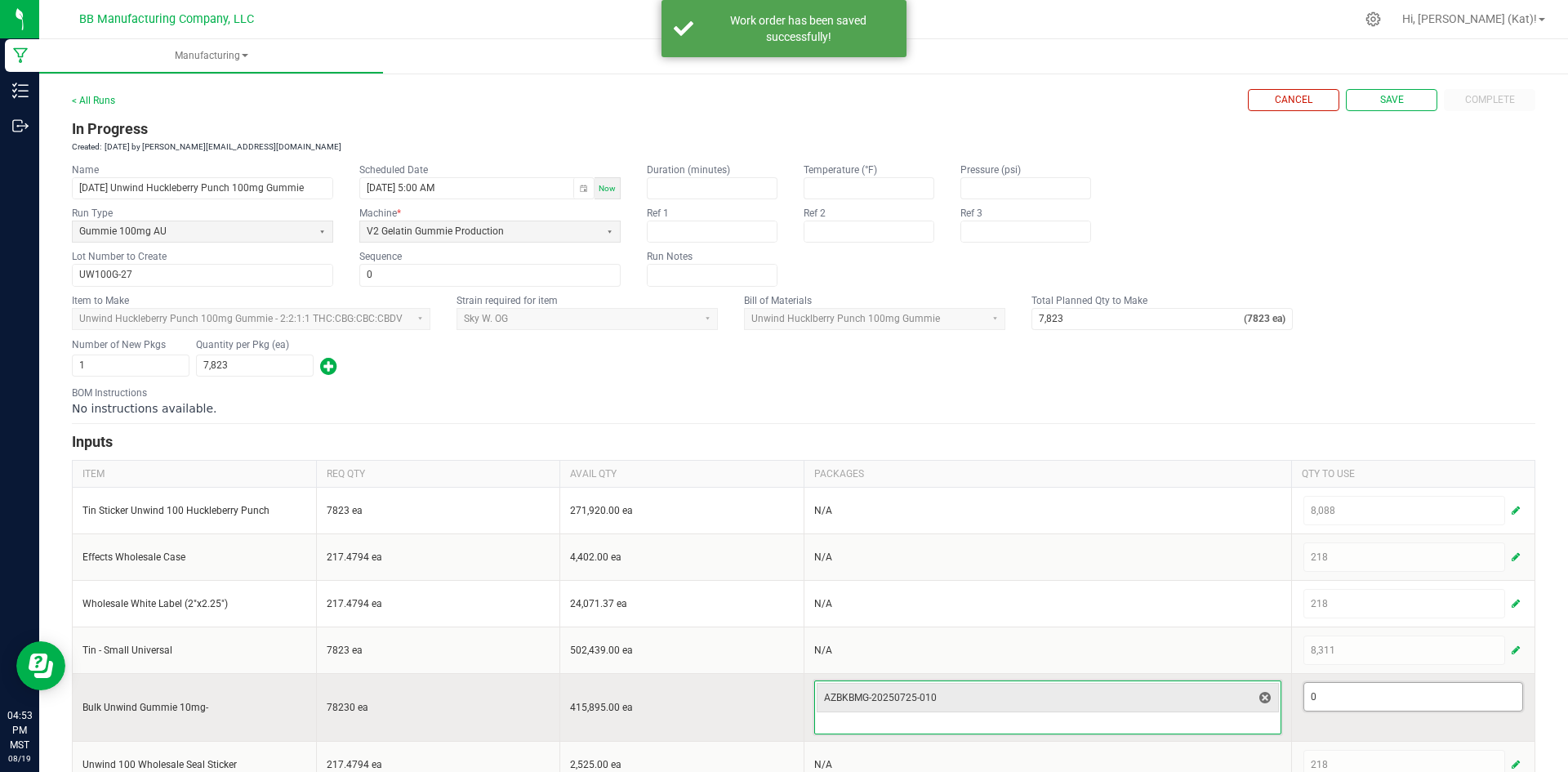
click at [1335, 697] on input "0" at bounding box center [1413, 696] width 219 height 27
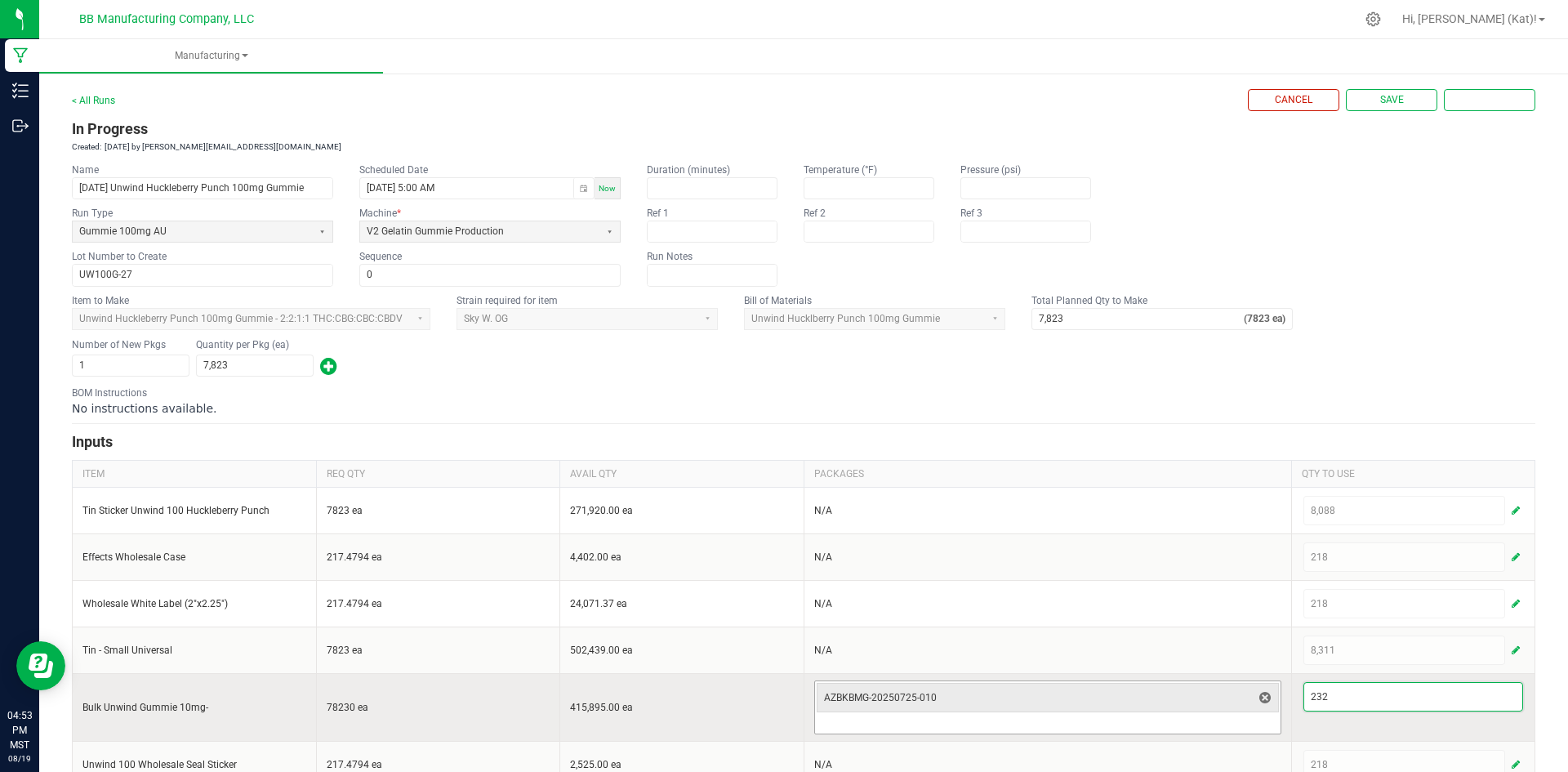
type input "232"
click at [1141, 725] on input at bounding box center [1047, 724] width 466 height 20
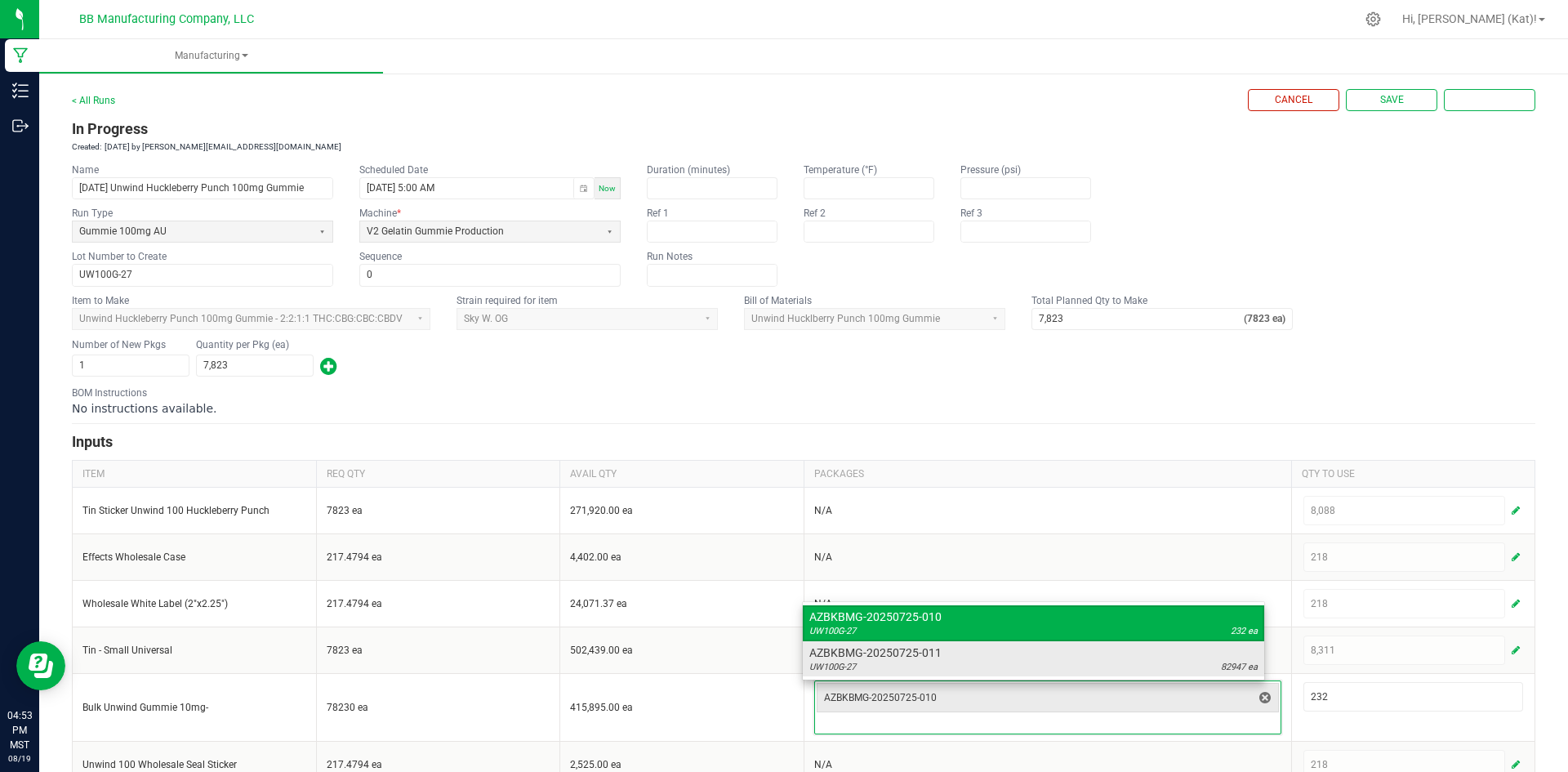
click at [1169, 659] on span "AZBKBMG-20250725-011" at bounding box center [1033, 652] width 448 height 17
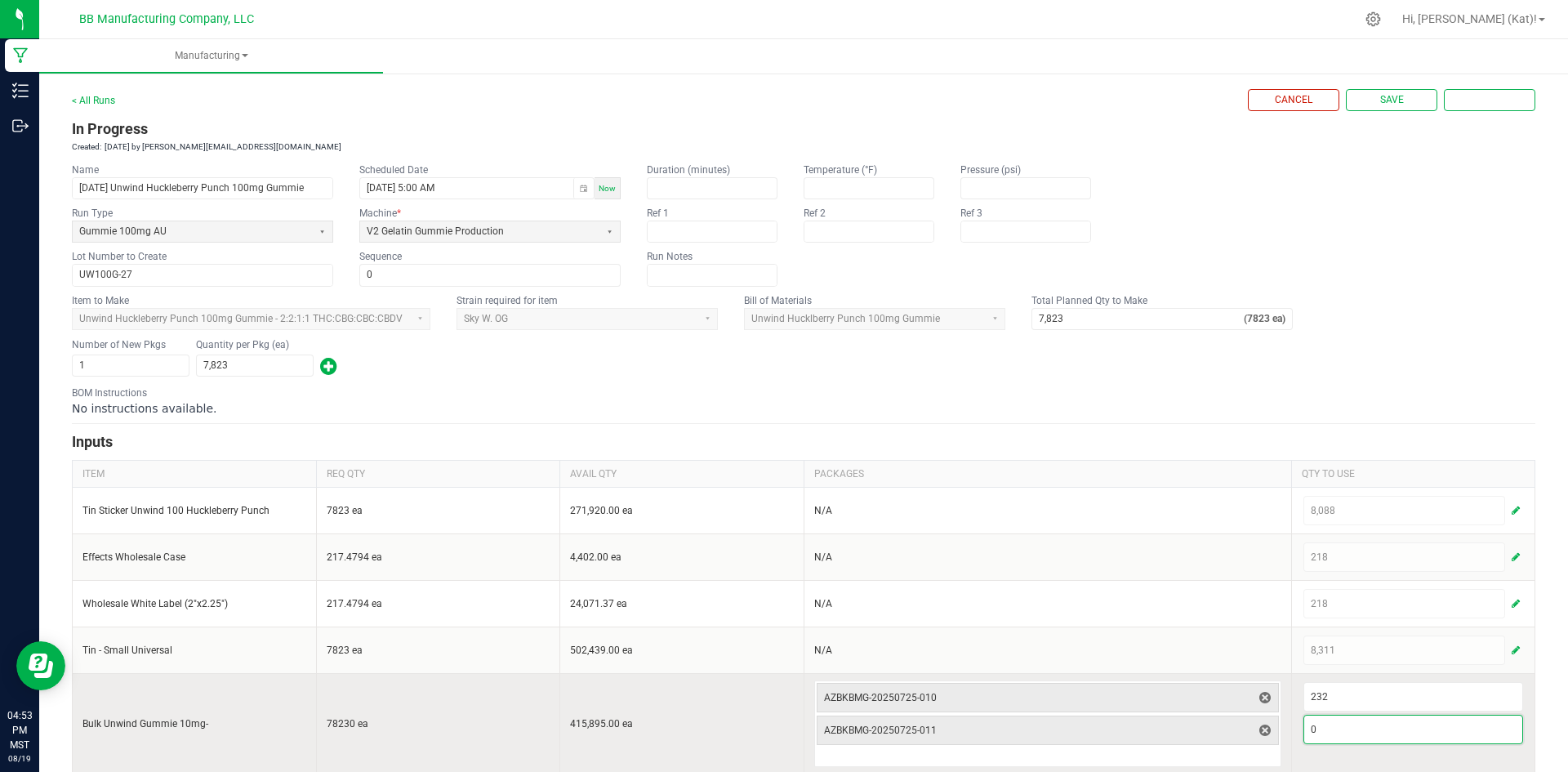
click at [1349, 727] on input "0" at bounding box center [1413, 729] width 219 height 27
type input "82,947"
click at [1163, 715] on div "AZBKBMG-20250725-011" at bounding box center [1047, 730] width 462 height 29
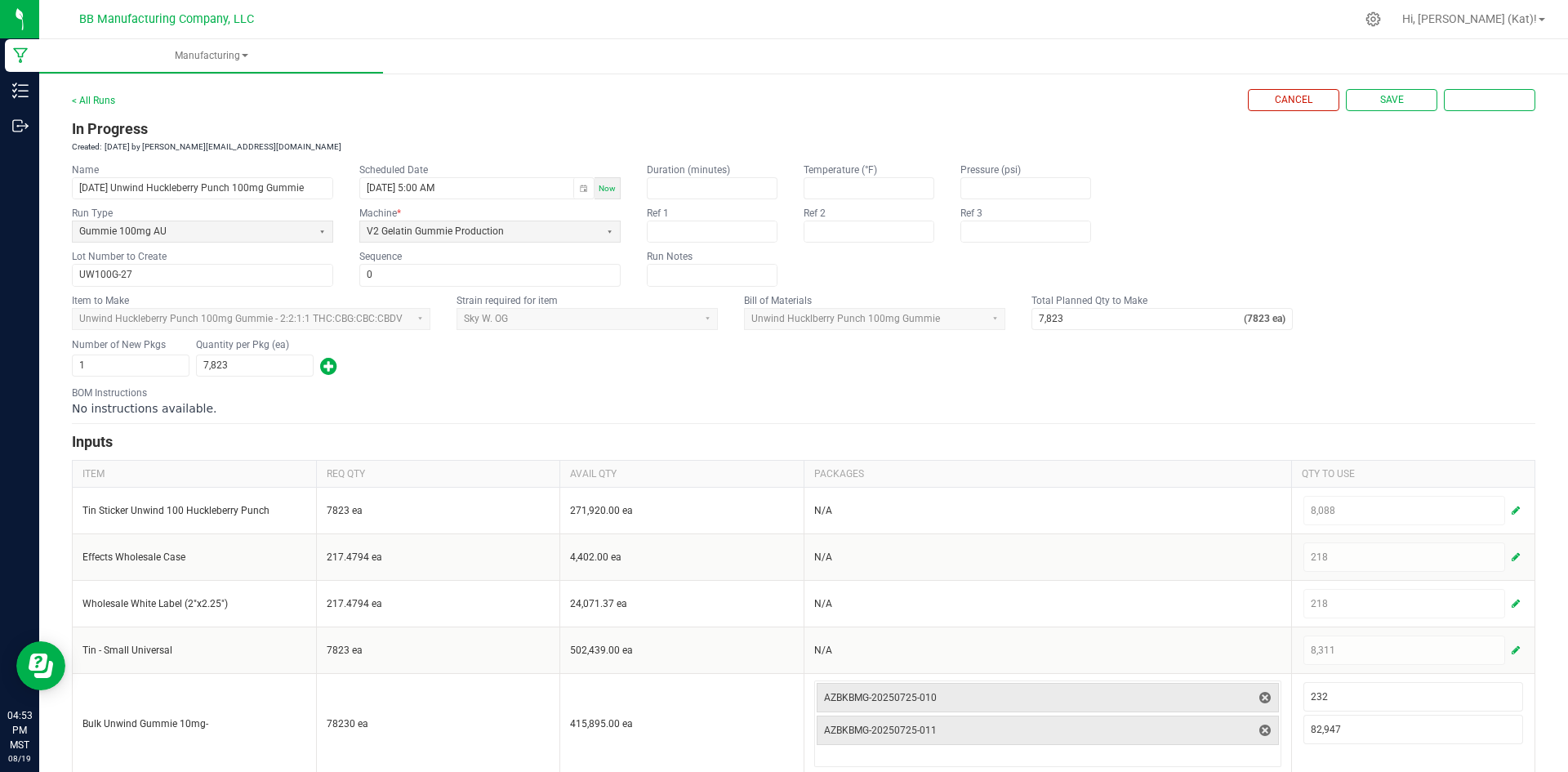
click at [1186, 427] on form "< All Runs Cancel Save Complete In Progress Created: [DATE] by [PERSON_NAME][EM…" at bounding box center [803, 455] width 1463 height 732
click at [1186, 402] on div "No instructions available." at bounding box center [803, 408] width 1463 height 17
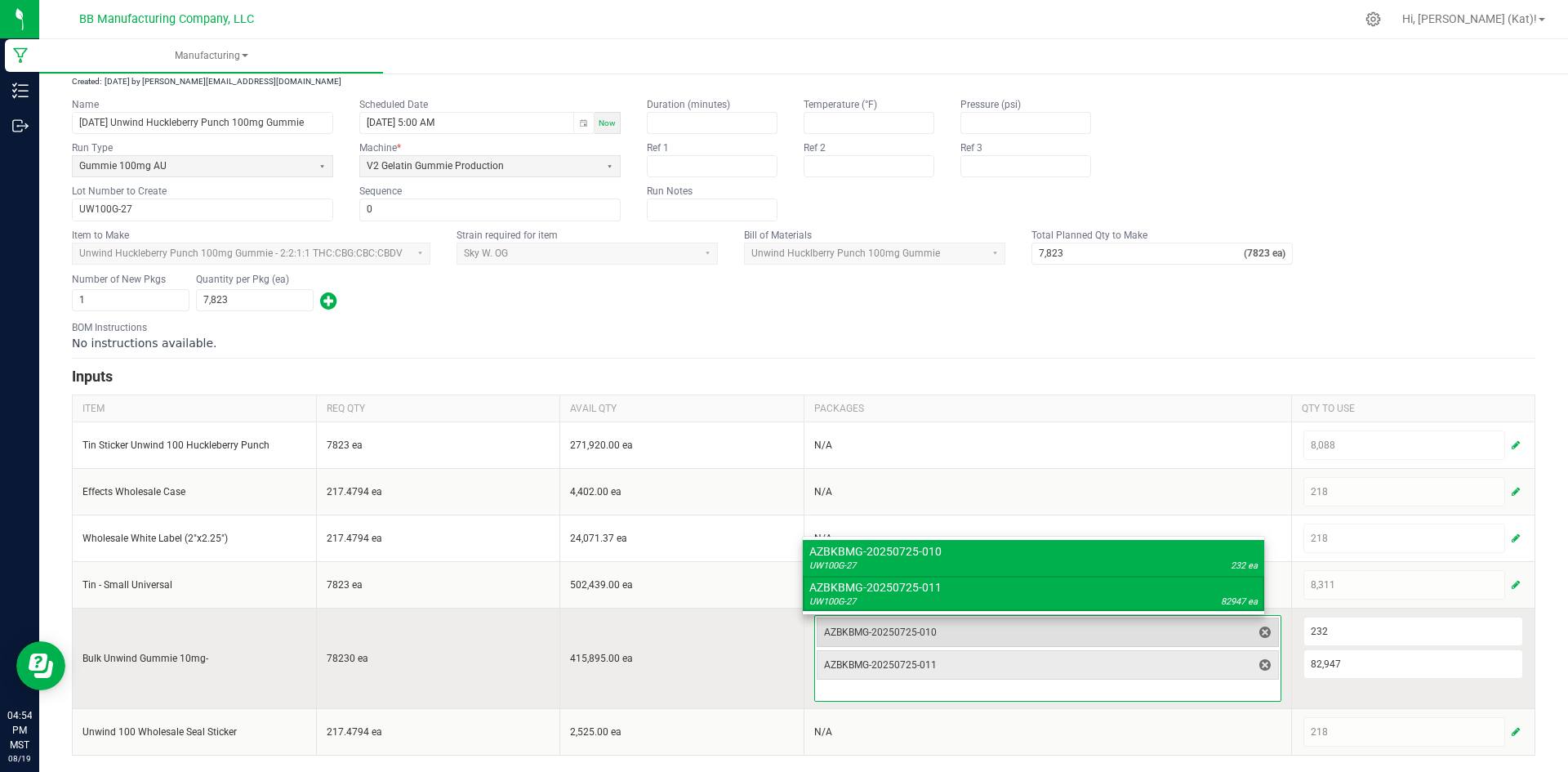
click at [1076, 640] on span "AZBKBMG-20250725-010" at bounding box center [1037, 632] width 428 height 23
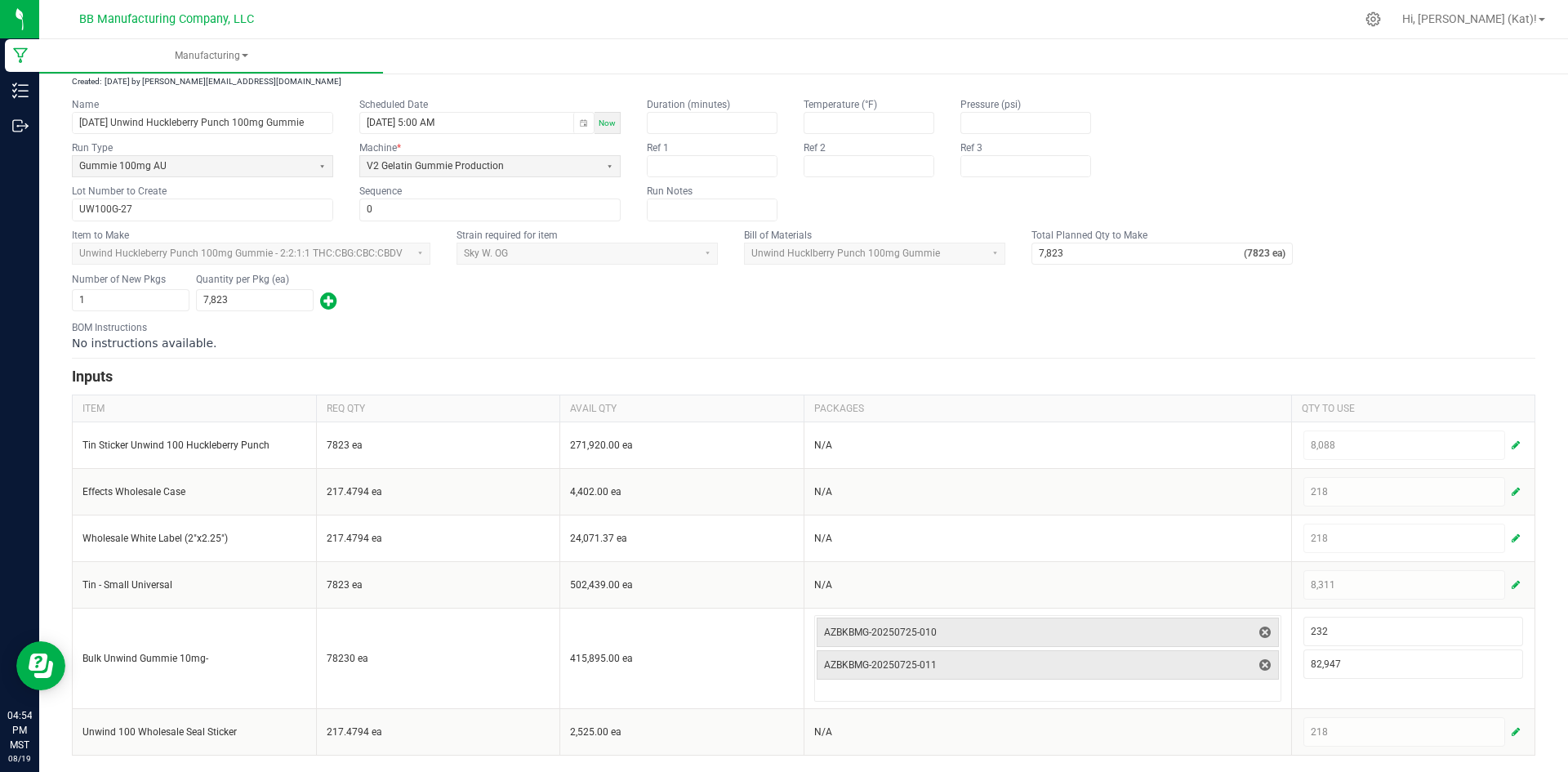
click at [1040, 338] on div "No instructions available." at bounding box center [803, 342] width 1463 height 17
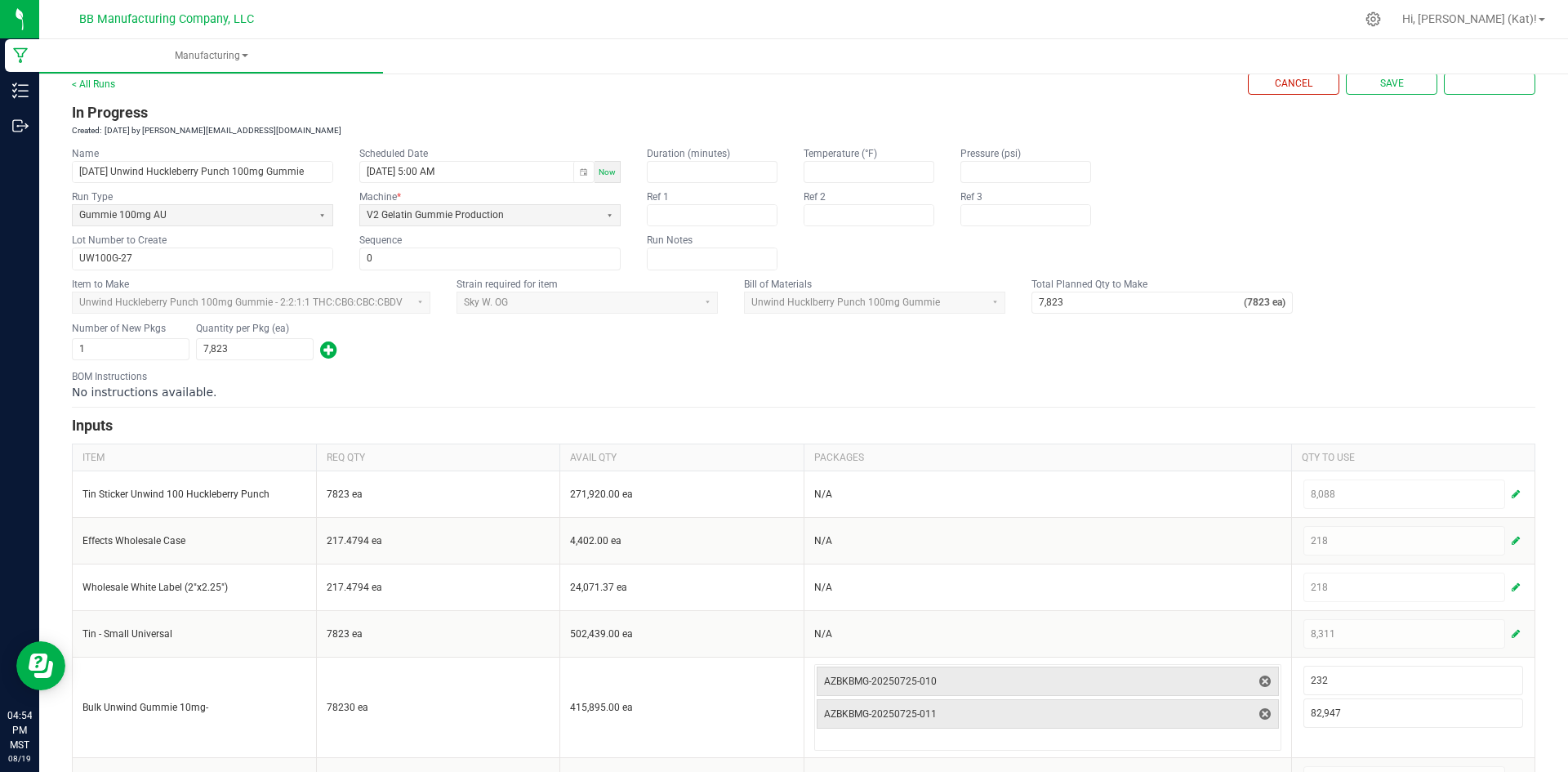
scroll to position [0, 0]
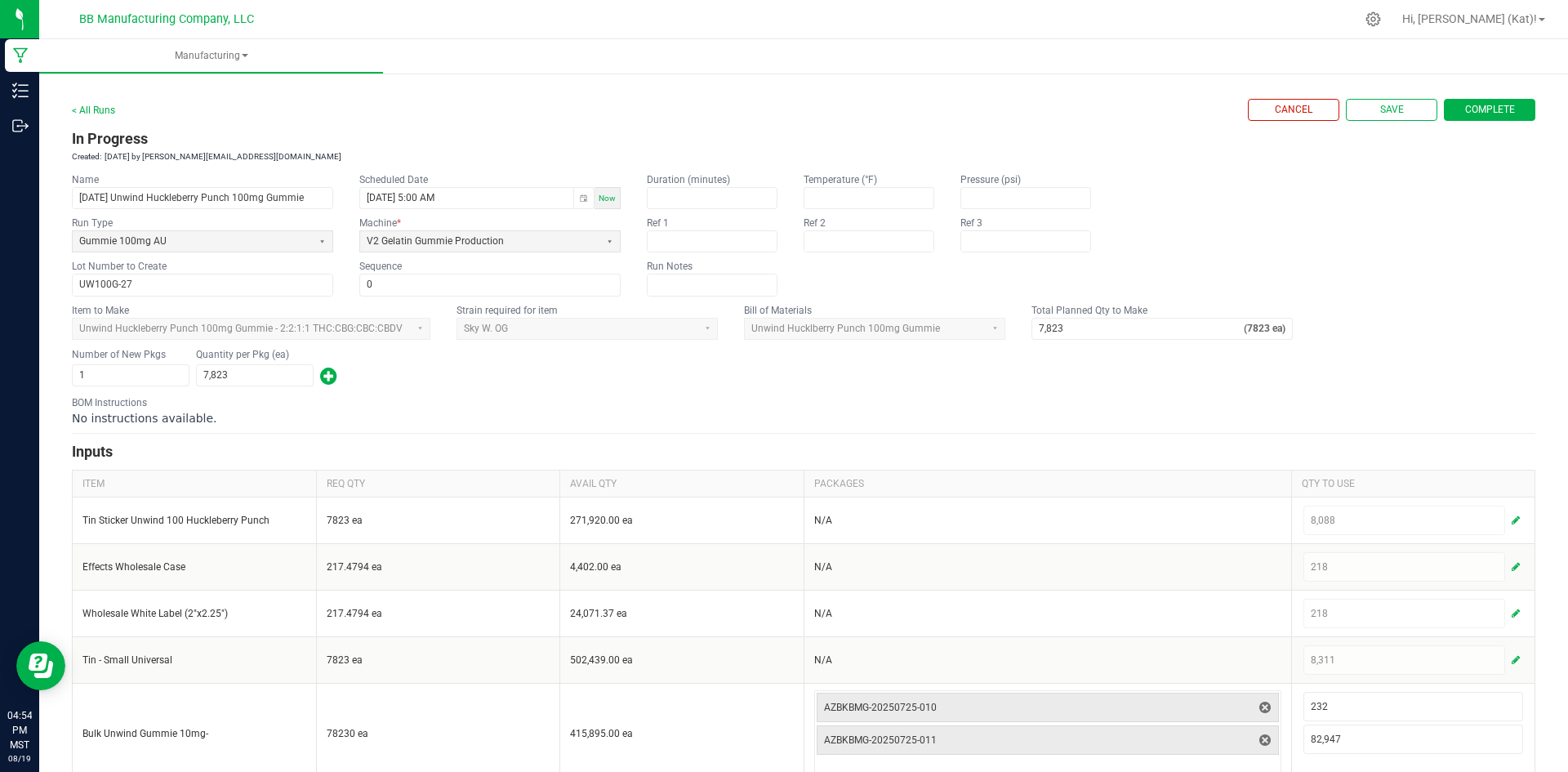
click at [1479, 110] on span "Complete" at bounding box center [1490, 110] width 50 height 14
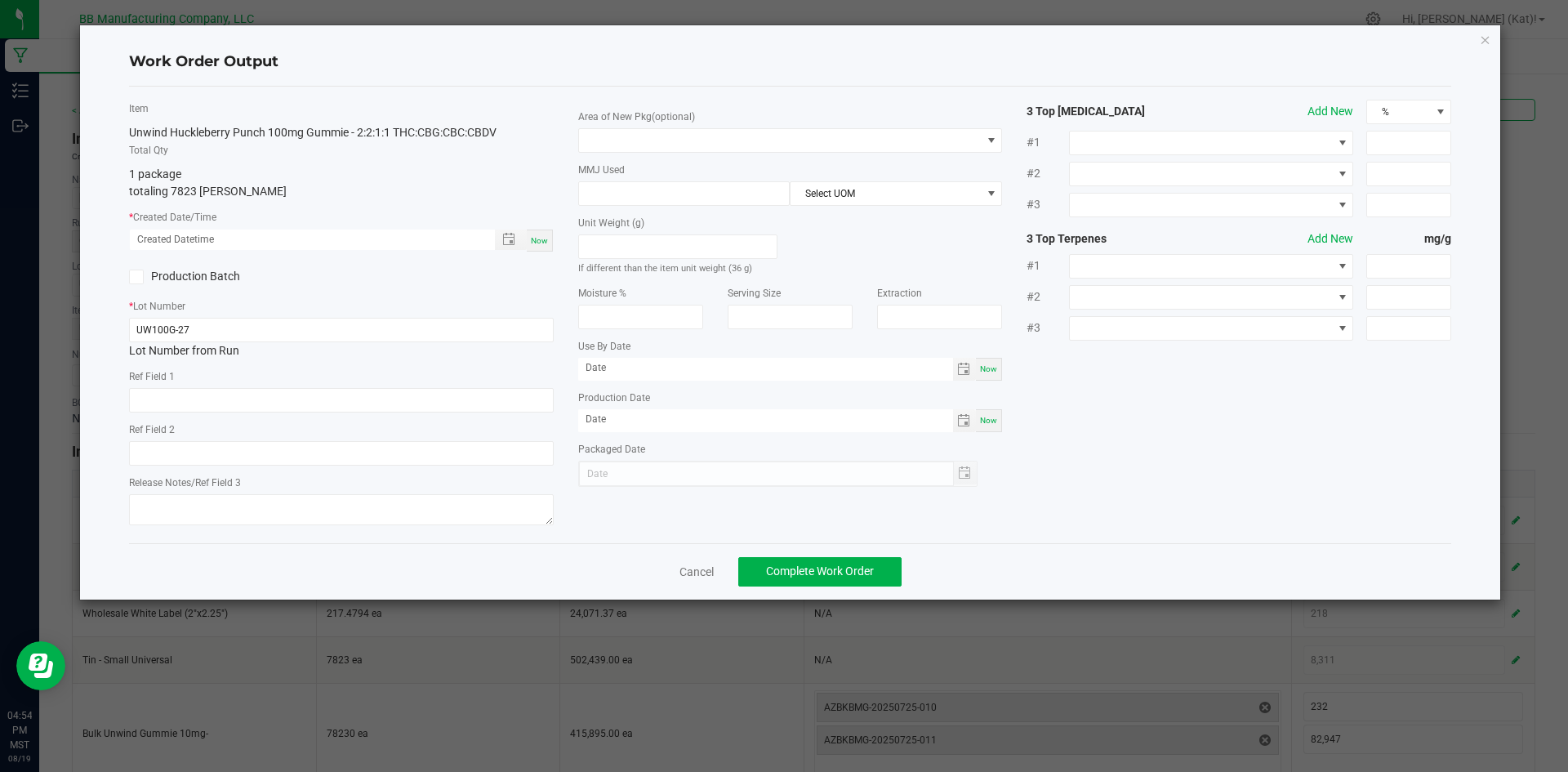
click at [536, 240] on span "Now" at bounding box center [538, 240] width 17 height 9
type input "[DATE] 4:54 PM"
type input "[DATE]"
click at [259, 395] on input "text" at bounding box center [341, 400] width 425 height 25
paste input "73g"
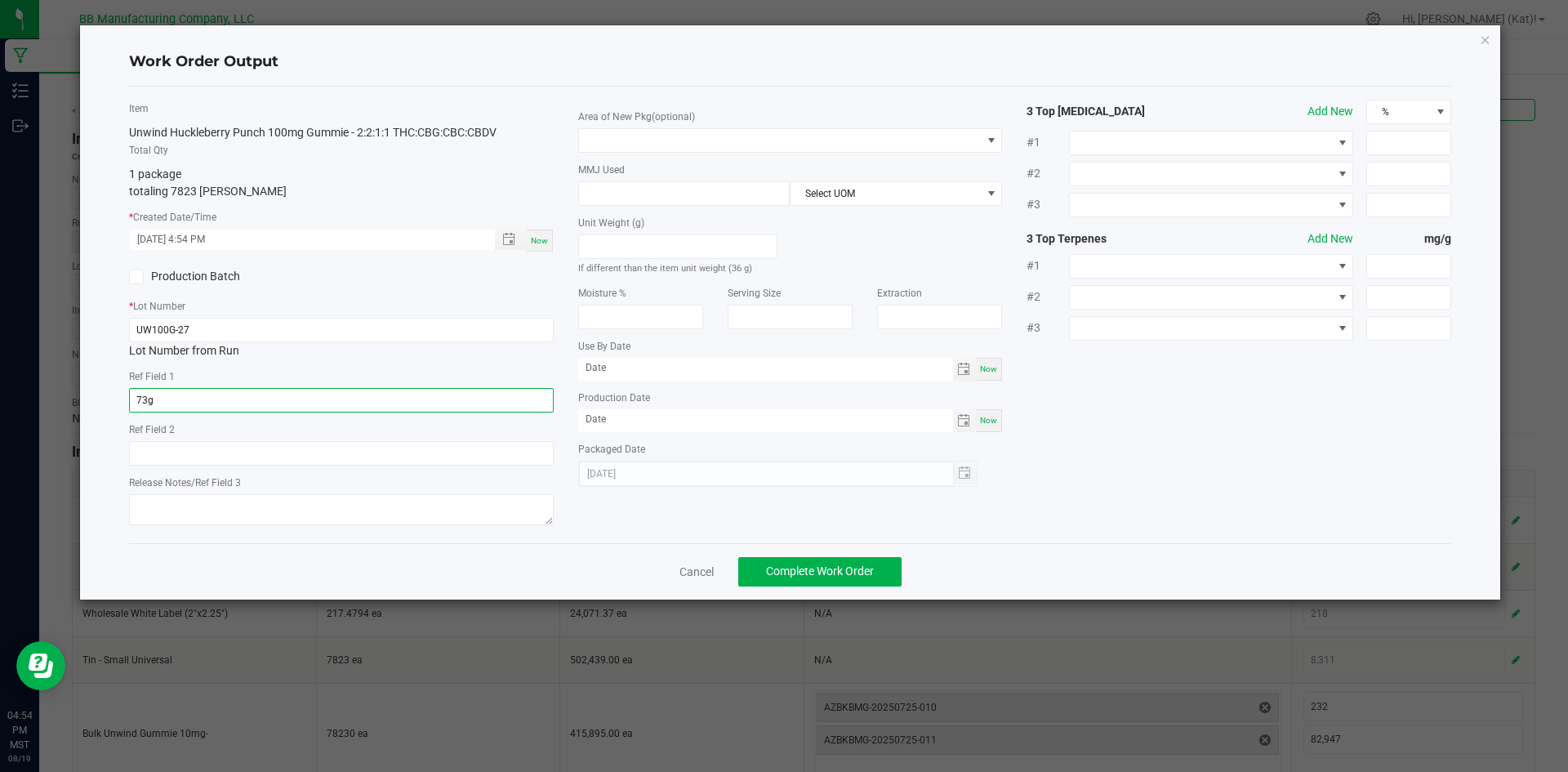
type input "73g"
click at [270, 459] on input "text" at bounding box center [341, 453] width 425 height 25
paste input "36g"
type input "36g"
click at [329, 502] on textarea at bounding box center [341, 510] width 425 height 31
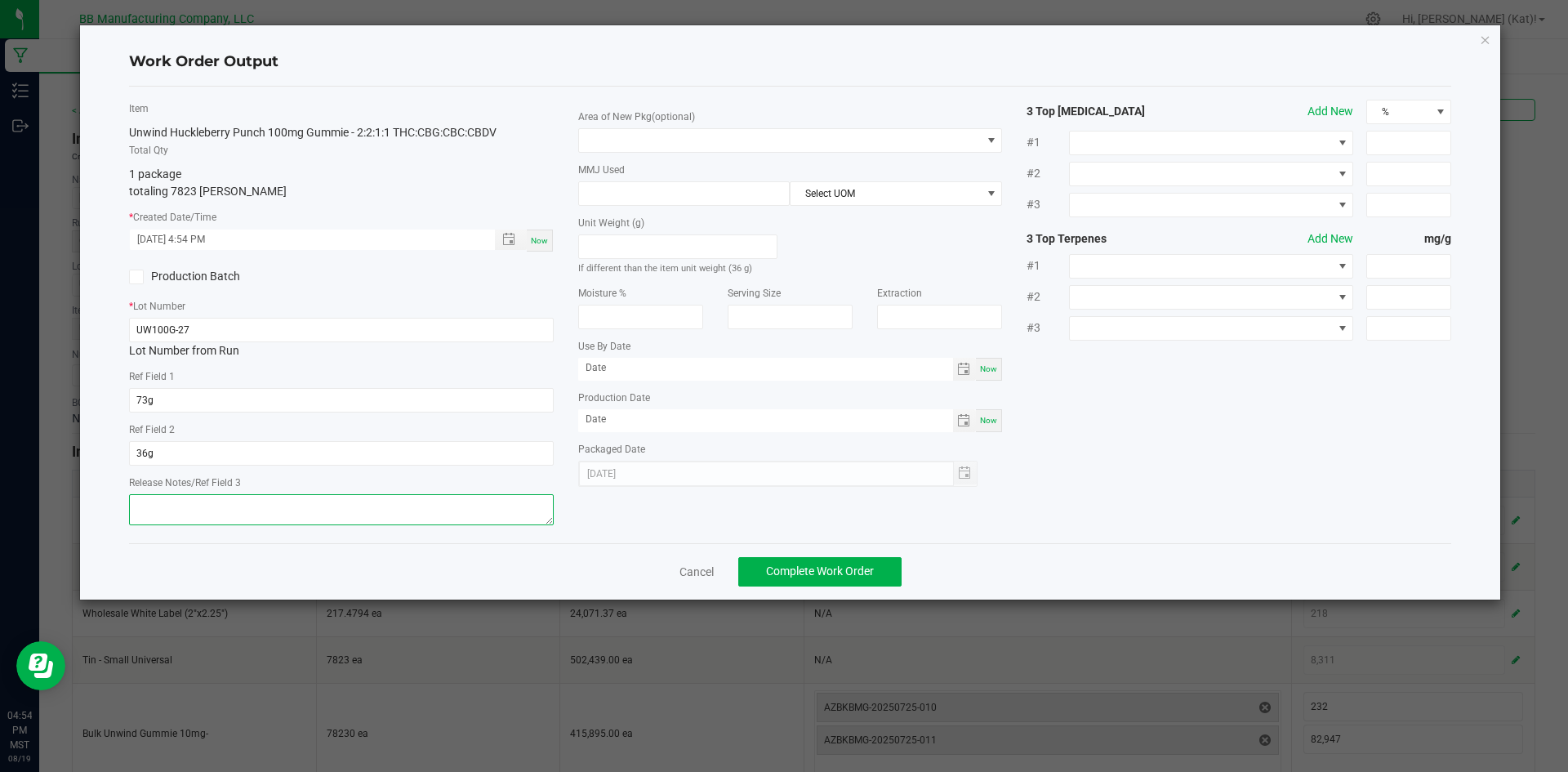
paste textarea "050825 (D) [DATE]"
drag, startPoint x: 258, startPoint y: 505, endPoint x: 169, endPoint y: 506, distance: 89.0
click at [169, 506] on textarea "050825 (D) [DATE]" at bounding box center [341, 510] width 425 height 31
type textarea "050825"
click at [836, 148] on span at bounding box center [780, 140] width 402 height 23
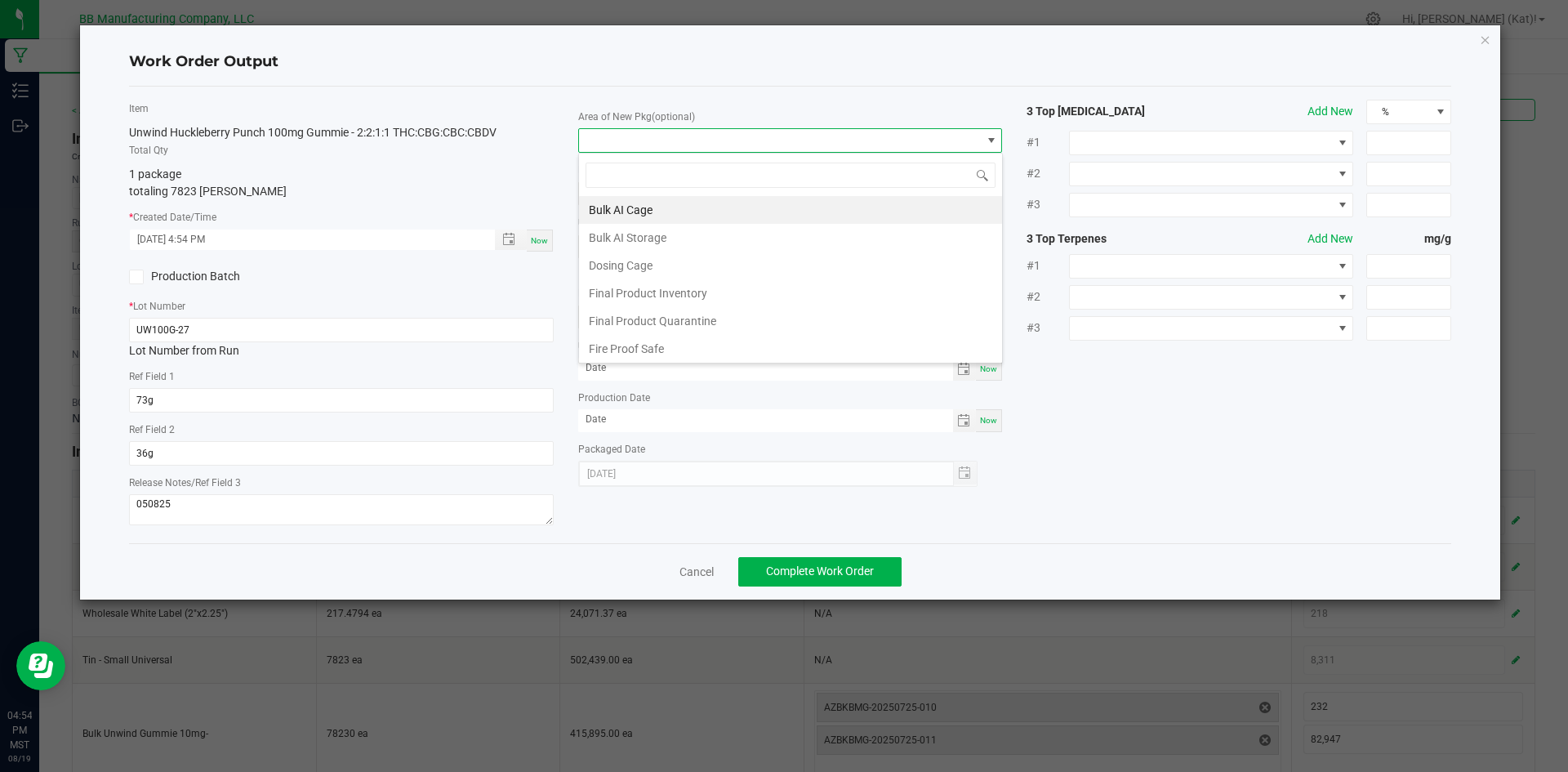
scroll to position [25, 425]
click at [685, 300] on li "Final Product Inventory" at bounding box center [789, 293] width 423 height 27
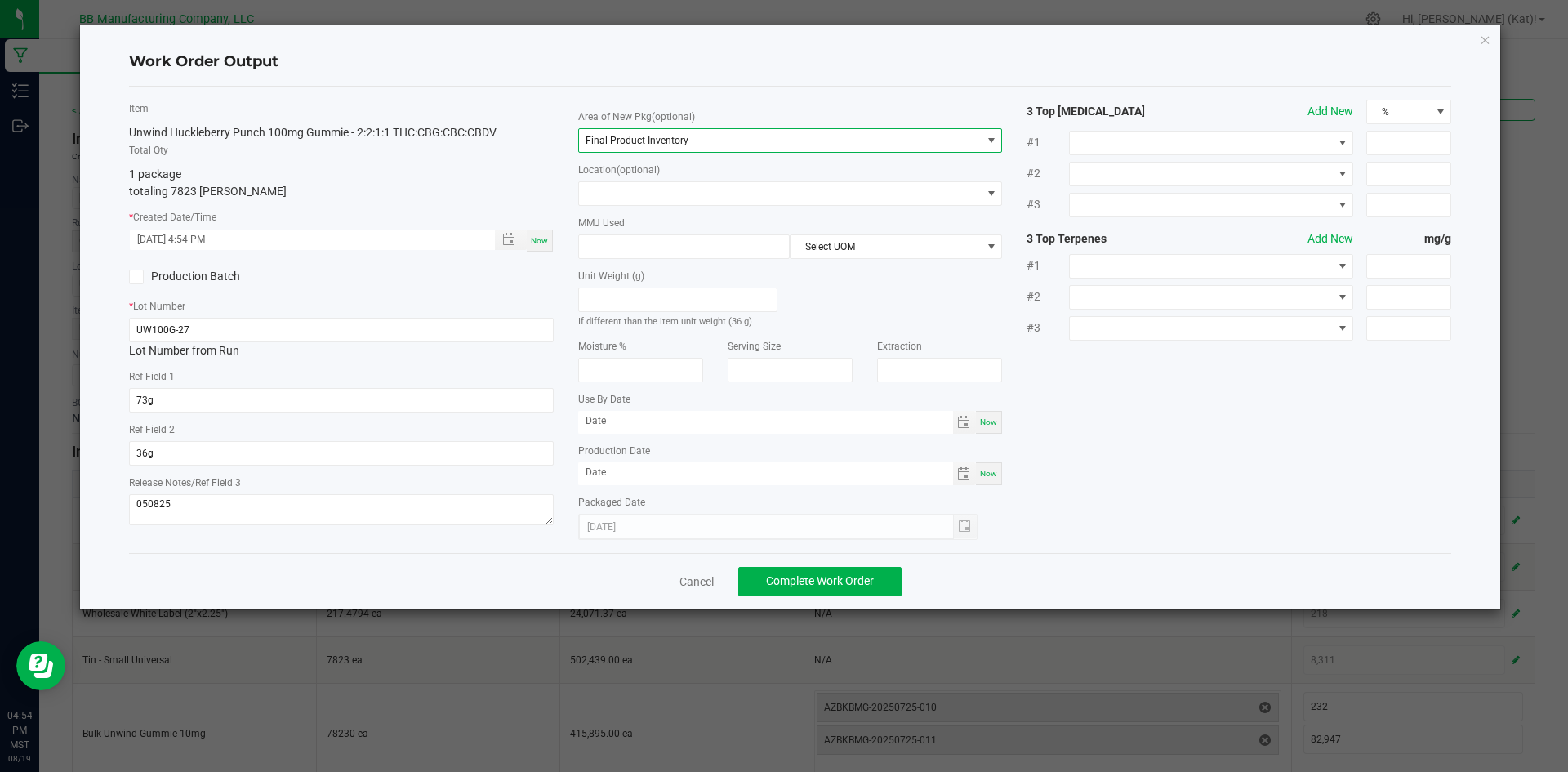
click at [991, 417] on span "Now" at bounding box center [987, 421] width 17 height 9
type input "[DATE]"
click at [989, 483] on div "Now" at bounding box center [988, 473] width 26 height 23
type input "[DATE]"
click at [585, 423] on input "[DATE]" at bounding box center [766, 421] width 375 height 21
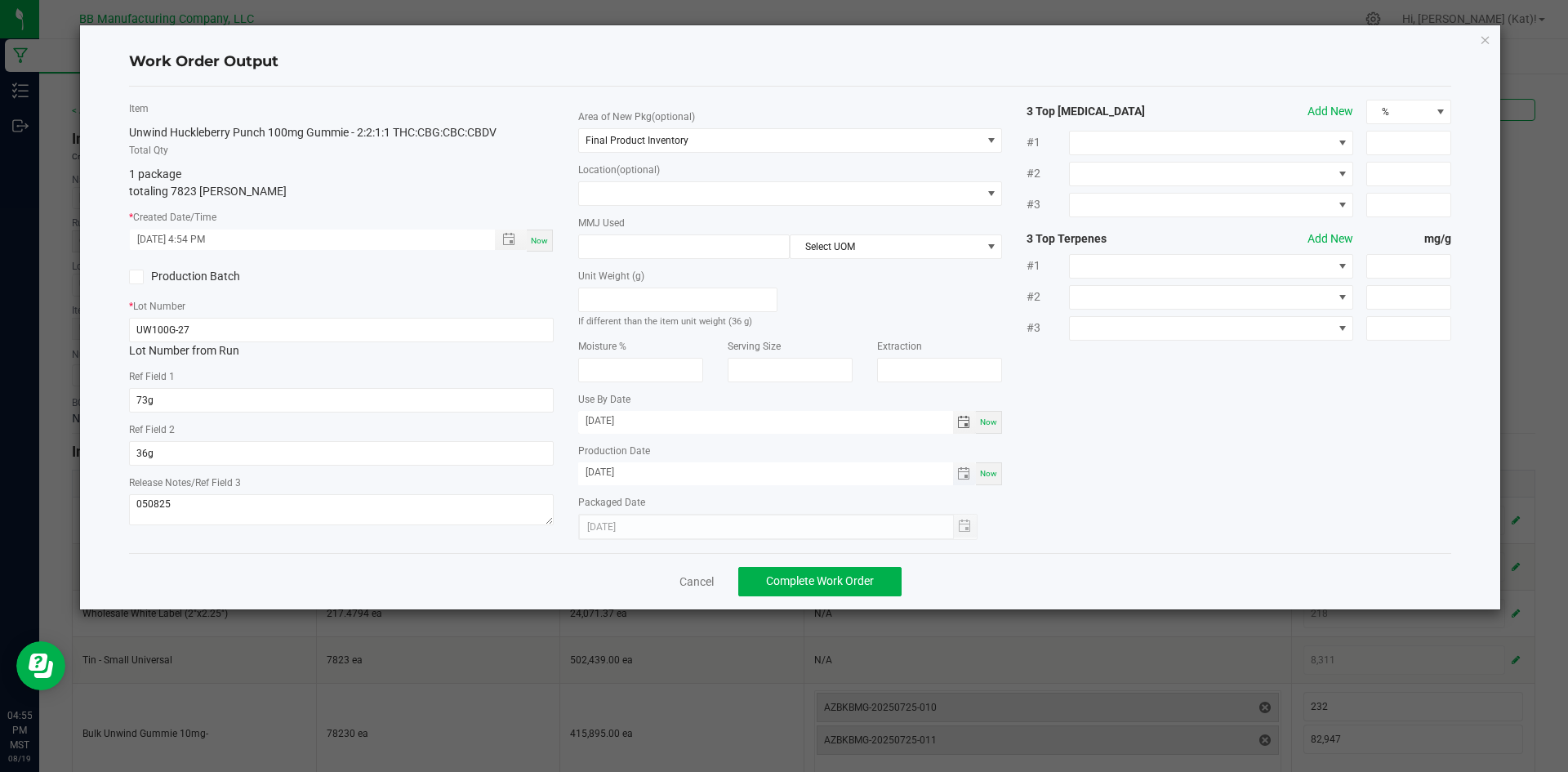
type input "[DATE]"
click at [589, 473] on input "[DATE]" at bounding box center [766, 472] width 375 height 21
type input "[DATE]"
click at [818, 575] on span "Complete Work Order" at bounding box center [820, 580] width 108 height 13
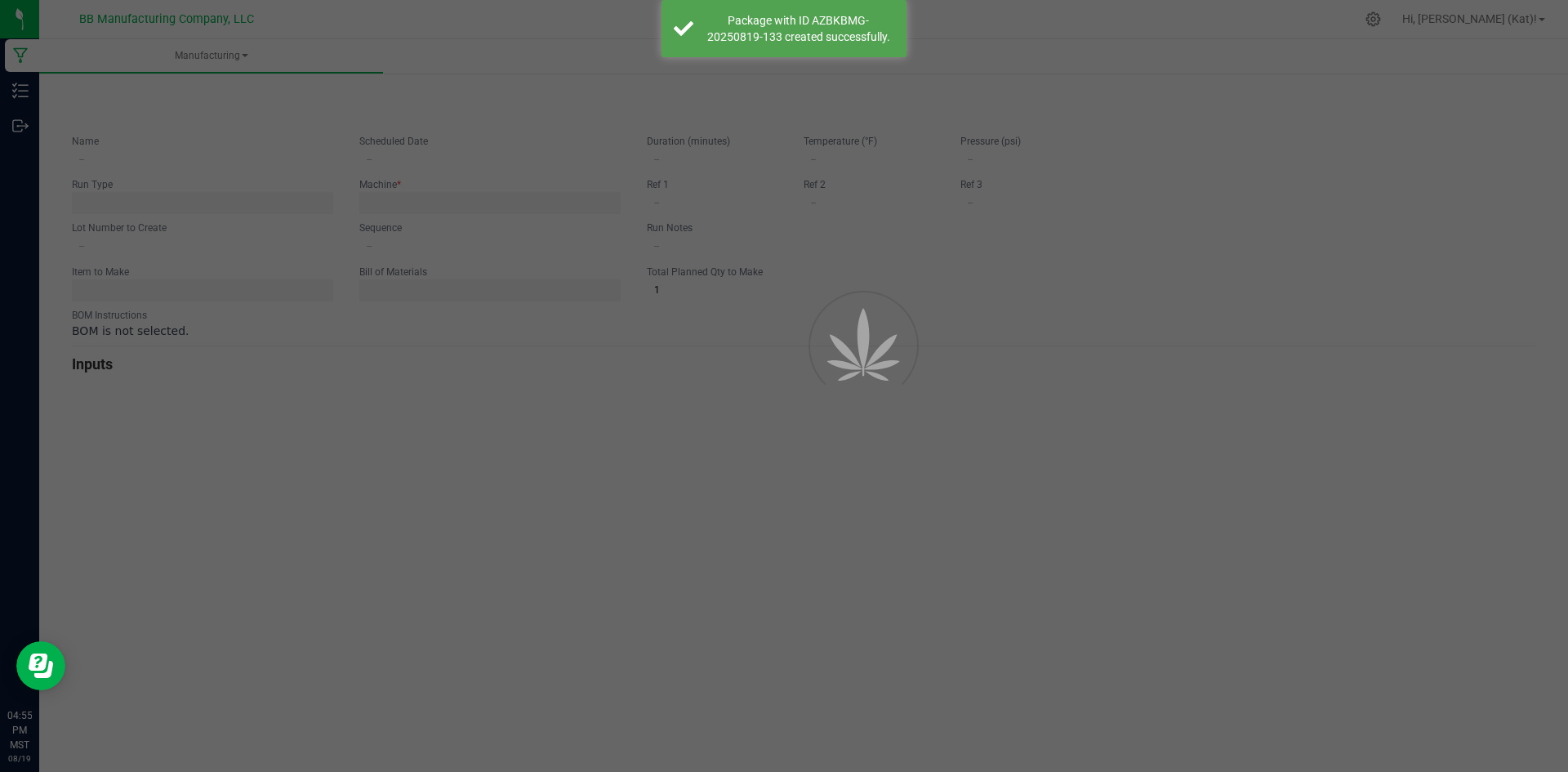
type input "[DATE] Unwind Huckleberry Punch 100mg Gummie"
type input "[DATE] 5:00 AM"
type input "UW100G-27"
type input "0"
type input "7,823"
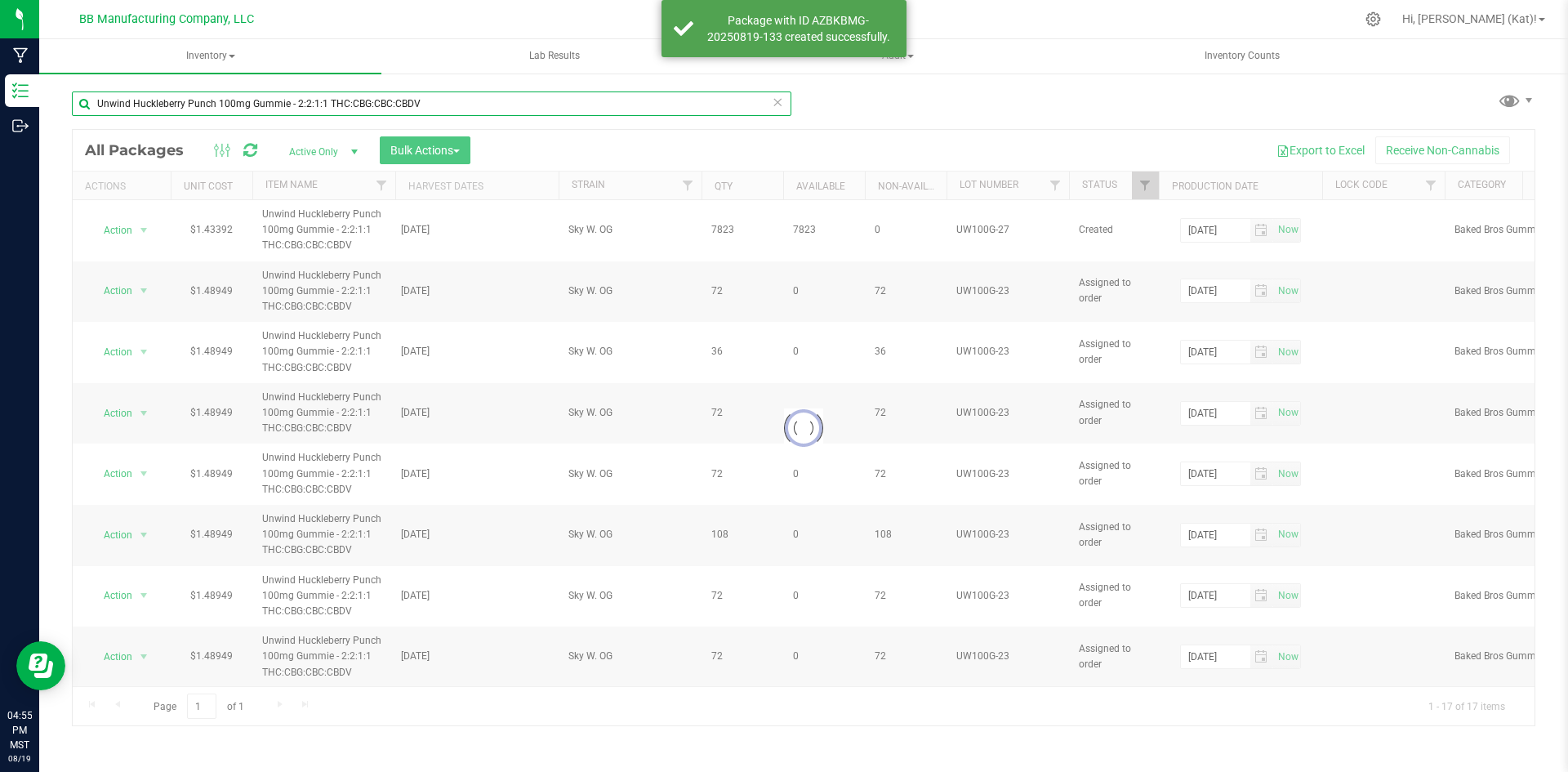
click at [363, 97] on input "Unwind Huckleberry Punch 100mg Gummie - 2:2:1:1 THC:CBG:CBC:CBDV" at bounding box center [431, 103] width 720 height 25
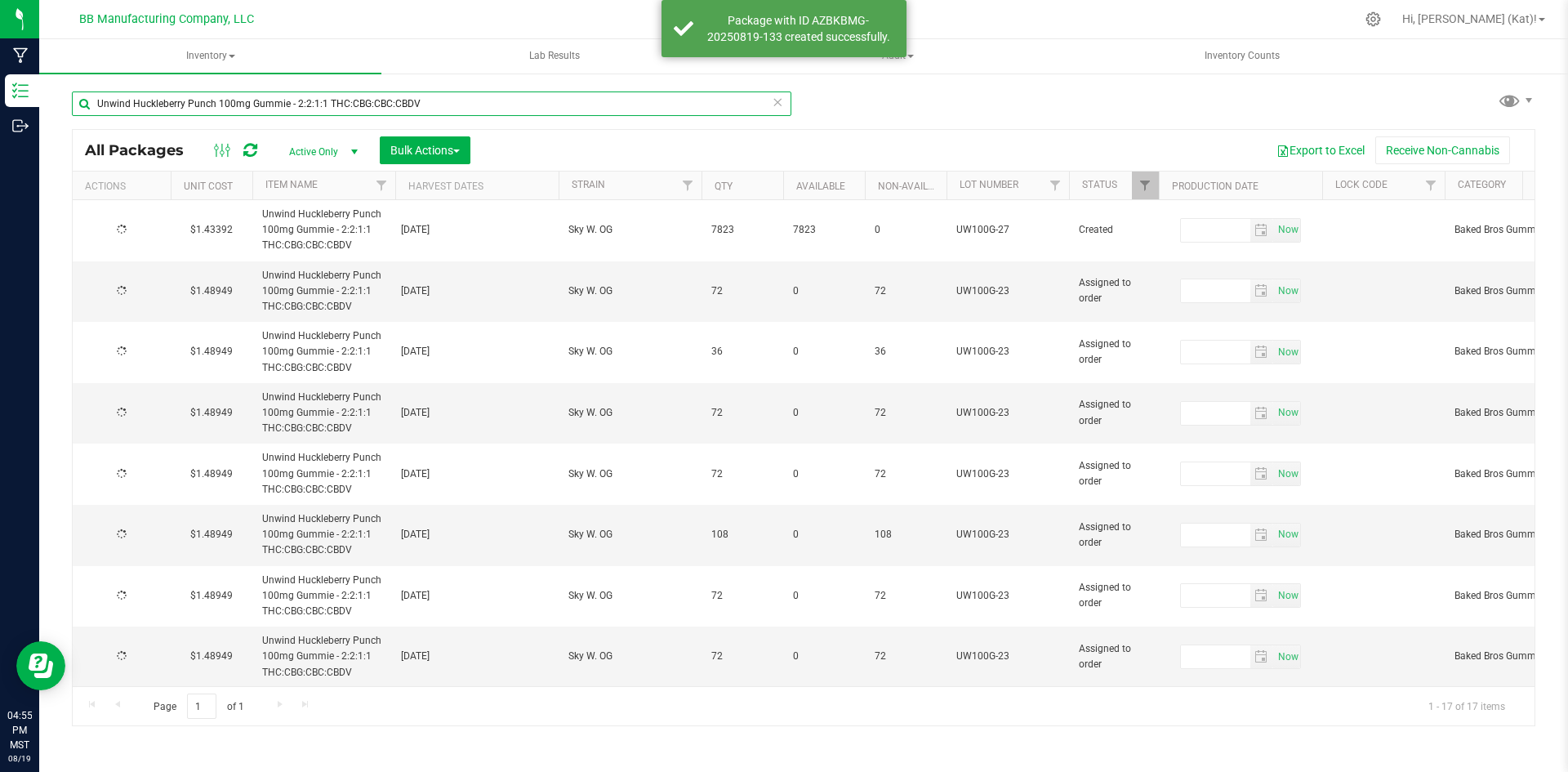
click at [363, 97] on input "Unwind Huckleberry Punch 100mg Gummie - 2:2:1:1 THC:CBG:CBC:CBDV" at bounding box center [431, 103] width 720 height 25
type input "[DATE]"
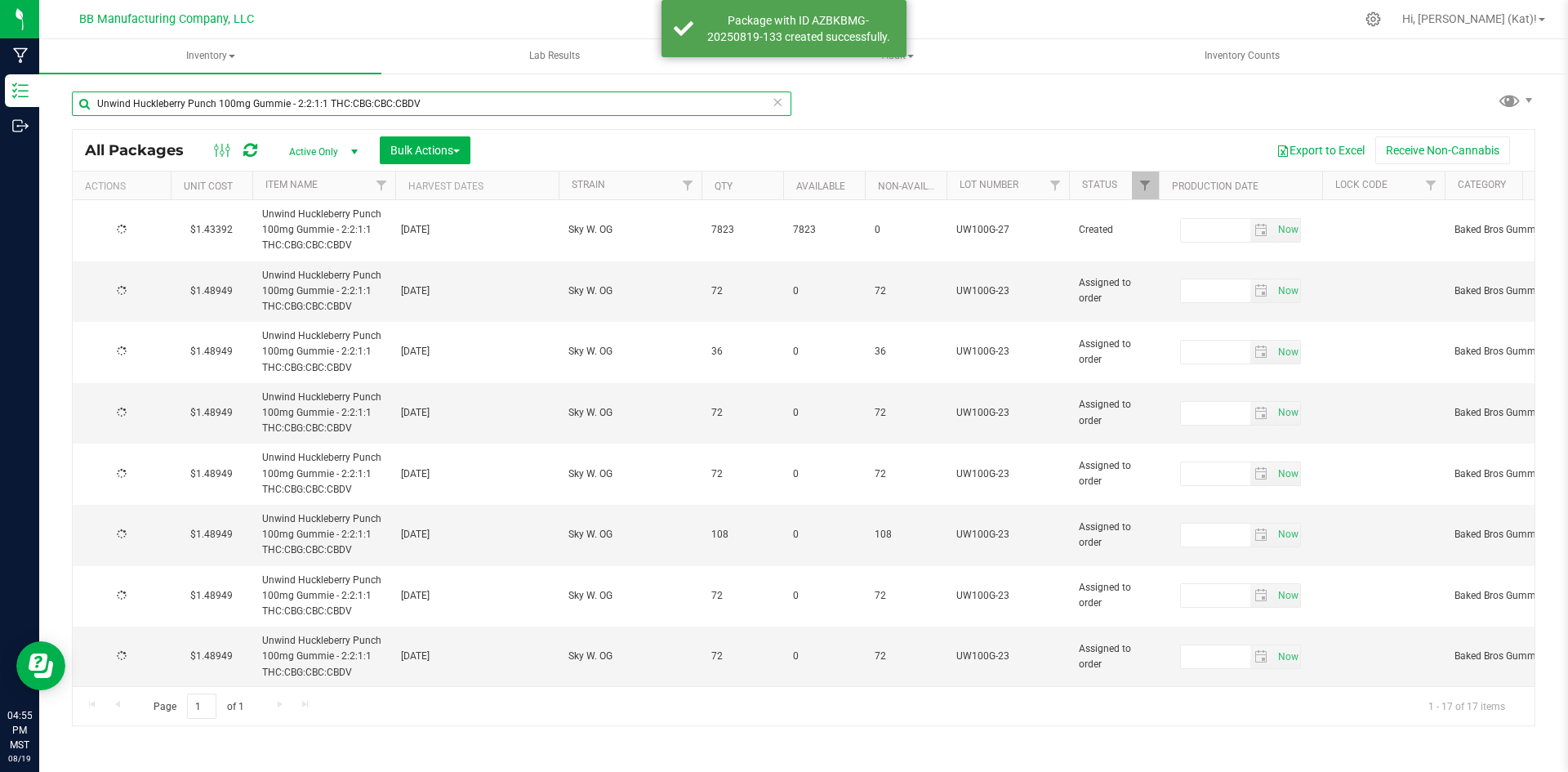
type input "[DATE]"
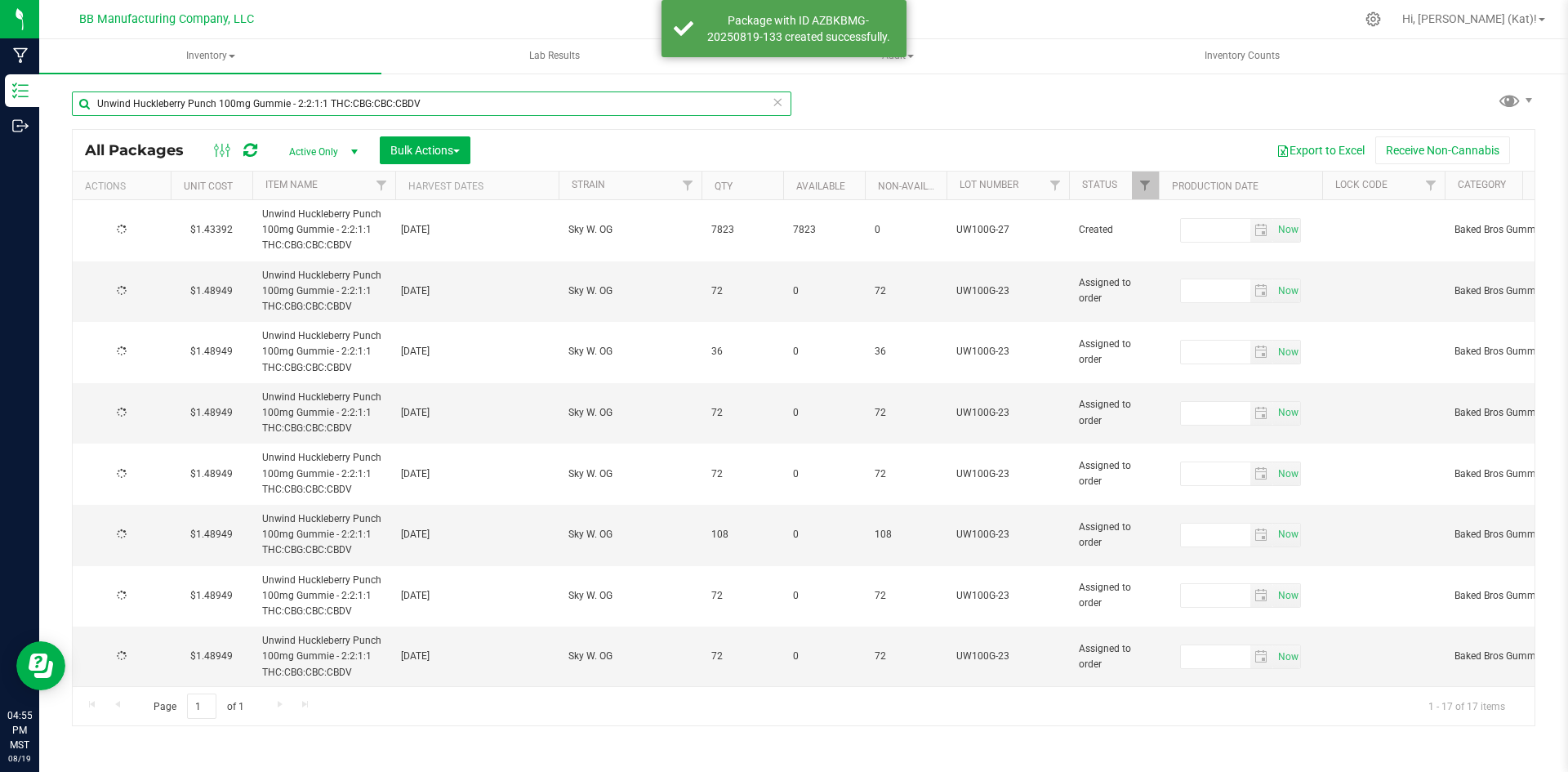
type input "[DATE]"
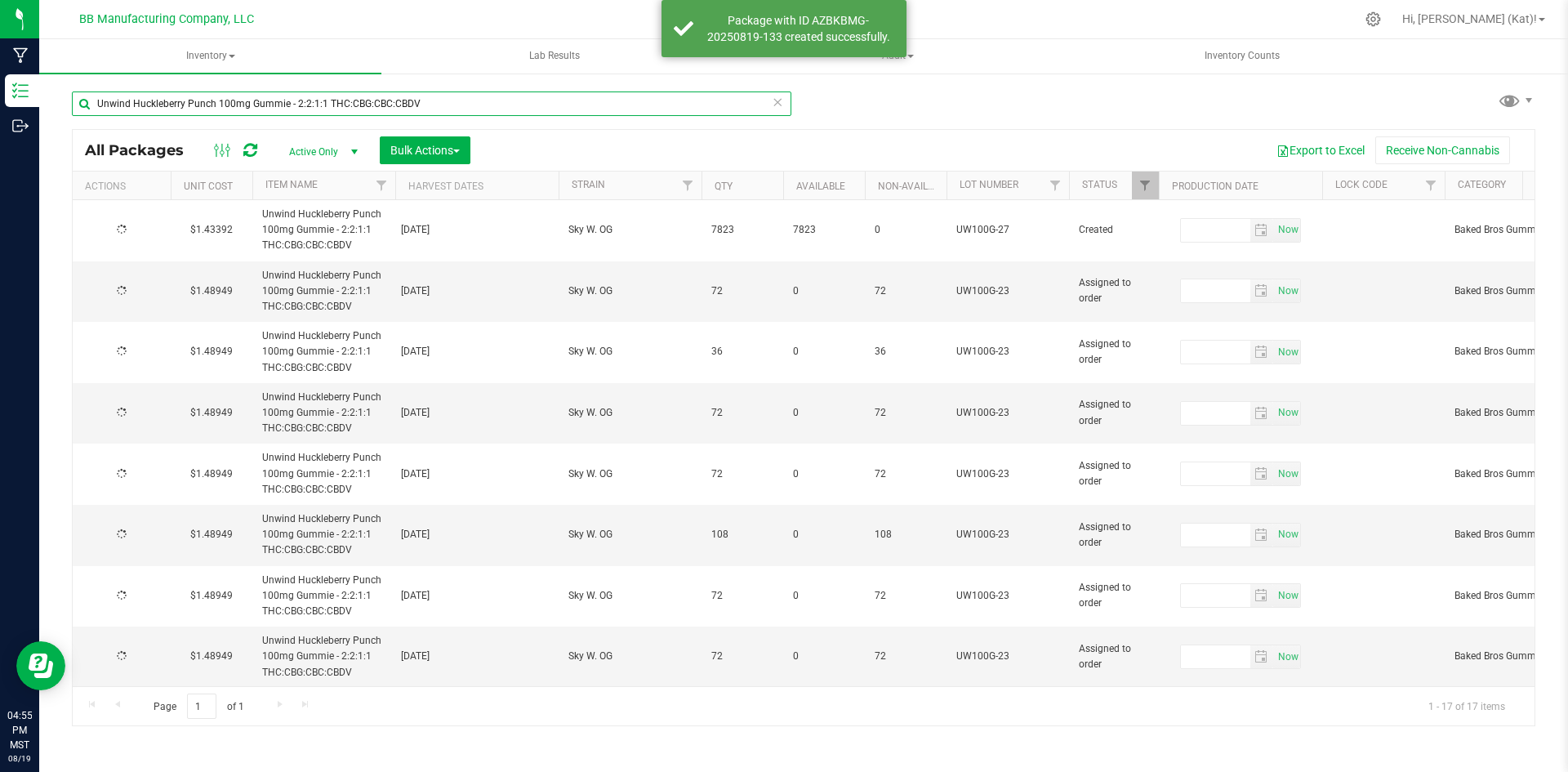
type input "[DATE]"
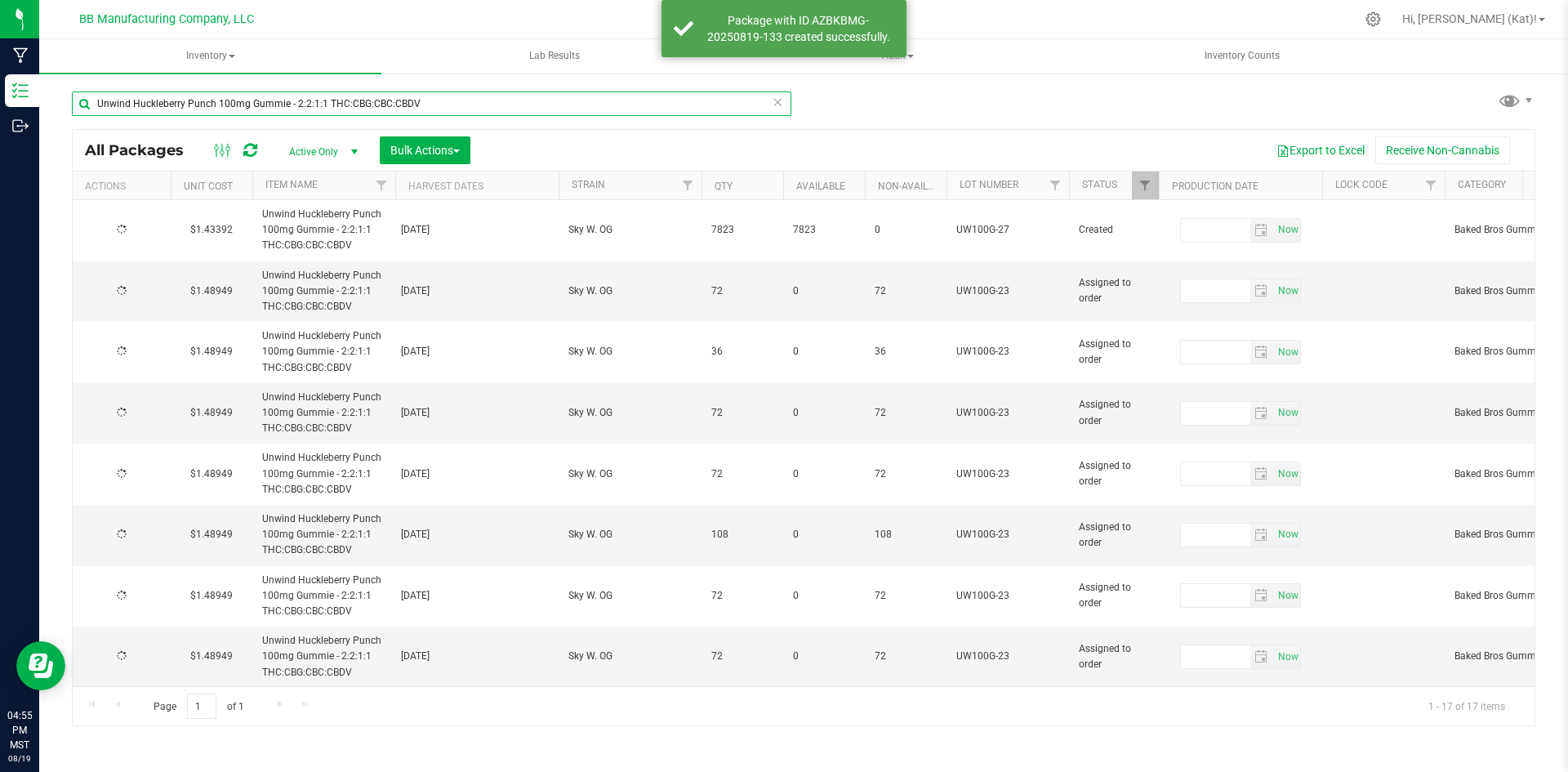
type input "[DATE]"
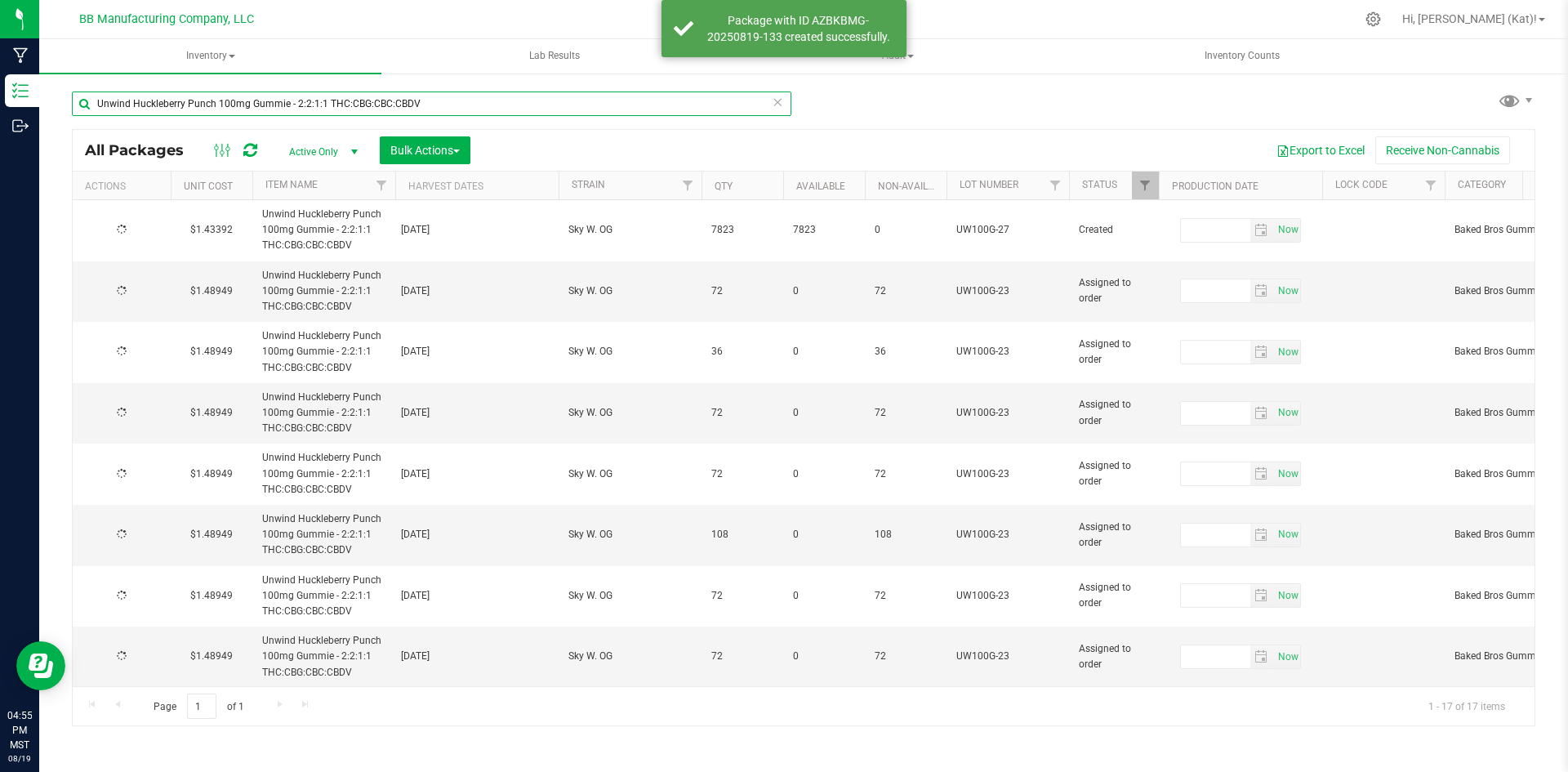
type input "[DATE]"
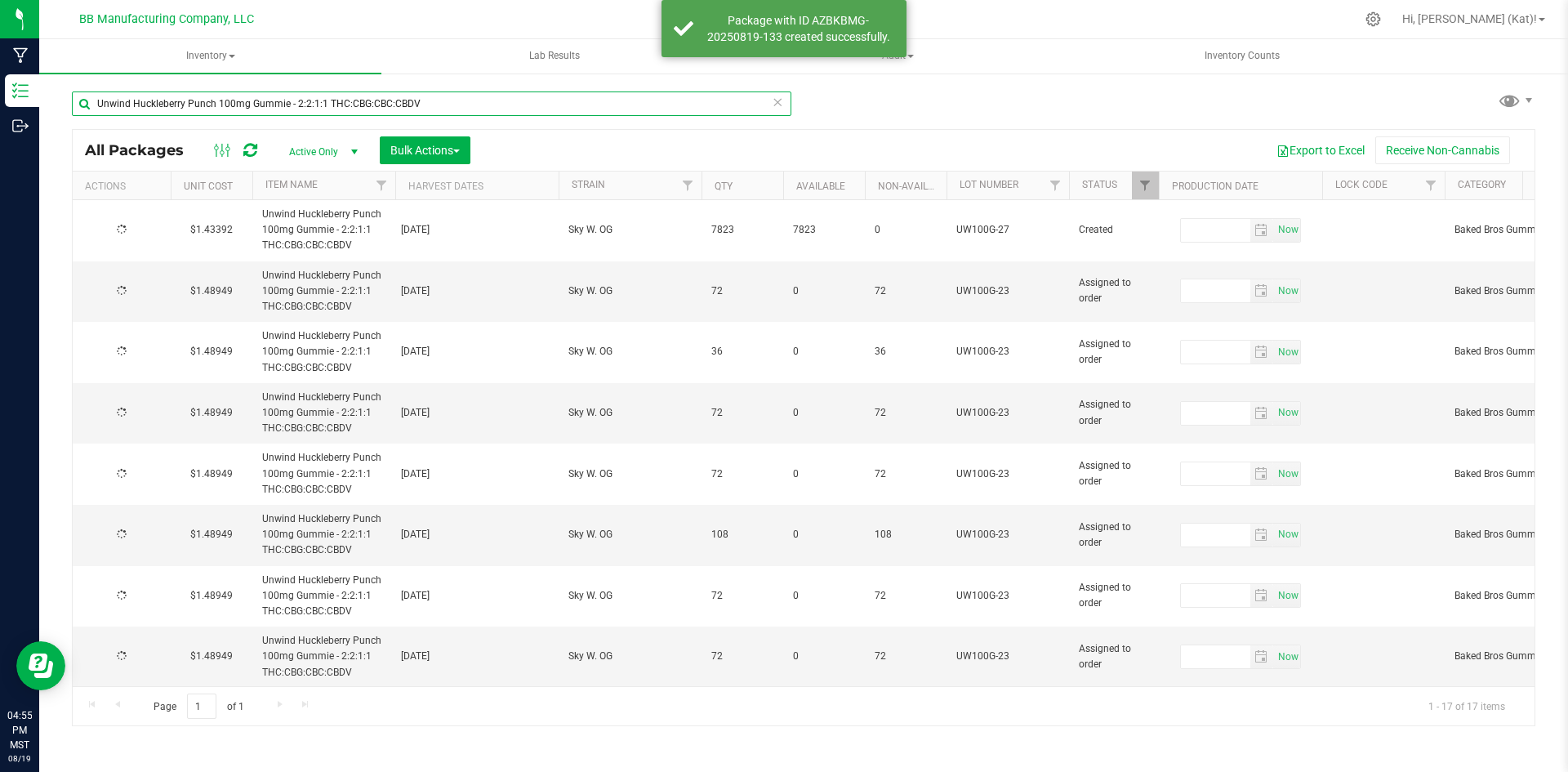
type input "[DATE]"
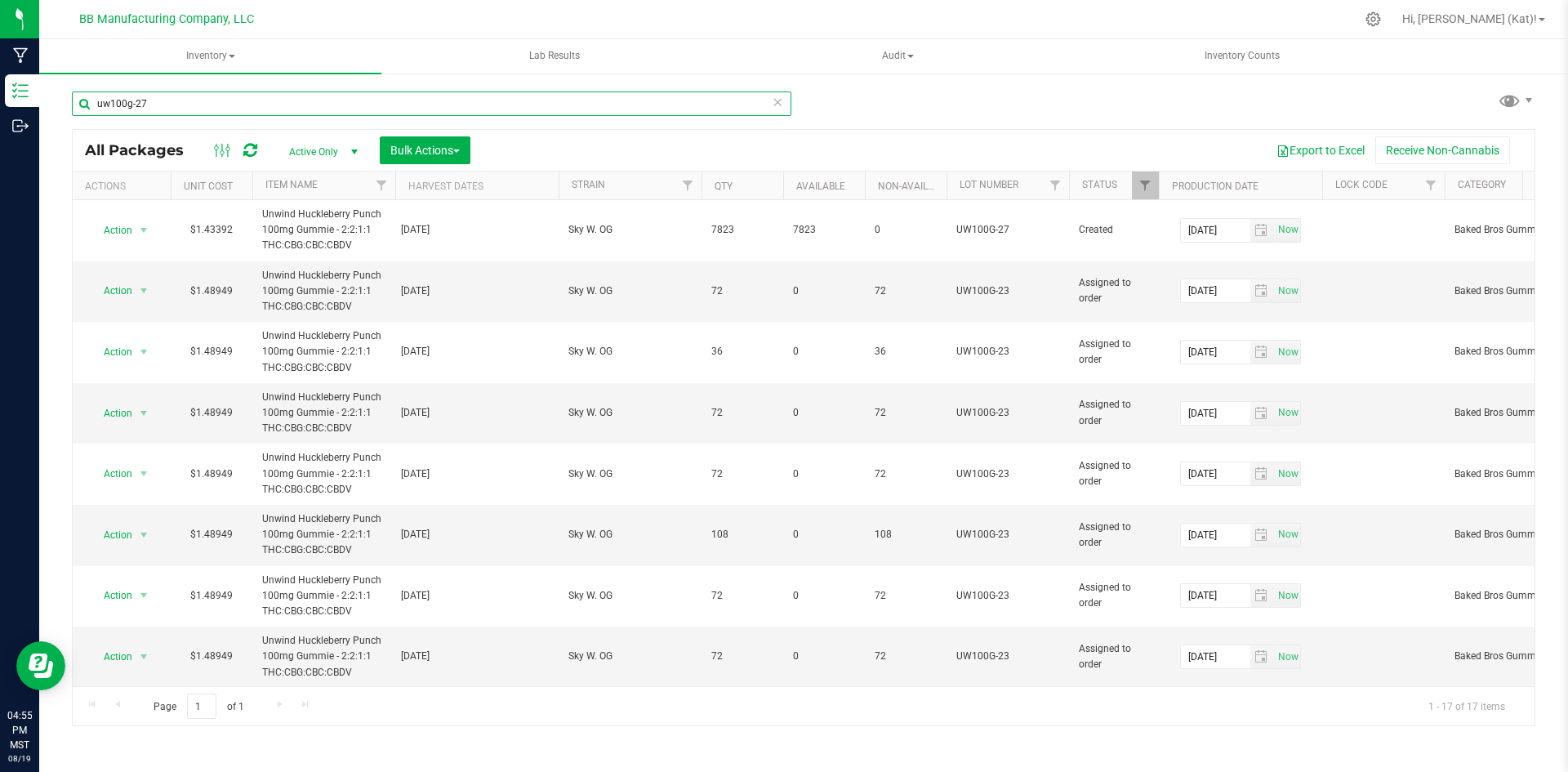
type input "uw100g-27"
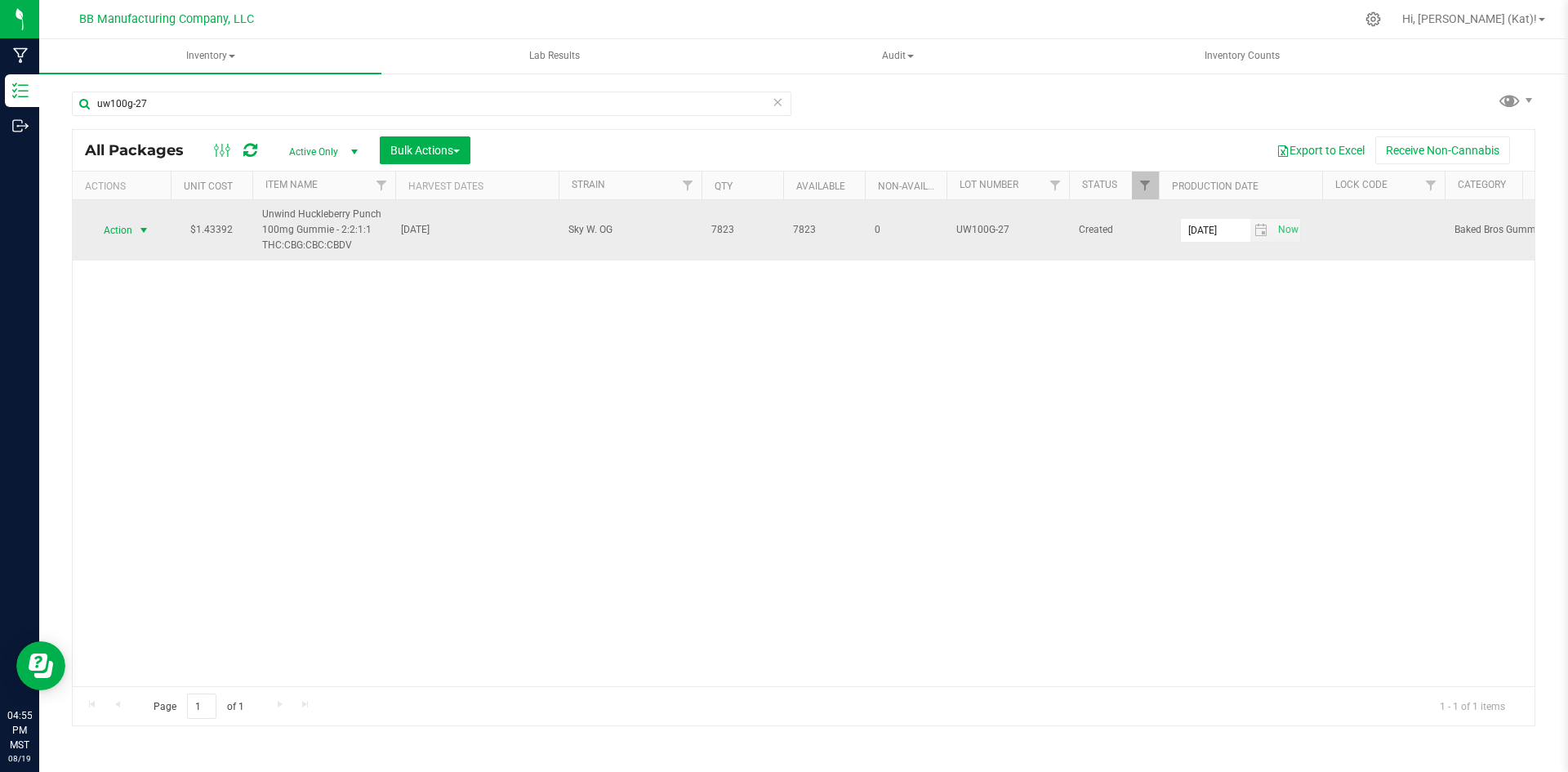
click at [126, 232] on span "Action" at bounding box center [111, 230] width 44 height 23
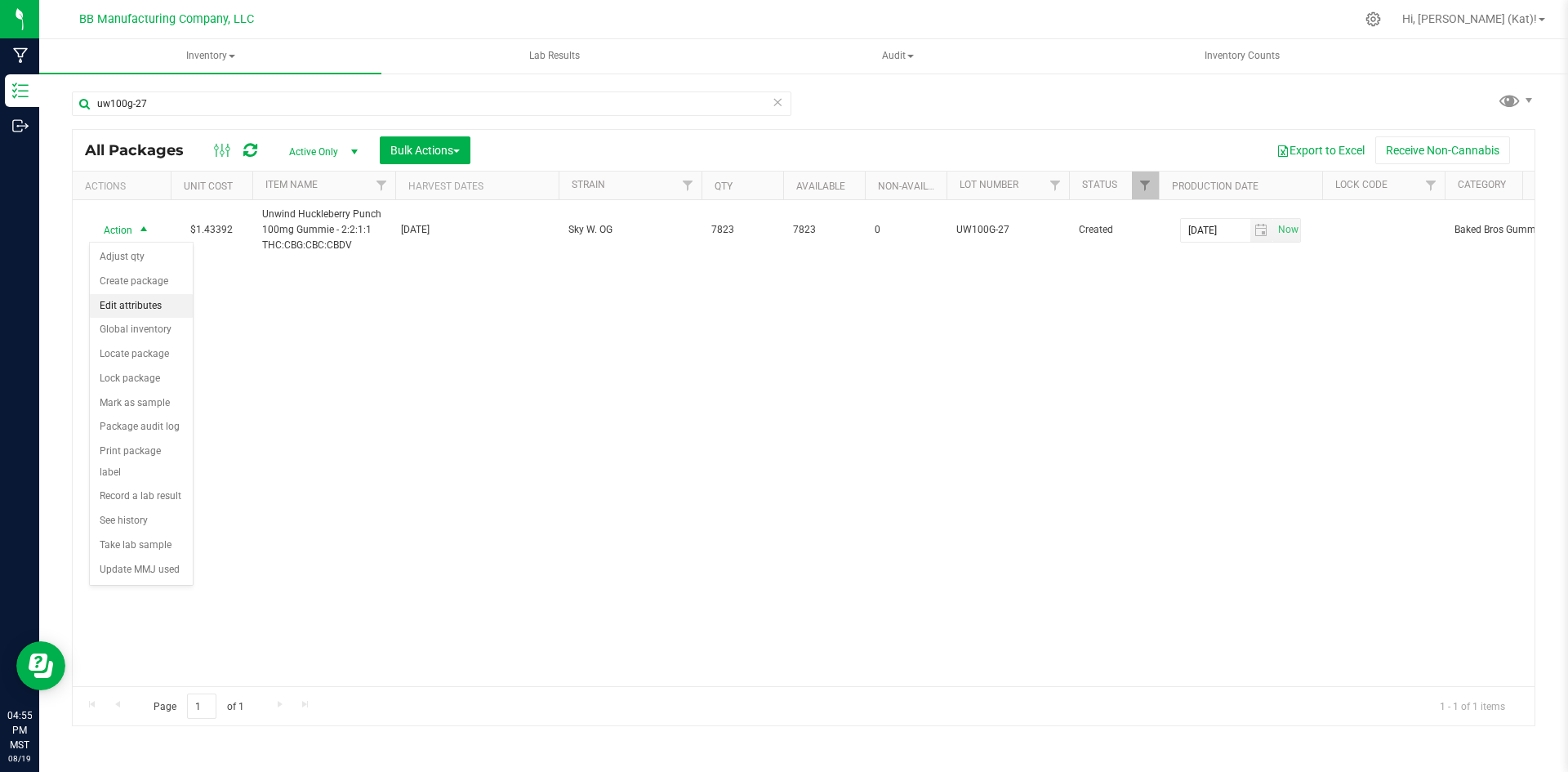
click at [149, 296] on li "Edit attributes" at bounding box center [141, 306] width 103 height 25
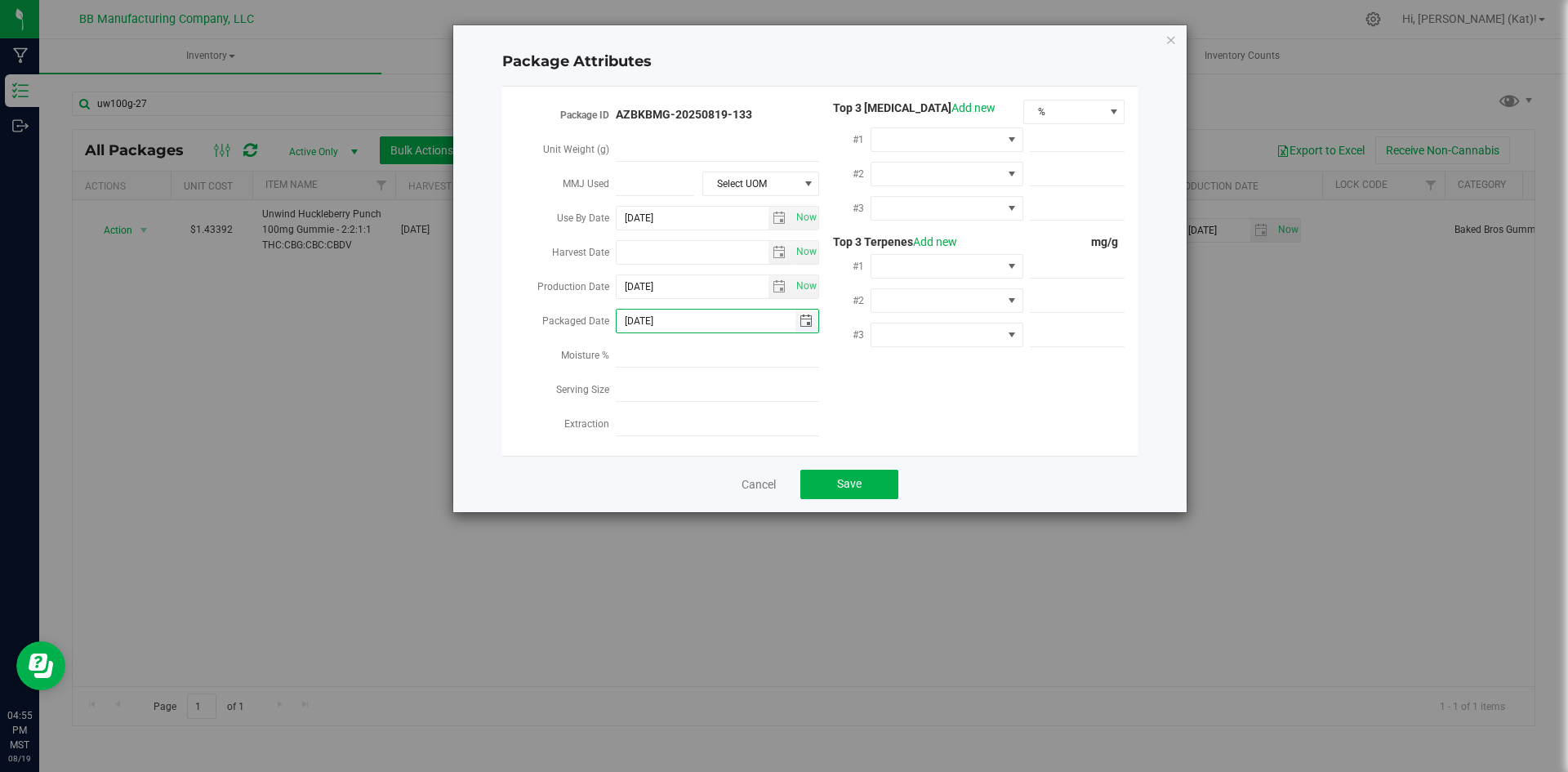
drag, startPoint x: 685, startPoint y: 309, endPoint x: 641, endPoint y: 310, distance: 44.0
click at [641, 310] on input "[DATE]" at bounding box center [706, 321] width 178 height 23
type input "[DATE]"
click at [880, 478] on button "Save" at bounding box center [849, 485] width 98 height 29
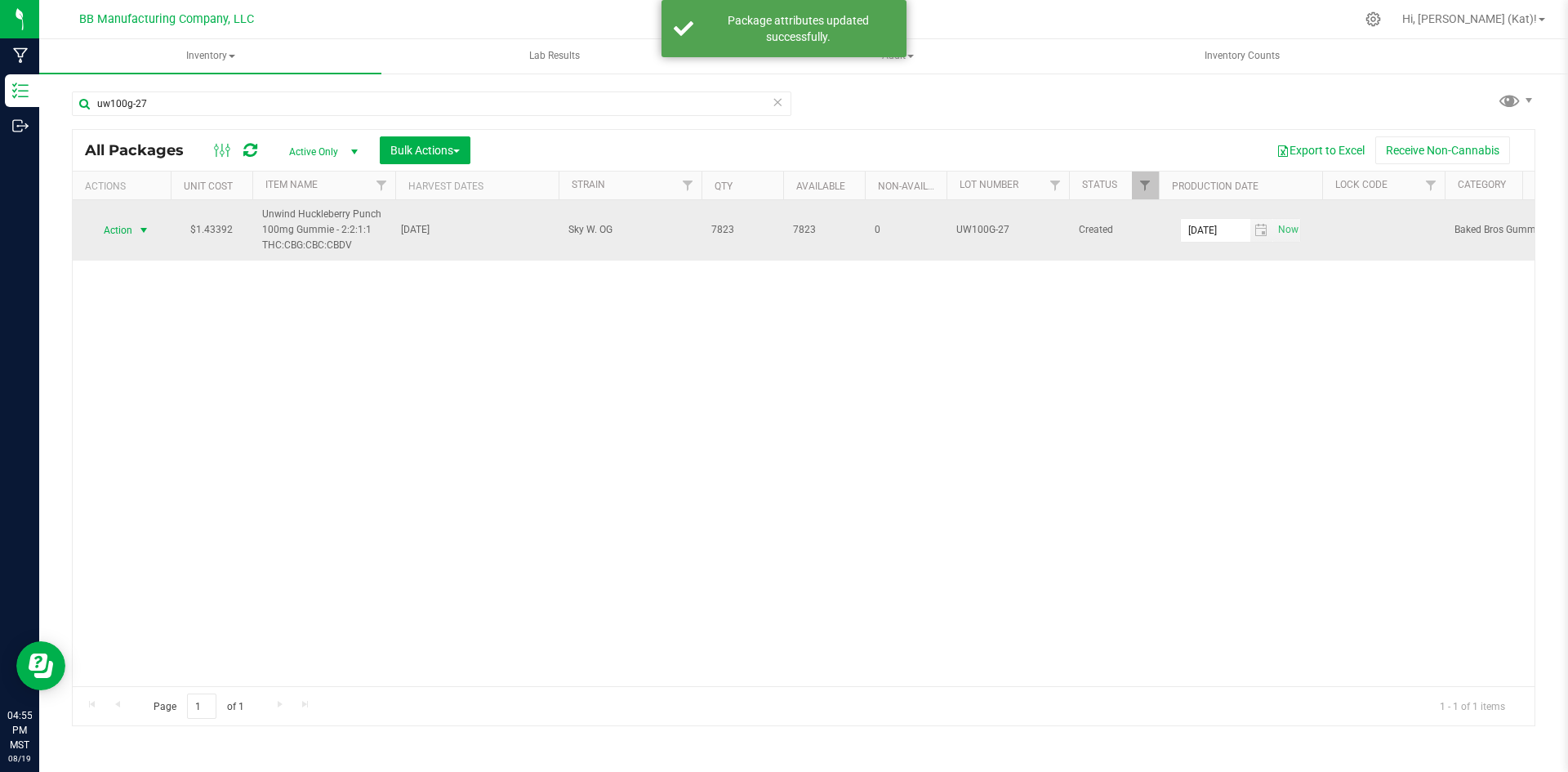
click at [127, 231] on span "Action" at bounding box center [111, 230] width 44 height 23
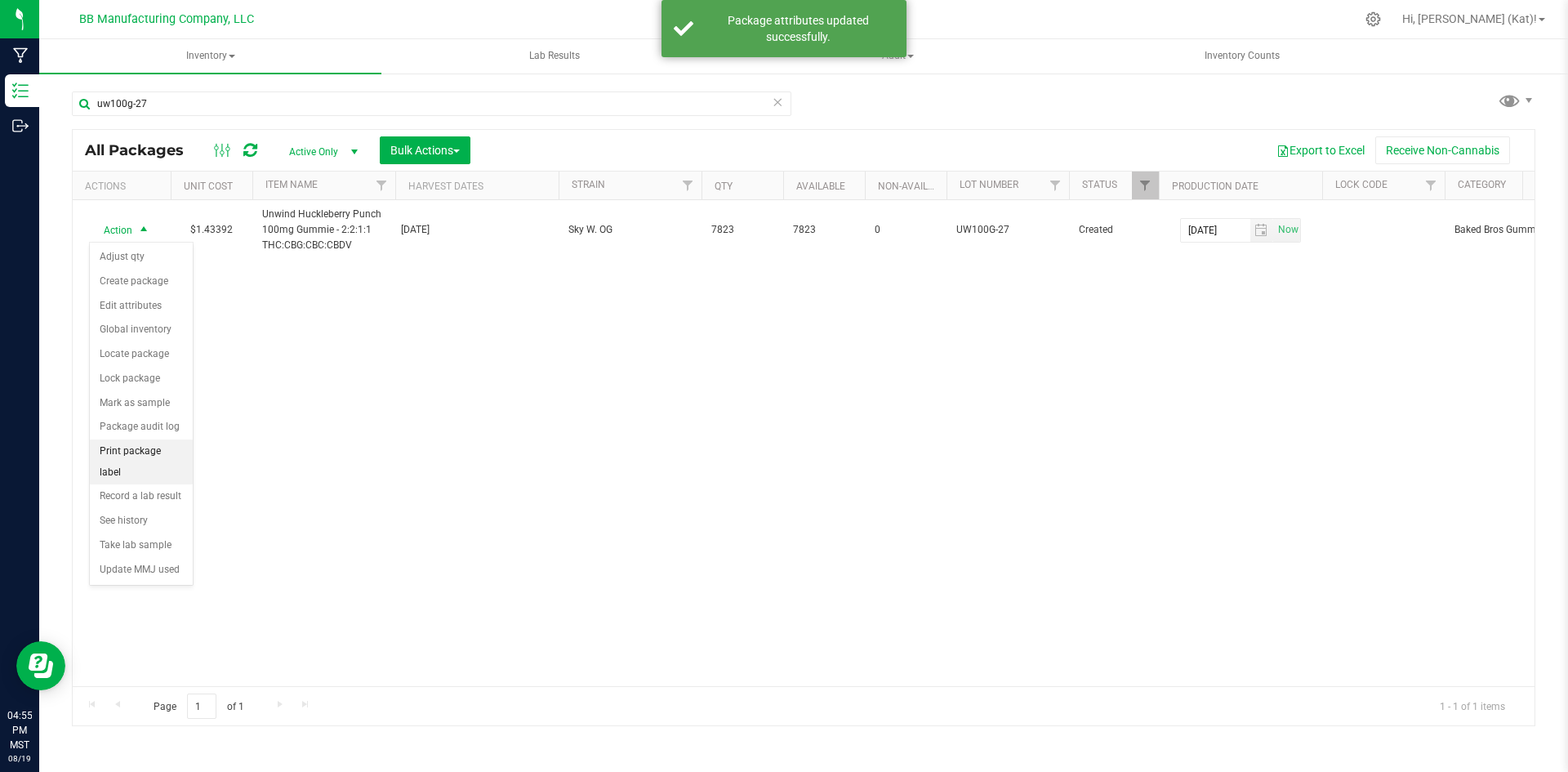
click at [154, 456] on li "Print package label" at bounding box center [141, 462] width 103 height 45
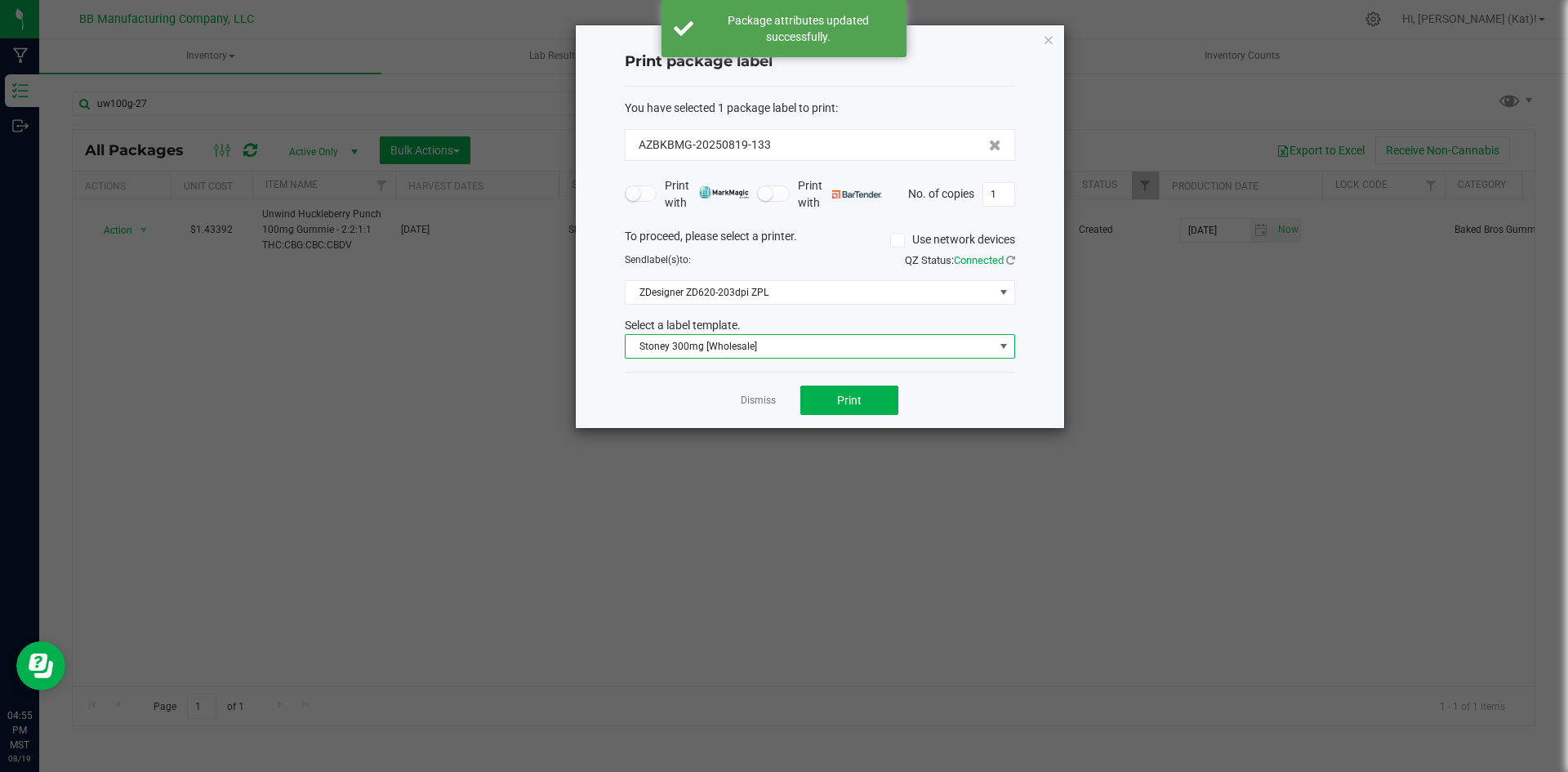
click at [877, 342] on span "Stoney 300mg [Wholesale]" at bounding box center [810, 345] width 369 height 23
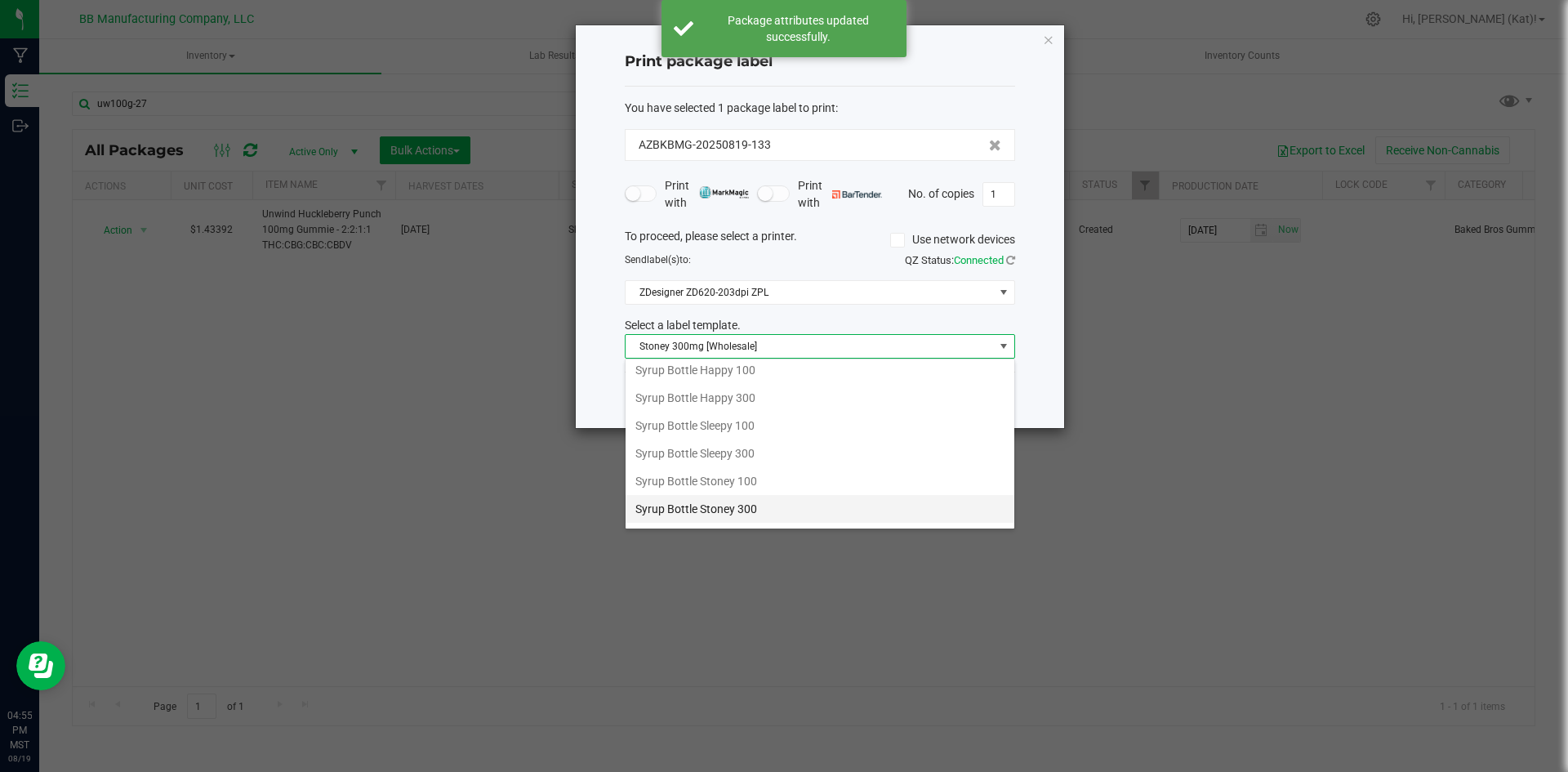
scroll to position [1336, 0]
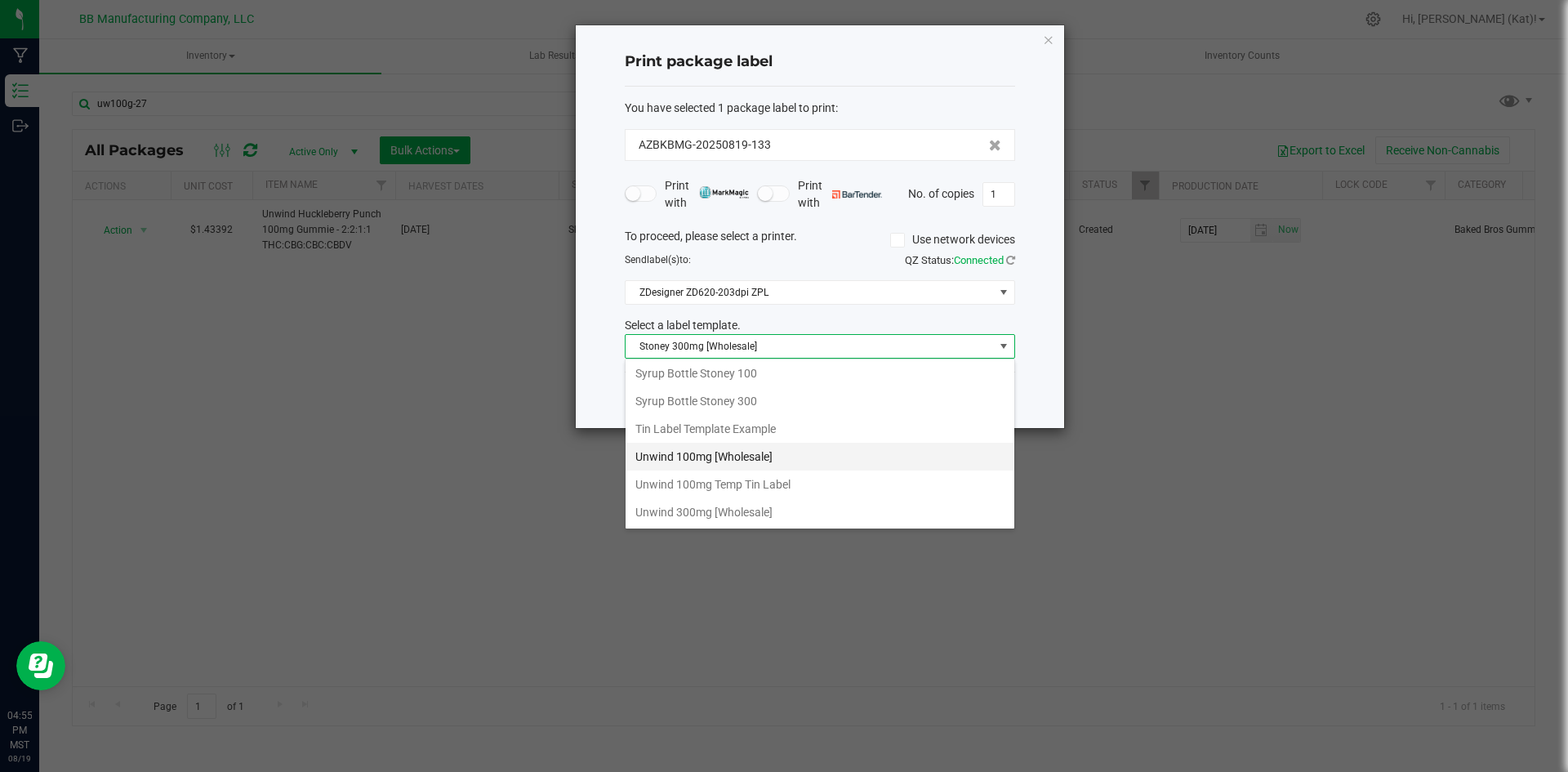
click at [770, 451] on li "Unwind 100mg [Wholesale]" at bounding box center [820, 456] width 388 height 27
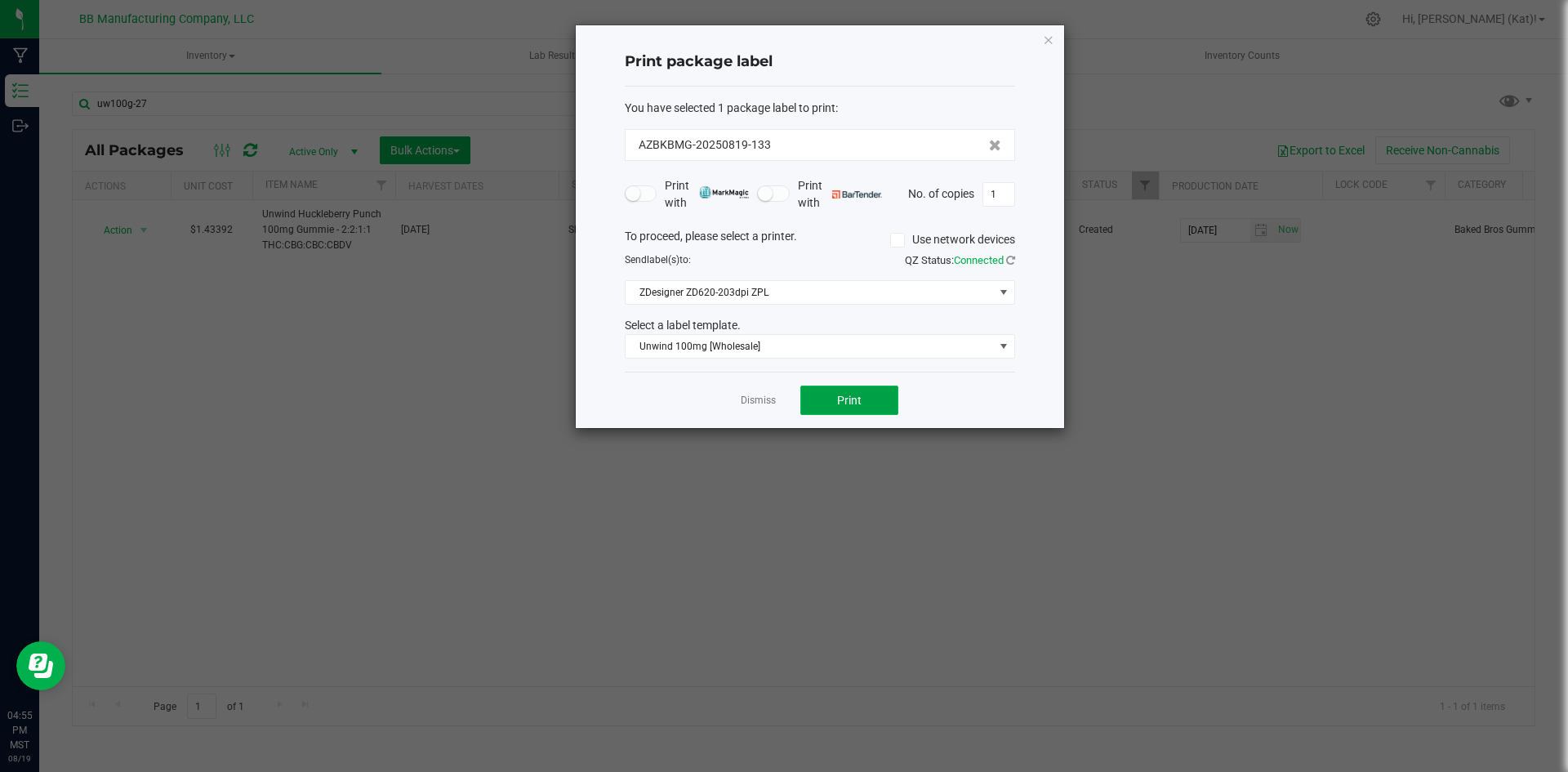
click at [893, 402] on button "Print" at bounding box center [849, 400] width 98 height 29
click at [1041, 47] on div "Print package label You have selected 1 package label to print : AZBKBMG-202508…" at bounding box center [820, 227] width 488 height 402
click at [1049, 40] on icon "button" at bounding box center [1048, 39] width 12 height 20
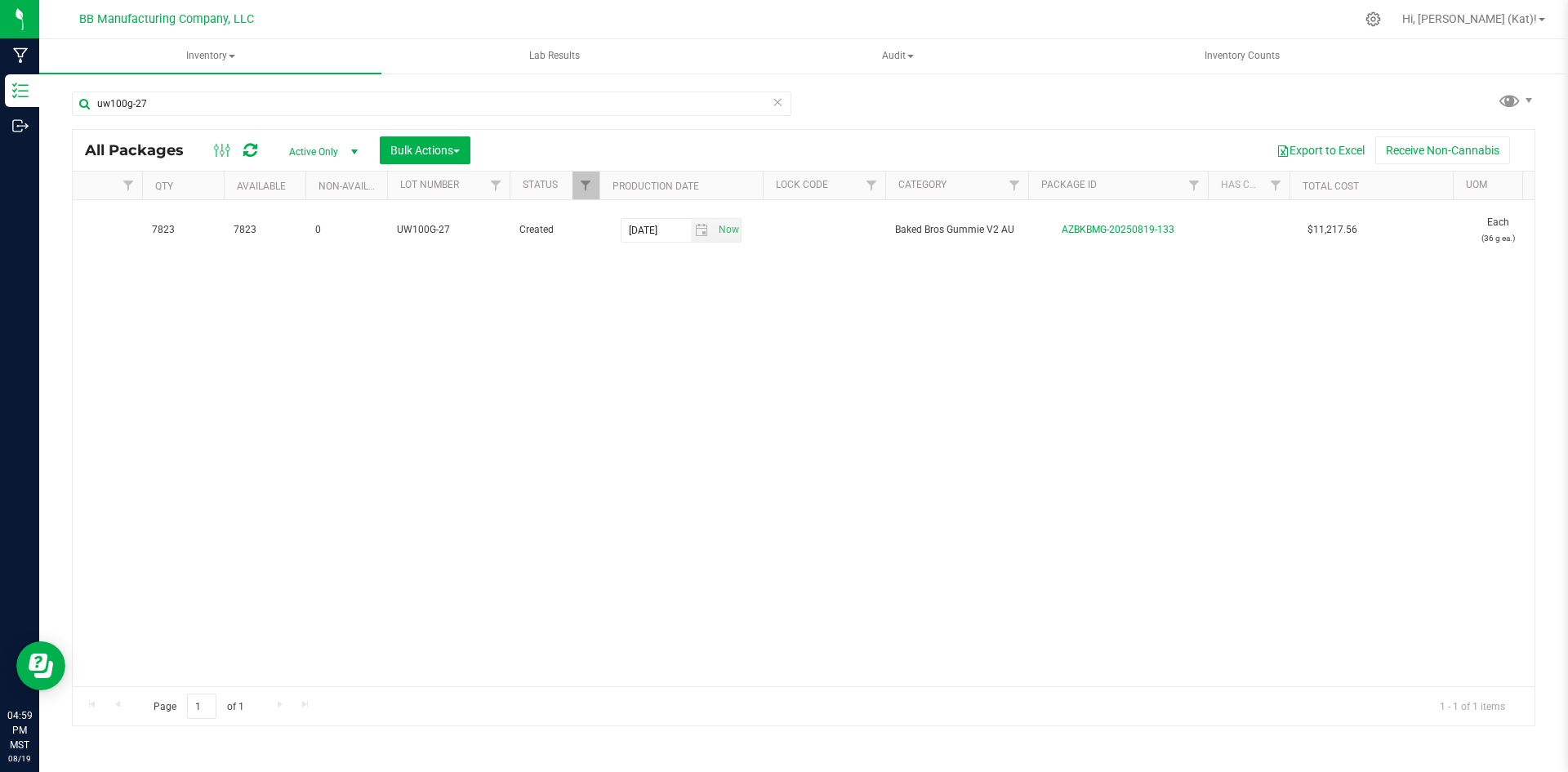
scroll to position [0, 564]
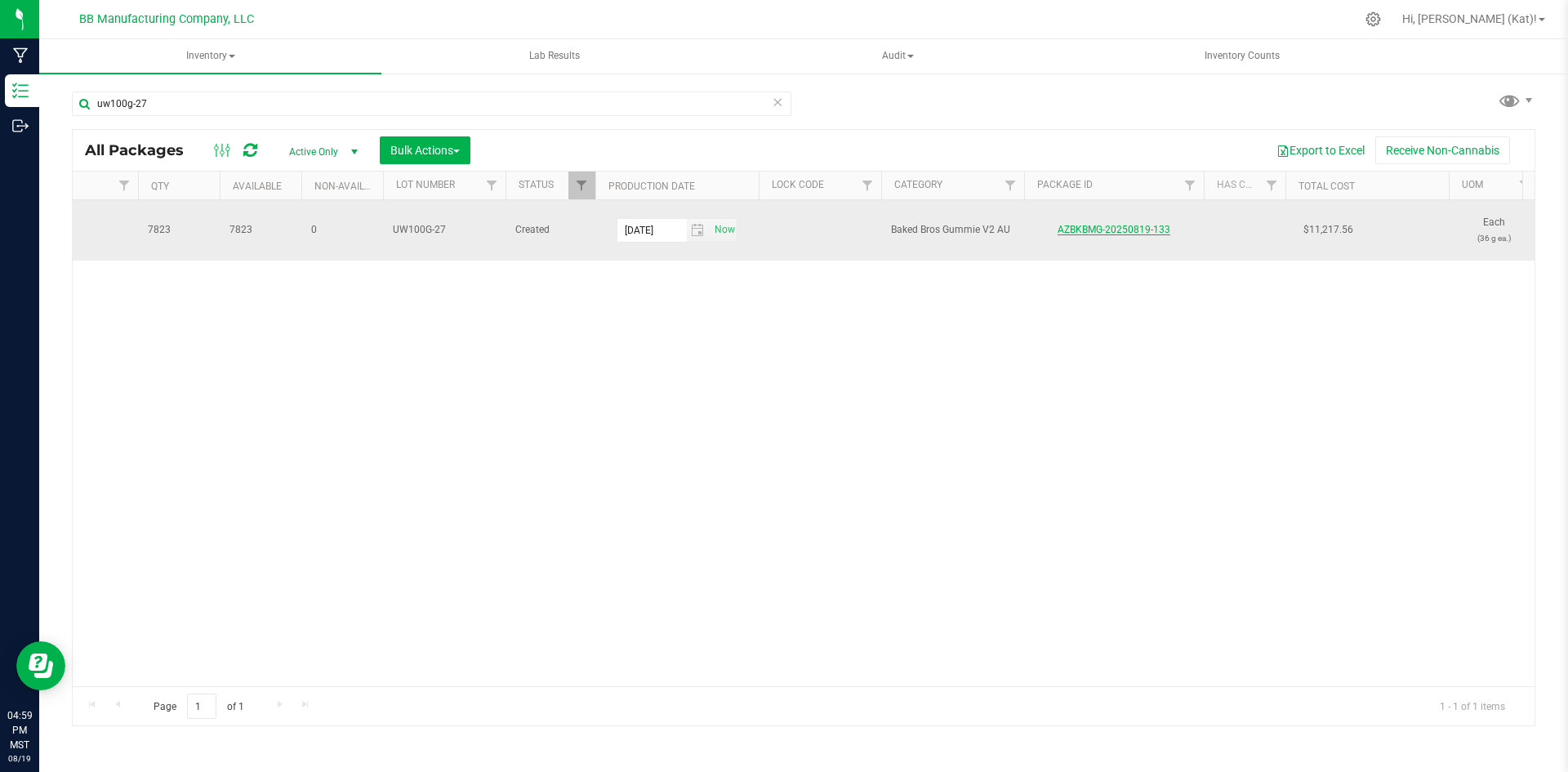
click at [1121, 232] on link "AZBKBMG-20250819-133" at bounding box center [1113, 230] width 113 height 12
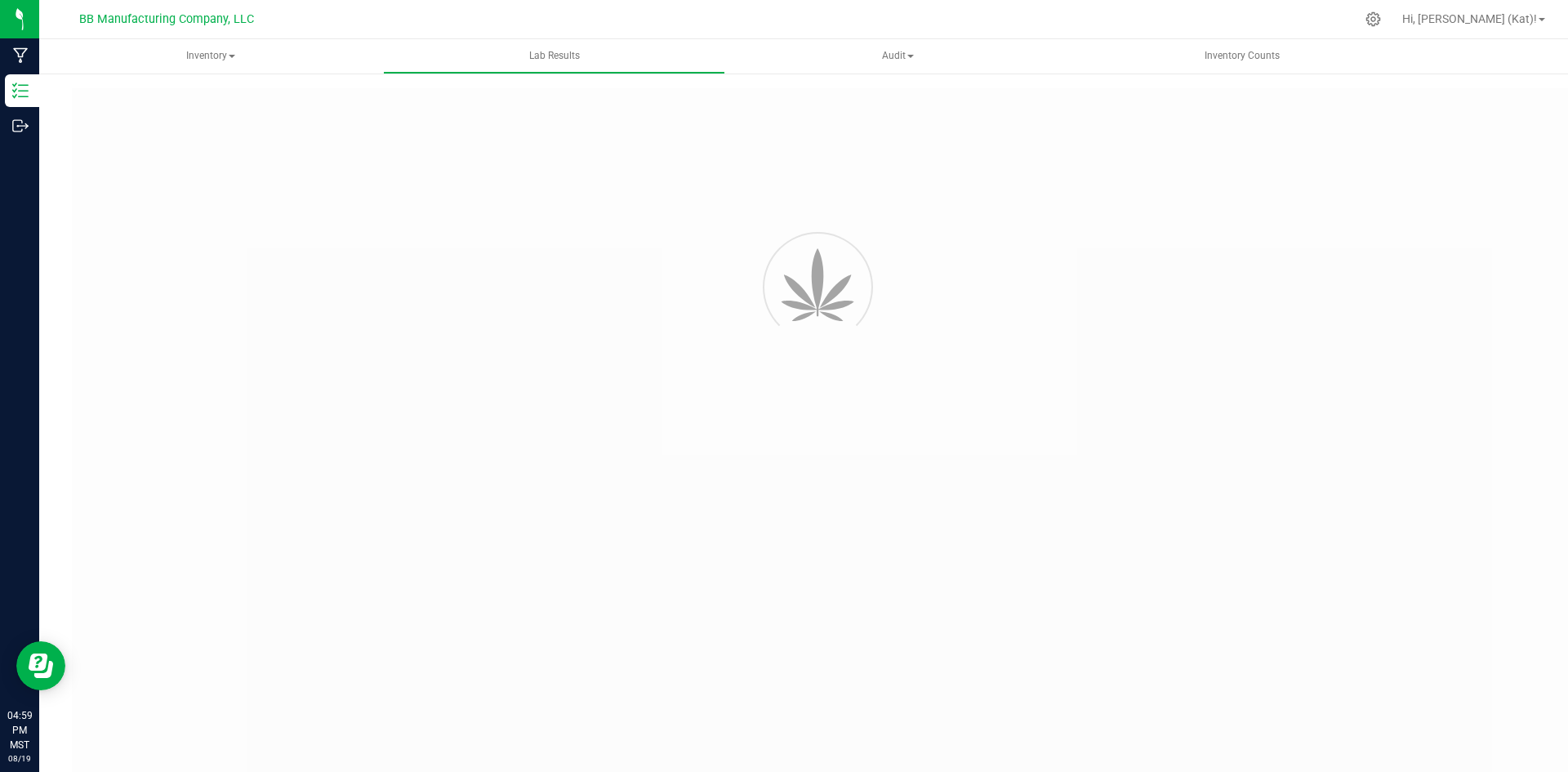
type input "AZBKBMG-20250725-011"
type input "2507APO3270.16559"
type input "AZBKBMG-20250725-011"
type input "[DATE] 10:46 AM"
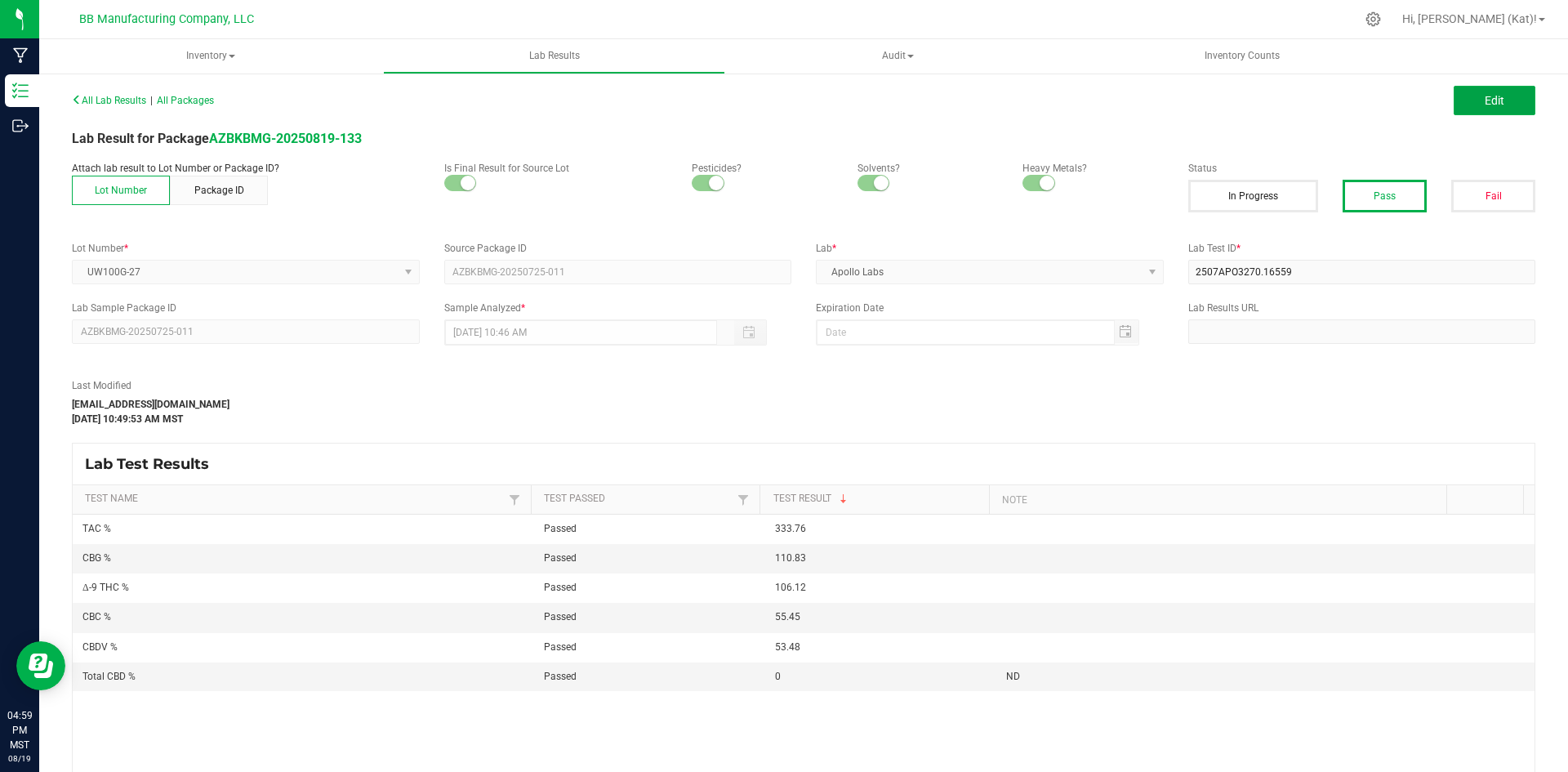
click at [1491, 95] on span "Edit" at bounding box center [1494, 100] width 20 height 13
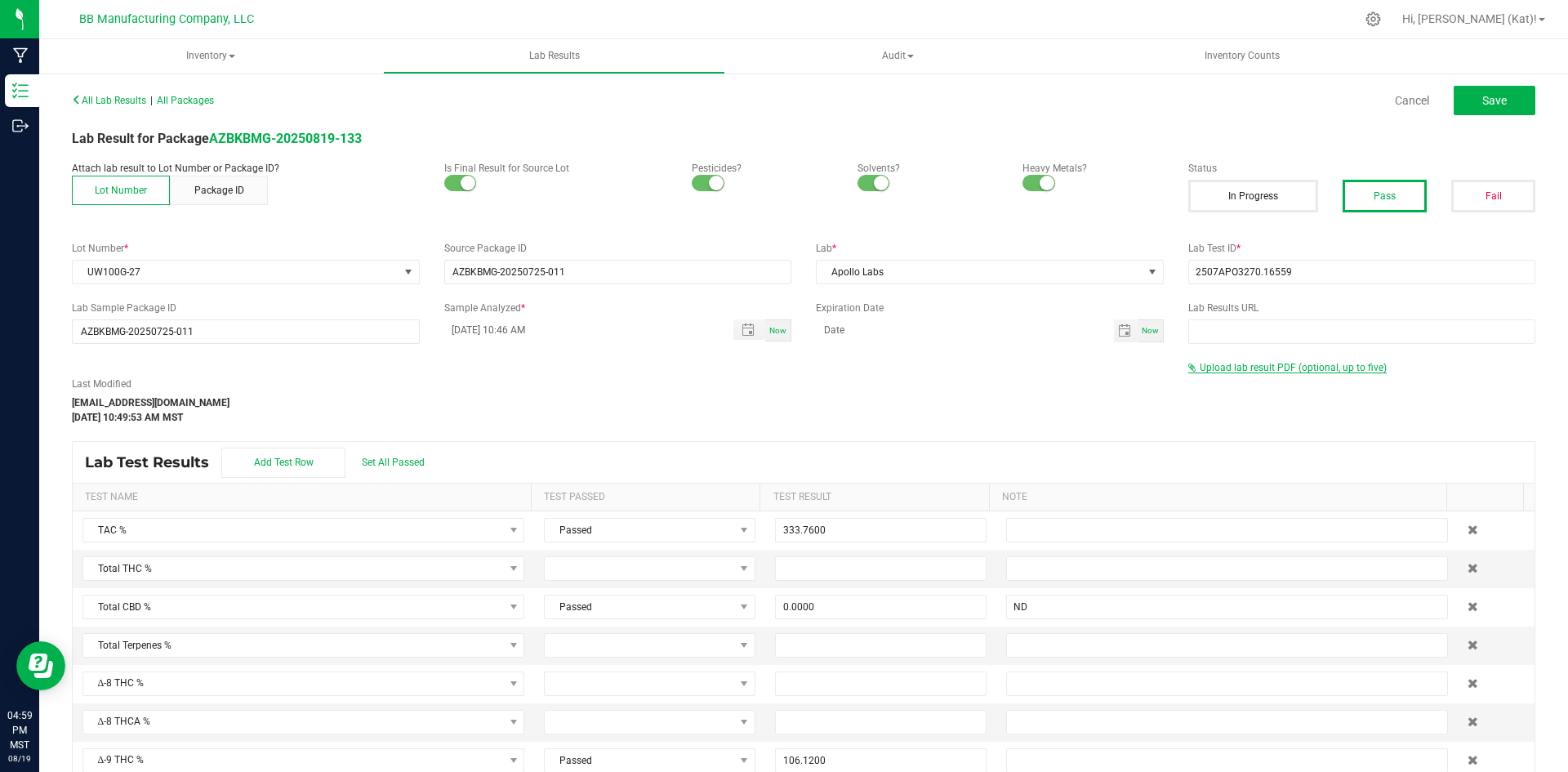
click at [1234, 369] on span "Upload lab result PDF (optional, up to five)" at bounding box center [1292, 368] width 187 height 12
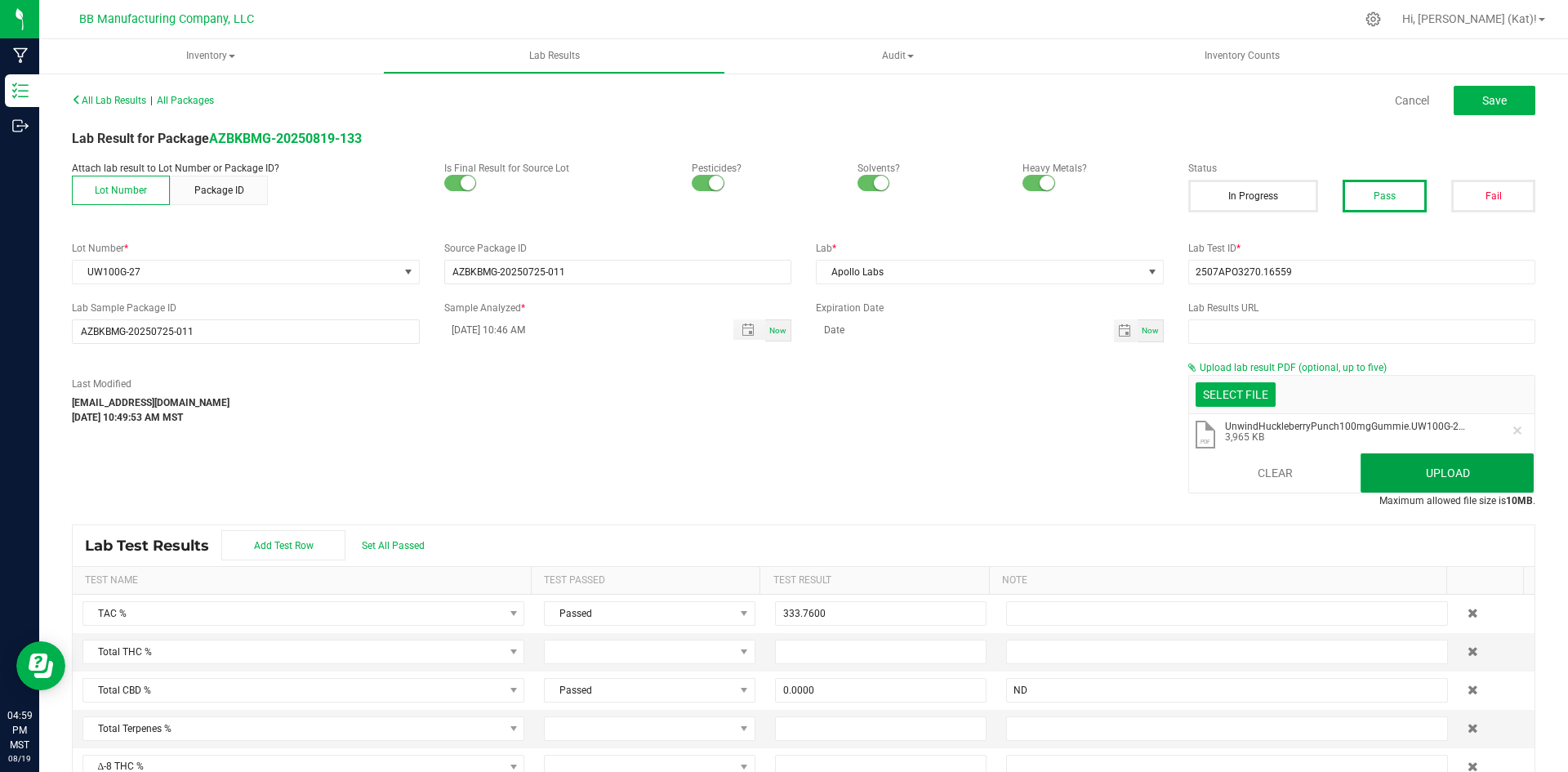
click at [1467, 470] on button "Upload" at bounding box center [1446, 473] width 174 height 39
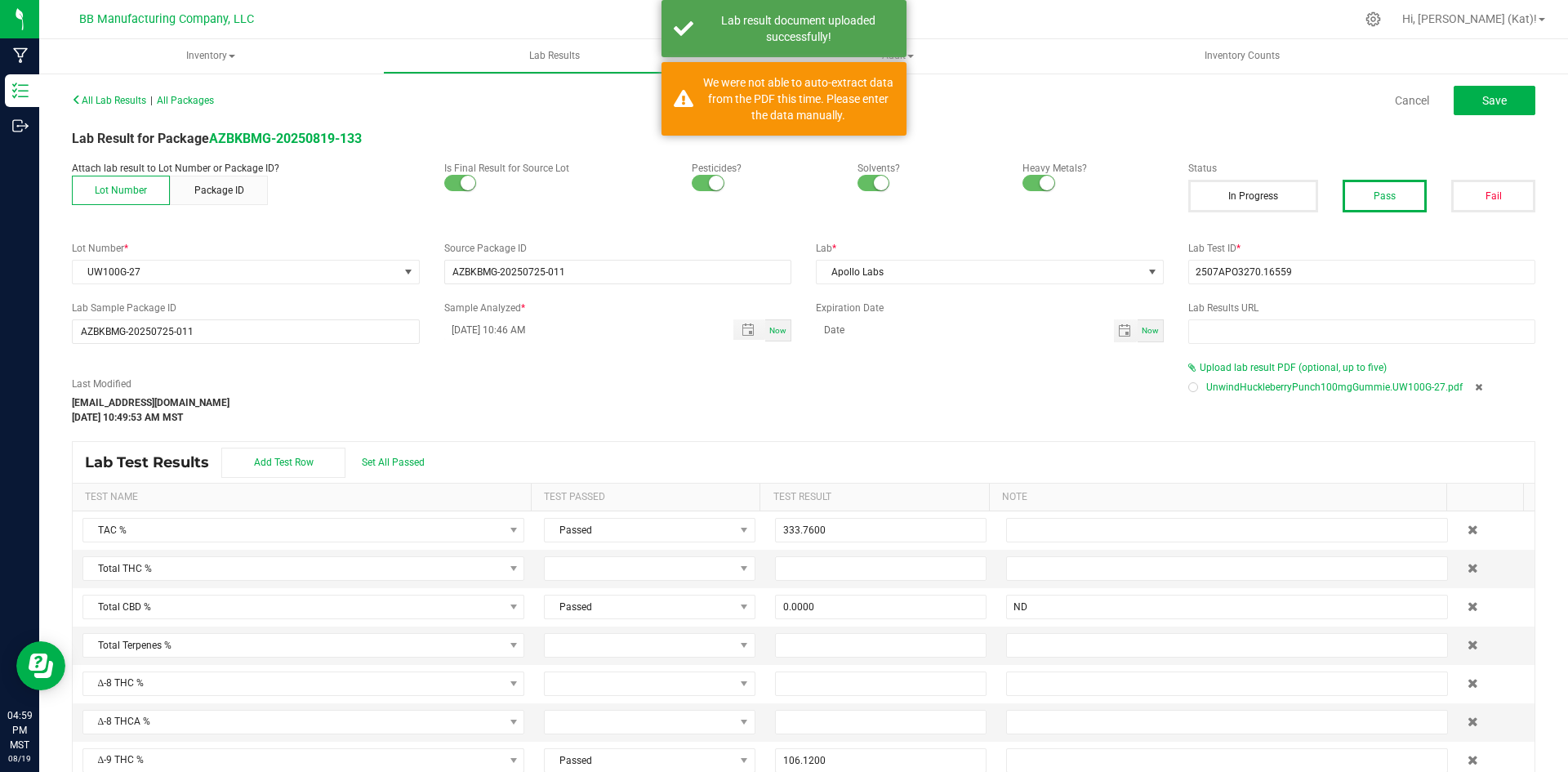
click at [1481, 116] on div "All Lab Results | All Packages Cancel Save" at bounding box center [803, 101] width 1488 height 41
click at [1480, 111] on button "Save" at bounding box center [1493, 100] width 81 height 29
type input "0.0000"
type input "ND"
type input "106.1200"
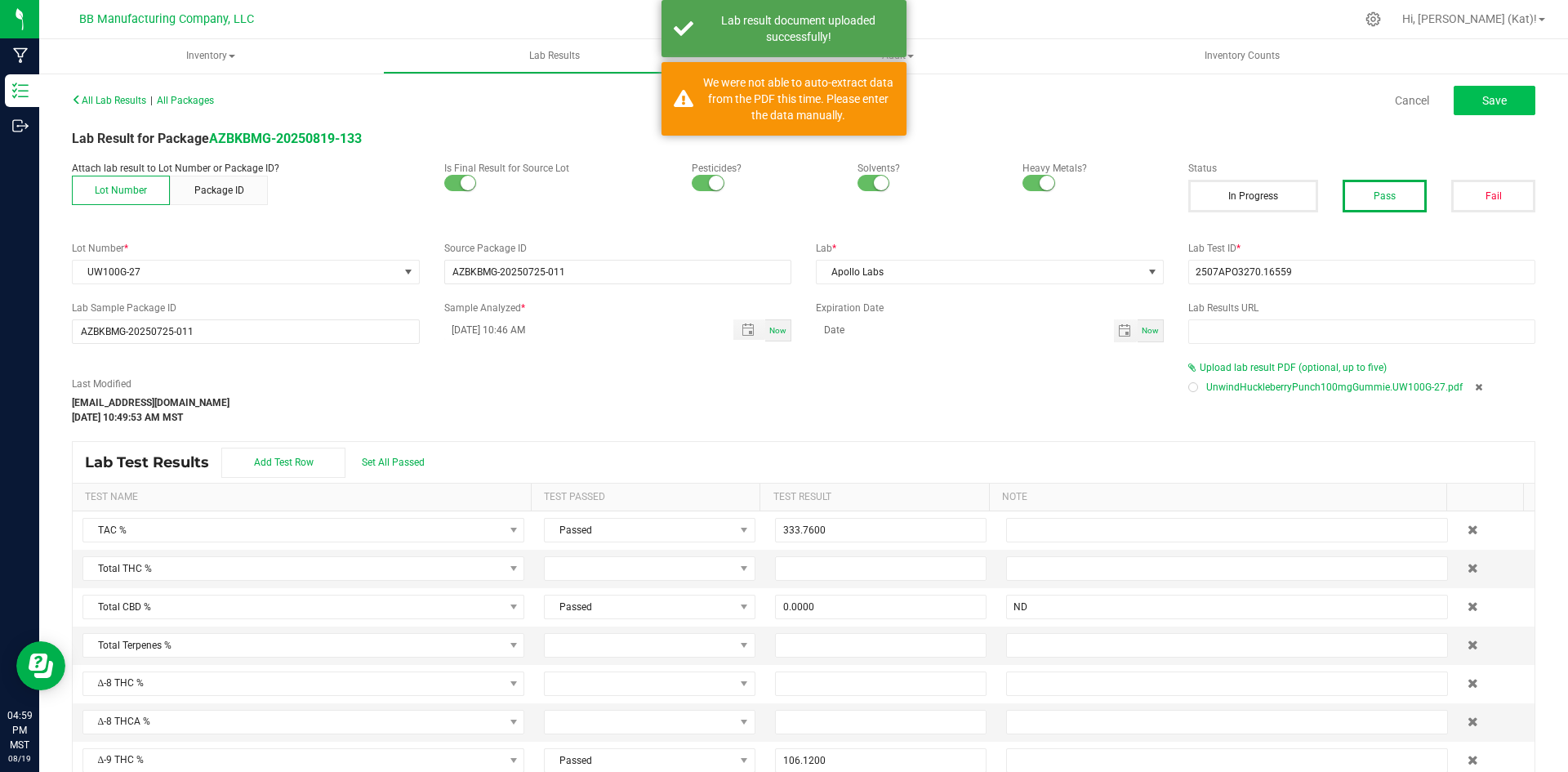
type input "55.4500"
type input "53.4800"
type input "110.8300"
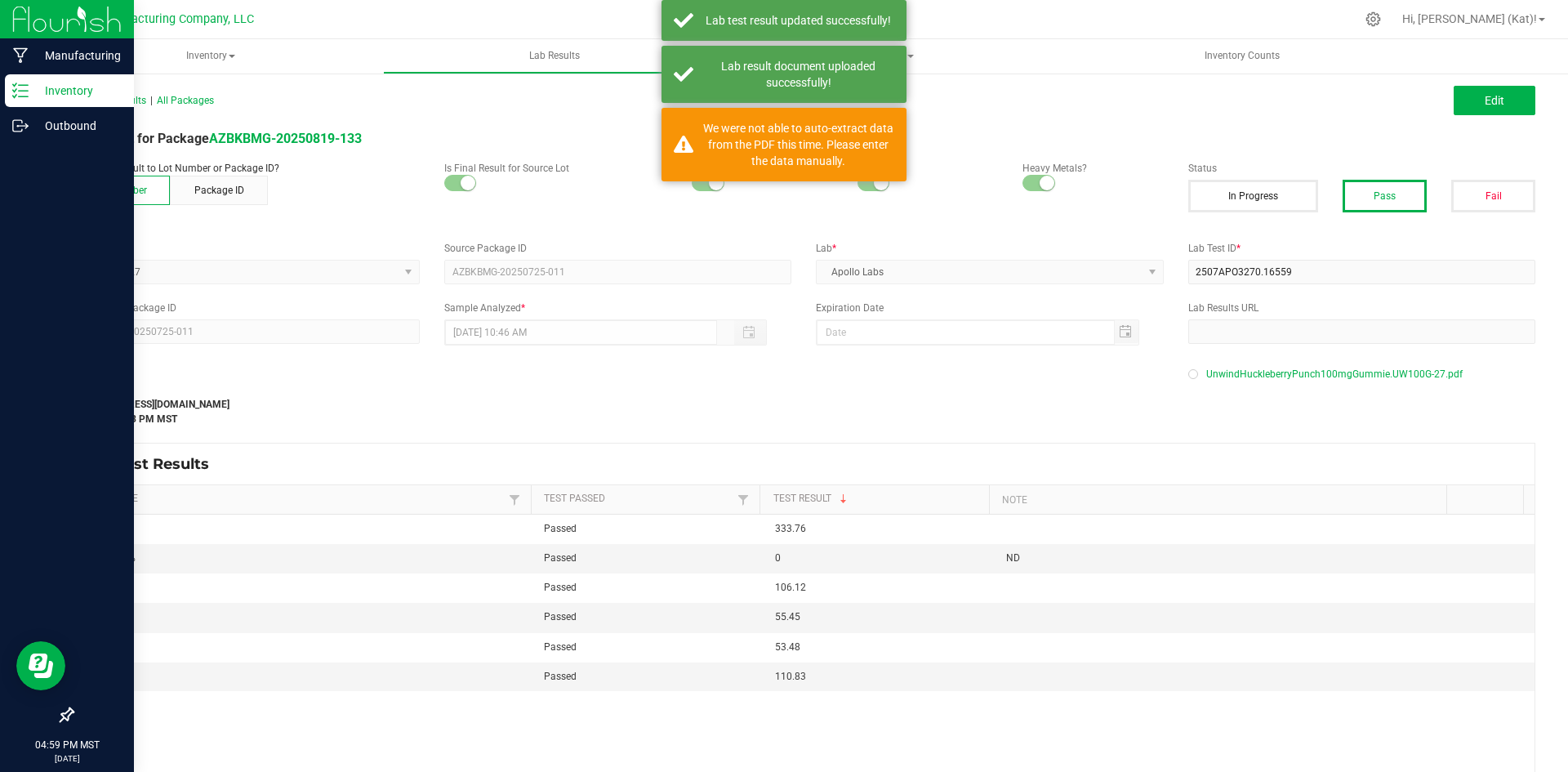
click at [99, 91] on p "Inventory" at bounding box center [77, 90] width 98 height 20
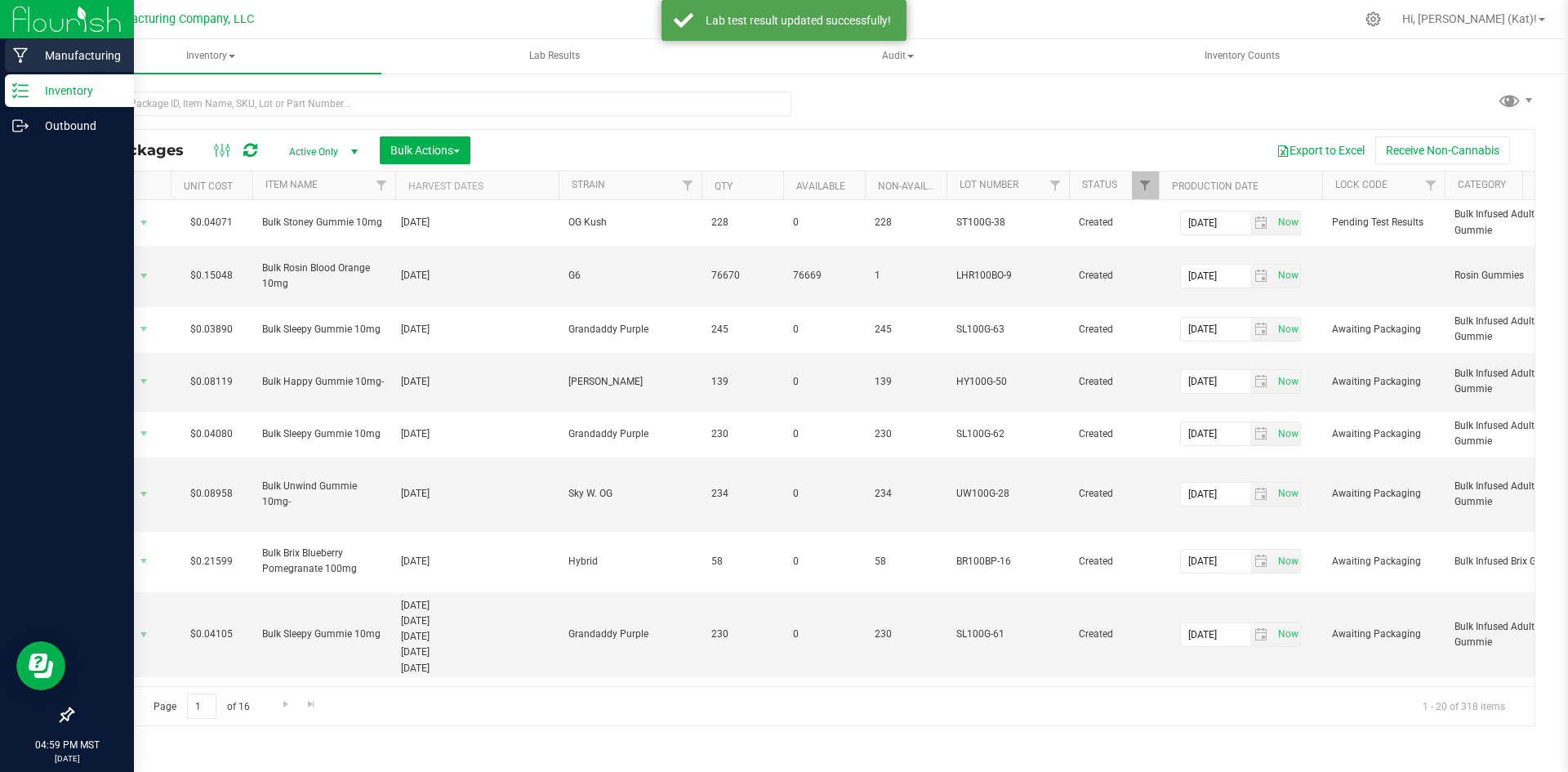
click at [86, 57] on p "Manufacturing" at bounding box center [77, 56] width 98 height 20
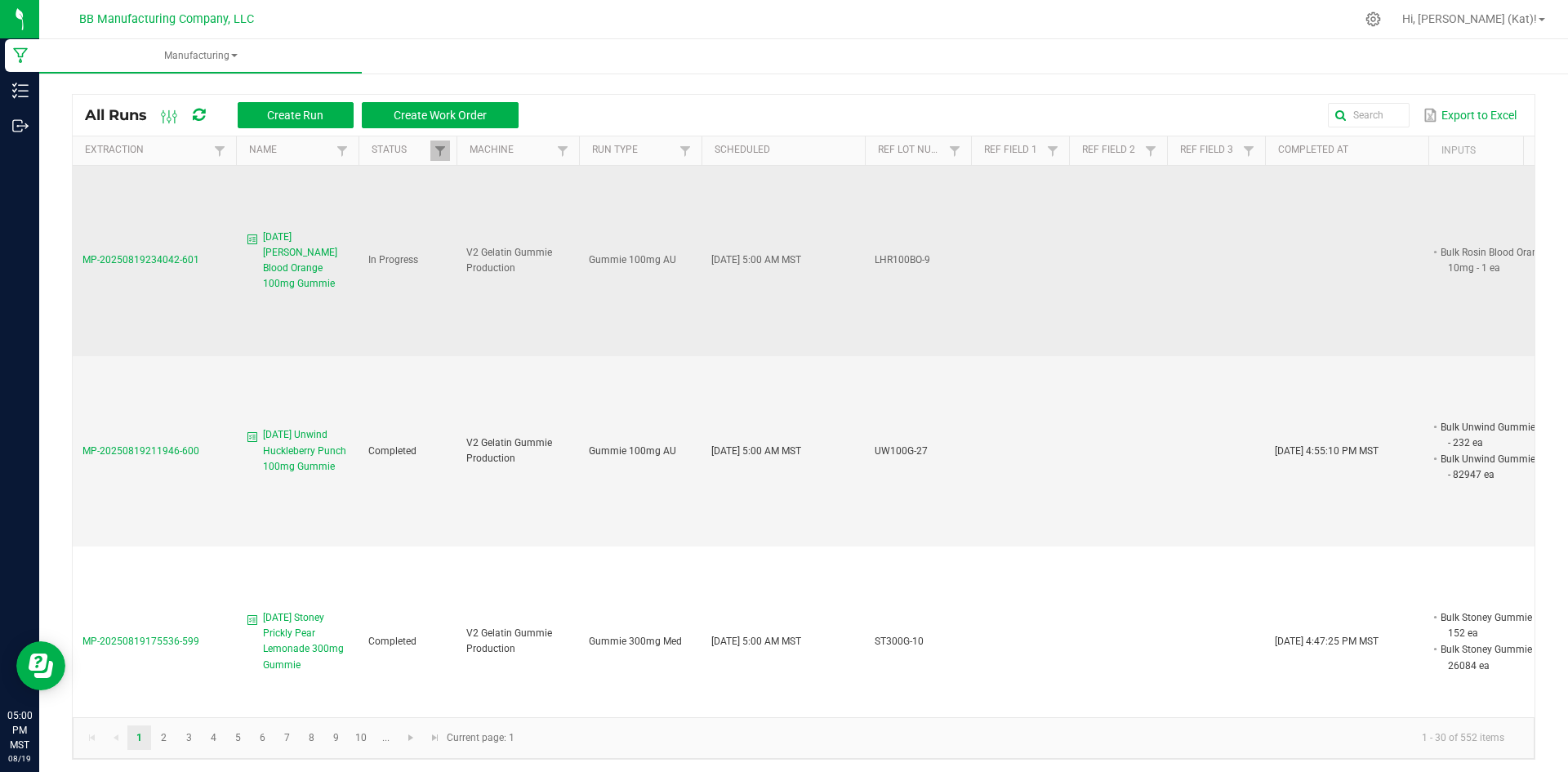
click at [305, 258] on span "[DATE] [PERSON_NAME] Blood Orange 100mg Gummie" at bounding box center [305, 261] width 85 height 63
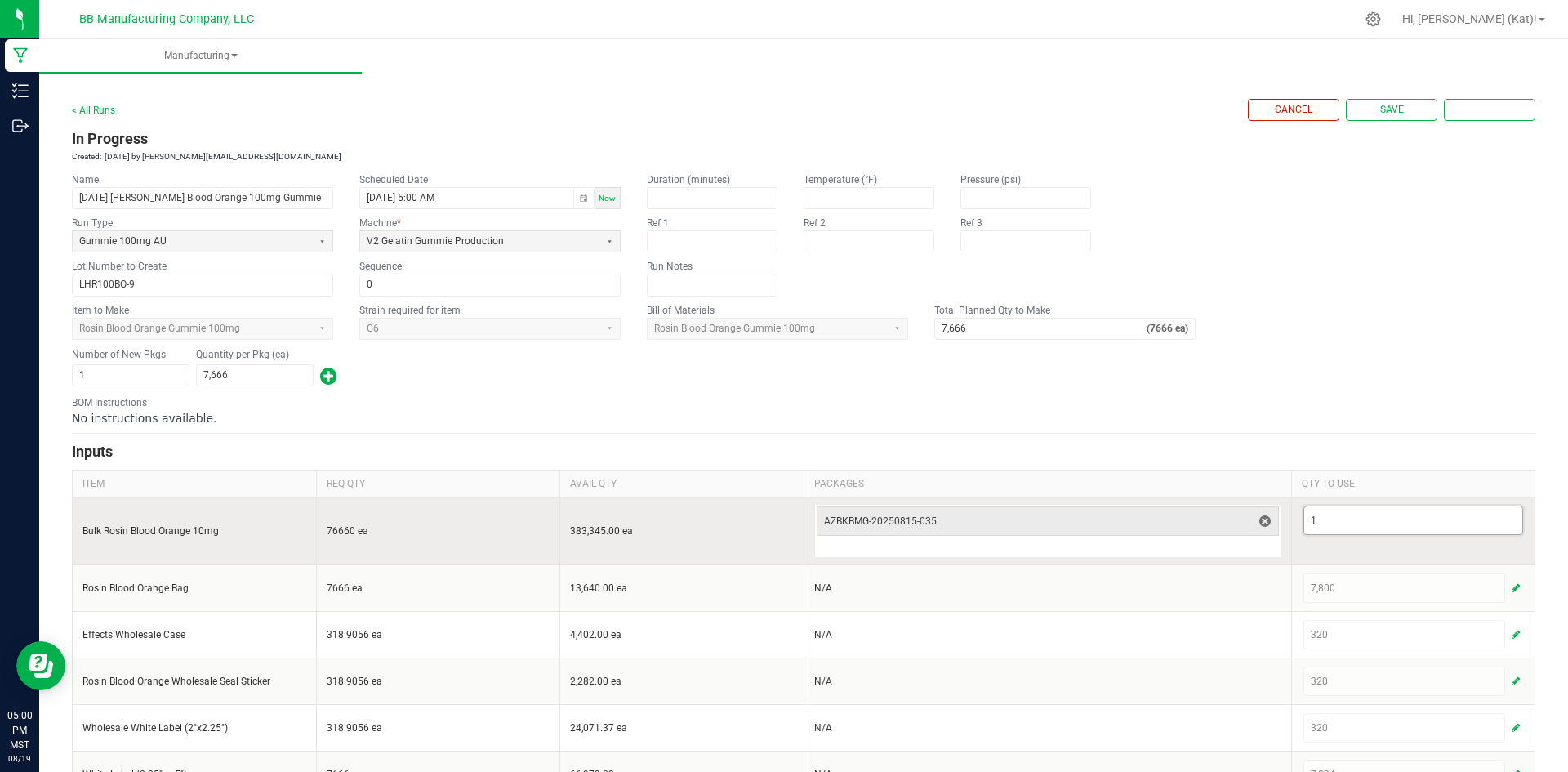
click at [1315, 522] on input "1" at bounding box center [1413, 520] width 219 height 27
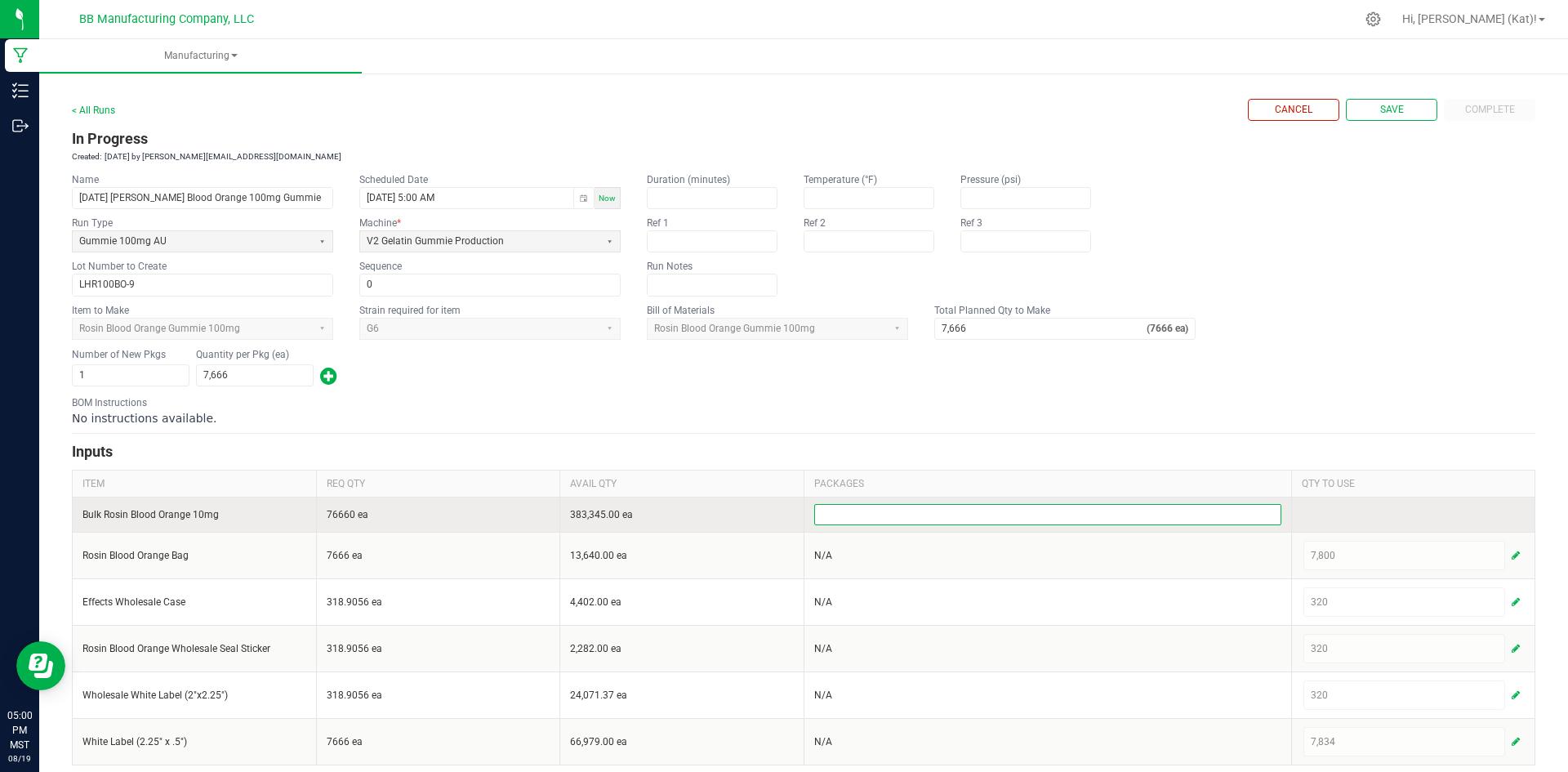
click at [1297, 412] on div "No instructions available." at bounding box center [803, 418] width 1463 height 17
click at [1380, 110] on span "Save" at bounding box center [1391, 110] width 24 height 14
type input "1"
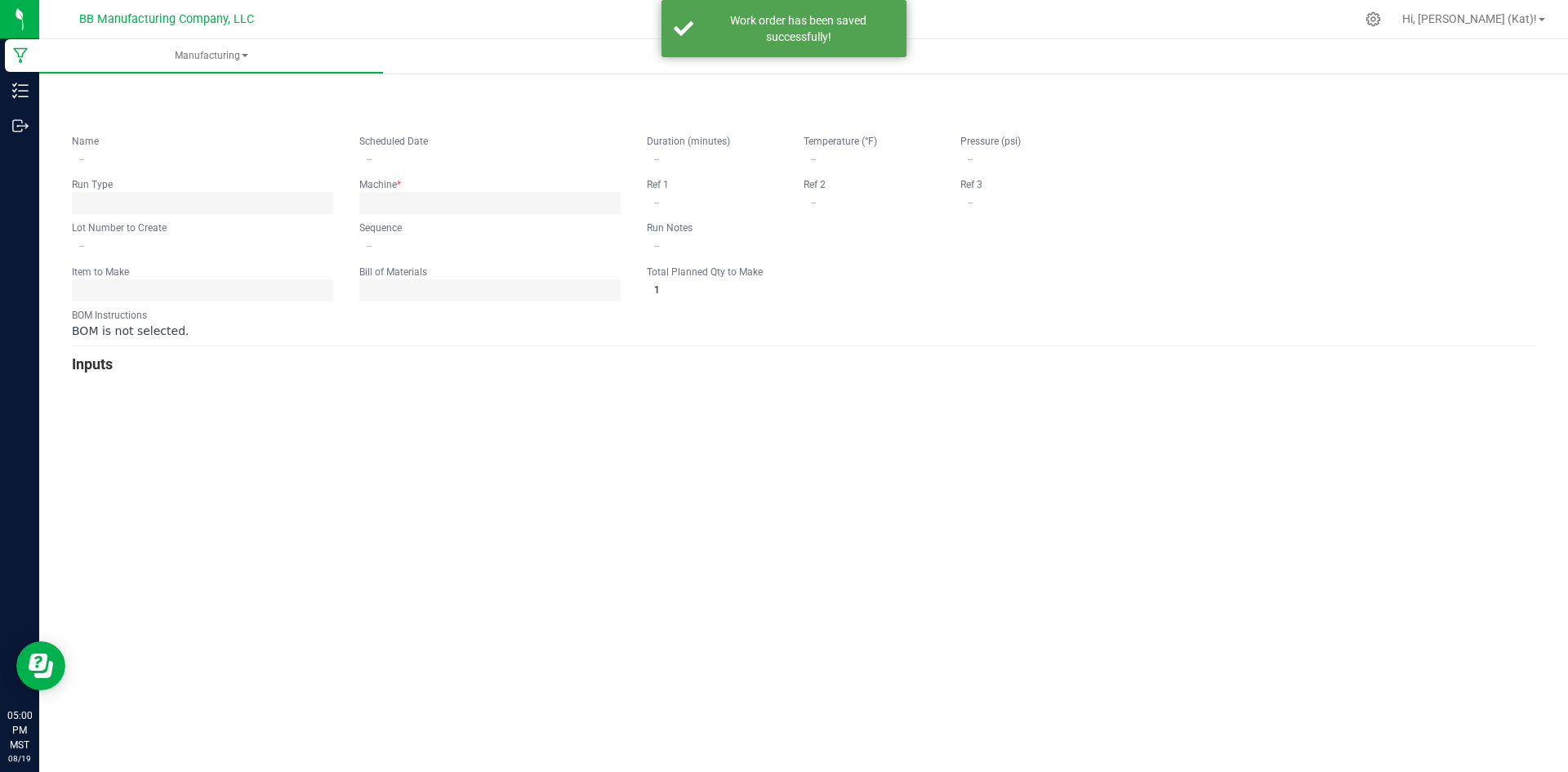
type input "[DATE] [PERSON_NAME] Blood Orange 100mg Gummie"
type input "[DATE] 5:00 AM"
type input "LHR100BO-9"
type input "0"
type input "7,666"
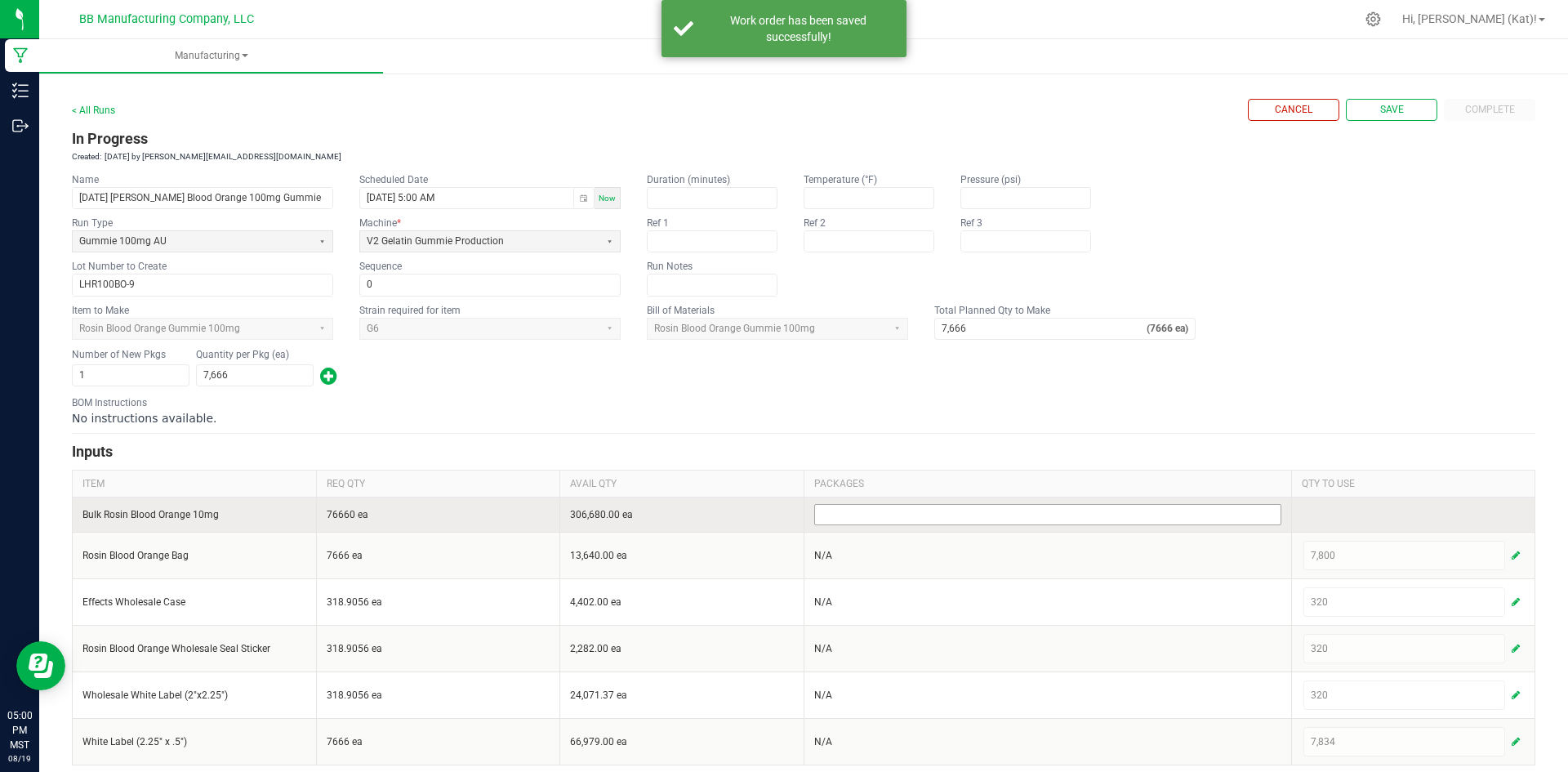
click at [1154, 510] on input at bounding box center [1047, 515] width 466 height 20
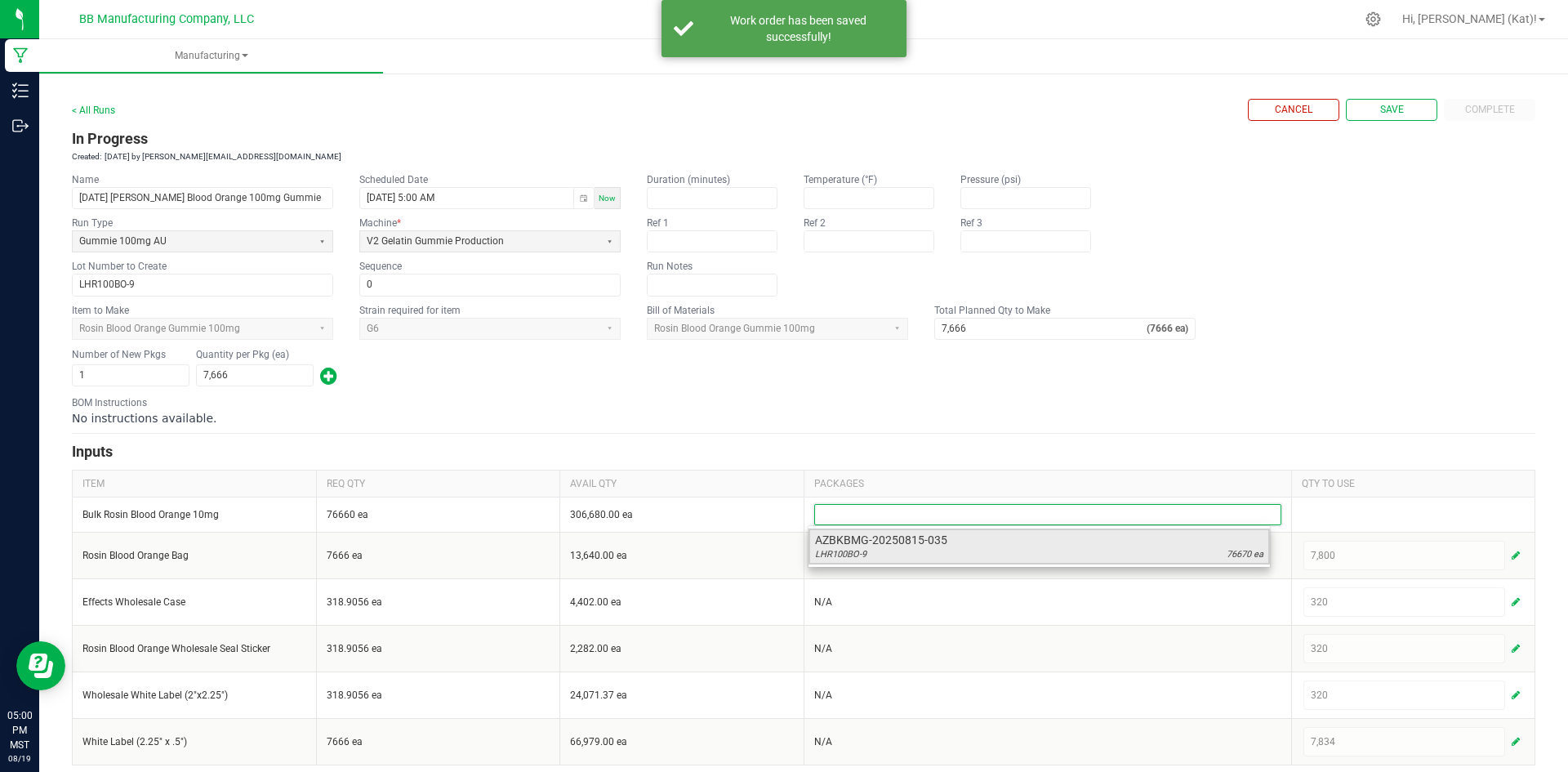
click at [1247, 549] on span "76670 ea" at bounding box center [1244, 554] width 36 height 13
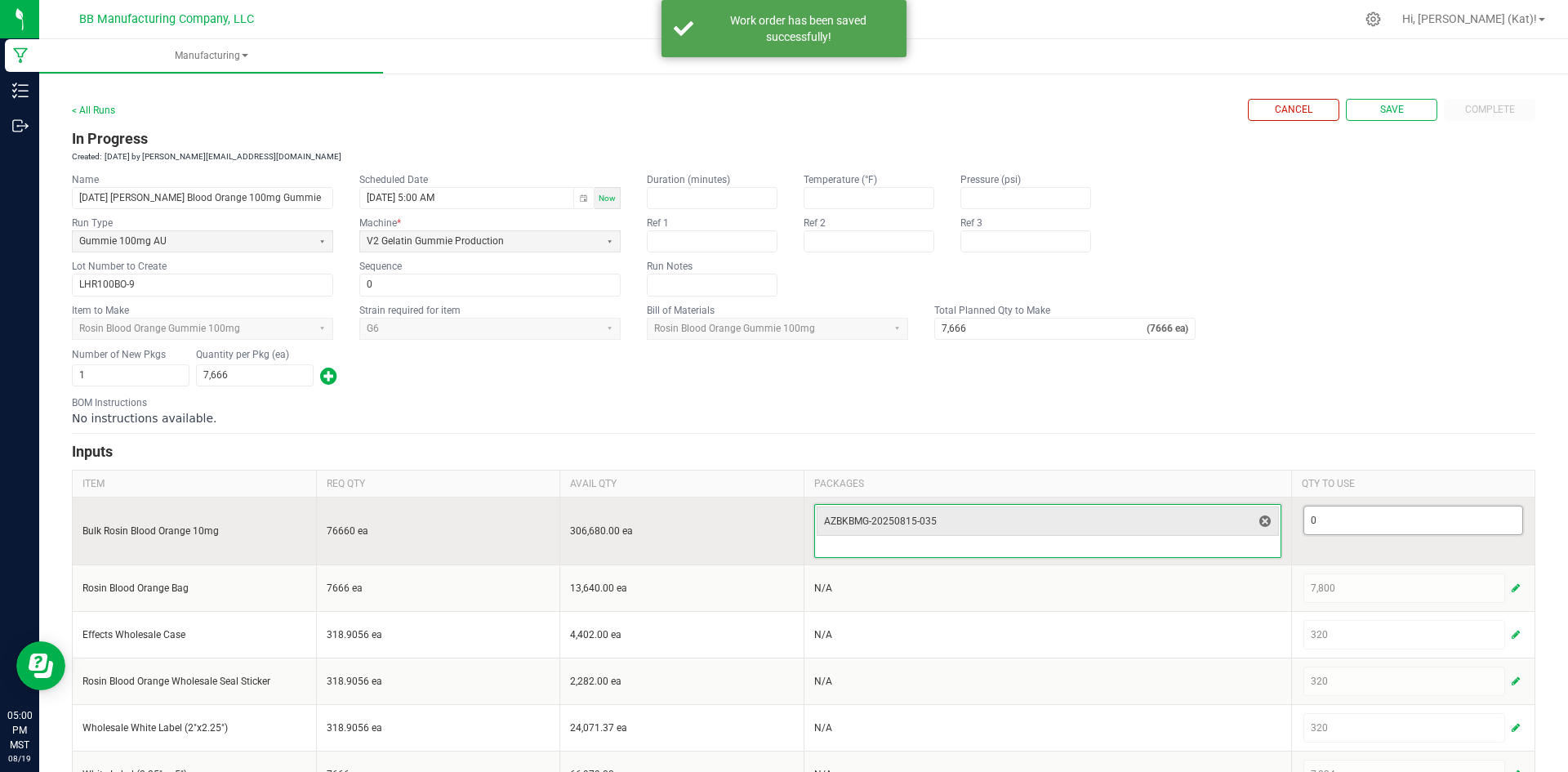
click at [1317, 525] on input "0" at bounding box center [1413, 520] width 219 height 27
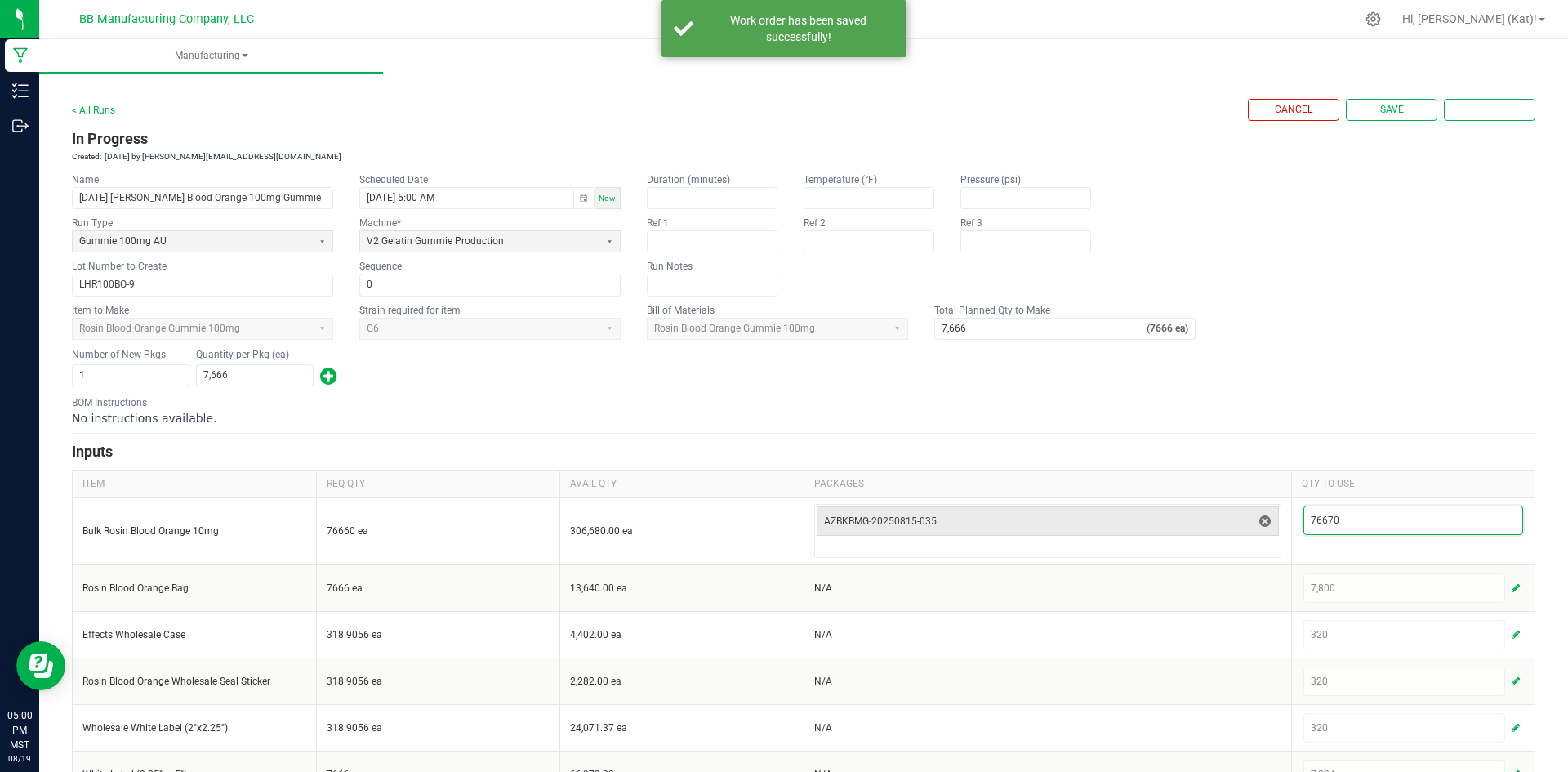
type input "76,670"
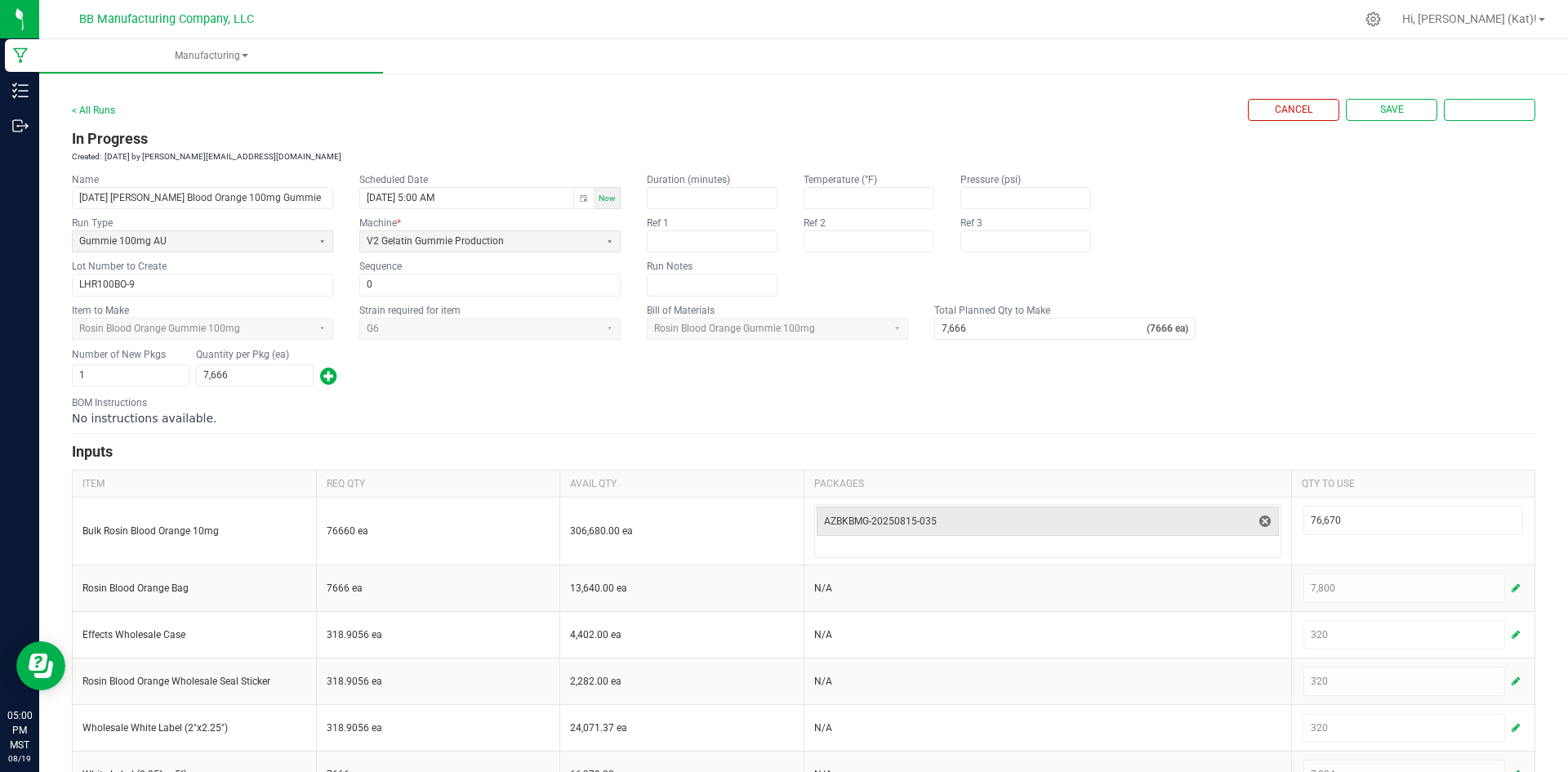
click at [1311, 441] on h3 "Inputs" at bounding box center [803, 451] width 1463 height 23
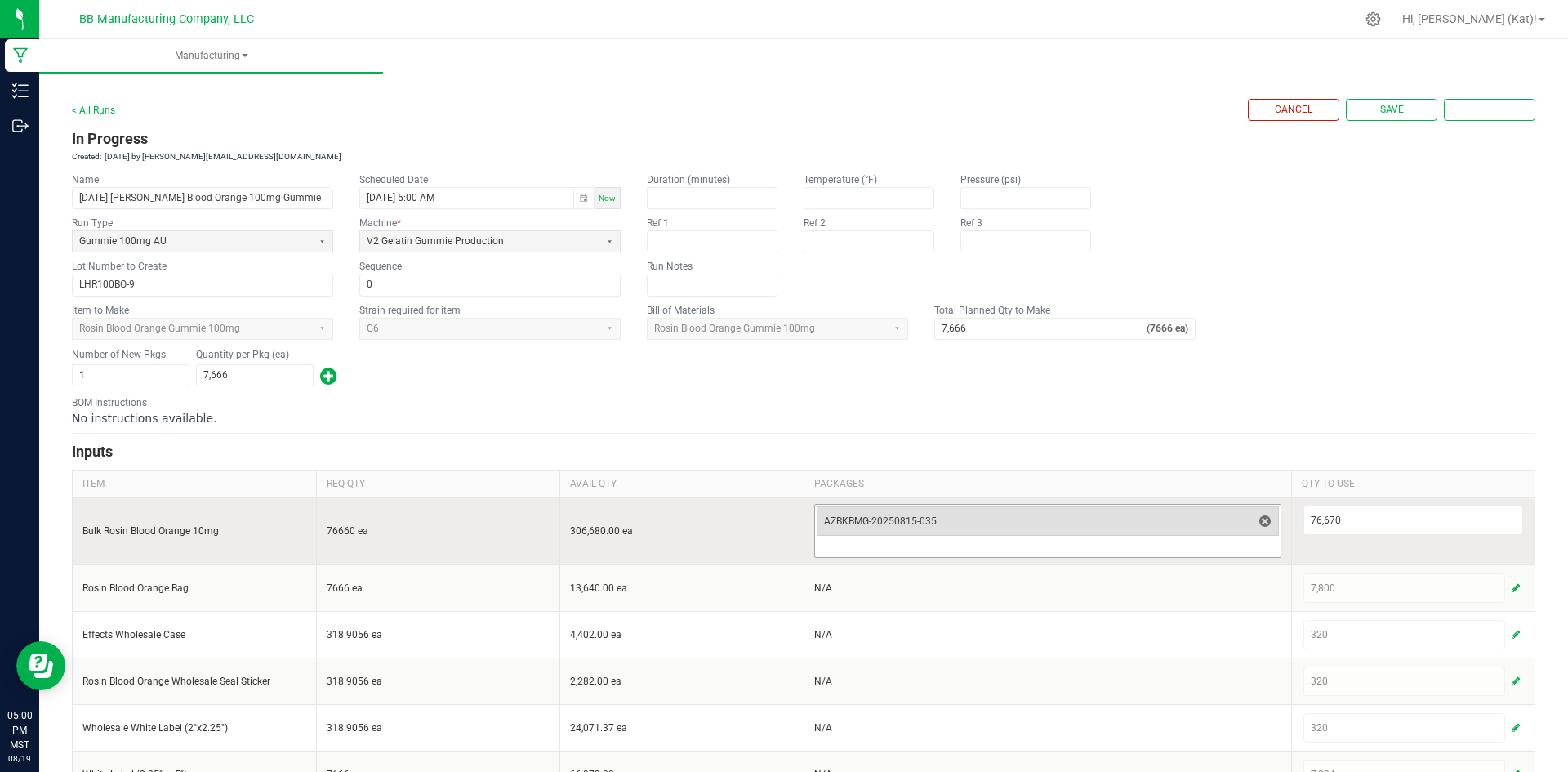
click at [1225, 525] on span "AZBKBMG-20250815-035" at bounding box center [1037, 521] width 428 height 13
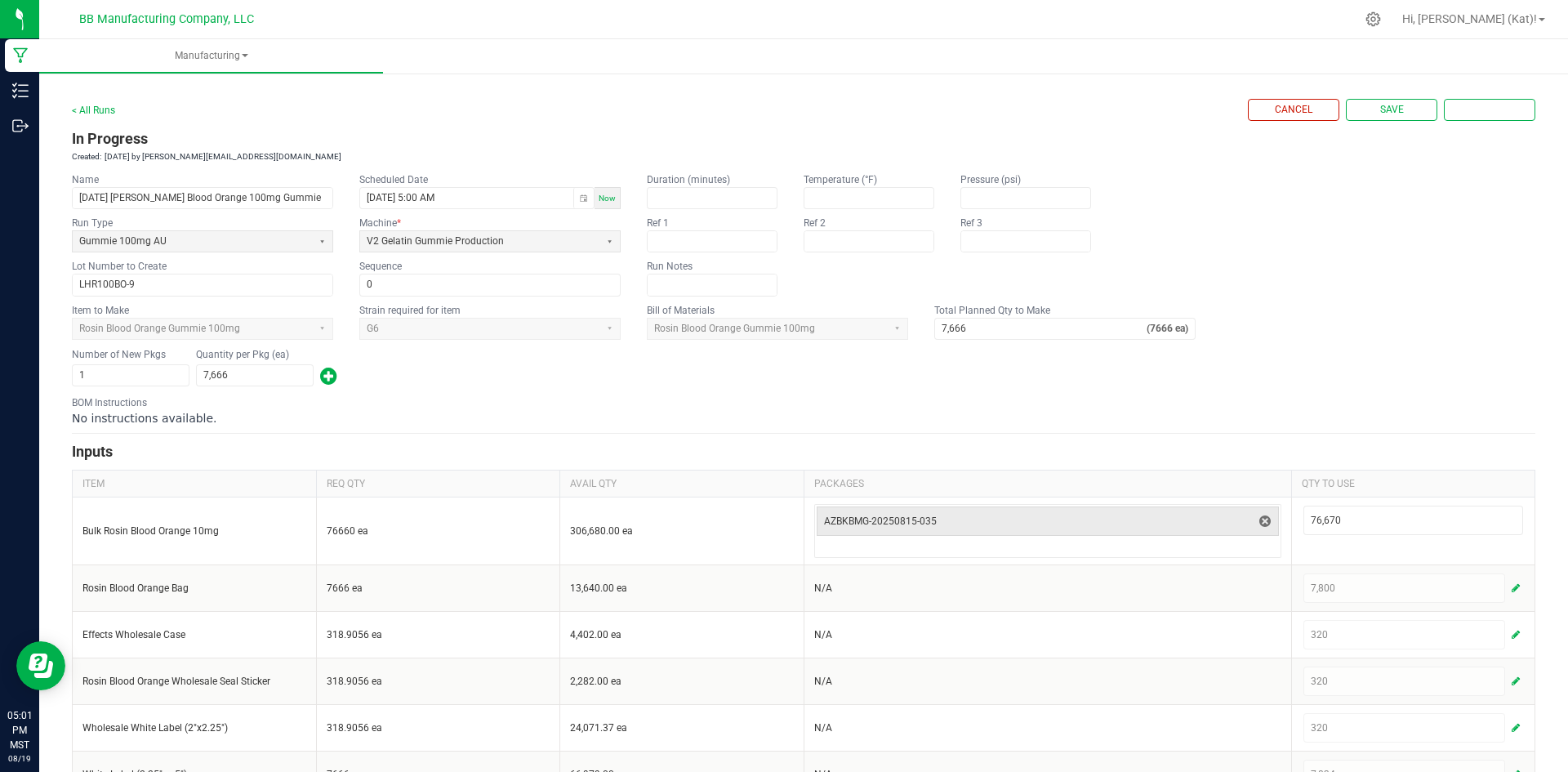
click at [1215, 438] on form "< All Runs Cancel Save Complete In Progress Created: [DATE] by [PERSON_NAME][EM…" at bounding box center [803, 448] width 1463 height 699
click at [1465, 117] on span "Complete" at bounding box center [1490, 110] width 50 height 14
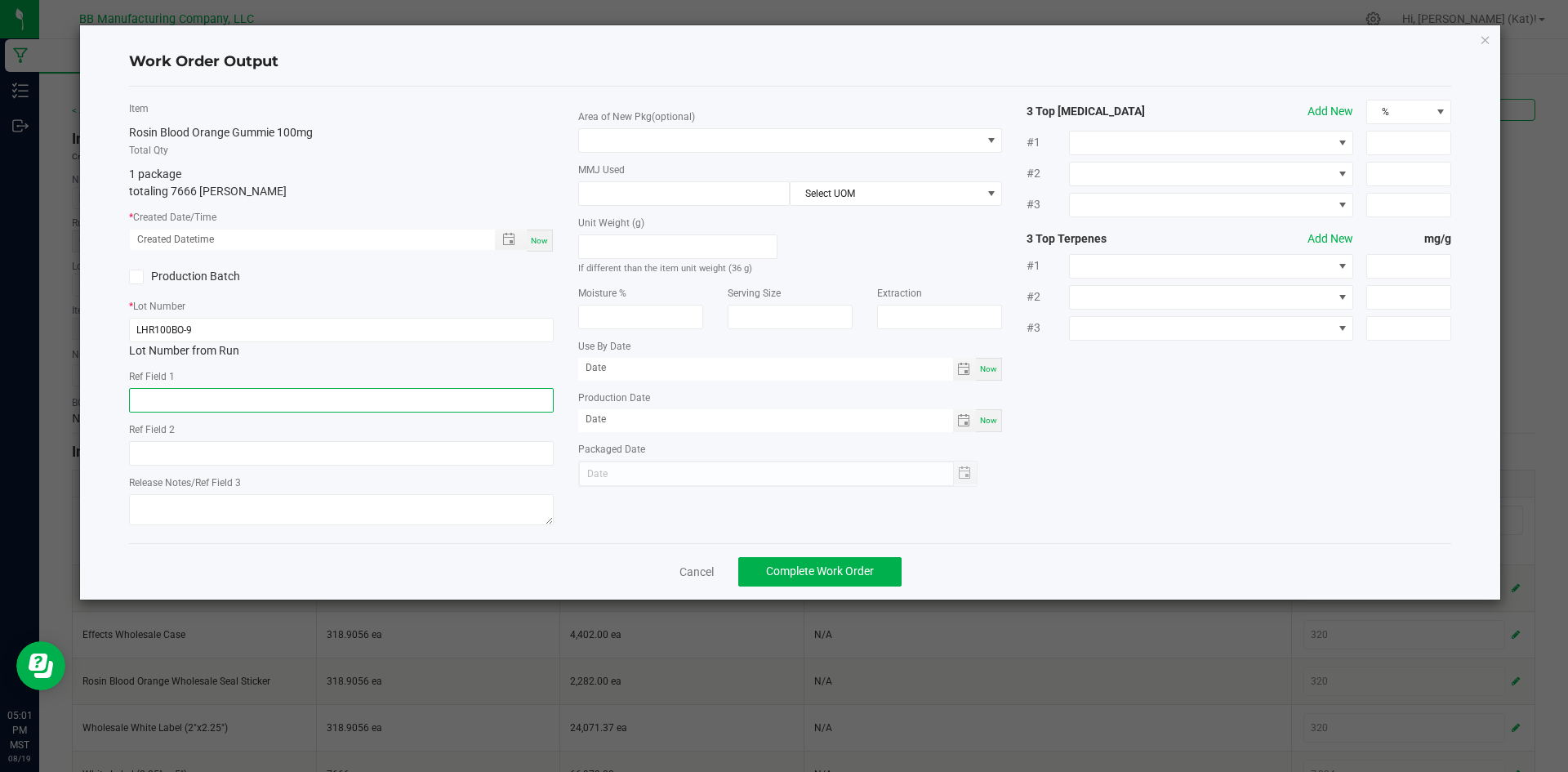
click at [296, 405] on input "text" at bounding box center [341, 400] width 425 height 25
paste input "45g"
type input "45g"
click at [293, 452] on input "text" at bounding box center [341, 453] width 425 height 25
paste input "36g"
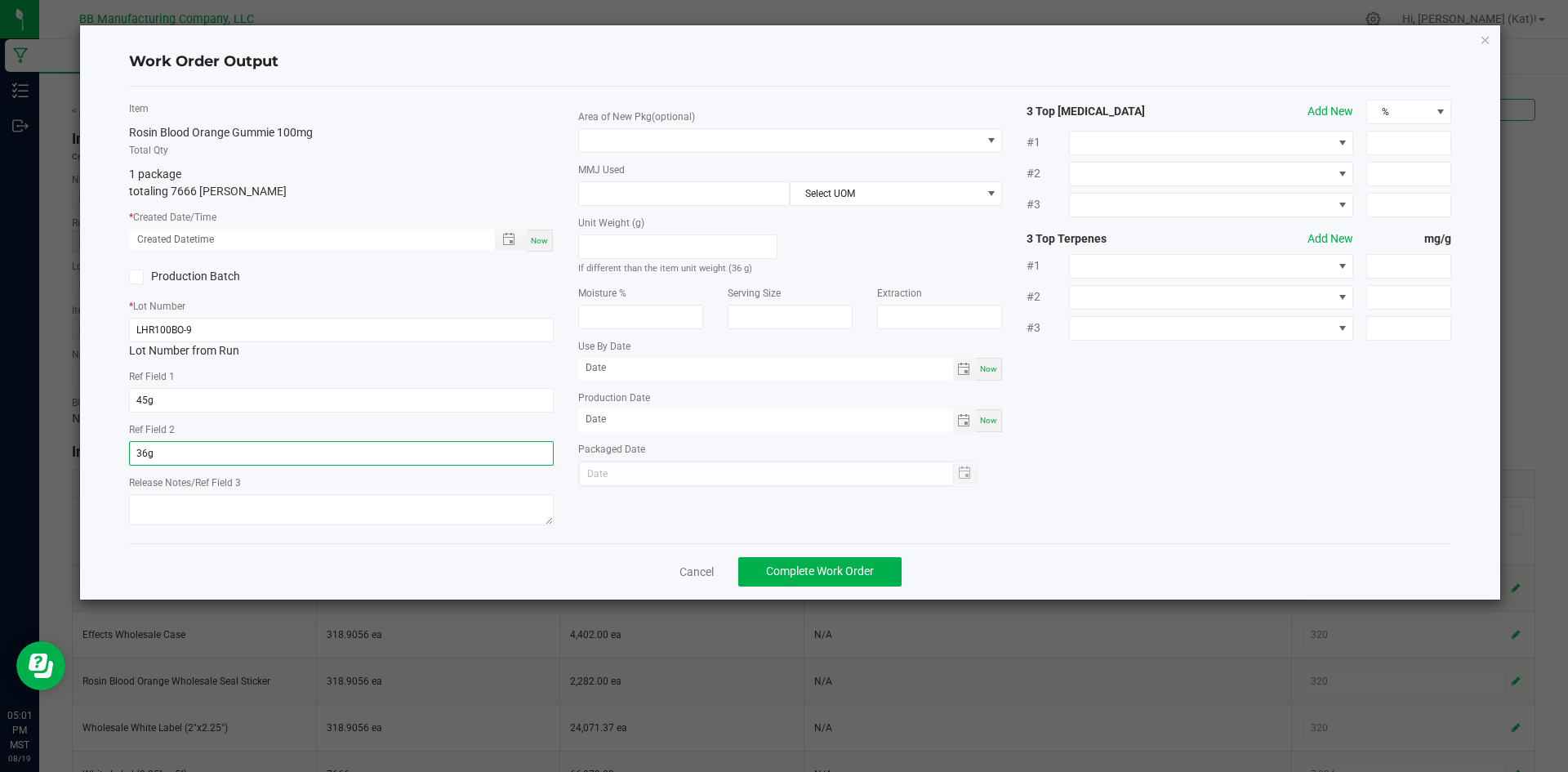
type input "36g"
click at [232, 508] on textarea at bounding box center [341, 510] width 425 height 31
paste textarea "2524.G6.LROD [DATE]"
drag, startPoint x: 264, startPoint y: 500, endPoint x: 200, endPoint y: 505, distance: 64.2
click at [200, 505] on textarea "2524.G6.LROD [DATE]" at bounding box center [341, 510] width 425 height 31
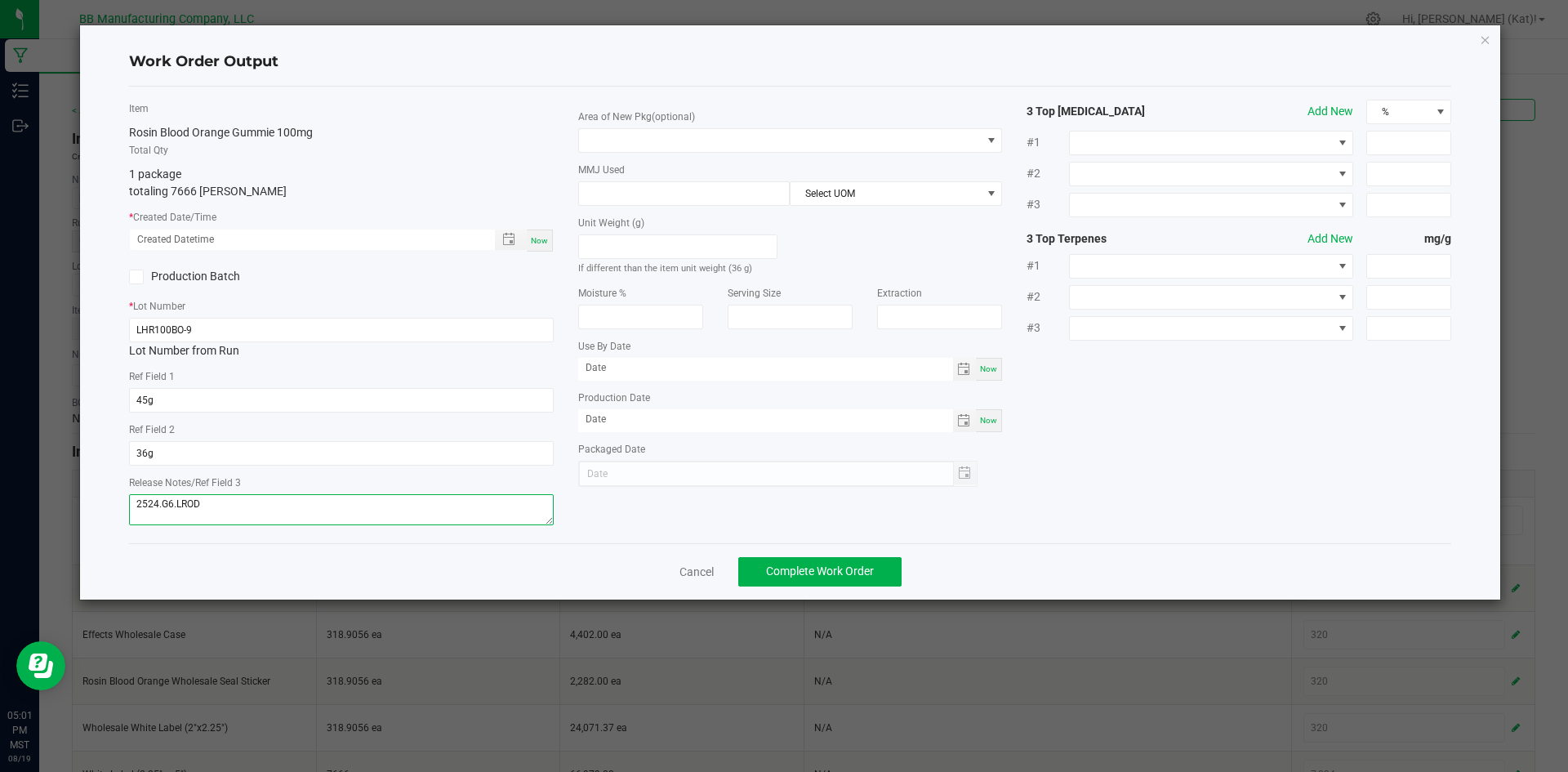
type textarea "2524.G6.LROD"
click at [537, 246] on div "Now" at bounding box center [539, 240] width 26 height 22
type input "[DATE] 5:01 PM"
type input "[DATE]"
click at [669, 148] on span at bounding box center [780, 140] width 402 height 23
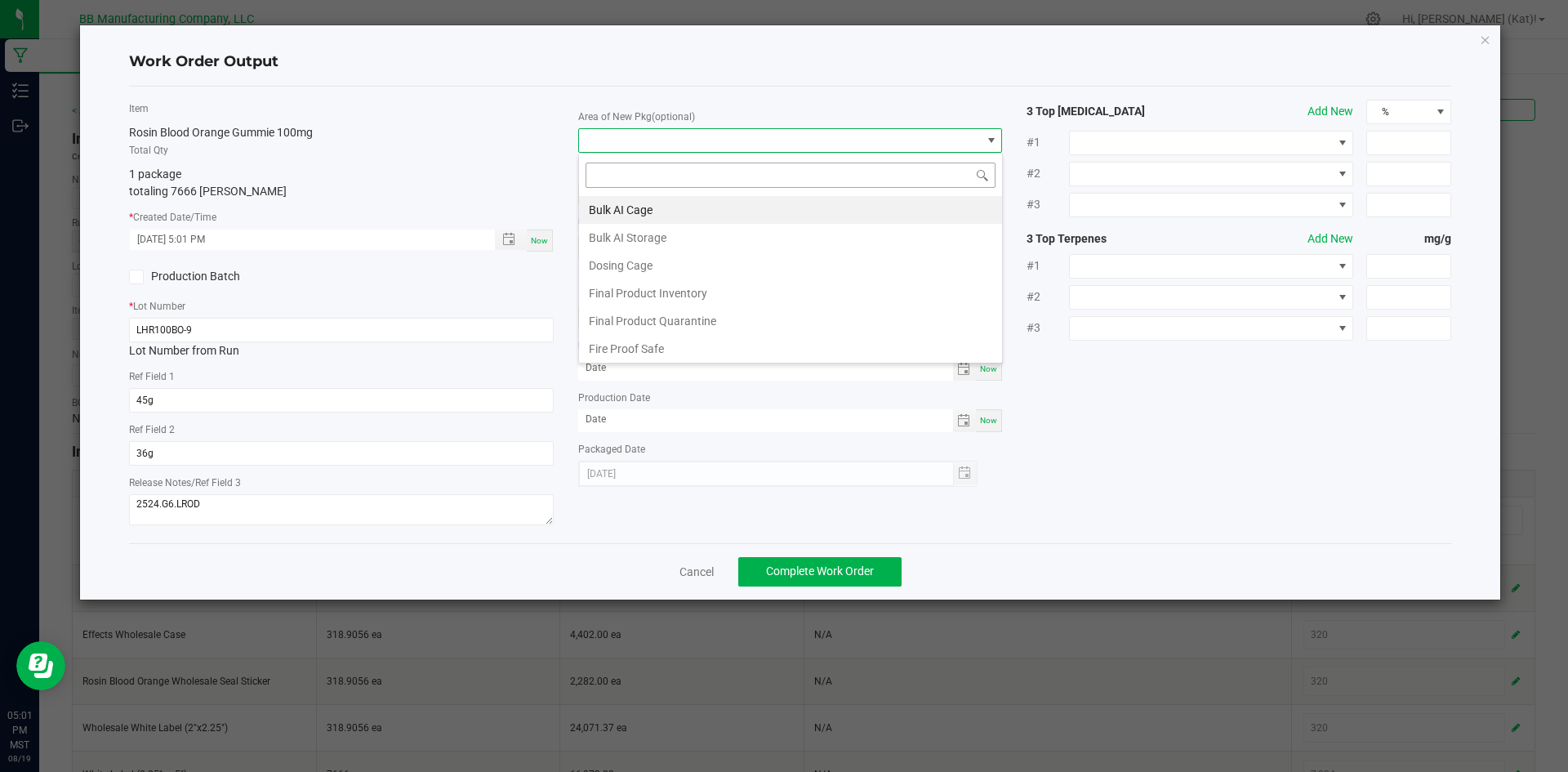
scroll to position [25, 425]
click at [719, 293] on li "Final Product Inventory" at bounding box center [789, 293] width 423 height 27
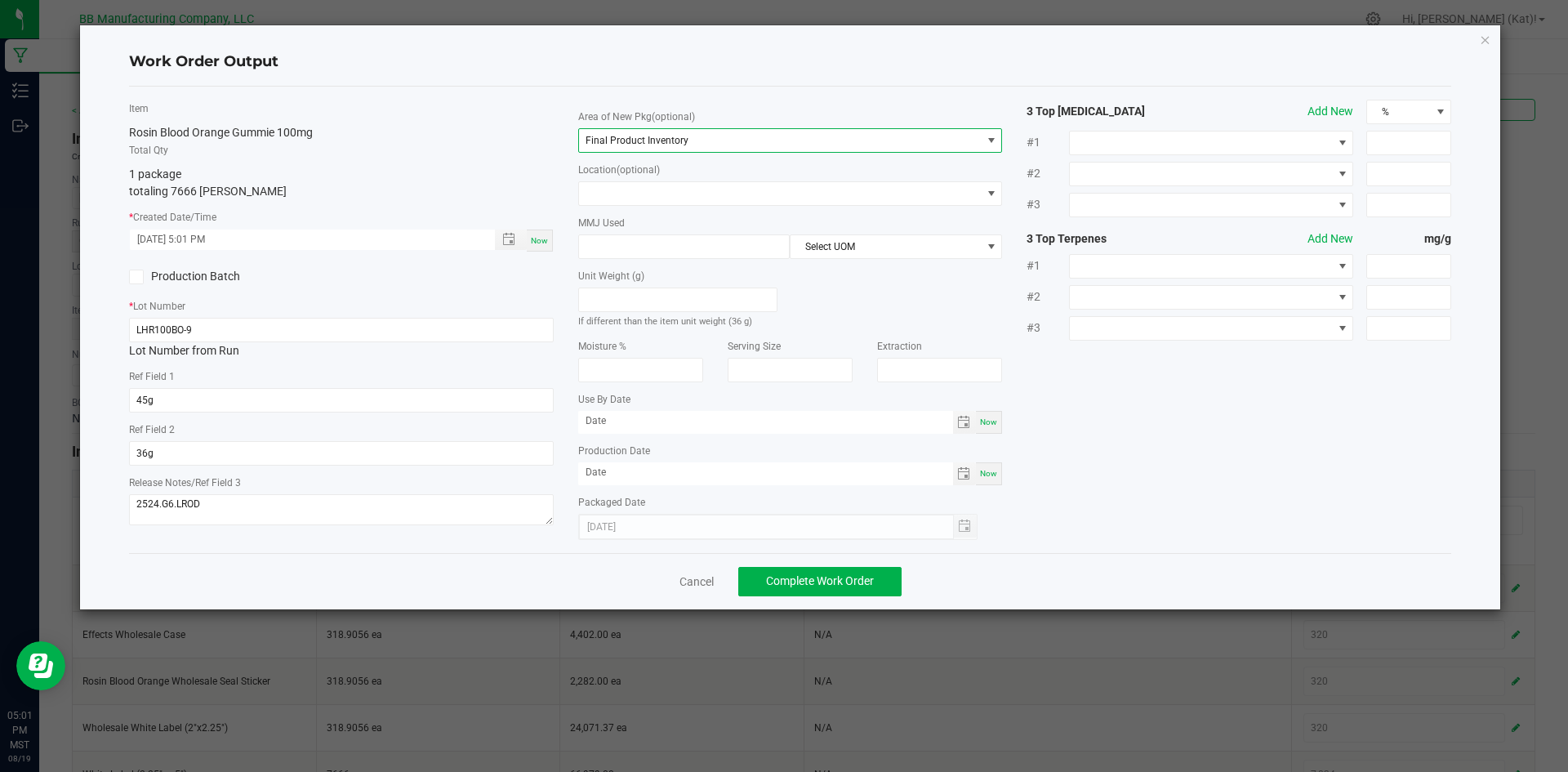
click at [994, 423] on span "Now" at bounding box center [987, 421] width 17 height 9
type input "[DATE]"
click at [992, 470] on span "Now" at bounding box center [987, 473] width 17 height 9
type input "[DATE]"
click at [583, 422] on input "[DATE]" at bounding box center [766, 421] width 375 height 21
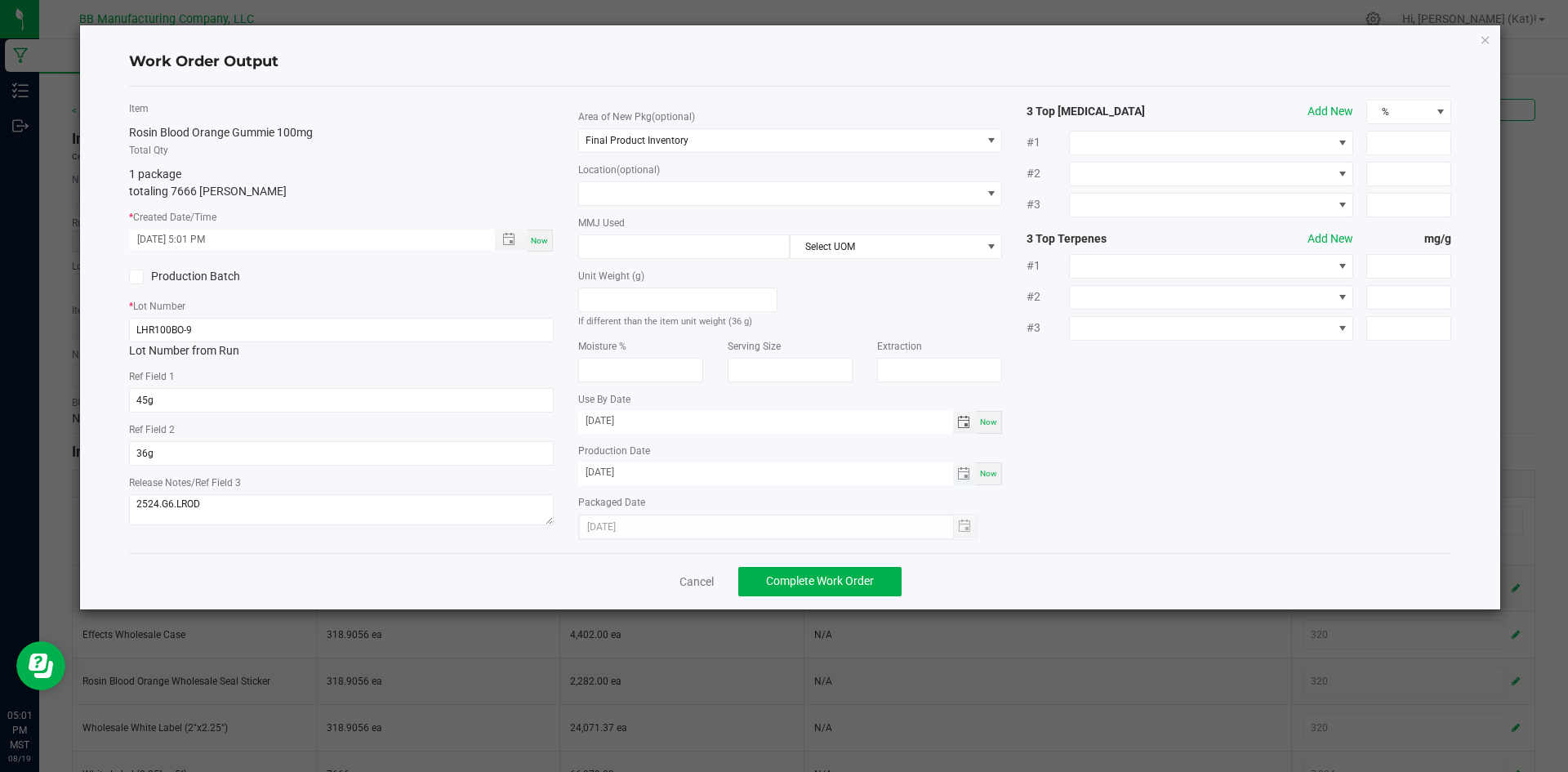
type input "[DATE]"
click at [592, 466] on input "[DATE]" at bounding box center [766, 472] width 375 height 21
type input "[DATE]"
click at [1157, 475] on div "Item Rosin Blood Orange Gummie 100mg Total Qty 1 package totaling 7666 [PERSON_…" at bounding box center [790, 320] width 1347 height 440
click at [855, 579] on span "Complete Work Order" at bounding box center [820, 580] width 108 height 13
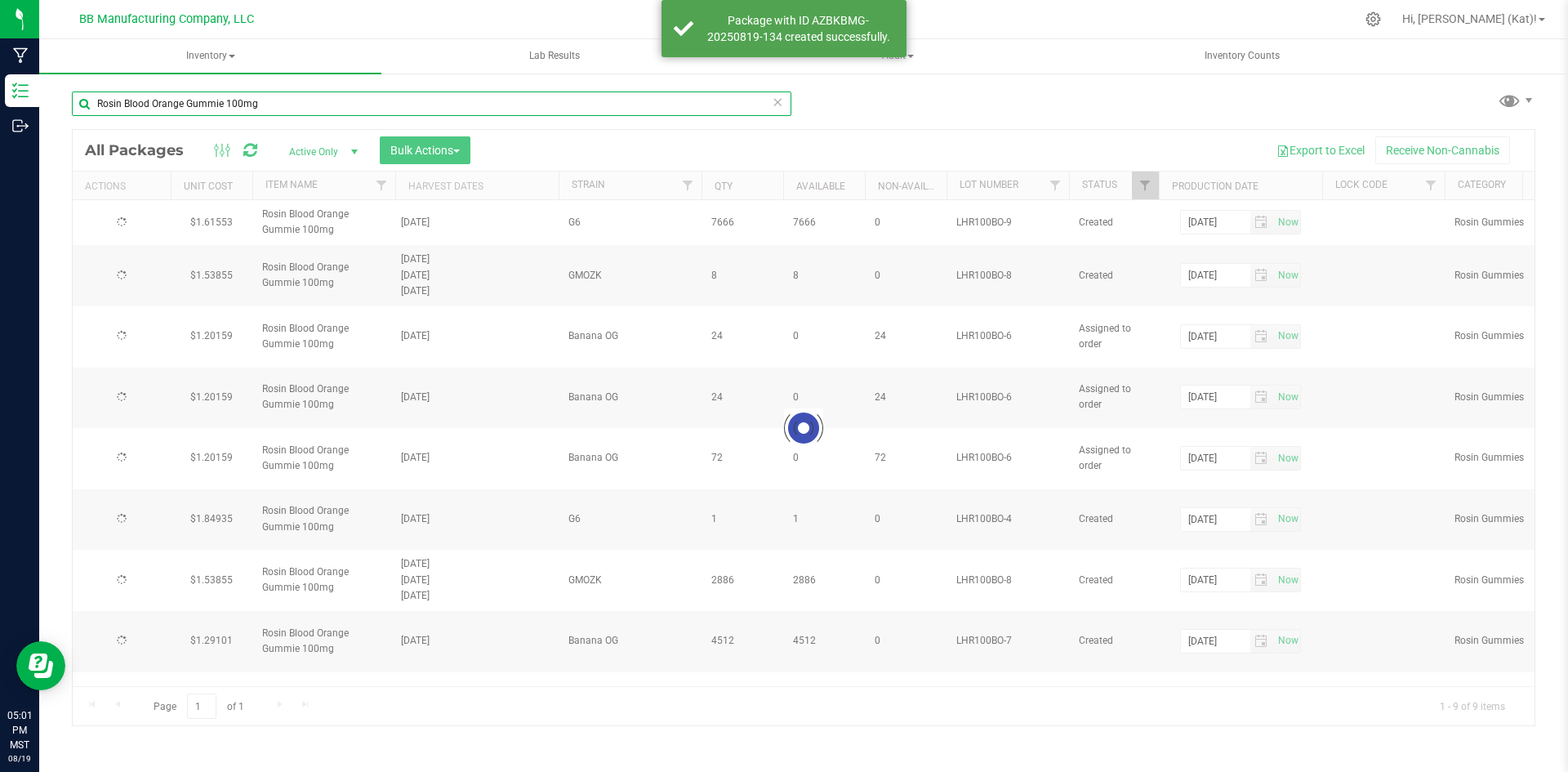
click at [342, 109] on input "Rosin Blood Orange Gummie 100mg" at bounding box center [431, 103] width 720 height 25
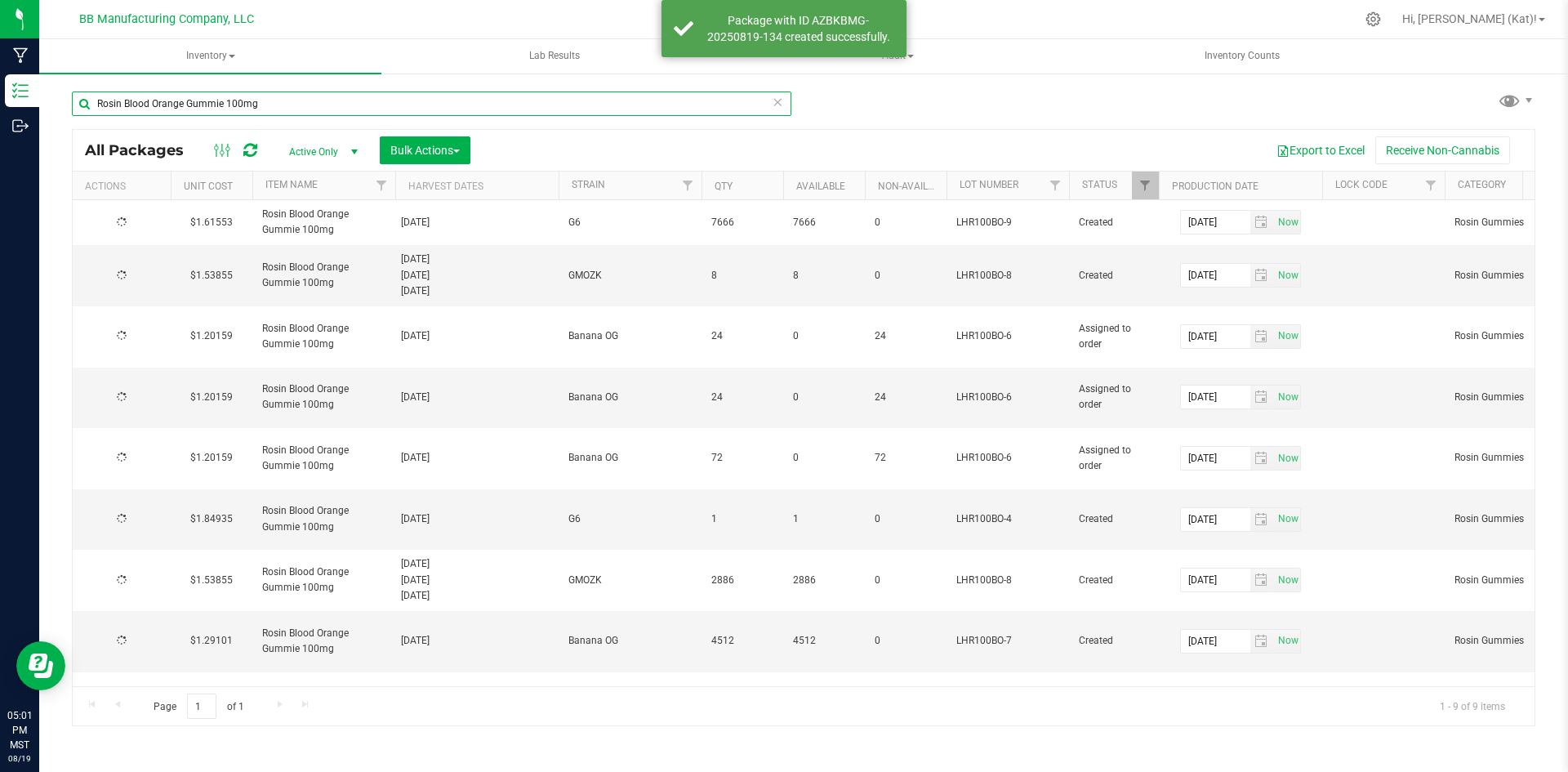
click at [342, 109] on input "Rosin Blood Orange Gummie 100mg" at bounding box center [431, 103] width 720 height 25
click at [342, 107] on input "Rosin Blood Orange Gummie 100mg" at bounding box center [431, 103] width 720 height 25
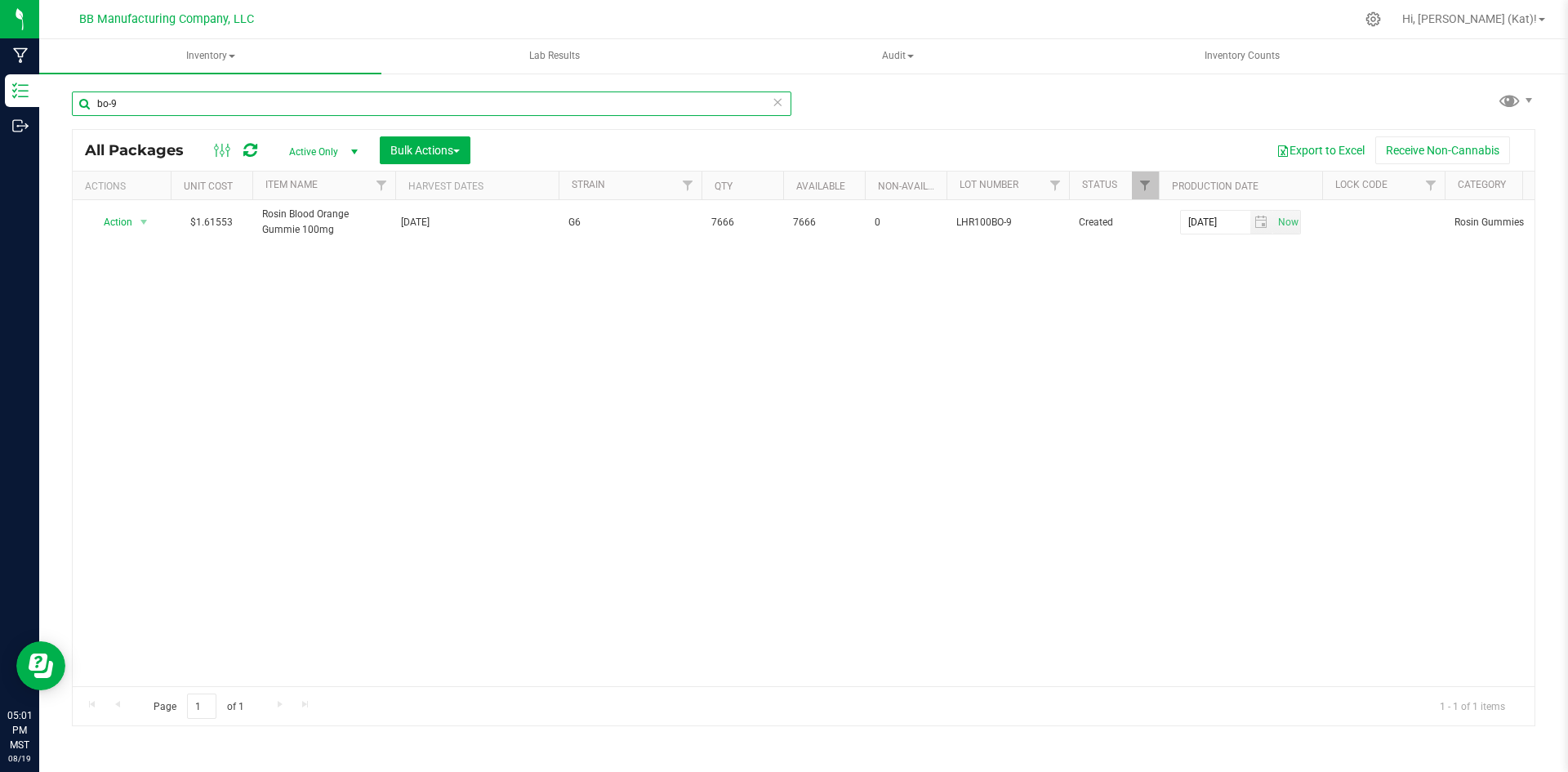
type input "bo-9"
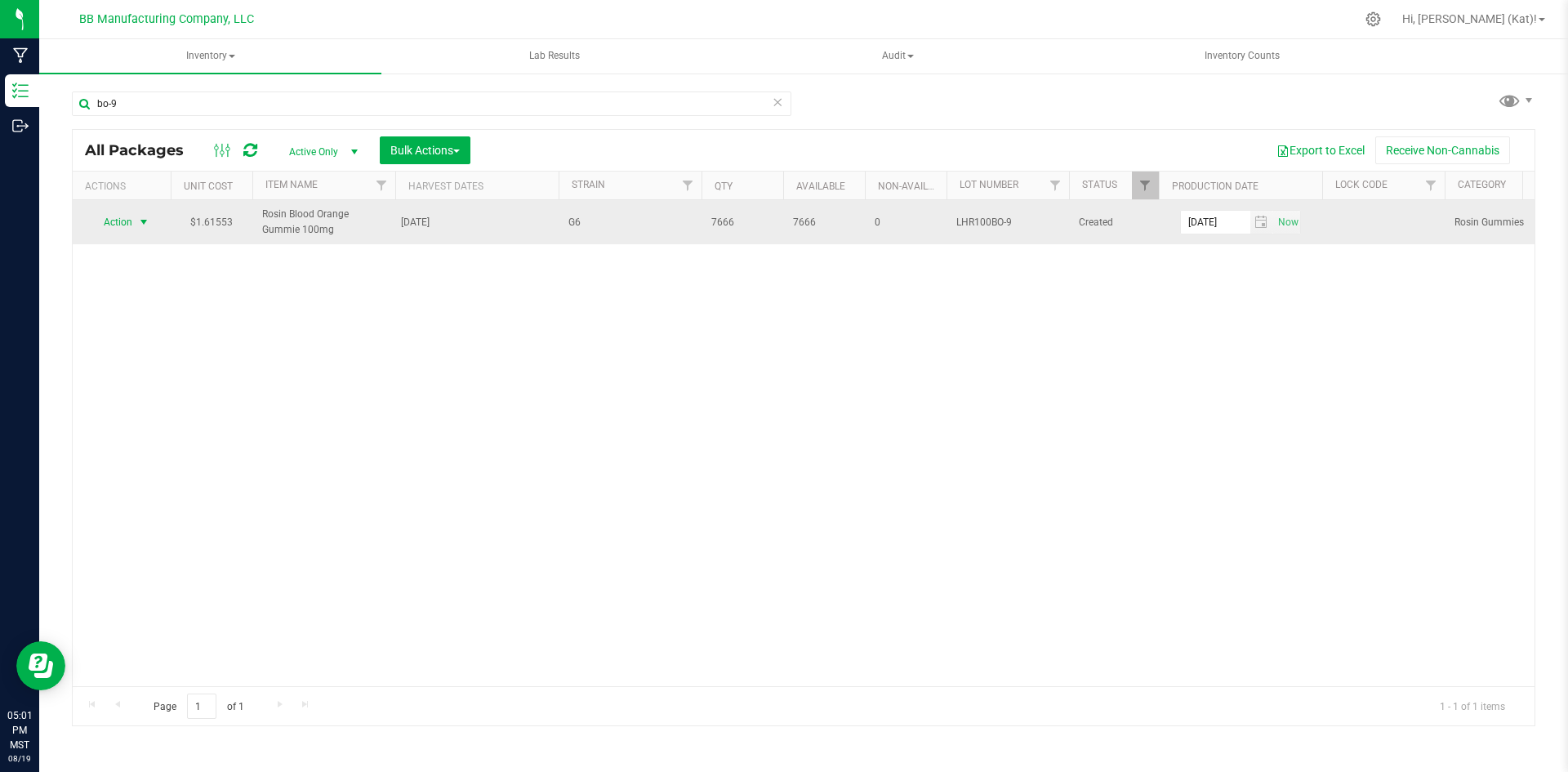
click at [114, 216] on span "Action" at bounding box center [111, 222] width 44 height 23
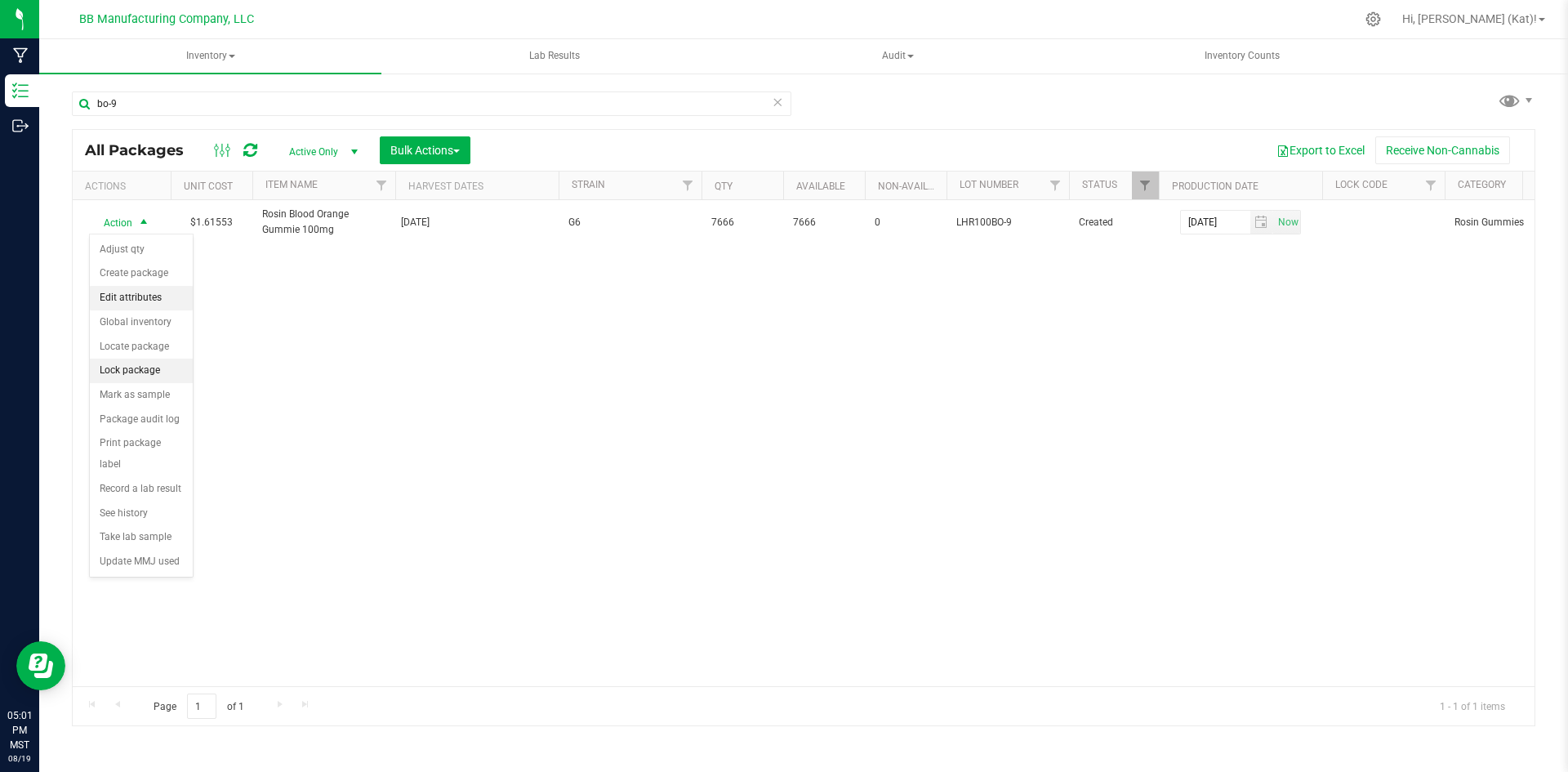
click at [152, 300] on li "Edit attributes" at bounding box center [141, 297] width 103 height 25
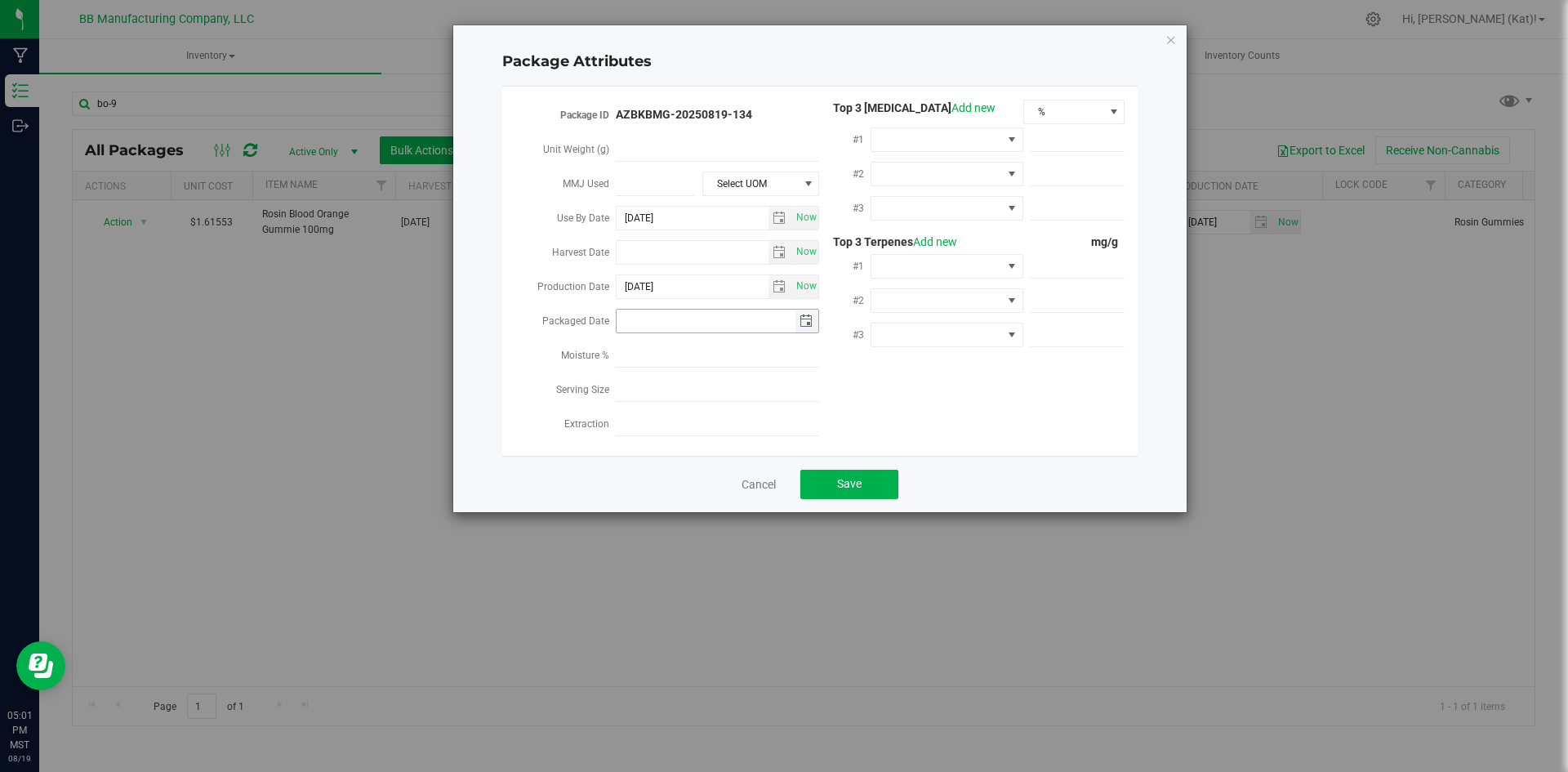
click at [683, 318] on input "Packaged Date" at bounding box center [706, 321] width 178 height 23
type input "[DATE]"
click at [846, 477] on span "Save" at bounding box center [848, 483] width 25 height 13
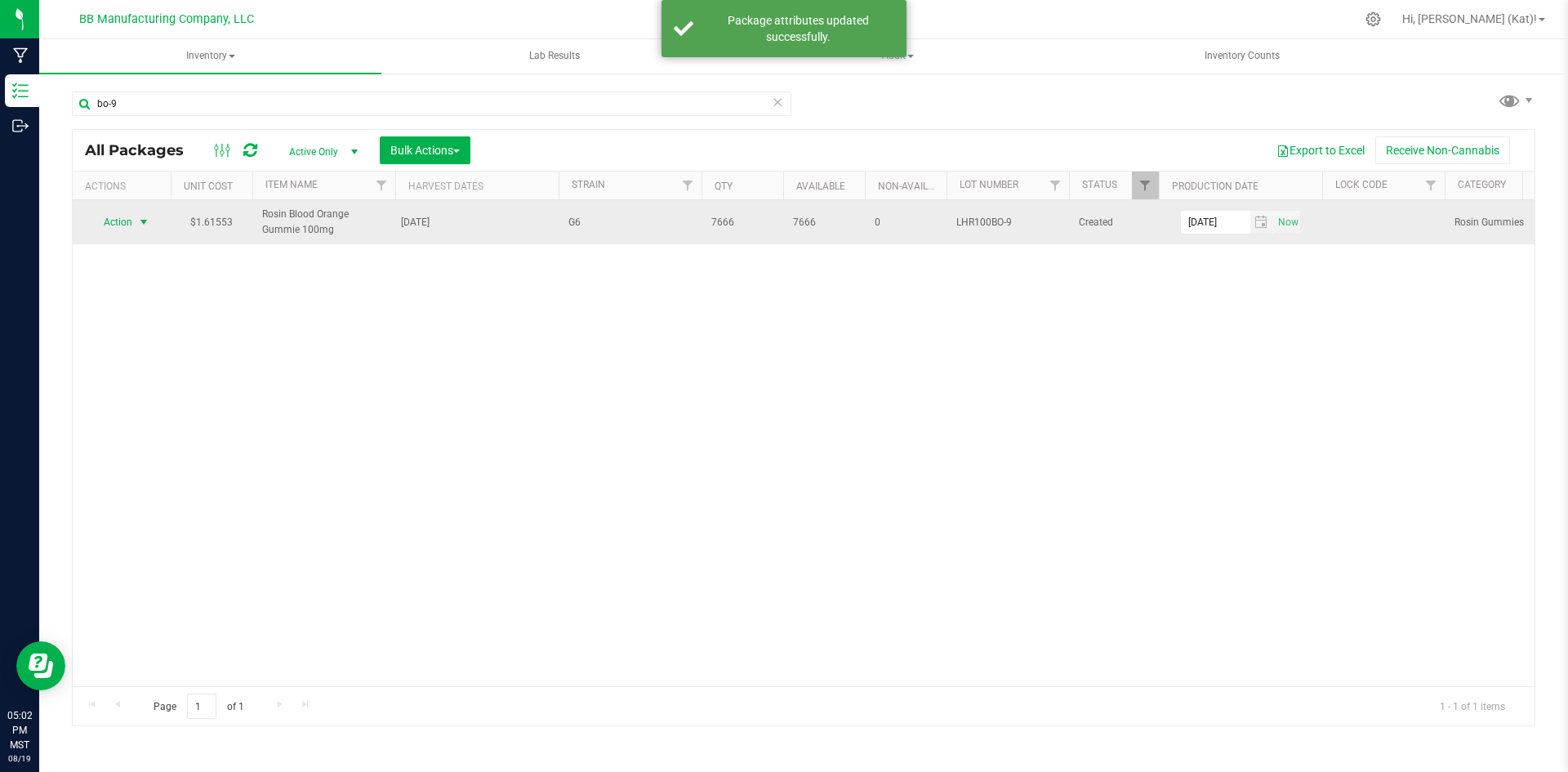
click at [122, 230] on span "Action" at bounding box center [111, 222] width 44 height 23
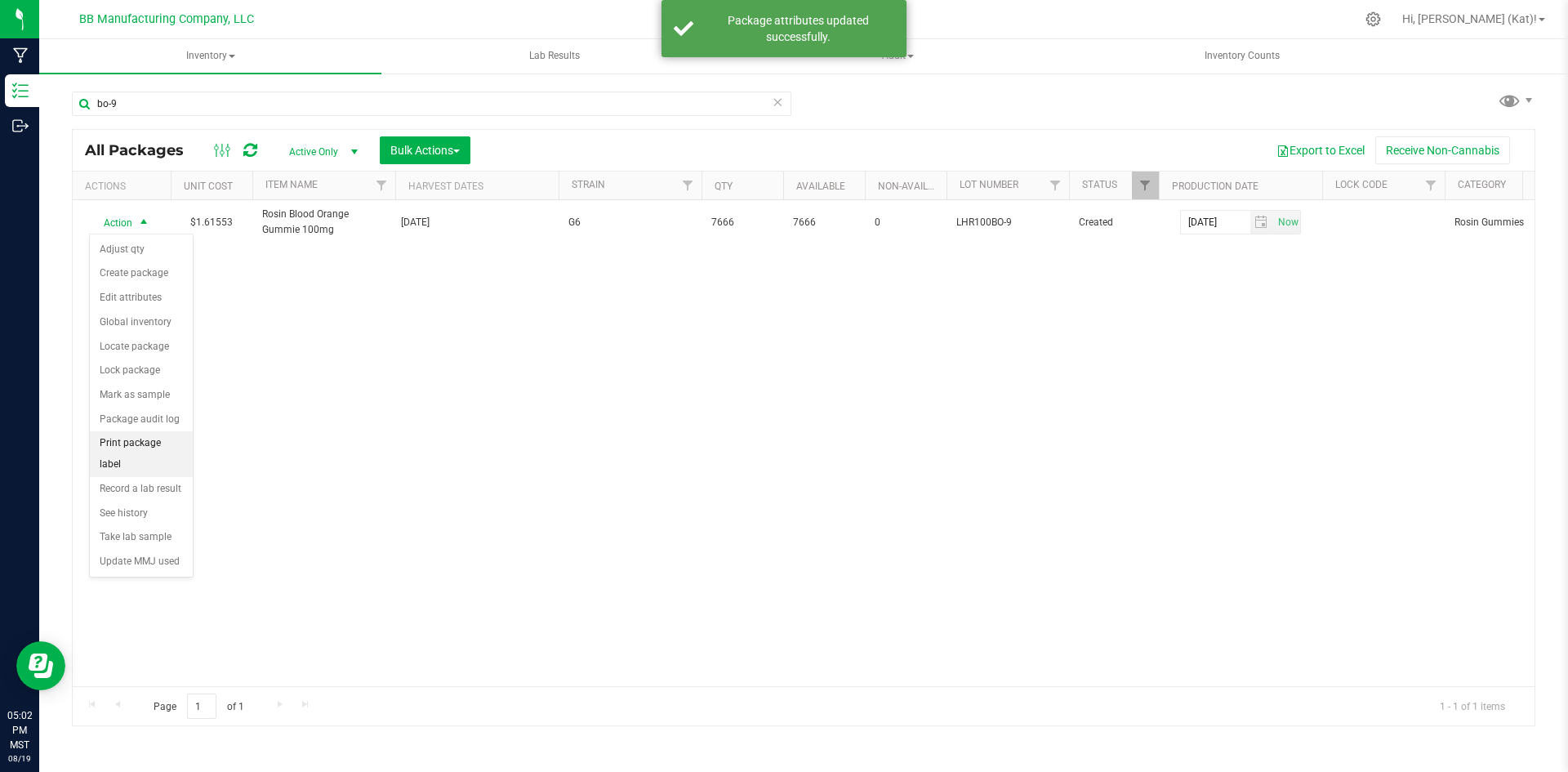
click at [174, 438] on li "Print package label" at bounding box center [141, 454] width 103 height 45
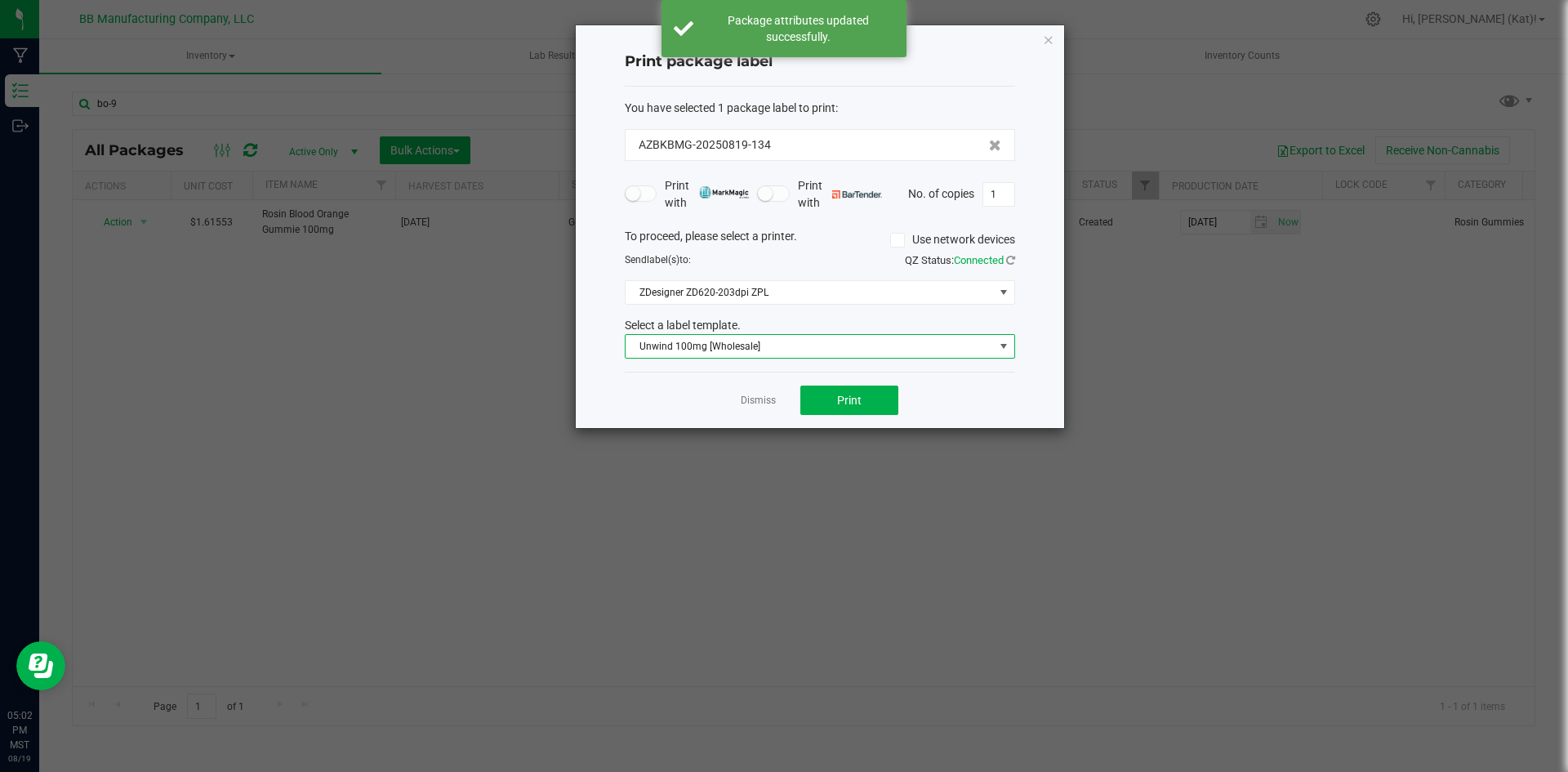
click at [838, 354] on span "Unwind 100mg [Wholesale]" at bounding box center [810, 345] width 369 height 23
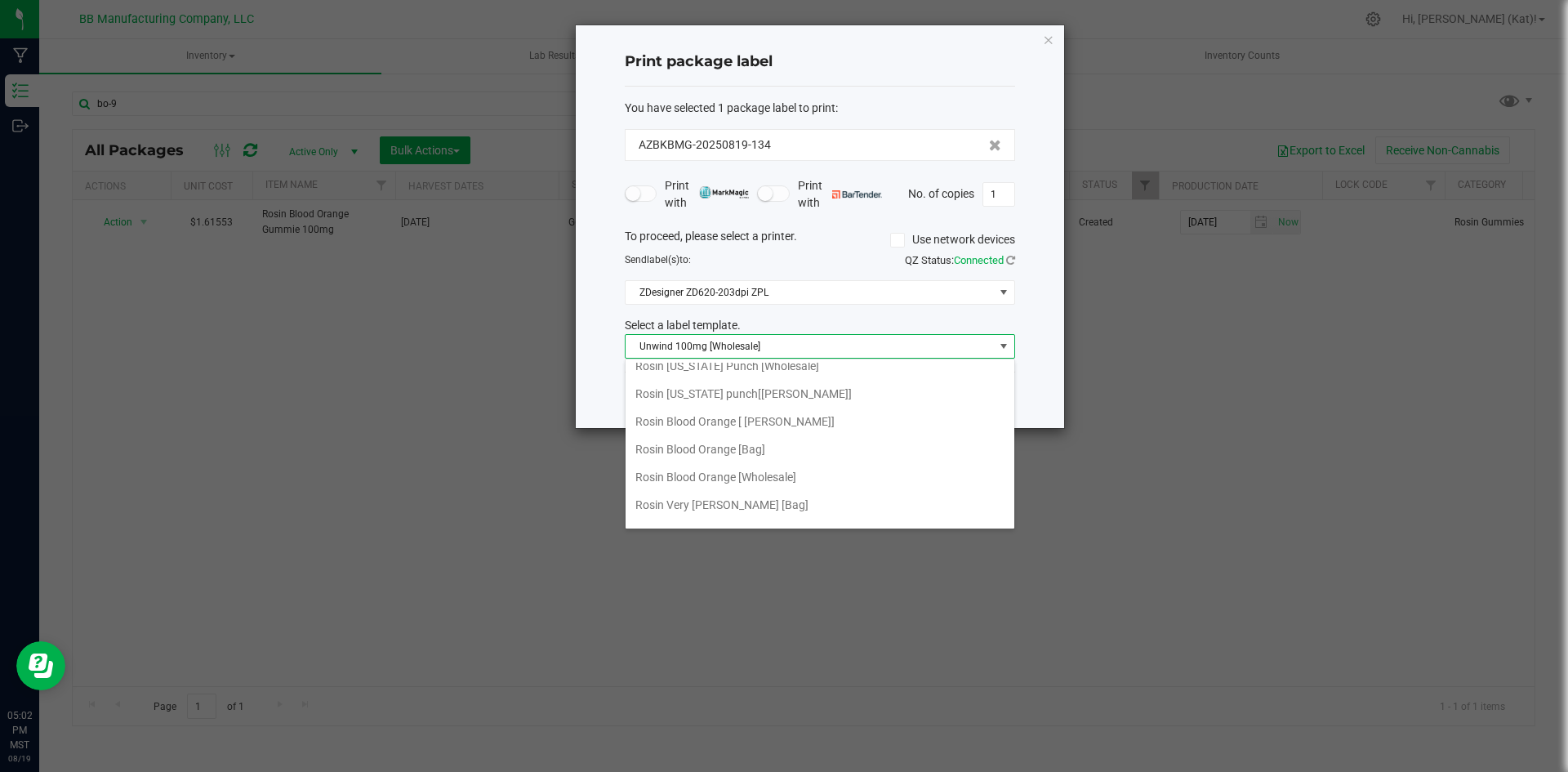
scroll to position [383, 0]
click at [814, 508] on li "Rosin Blood Orange [Wholesale]" at bounding box center [820, 522] width 388 height 27
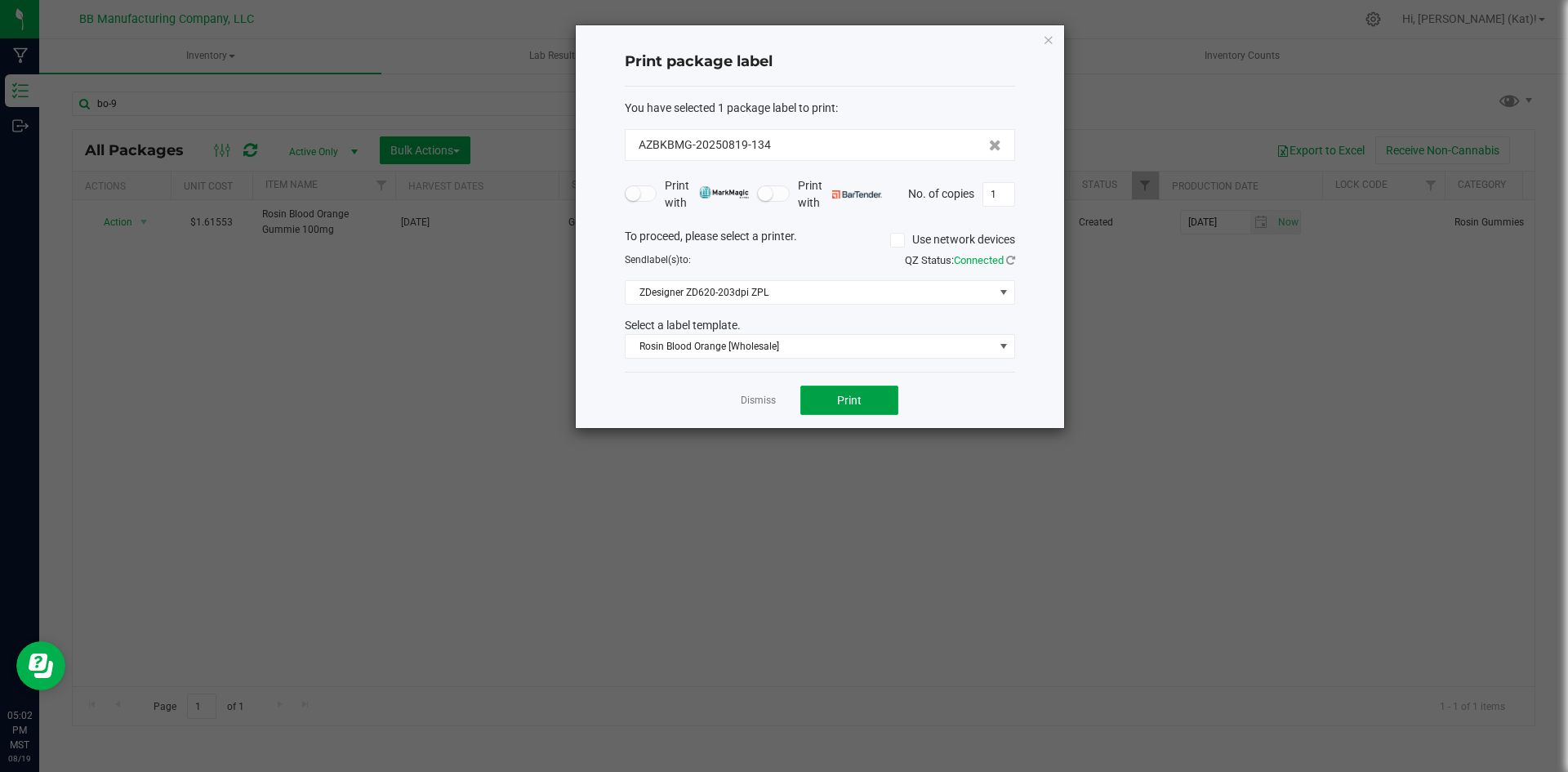
click at [850, 402] on span "Print" at bounding box center [848, 399] width 25 height 13
click at [1046, 40] on icon "button" at bounding box center [1048, 39] width 12 height 20
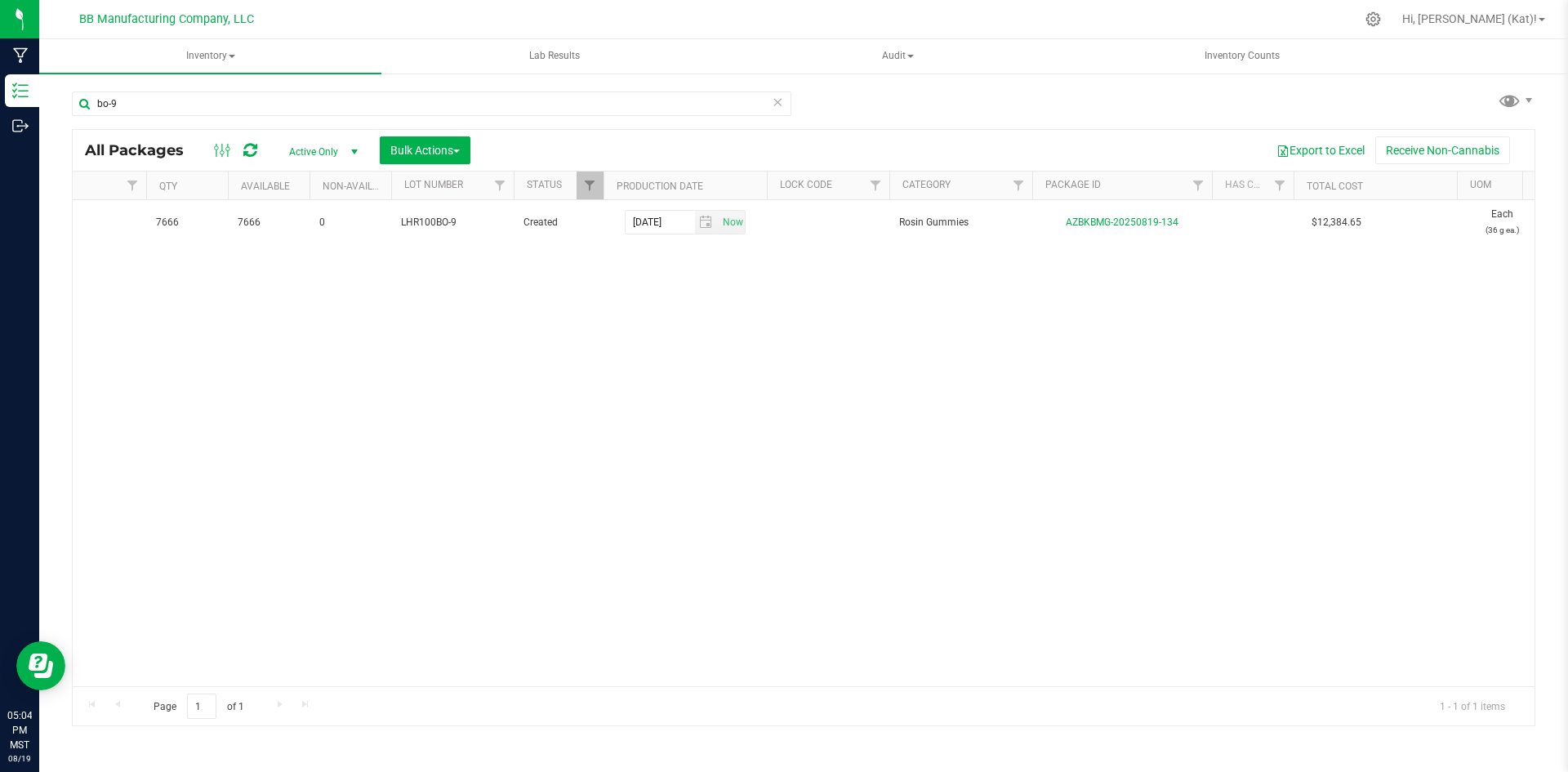
scroll to position [0, 594]
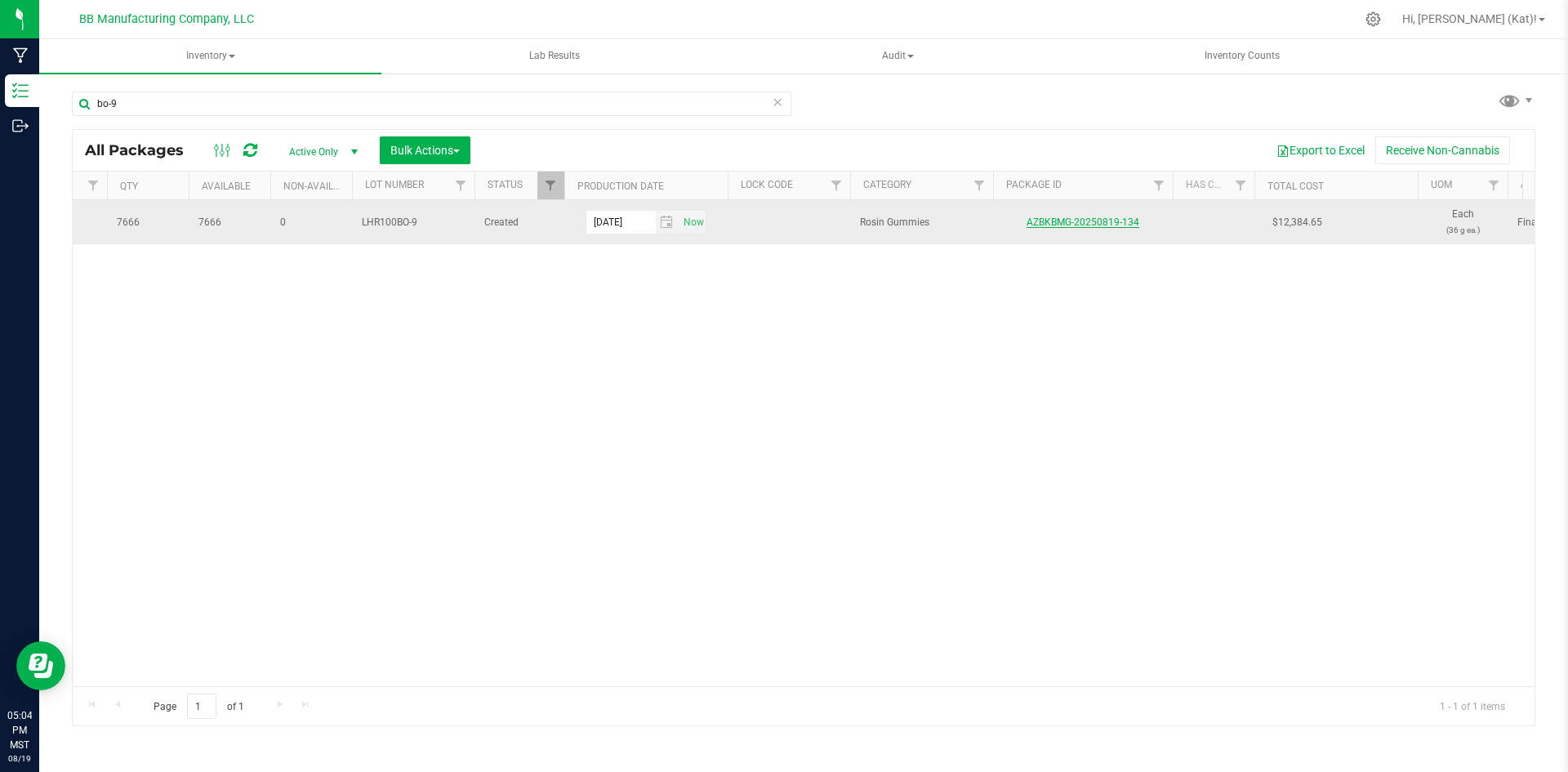
click at [1066, 224] on link "AZBKBMG-20250819-134" at bounding box center [1083, 223] width 113 height 12
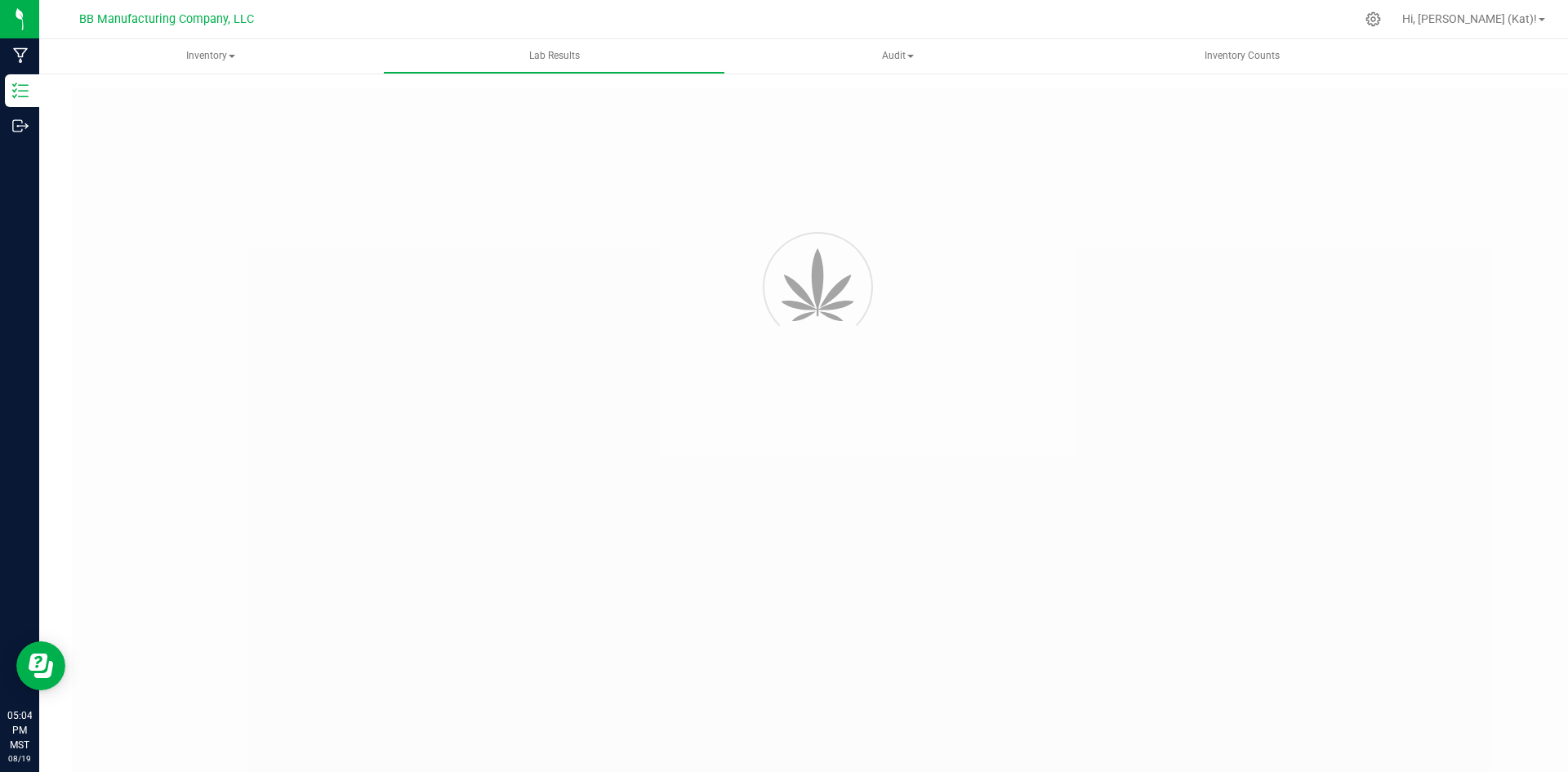
type input "AZBKBMG-20250723-010"
type input "2507APO3220.16354"
type input "AZBKBMG-20250723-010"
type input "[DATE] 11:20 AM"
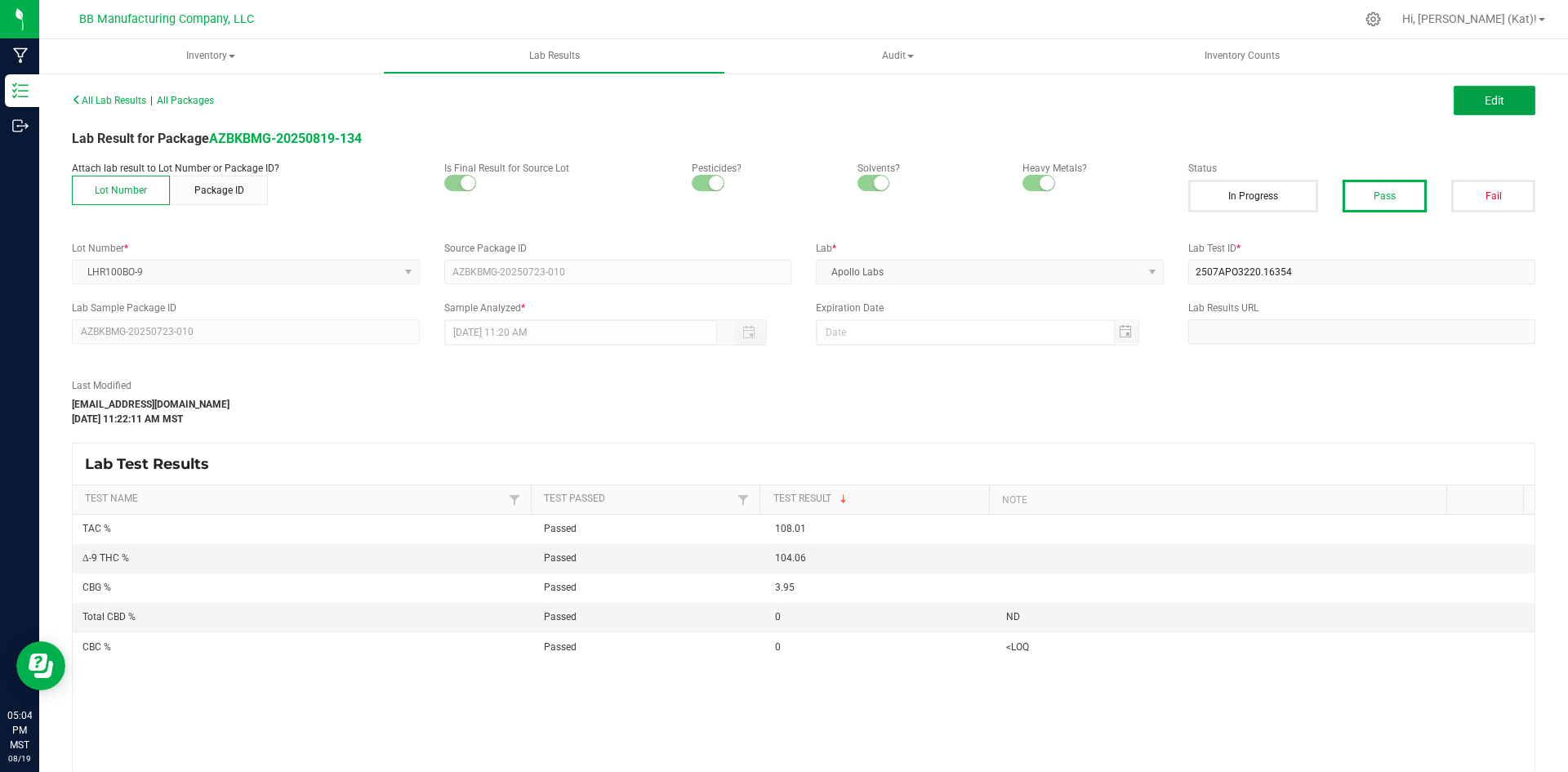
click at [1485, 99] on span "Edit" at bounding box center [1494, 100] width 20 height 13
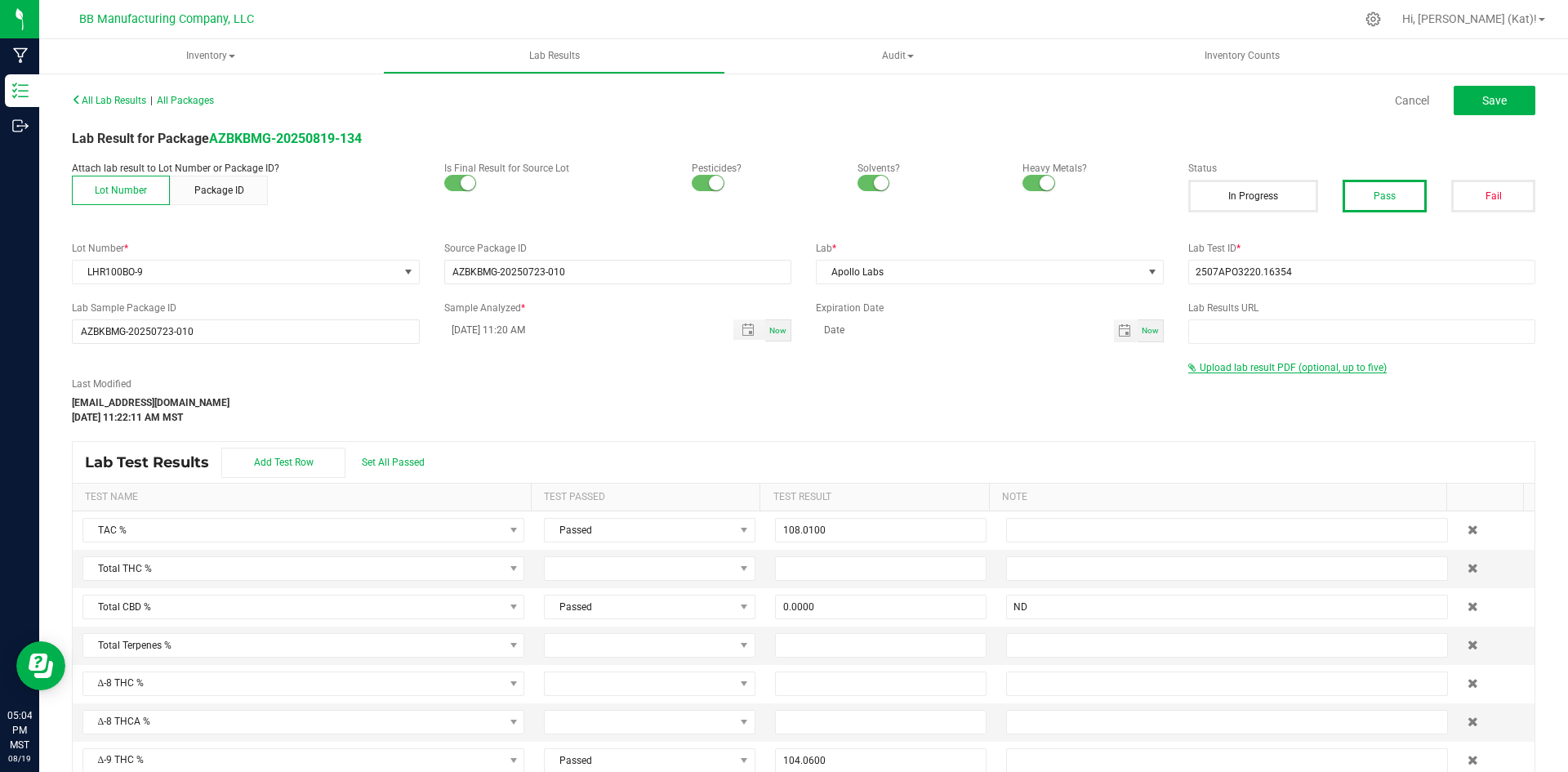
click at [1280, 372] on span "Upload lab result PDF (optional, up to five)" at bounding box center [1292, 368] width 187 height 12
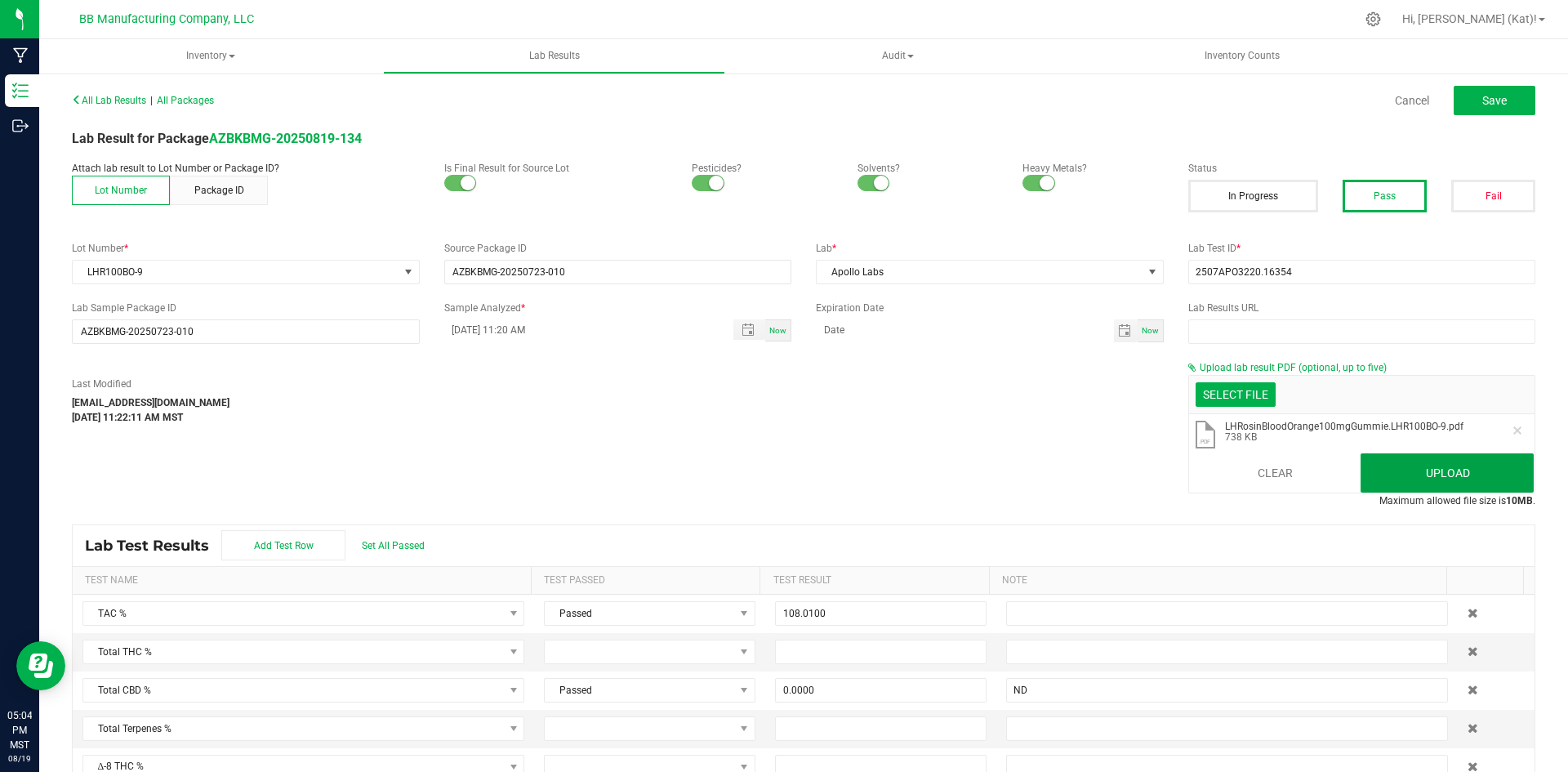
click at [1402, 471] on button "Upload" at bounding box center [1446, 473] width 174 height 39
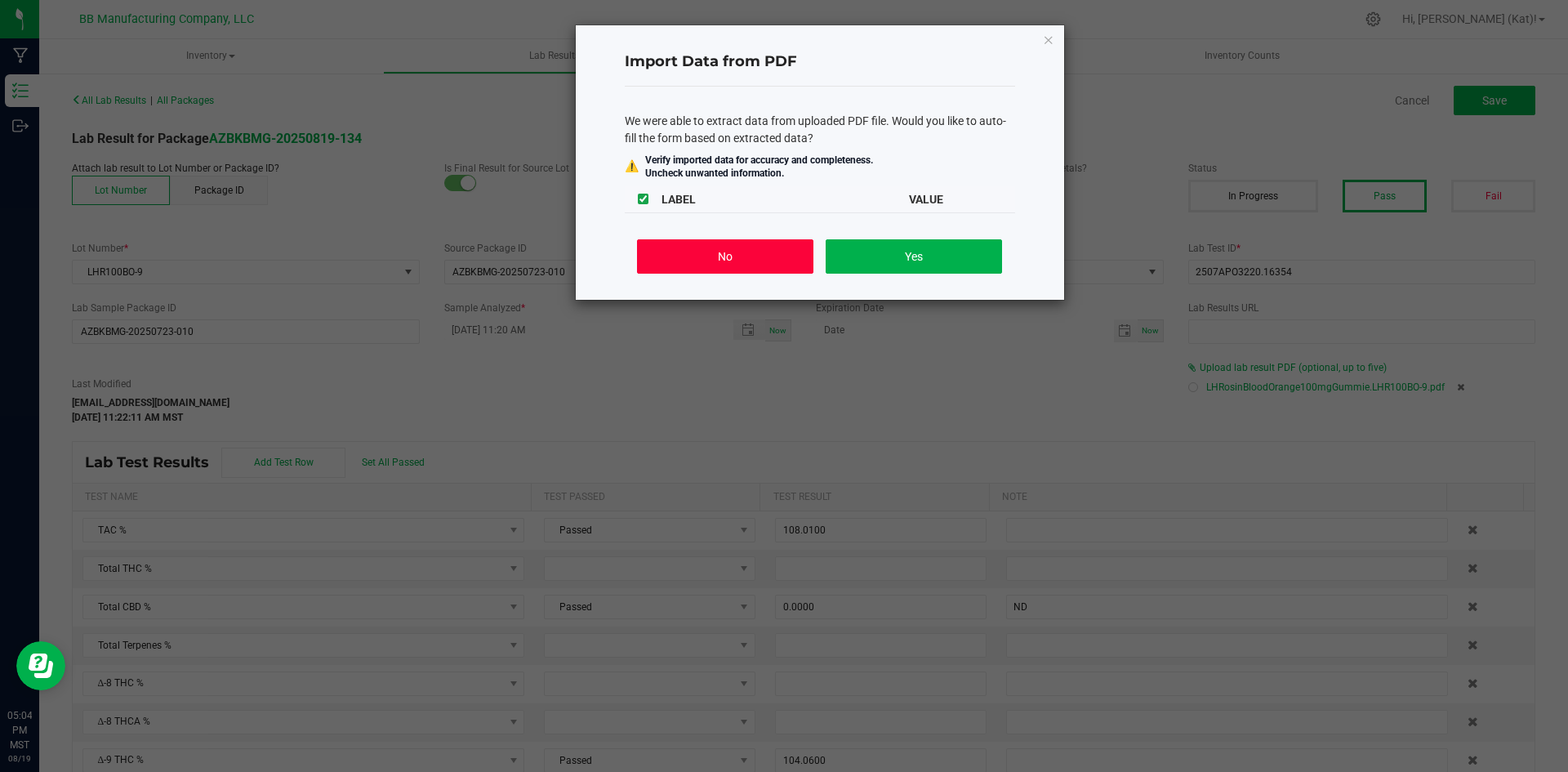
click at [771, 250] on button "No" at bounding box center [724, 256] width 176 height 34
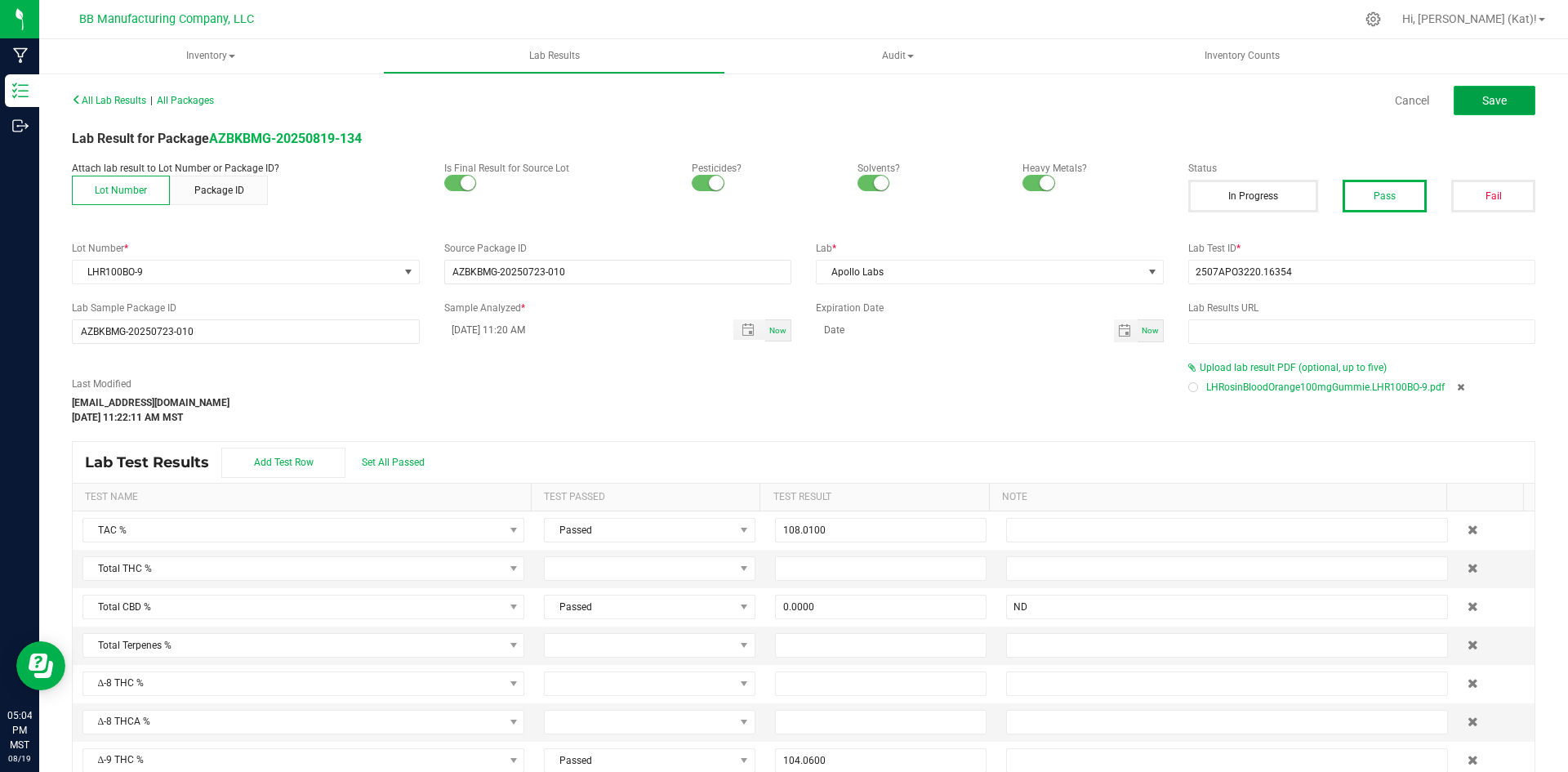
click at [1495, 109] on button "Save" at bounding box center [1493, 100] width 81 height 29
type input "0.0000"
type input "ND"
type input "104.0600"
type input "0.0000"
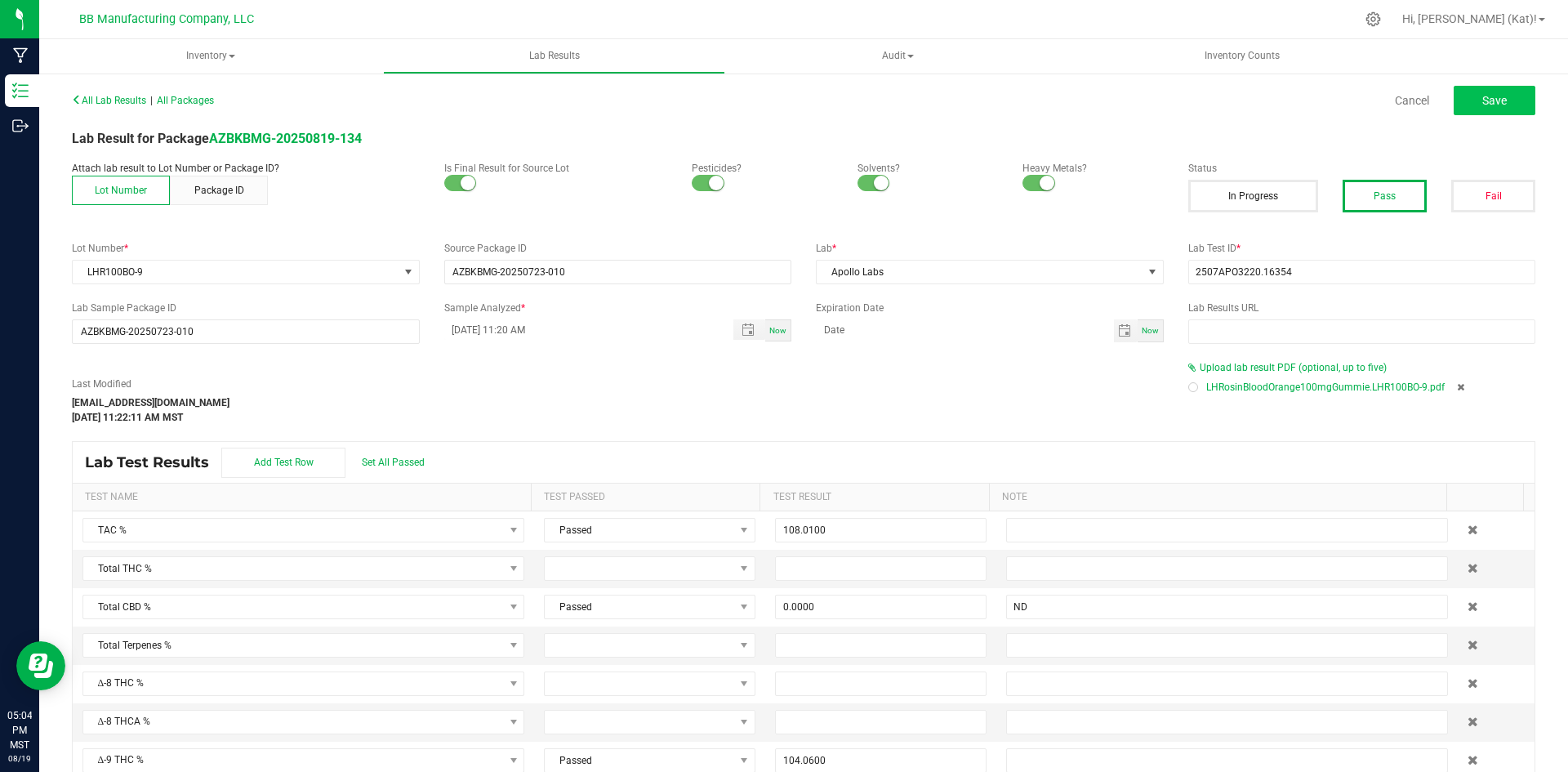
type input "<LOQ"
type input "3.9500"
